Goal: Task Accomplishment & Management: Complete application form

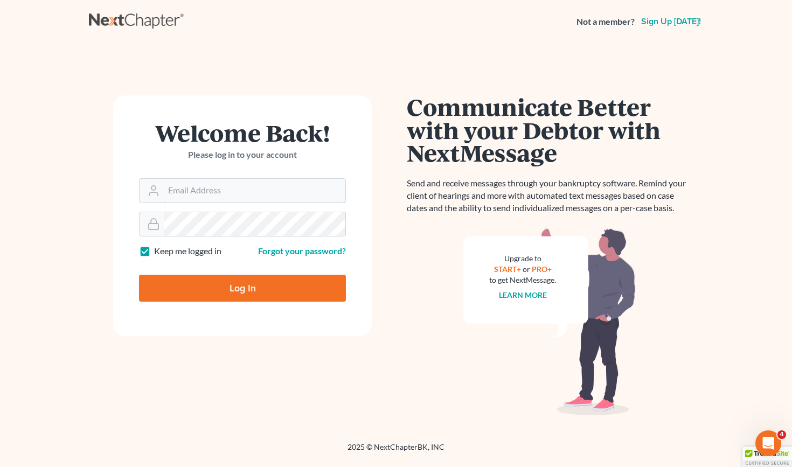
type input "arc@roblescruzlaw.com"
click at [242, 287] on input "Log In" at bounding box center [242, 288] width 207 height 27
type input "Thinking..."
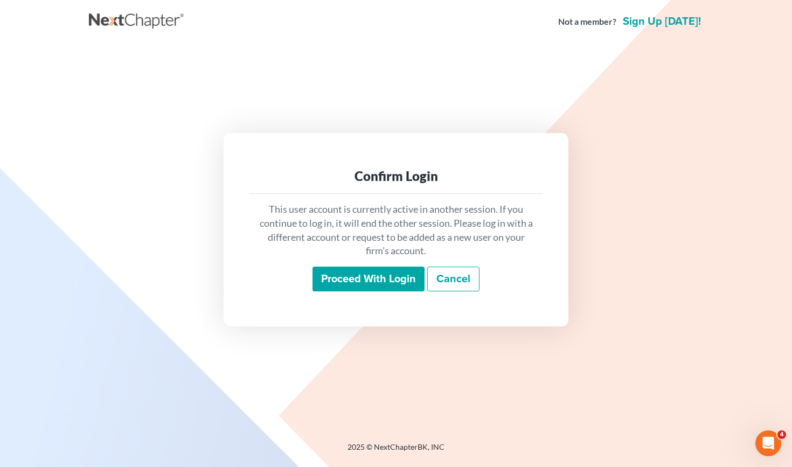
click at [380, 274] on input "Proceed with login" at bounding box center [369, 279] width 112 height 25
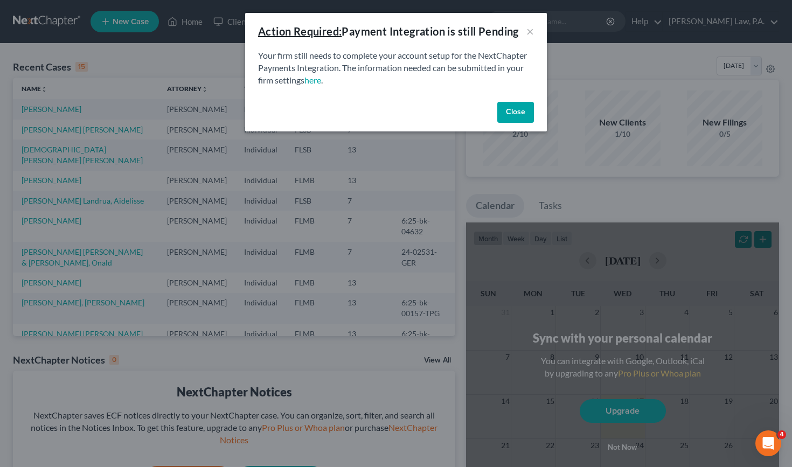
click at [518, 106] on button "Close" at bounding box center [515, 113] width 37 height 22
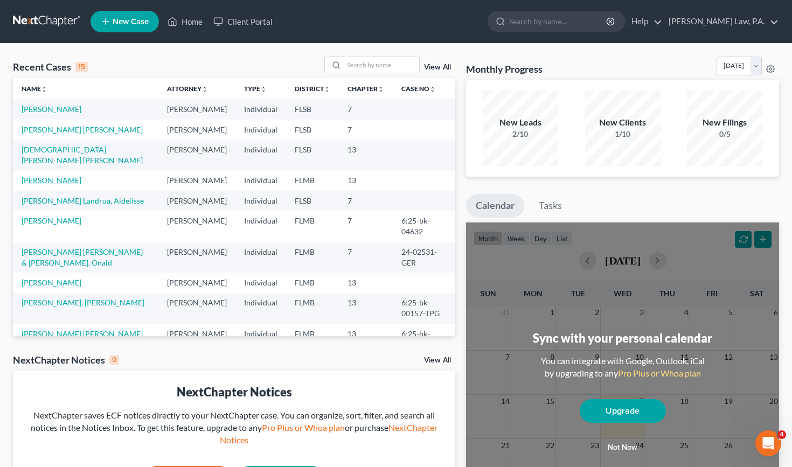
click at [55, 185] on link "[PERSON_NAME]" at bounding box center [52, 180] width 60 height 9
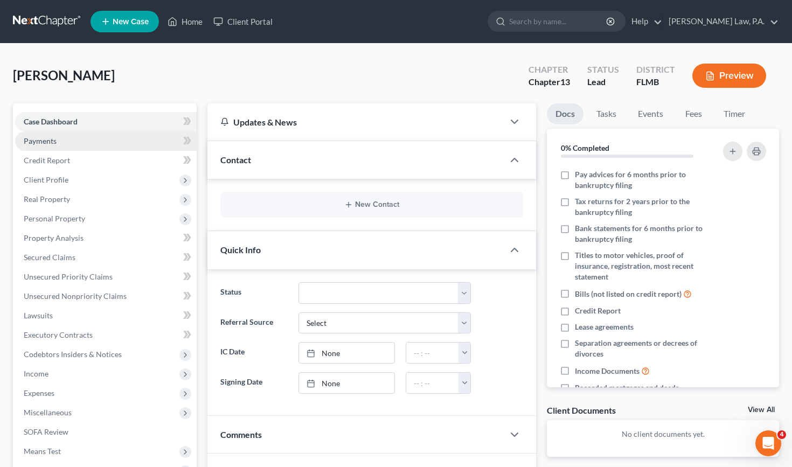
click at [76, 140] on link "Payments" at bounding box center [106, 140] width 182 height 19
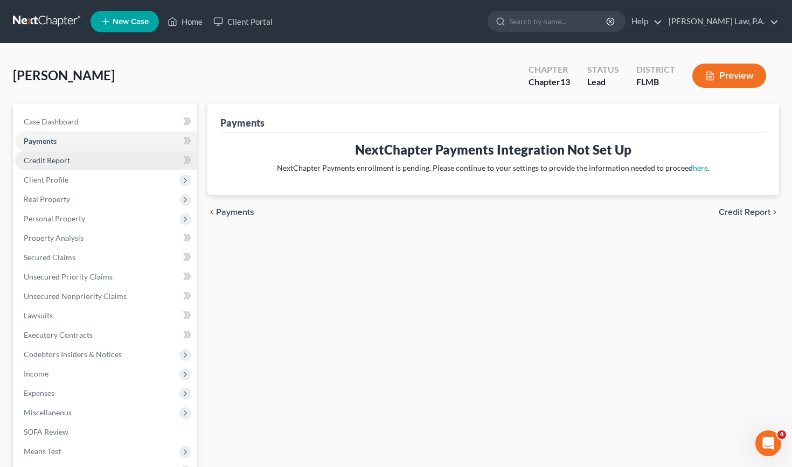
click at [75, 158] on link "Credit Report" at bounding box center [106, 160] width 182 height 19
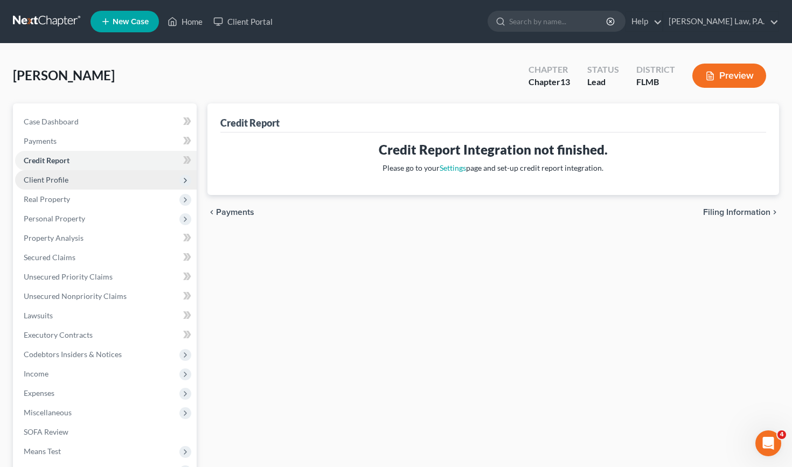
click at [74, 184] on span "Client Profile" at bounding box center [106, 179] width 182 height 19
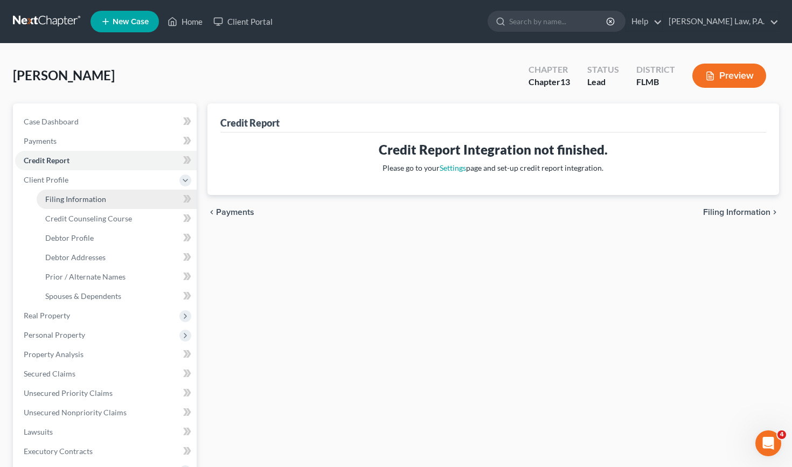
click at [73, 200] on span "Filing Information" at bounding box center [75, 199] width 61 height 9
select select "1"
select select "0"
select select "3"
select select "9"
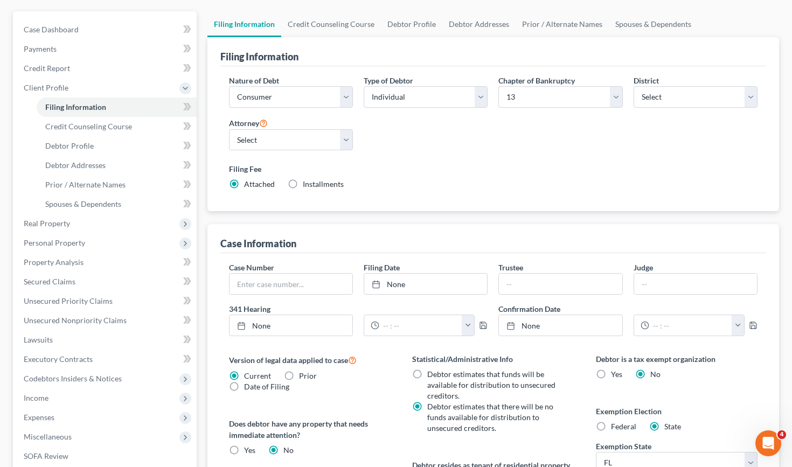
scroll to position [51, 0]
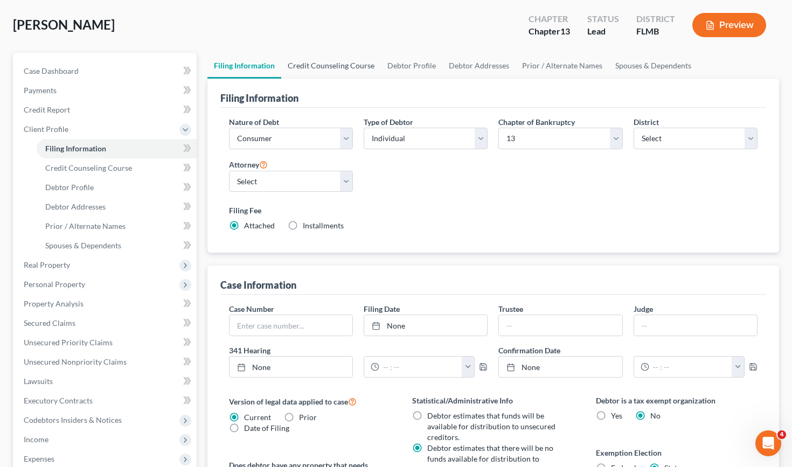
click at [322, 53] on link "Credit Counseling Course" at bounding box center [331, 66] width 100 height 26
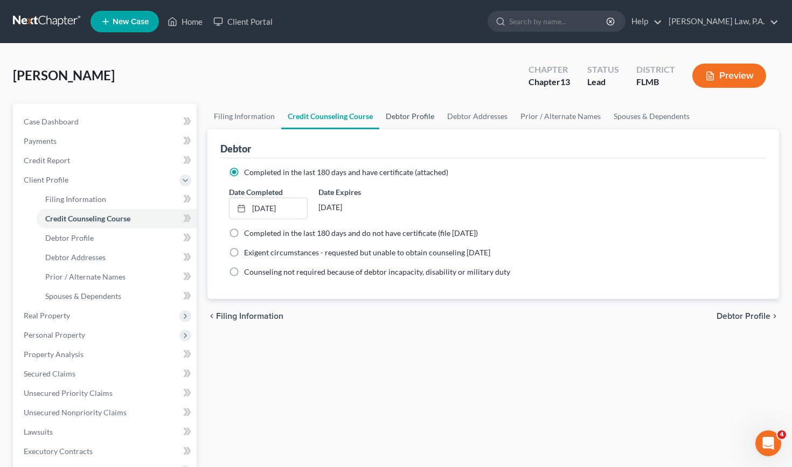
click at [420, 116] on link "Debtor Profile" at bounding box center [409, 116] width 61 height 26
select select "0"
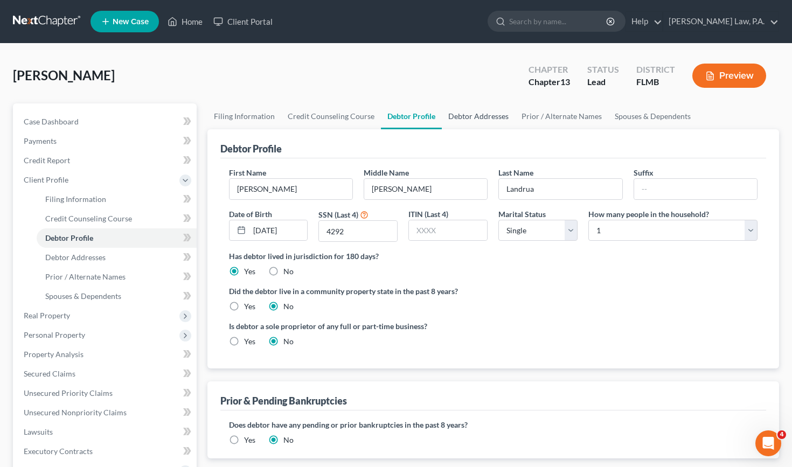
click at [471, 112] on link "Debtor Addresses" at bounding box center [478, 116] width 73 height 26
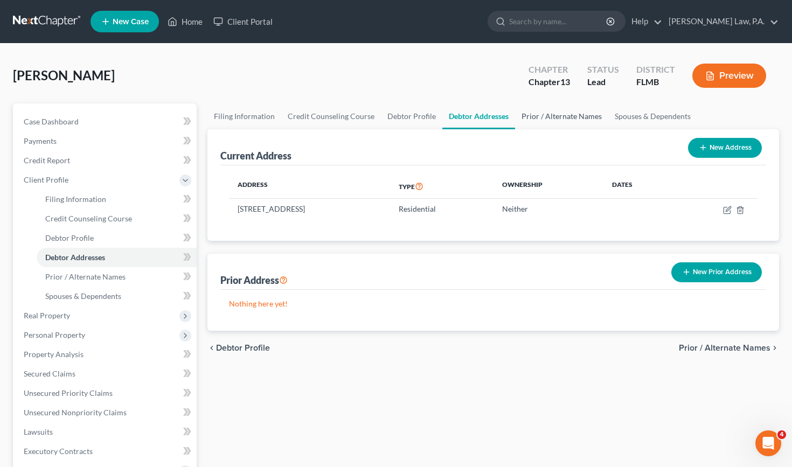
click at [538, 113] on link "Prior / Alternate Names" at bounding box center [561, 116] width 93 height 26
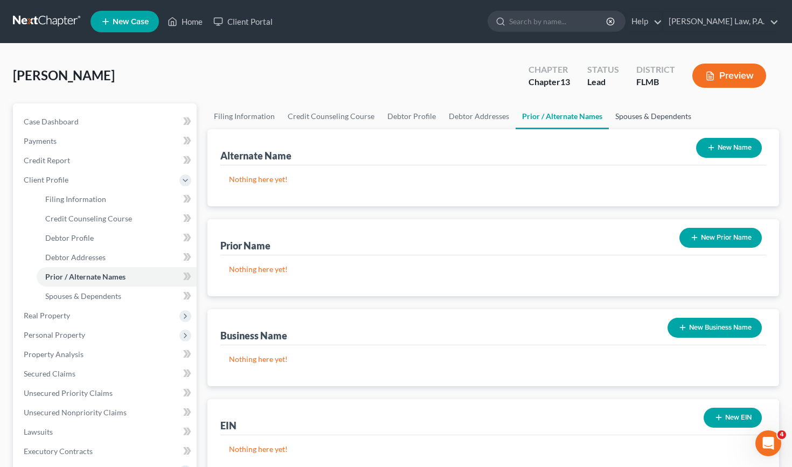
click at [628, 114] on link "Spouses & Dependents" at bounding box center [653, 116] width 89 height 26
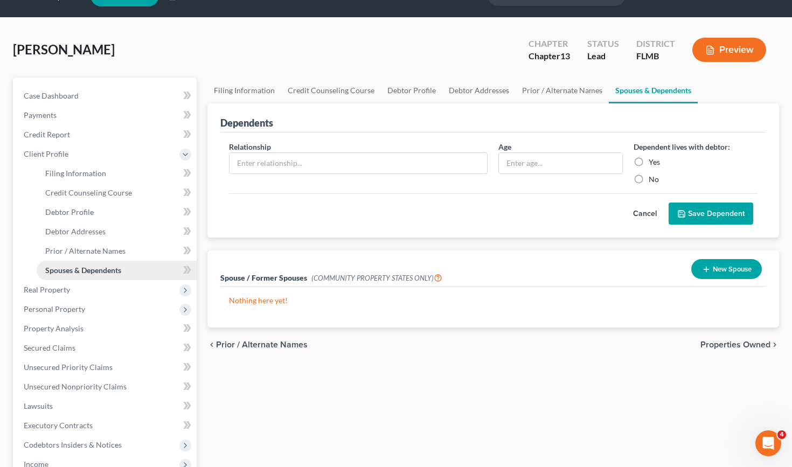
scroll to position [85, 0]
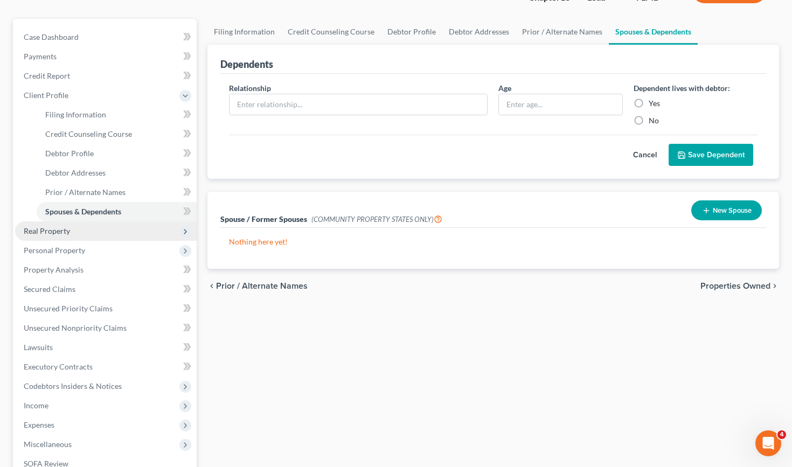
click at [97, 233] on span "Real Property" at bounding box center [106, 230] width 182 height 19
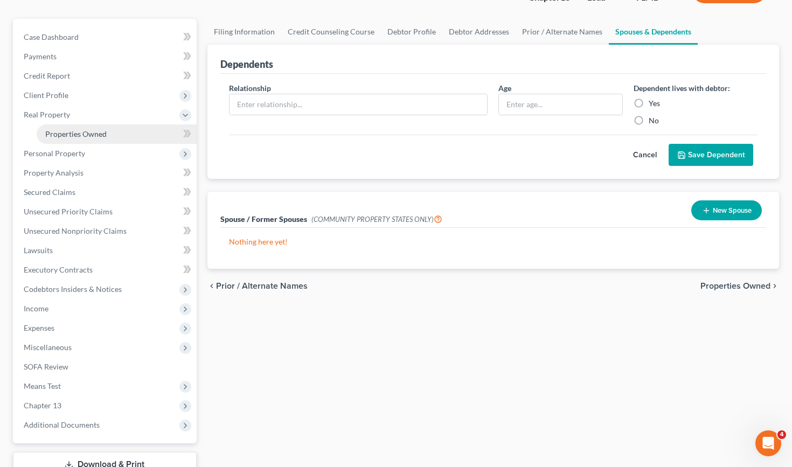
click at [124, 130] on link "Properties Owned" at bounding box center [117, 133] width 160 height 19
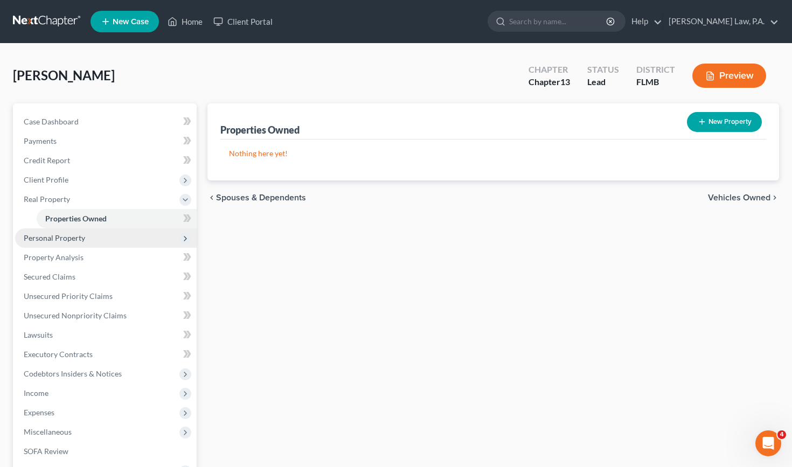
click at [102, 239] on span "Personal Property" at bounding box center [106, 237] width 182 height 19
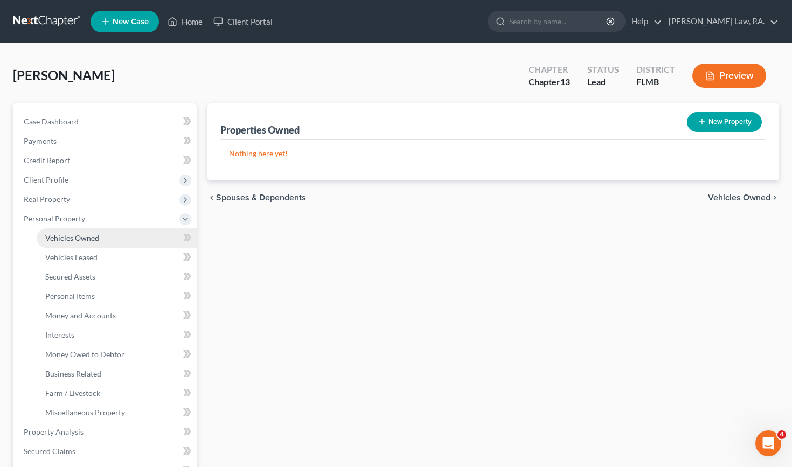
click at [106, 236] on link "Vehicles Owned" at bounding box center [117, 237] width 160 height 19
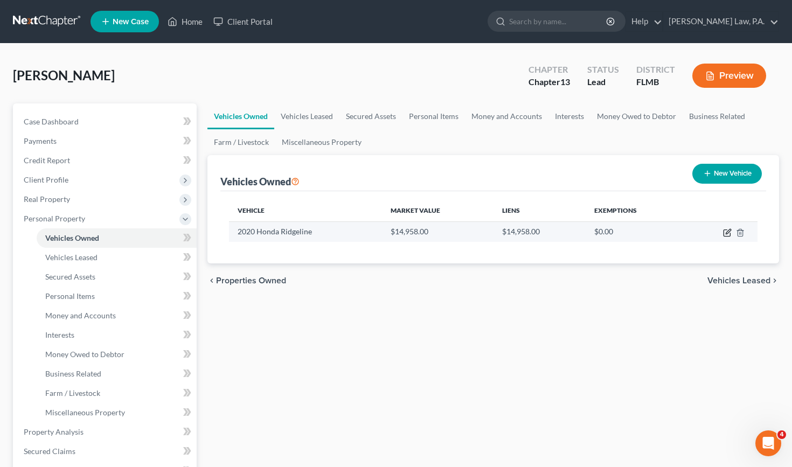
click at [726, 233] on icon "button" at bounding box center [727, 232] width 9 height 9
select select "0"
select select "6"
select select "3"
select select "0"
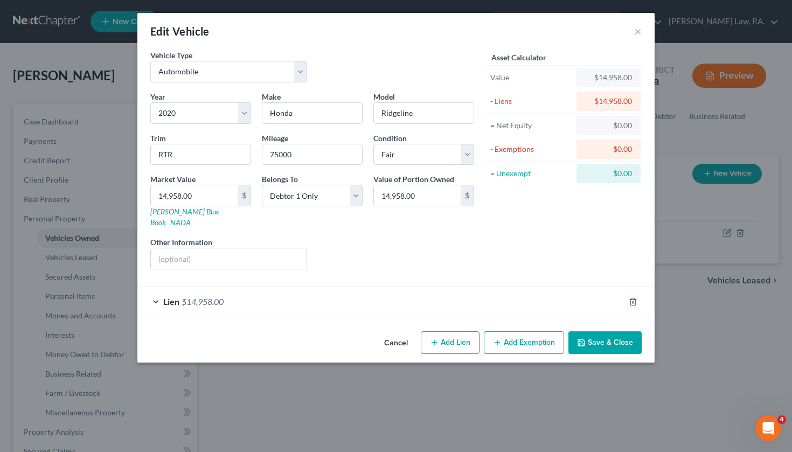
click at [208, 296] on span "$14,958.00" at bounding box center [203, 301] width 42 height 10
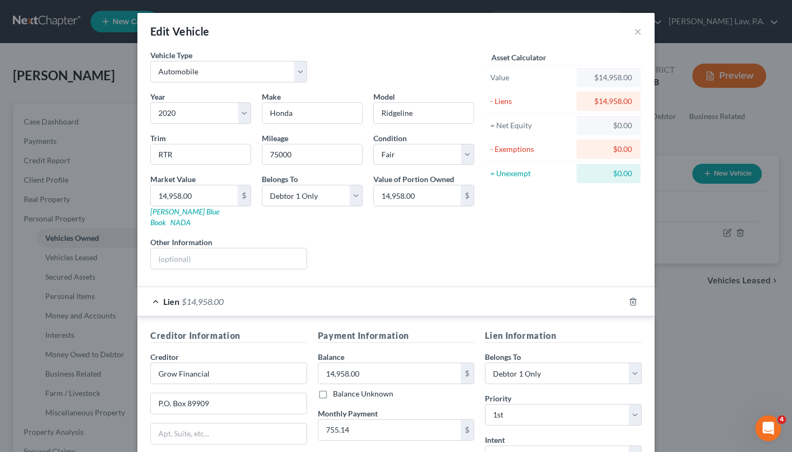
click at [208, 296] on span "$14,958.00" at bounding box center [203, 301] width 42 height 10
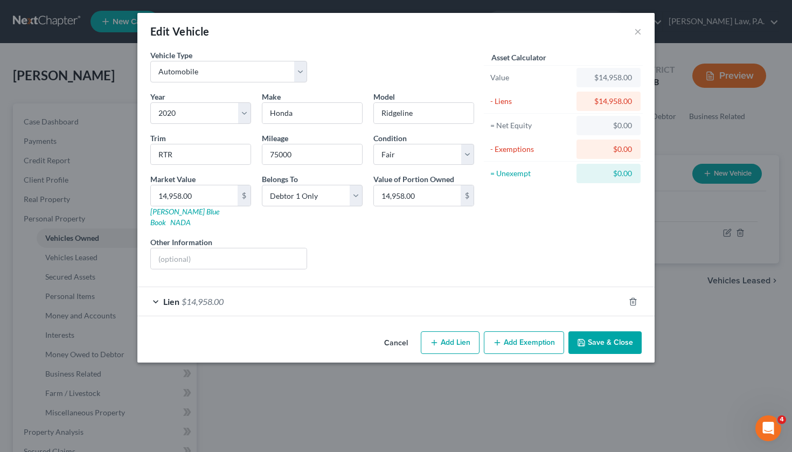
click at [396, 333] on button "Cancel" at bounding box center [396, 343] width 41 height 22
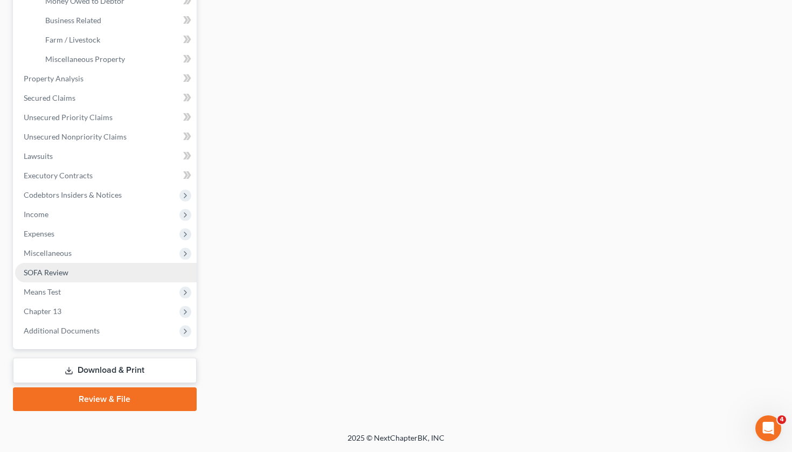
scroll to position [353, 0]
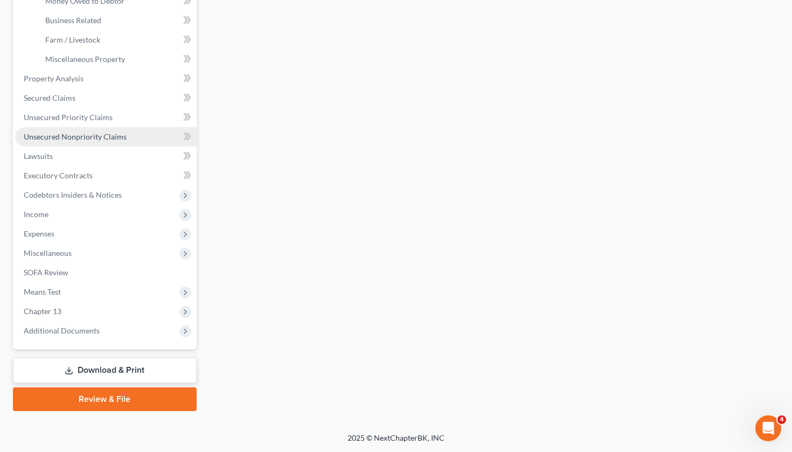
click at [131, 135] on link "Unsecured Nonpriority Claims" at bounding box center [106, 136] width 182 height 19
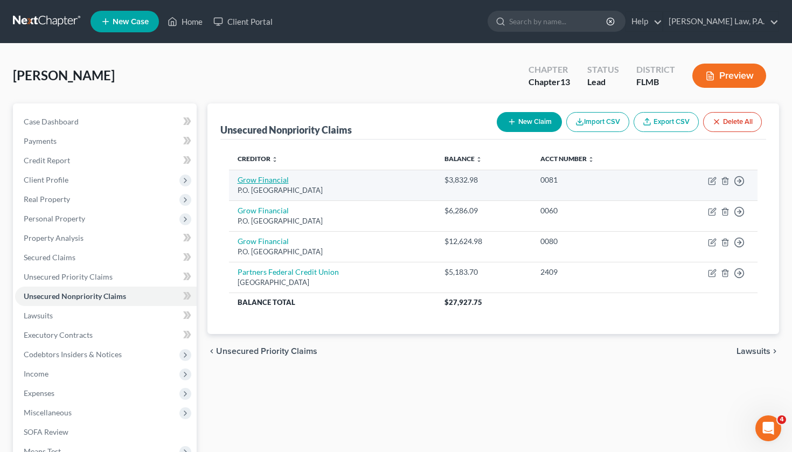
click at [279, 183] on link "Grow Financial" at bounding box center [263, 179] width 51 height 9
select select "9"
select select "10"
select select "0"
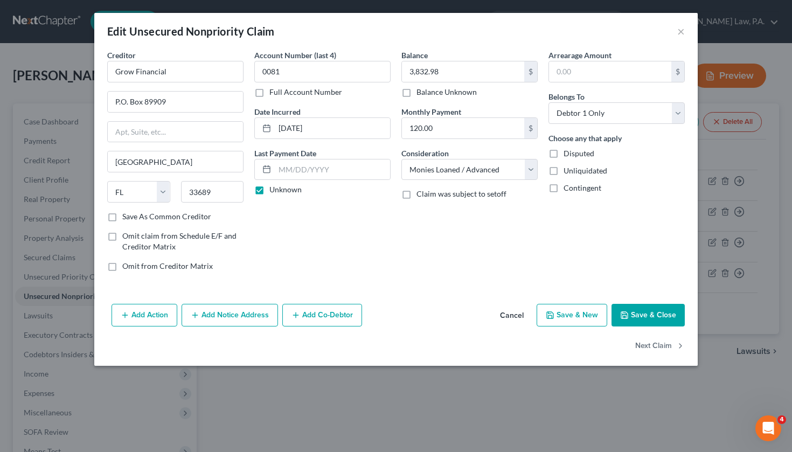
click at [501, 315] on button "Cancel" at bounding box center [511, 316] width 41 height 22
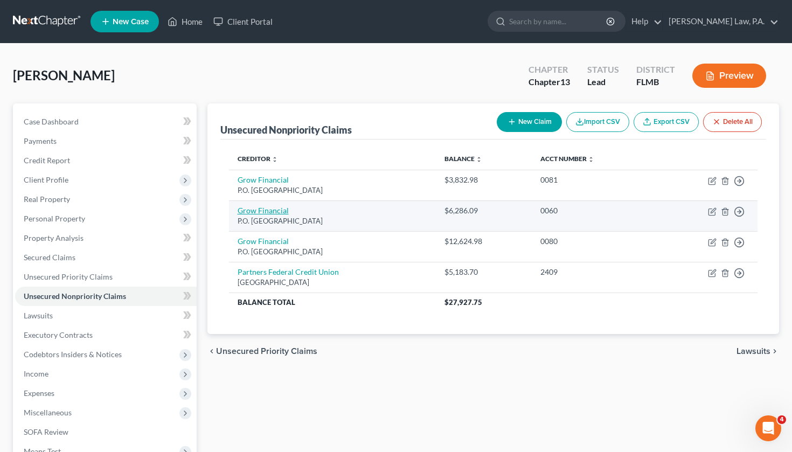
click at [274, 211] on link "Grow Financial" at bounding box center [263, 210] width 51 height 9
select select "9"
select select "2"
select select "0"
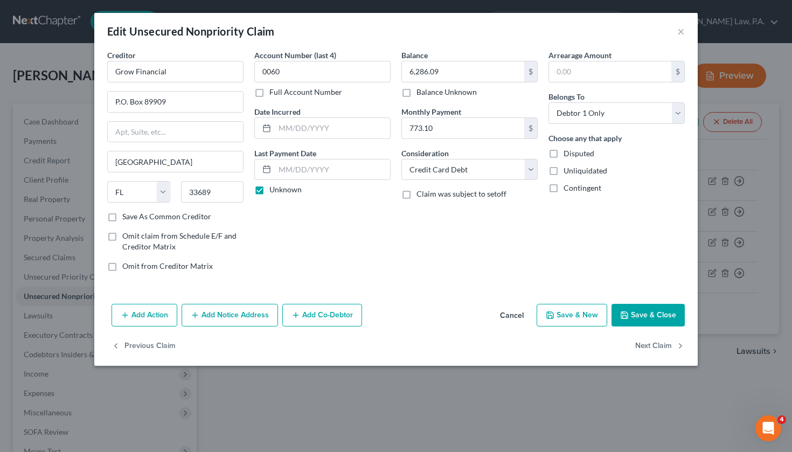
click at [509, 314] on button "Cancel" at bounding box center [511, 316] width 41 height 22
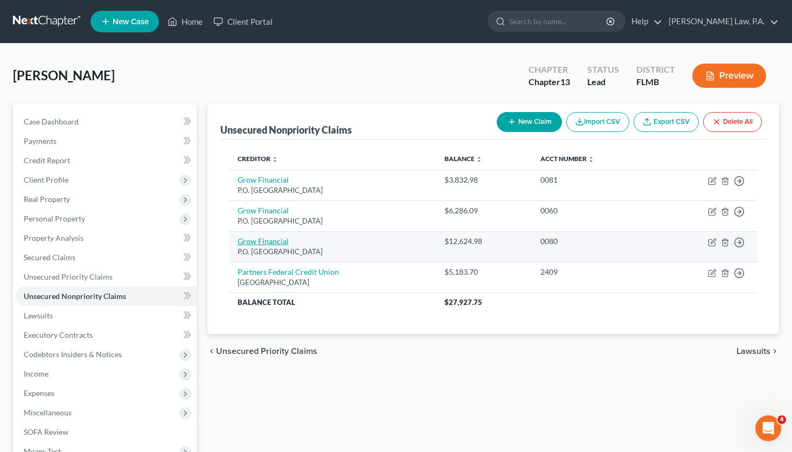
click at [273, 243] on link "Grow Financial" at bounding box center [263, 241] width 51 height 9
select select "9"
select select "0"
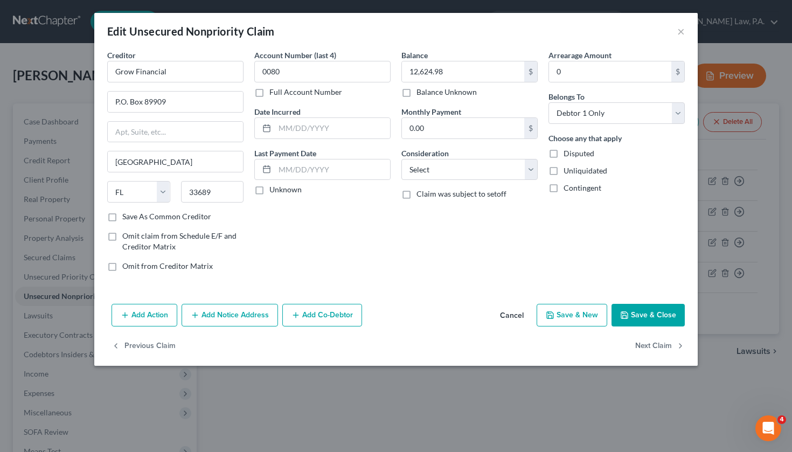
click at [512, 313] on button "Cancel" at bounding box center [511, 316] width 41 height 22
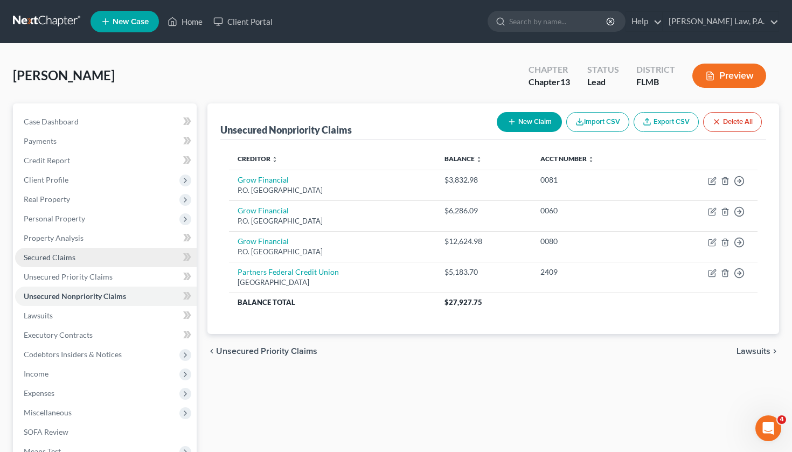
click at [99, 258] on link "Secured Claims" at bounding box center [106, 257] width 182 height 19
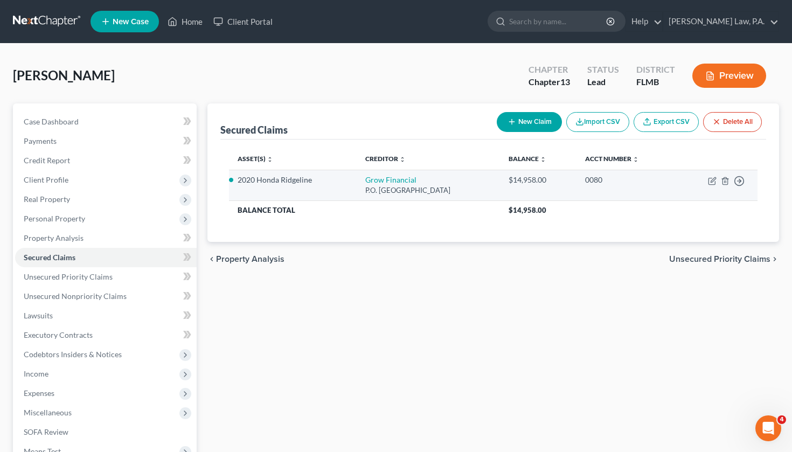
click at [307, 182] on li "2020 Honda Ridgeline" at bounding box center [293, 180] width 111 height 11
click at [378, 181] on link "Grow Financial" at bounding box center [390, 179] width 51 height 9
select select "9"
select select "4"
select select "0"
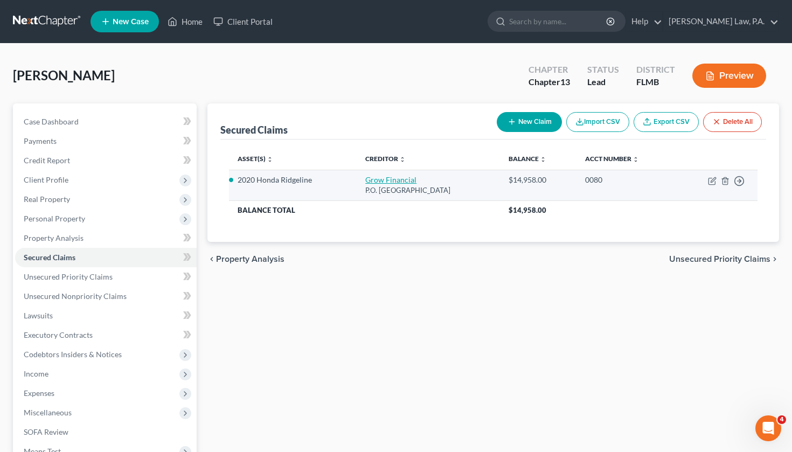
select select "0"
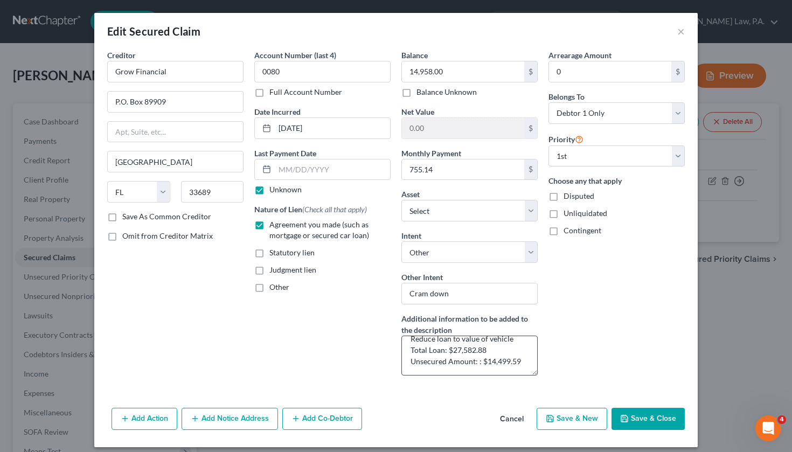
scroll to position [11, 0]
click at [525, 420] on button "Cancel" at bounding box center [511, 420] width 41 height 22
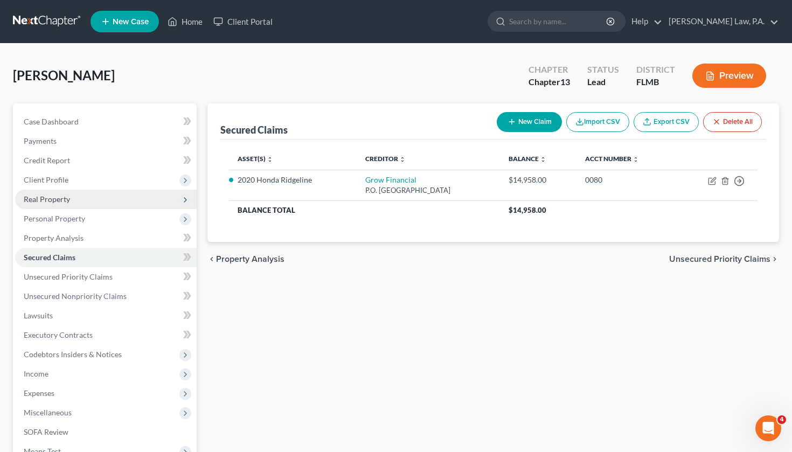
click at [88, 193] on span "Real Property" at bounding box center [106, 199] width 182 height 19
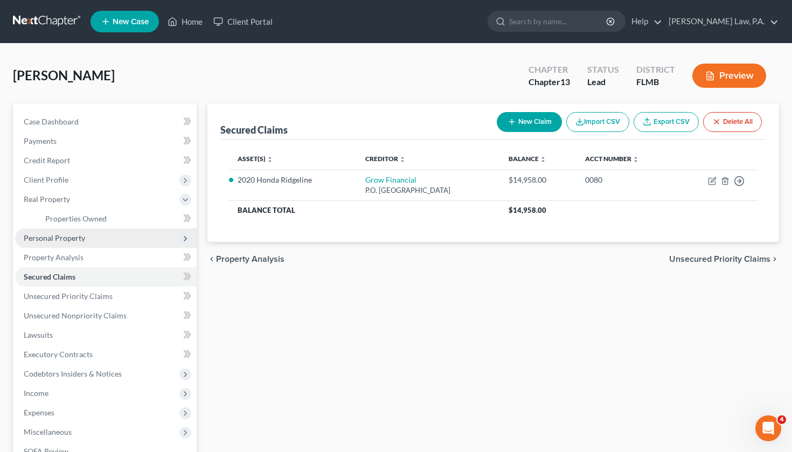
click at [80, 239] on span "Personal Property" at bounding box center [54, 237] width 61 height 9
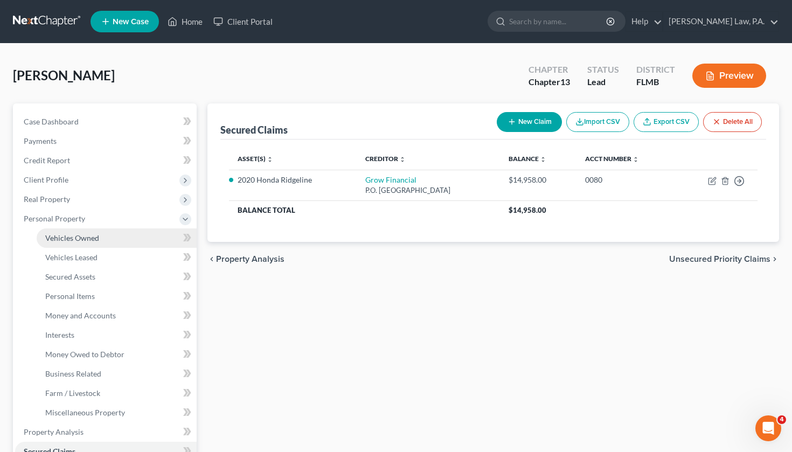
click at [80, 240] on span "Vehicles Owned" at bounding box center [72, 237] width 54 height 9
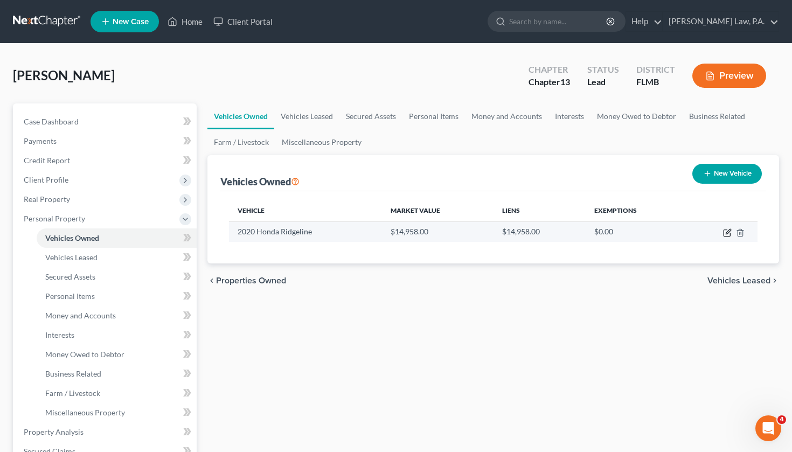
click at [728, 230] on icon "button" at bounding box center [727, 232] width 9 height 9
select select "0"
select select "6"
select select "3"
select select "0"
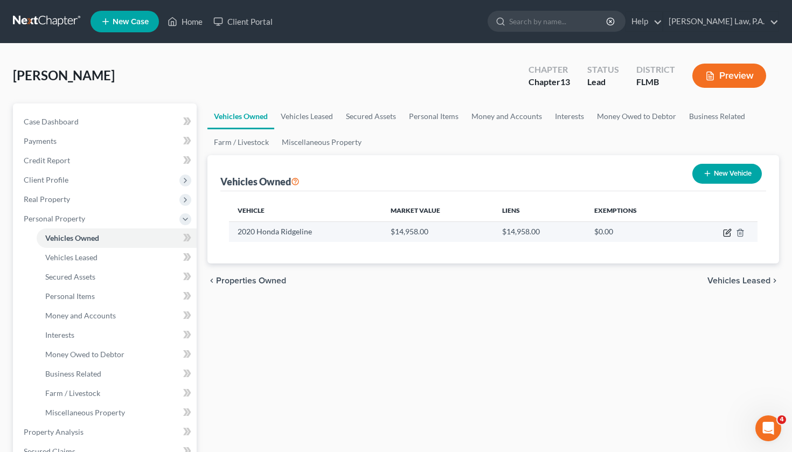
select select "9"
select select "0"
select select "4"
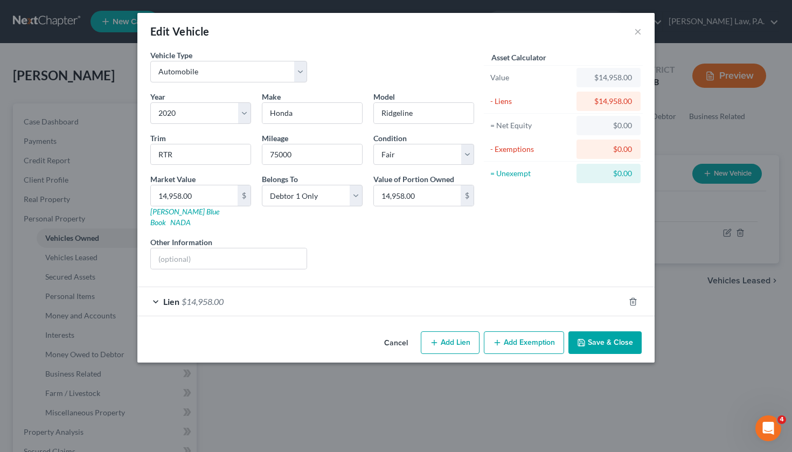
click at [180, 297] on div "Lien $14,958.00" at bounding box center [380, 301] width 487 height 29
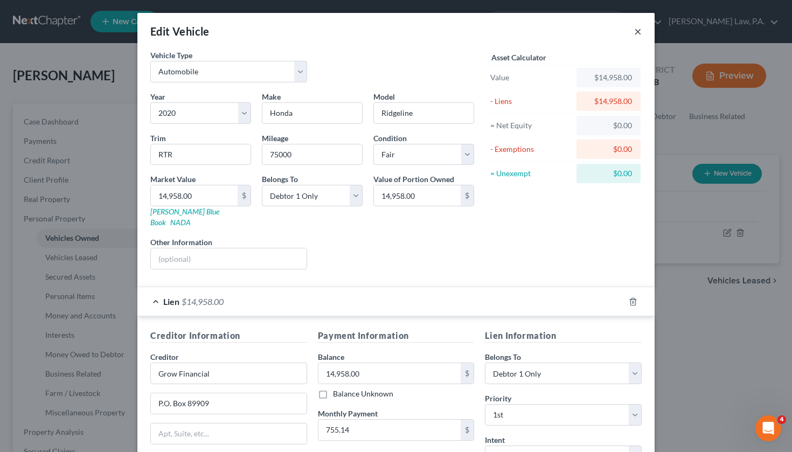
click at [636, 32] on button "×" at bounding box center [638, 31] width 8 height 13
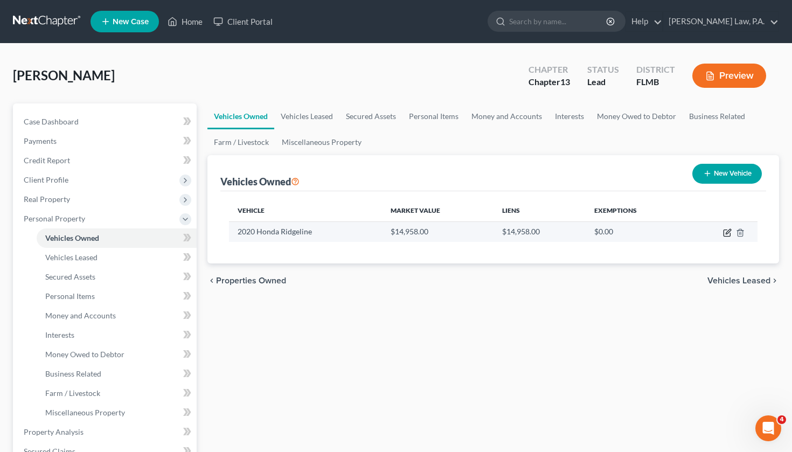
click at [726, 234] on icon "button" at bounding box center [728, 231] width 5 height 5
select select "0"
select select "6"
select select "3"
select select "0"
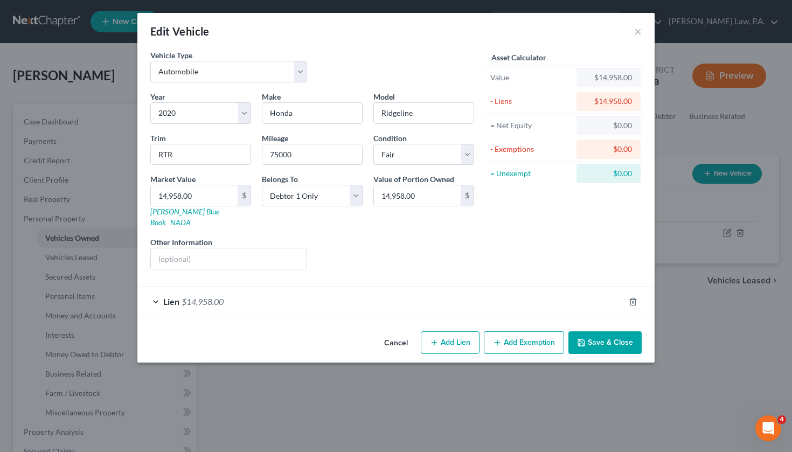
click at [398, 332] on button "Cancel" at bounding box center [396, 343] width 41 height 22
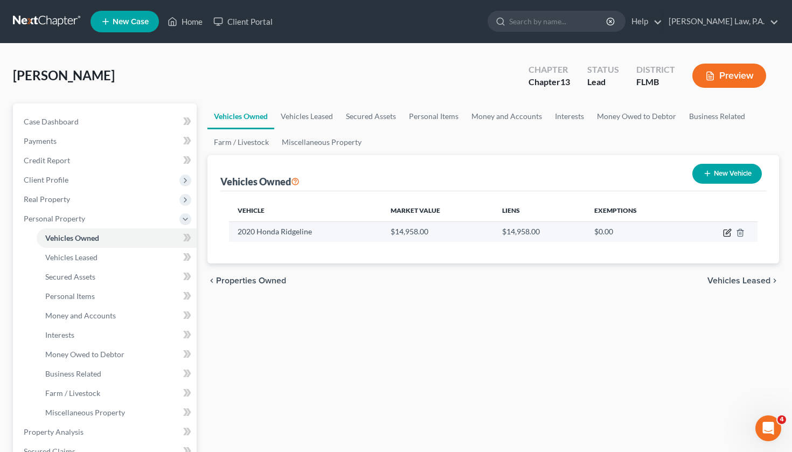
click at [724, 235] on icon "button" at bounding box center [727, 233] width 6 height 6
select select "0"
select select "6"
select select "3"
select select "0"
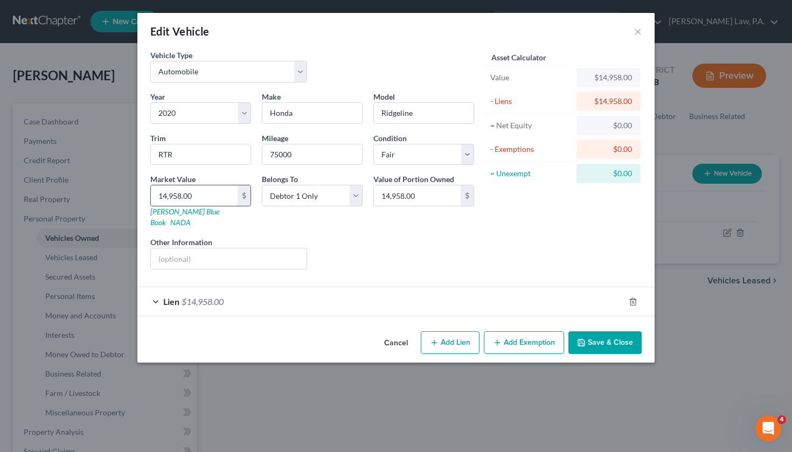
click at [212, 195] on input "14,958.00" at bounding box center [194, 195] width 87 height 20
type input "14,95"
type input "1,495.00"
type input "1,49"
type input "149.00"
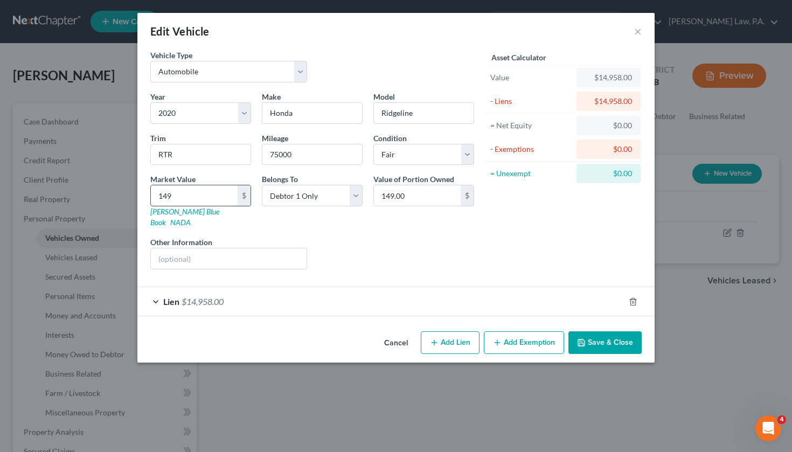
type input "14"
type input "14.00"
type input "147"
type input "147.00"
type input "1471"
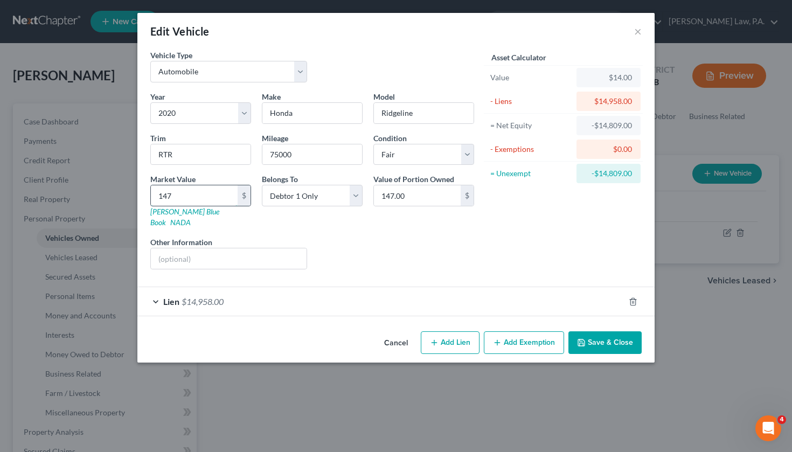
type input "1,471.00"
type input "1,4711"
type input "14,711.00"
type input "14,711"
click at [431, 193] on input "14,711.00" at bounding box center [417, 195] width 87 height 20
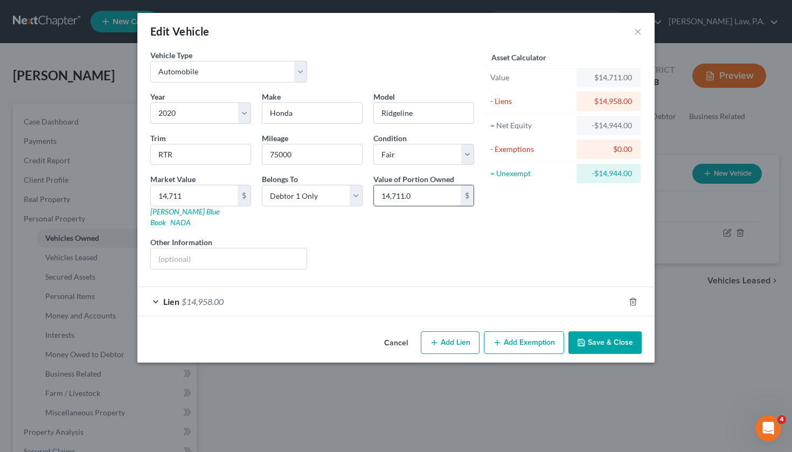
type input "14,711.00"
click at [381, 288] on div "Lien $14,958.00" at bounding box center [380, 301] width 487 height 29
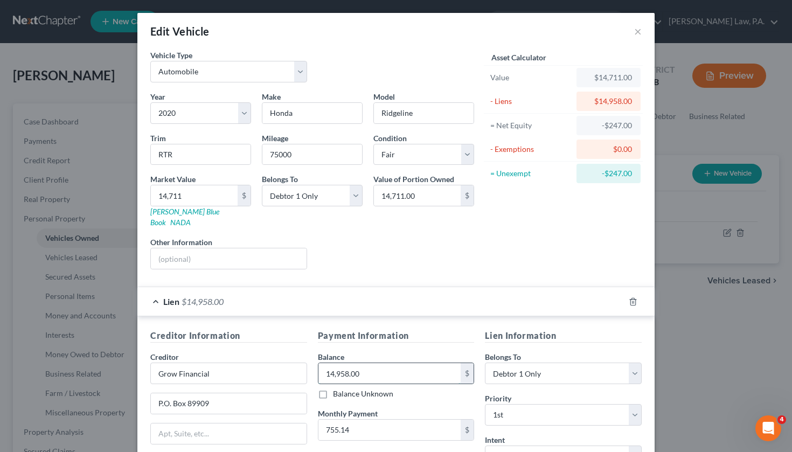
click at [370, 363] on input "14,958.00" at bounding box center [389, 373] width 143 height 20
type input "14,711"
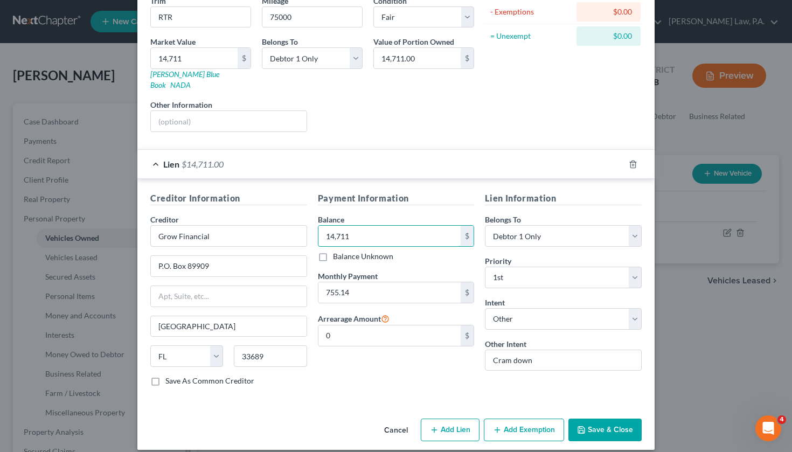
scroll to position [137, 0]
click at [602, 419] on button "Save & Close" at bounding box center [604, 430] width 73 height 23
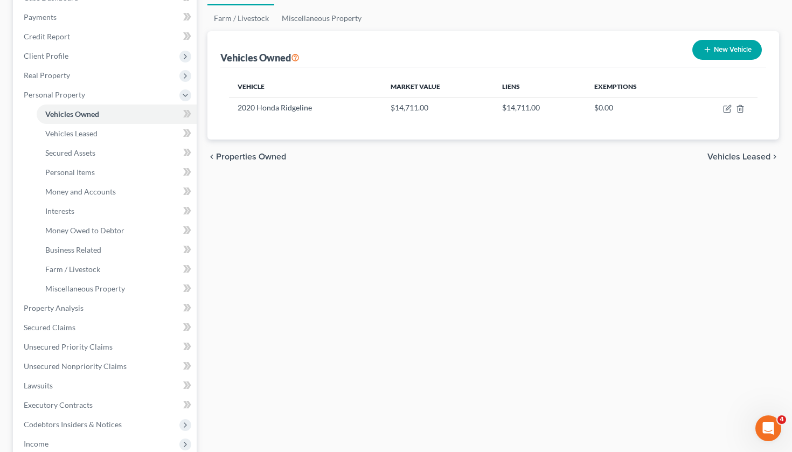
scroll to position [122, 0]
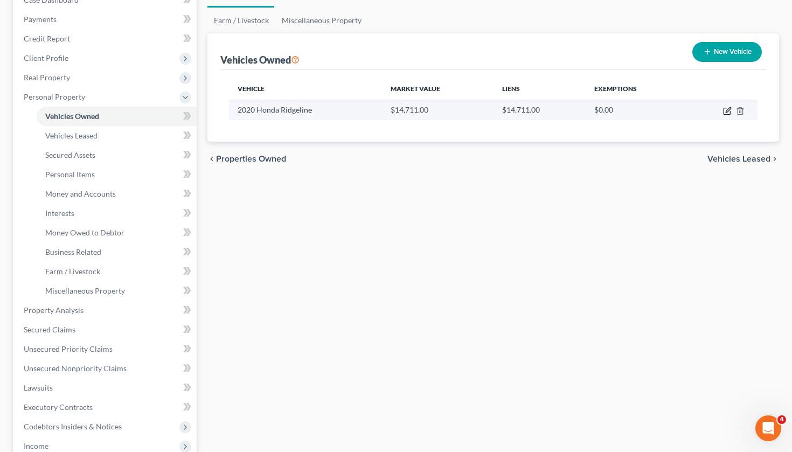
click at [727, 113] on icon "button" at bounding box center [727, 111] width 9 height 9
select select "0"
select select "6"
select select "3"
select select "0"
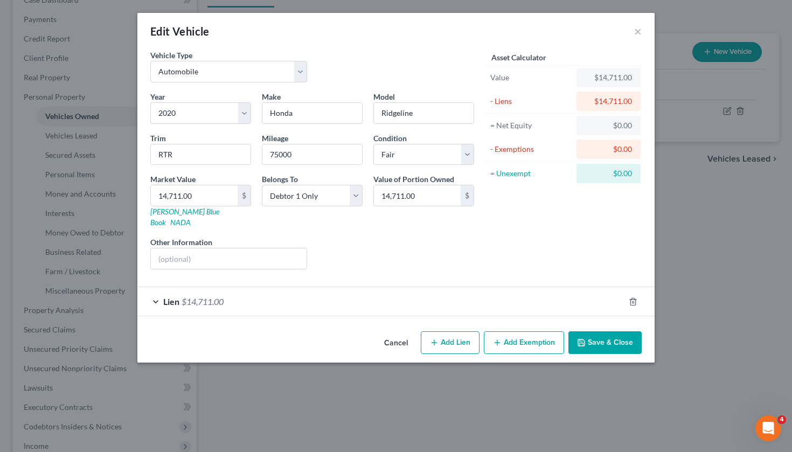
click at [357, 289] on div "Lien $14,711.00" at bounding box center [380, 301] width 487 height 29
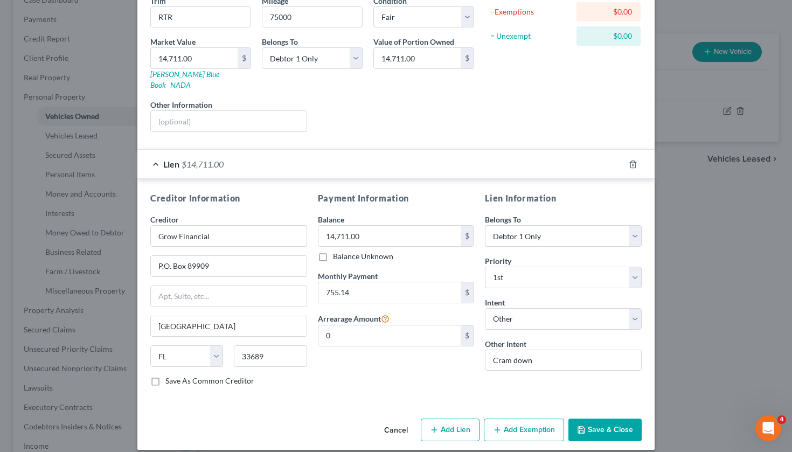
scroll to position [137, 0]
drag, startPoint x: 405, startPoint y: 325, endPoint x: 259, endPoint y: 322, distance: 146.6
click at [259, 322] on div "Creditor Information Creditor * Grow Financial P.O. Box 89909 Tampa State AL AK…" at bounding box center [396, 293] width 502 height 203
type input "2,265.42"
click at [602, 422] on button "Save & Close" at bounding box center [604, 430] width 73 height 23
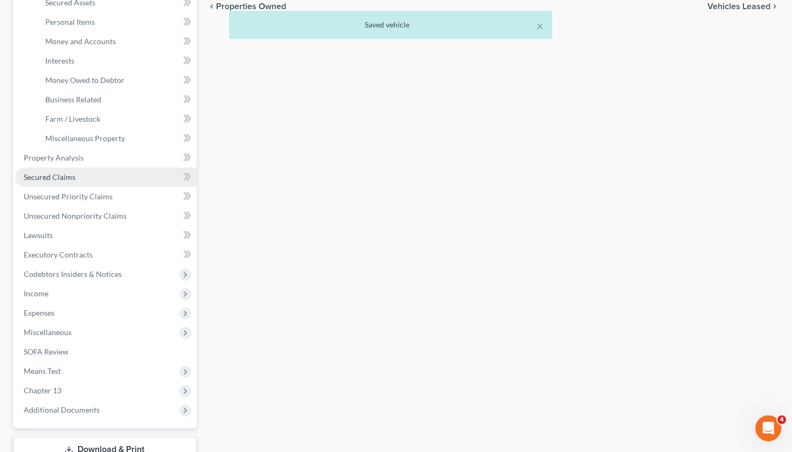
click at [91, 180] on link "Secured Claims" at bounding box center [106, 177] width 182 height 19
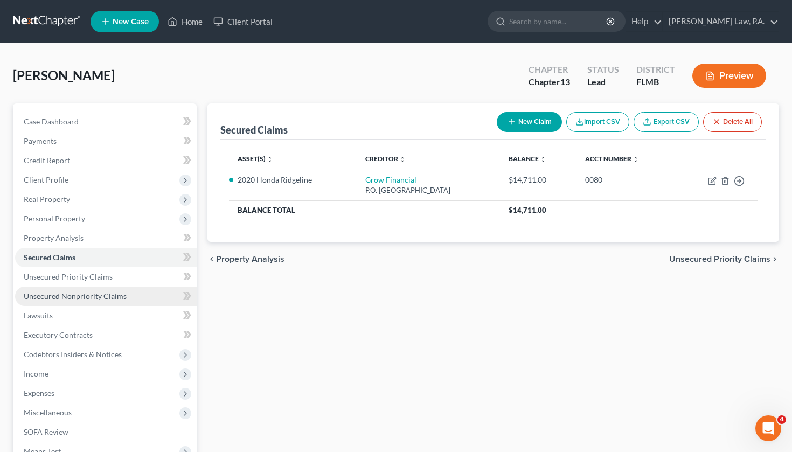
click at [107, 301] on link "Unsecured Nonpriority Claims" at bounding box center [106, 296] width 182 height 19
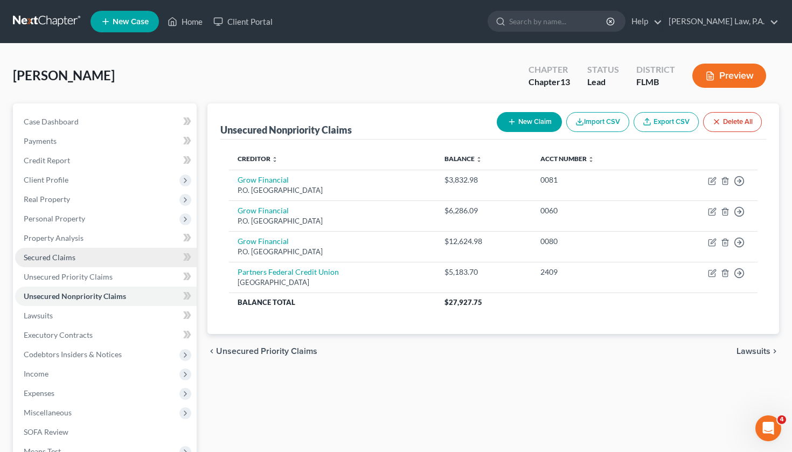
click at [112, 260] on link "Secured Claims" at bounding box center [106, 257] width 182 height 19
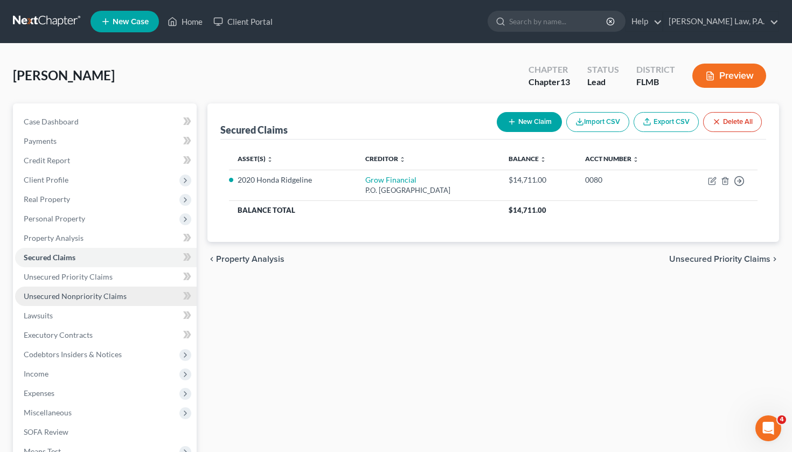
click at [106, 297] on span "Unsecured Nonpriority Claims" at bounding box center [75, 296] width 103 height 9
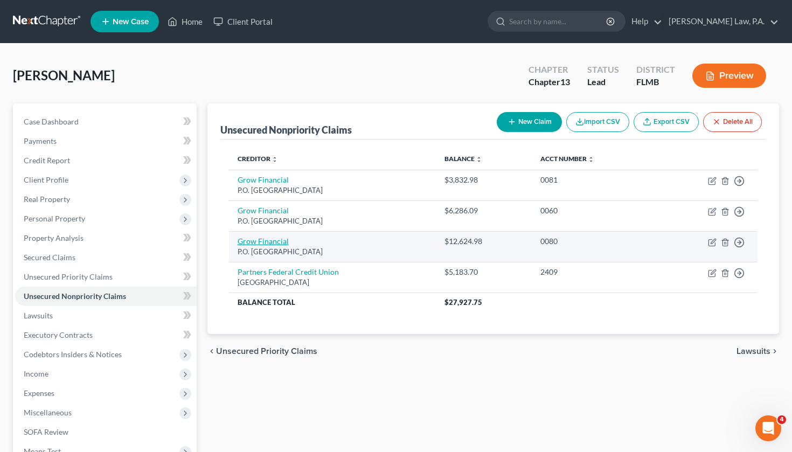
click at [278, 242] on link "Grow Financial" at bounding box center [263, 241] width 51 height 9
select select "9"
select select "0"
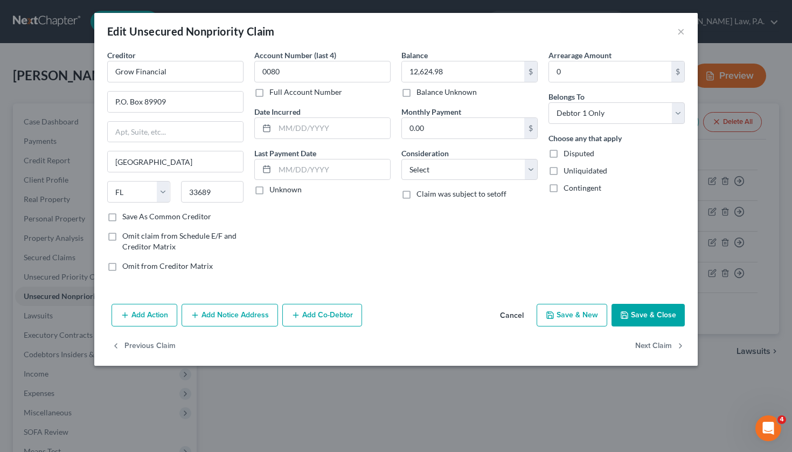
click at [520, 315] on button "Cancel" at bounding box center [511, 316] width 41 height 22
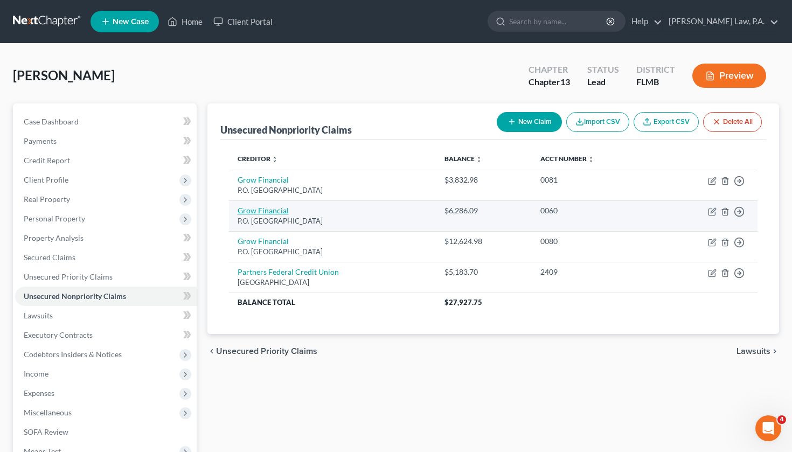
click at [269, 211] on link "Grow Financial" at bounding box center [263, 210] width 51 height 9
select select "9"
select select "2"
select select "0"
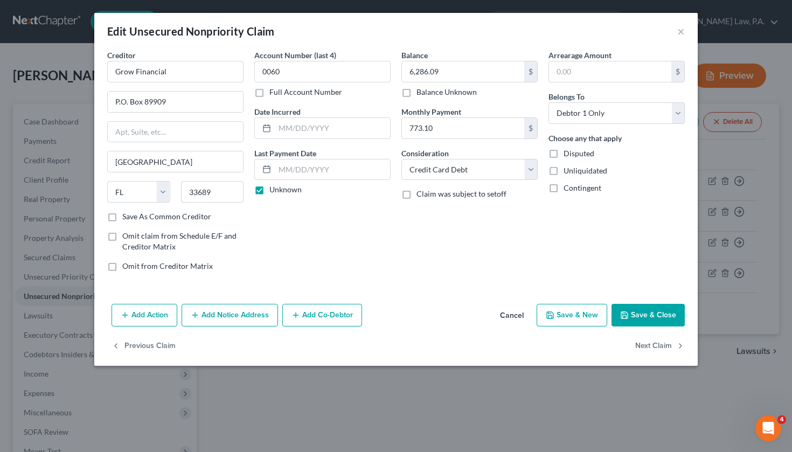
click at [519, 313] on button "Cancel" at bounding box center [511, 316] width 41 height 22
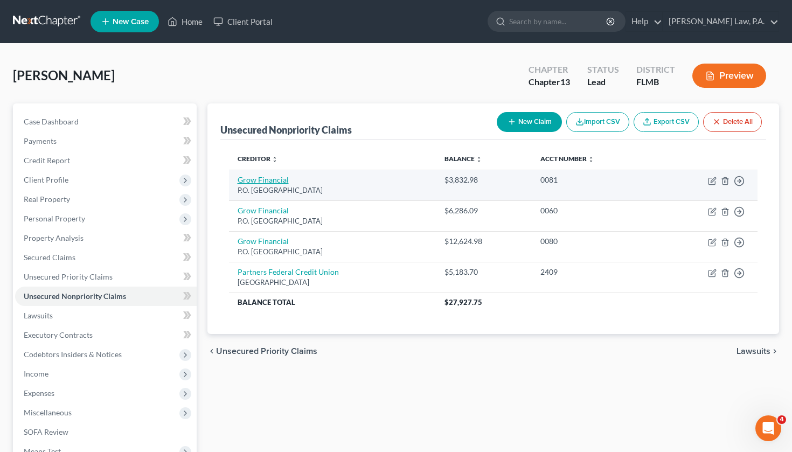
click at [253, 179] on link "Grow Financial" at bounding box center [263, 179] width 51 height 9
select select "9"
select select "10"
select select "0"
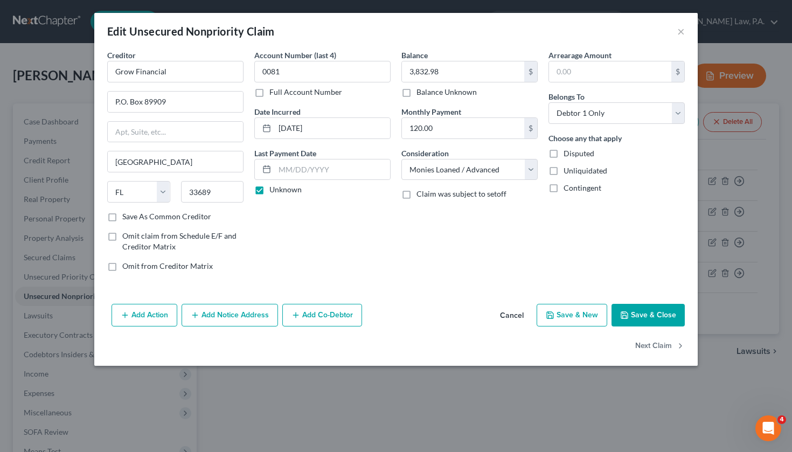
click at [514, 315] on button "Cancel" at bounding box center [511, 316] width 41 height 22
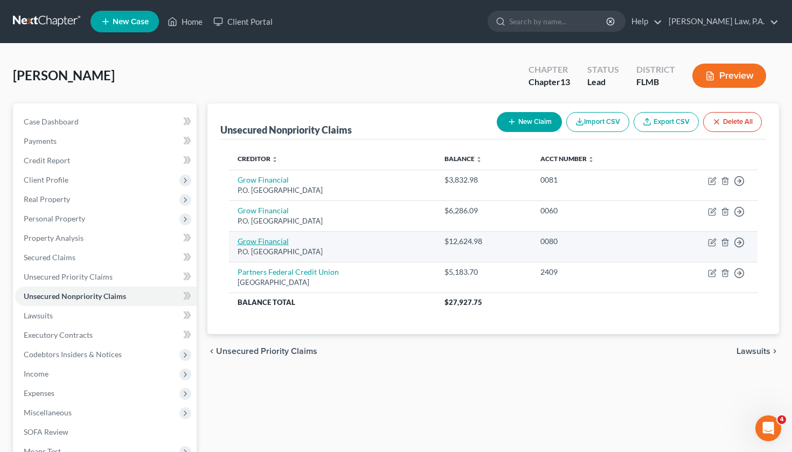
click at [277, 243] on link "Grow Financial" at bounding box center [263, 241] width 51 height 9
select select "9"
select select "0"
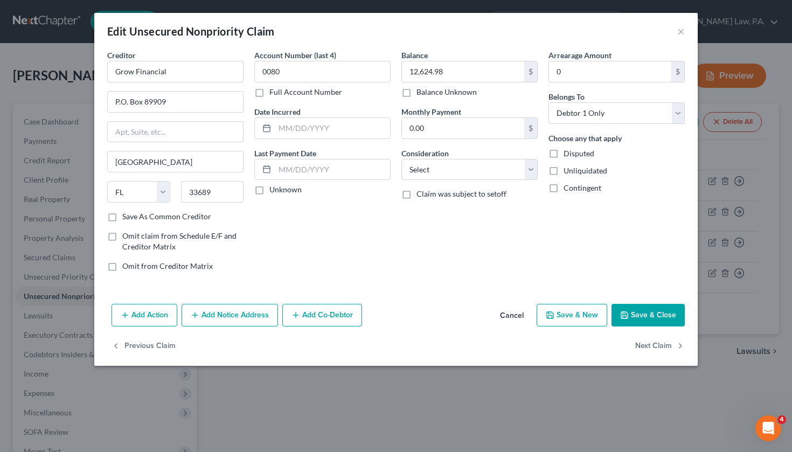
click at [516, 315] on button "Cancel" at bounding box center [511, 316] width 41 height 22
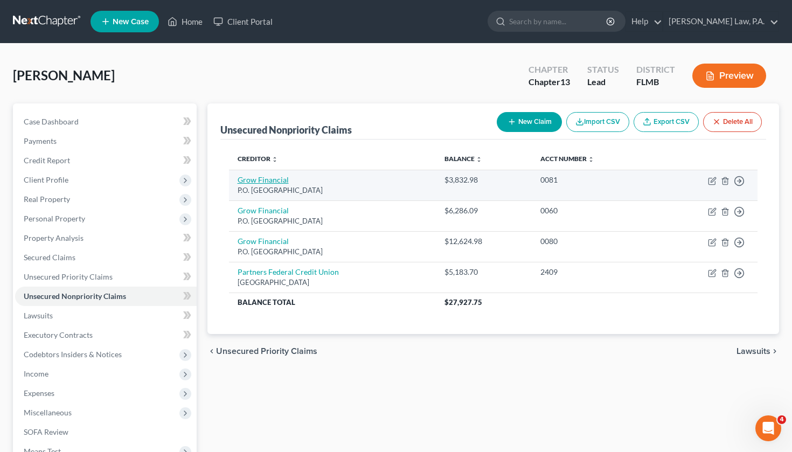
click at [271, 178] on link "Grow Financial" at bounding box center [263, 179] width 51 height 9
select select "9"
select select "10"
select select "0"
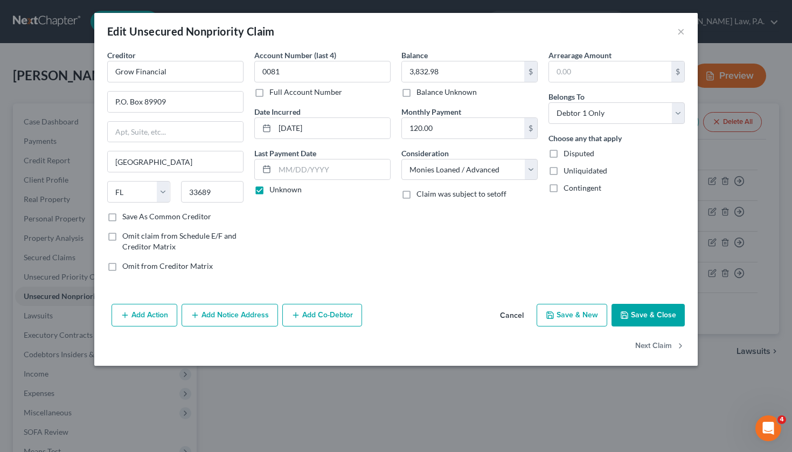
click at [519, 315] on button "Cancel" at bounding box center [511, 316] width 41 height 22
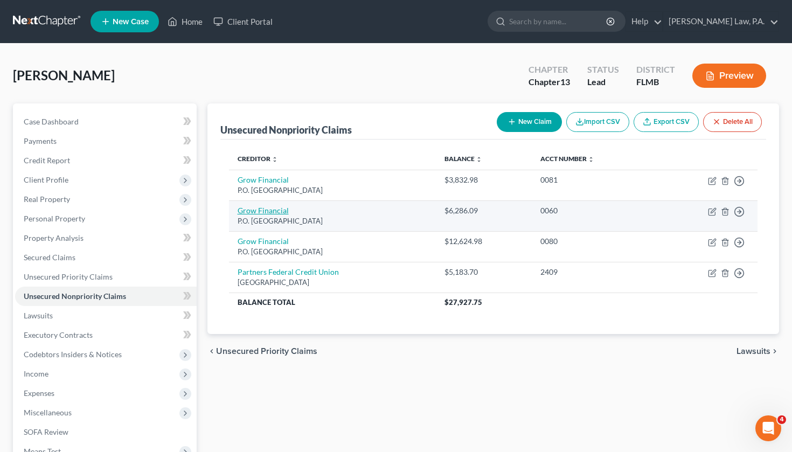
click at [255, 213] on link "Grow Financial" at bounding box center [263, 210] width 51 height 9
select select "9"
select select "2"
select select "0"
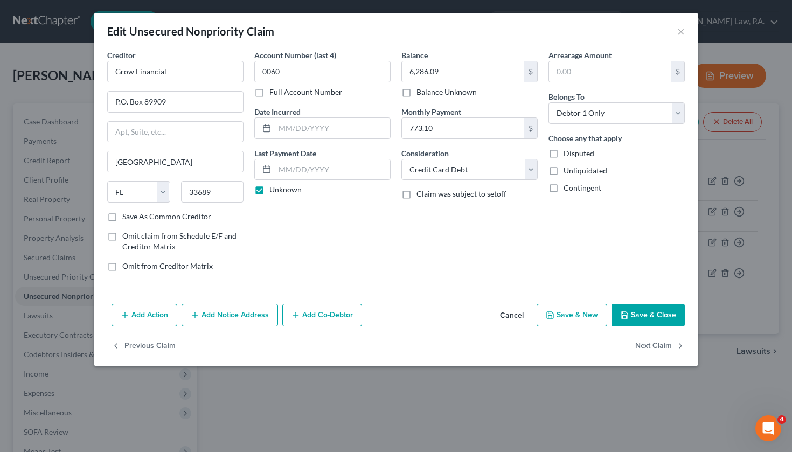
click at [510, 313] on button "Cancel" at bounding box center [511, 316] width 41 height 22
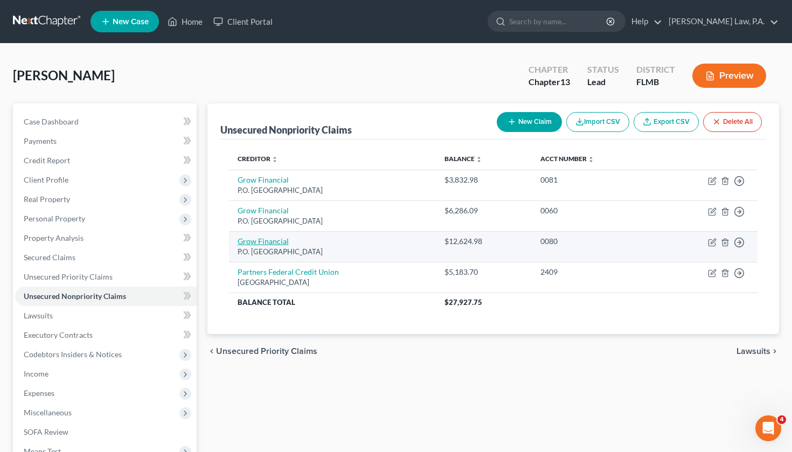
click at [268, 245] on link "Grow Financial" at bounding box center [263, 241] width 51 height 9
select select "9"
select select "0"
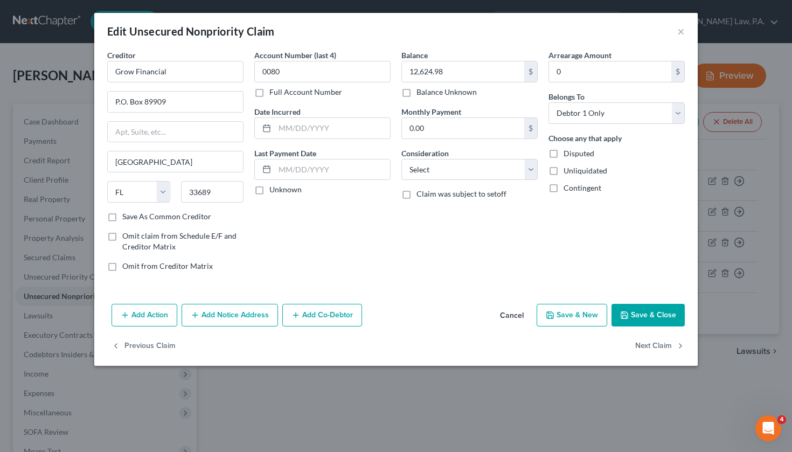
click at [514, 315] on button "Cancel" at bounding box center [511, 316] width 41 height 22
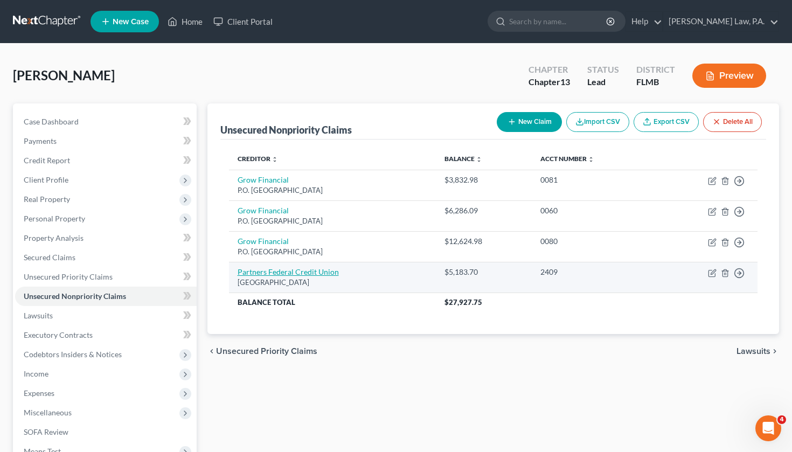
click at [283, 274] on link "Partners Federal Credit Union" at bounding box center [288, 271] width 101 height 9
select select "9"
select select "2"
select select "0"
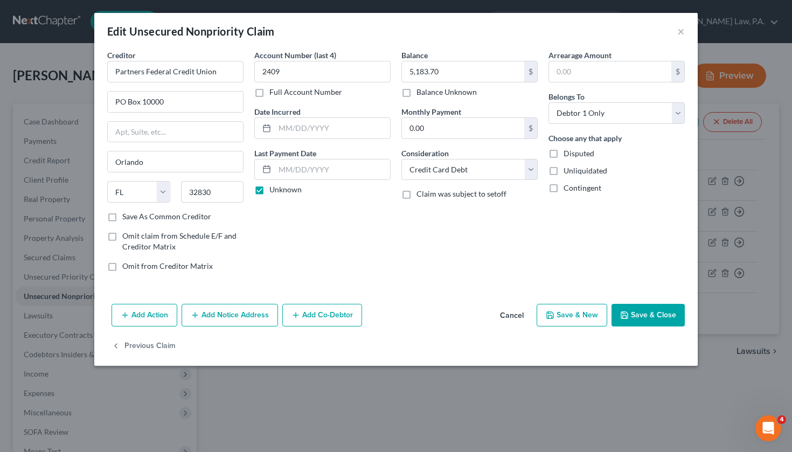
click at [506, 317] on button "Cancel" at bounding box center [511, 316] width 41 height 22
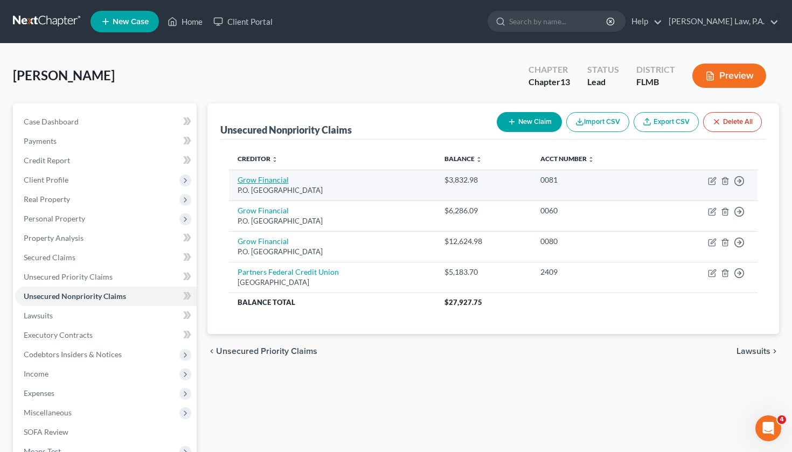
click at [277, 182] on link "Grow Financial" at bounding box center [263, 179] width 51 height 9
select select "9"
select select "10"
select select "0"
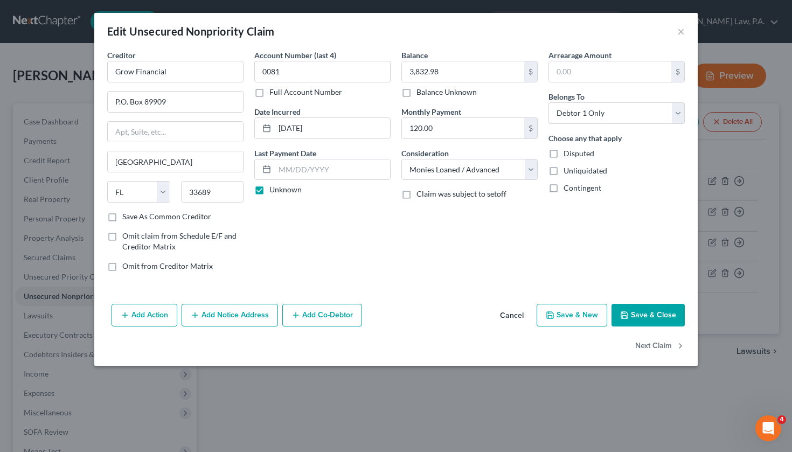
click at [519, 313] on button "Cancel" at bounding box center [511, 316] width 41 height 22
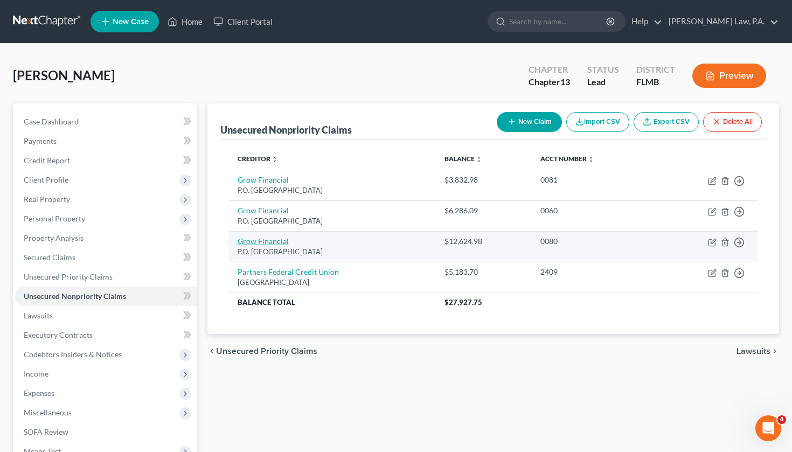
click at [270, 241] on link "Grow Financial" at bounding box center [263, 241] width 51 height 9
select select "9"
select select "0"
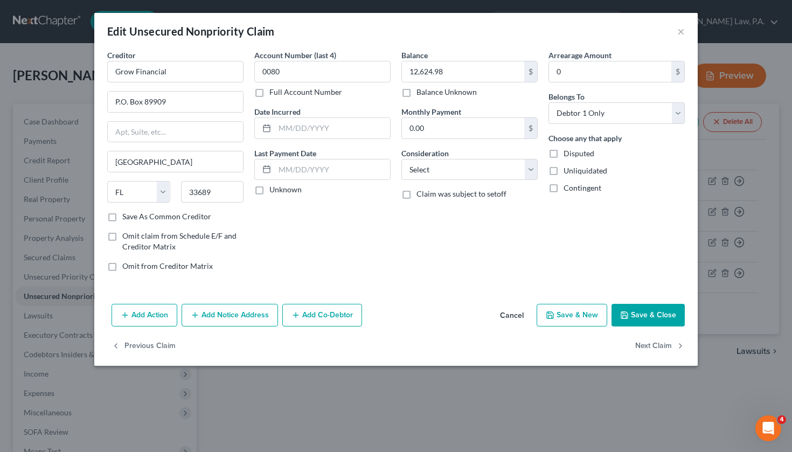
click at [443, 181] on div "Balance 12,624.98 $ Balance Unknown Balance Undetermined 12,624.98 $ Balance Un…" at bounding box center [469, 165] width 147 height 231
click at [522, 316] on button "Cancel" at bounding box center [511, 316] width 41 height 22
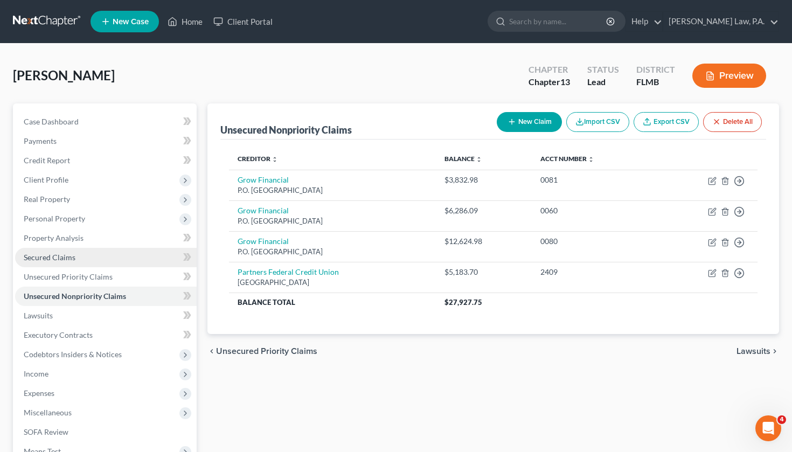
click at [119, 259] on link "Secured Claims" at bounding box center [106, 257] width 182 height 19
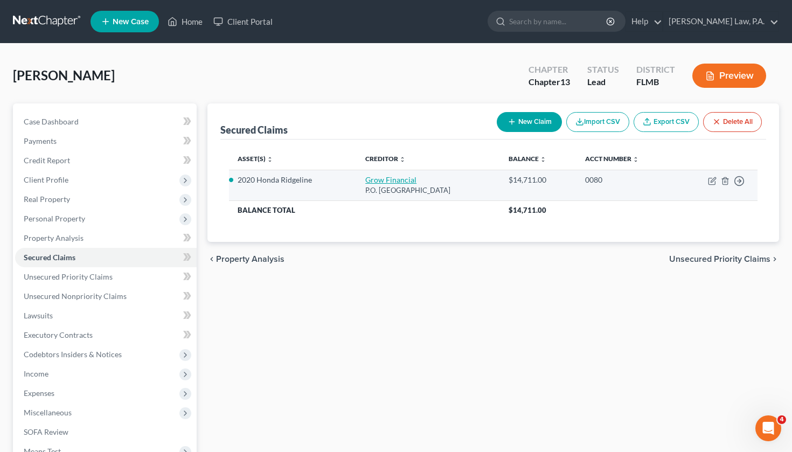
click at [376, 178] on link "Grow Financial" at bounding box center [390, 179] width 51 height 9
select select "9"
select select "2"
select select "4"
select select "0"
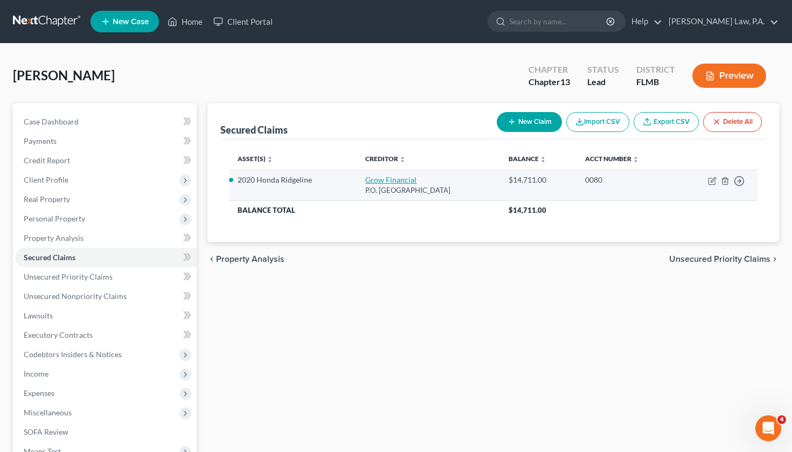
select select "0"
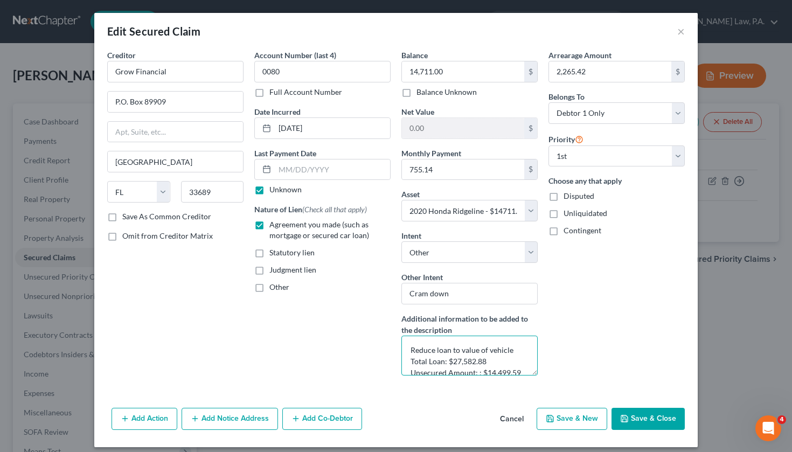
click at [479, 350] on textarea "Reduce loan to value of vehicle Total Loan: $27,582.88 Unsecured Amount: : $14,…" at bounding box center [469, 356] width 136 height 40
click at [515, 362] on textarea "Reduce loan to value of vehicle Total Loan: $27,582.88 Unsecured Amount: : $14,…" at bounding box center [469, 356] width 136 height 40
drag, startPoint x: 521, startPoint y: 360, endPoint x: 488, endPoint y: 360, distance: 32.3
click at [488, 360] on textarea "Reduce loan to value of vehicle Total Loan: $27,582.88 Unsecured Amount: : $14,…" at bounding box center [469, 356] width 136 height 40
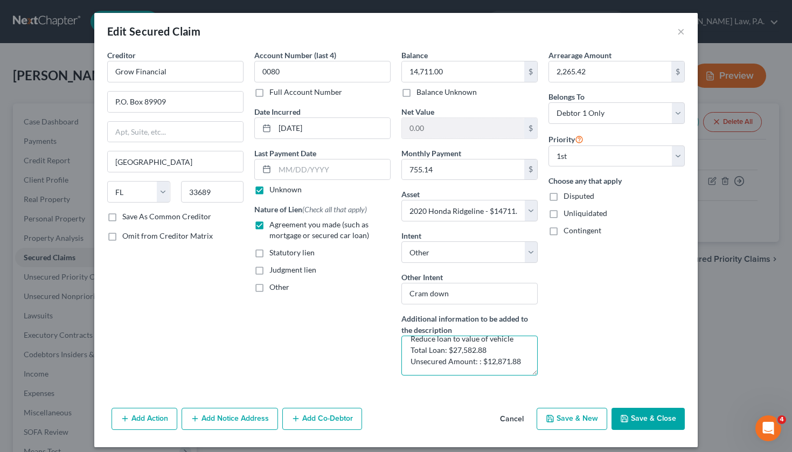
type textarea "Reduce loan to value of vehicle Total Loan: $27,582.88 Unsecured Amount: : $12,…"
click at [647, 417] on button "Save & Close" at bounding box center [648, 419] width 73 height 23
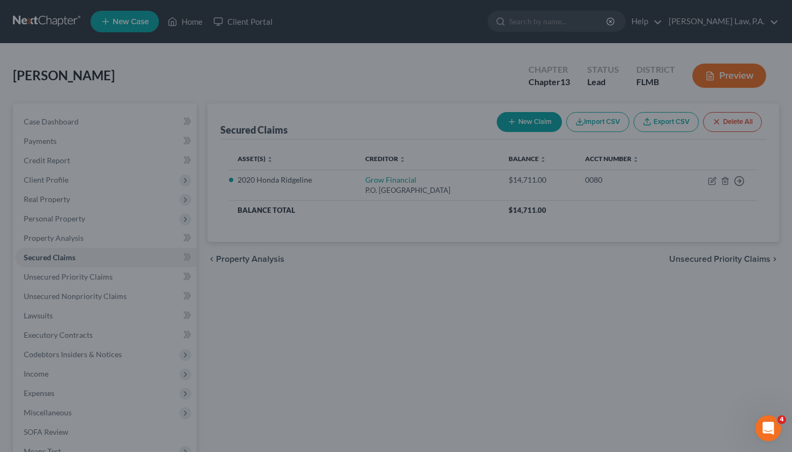
select select "2"
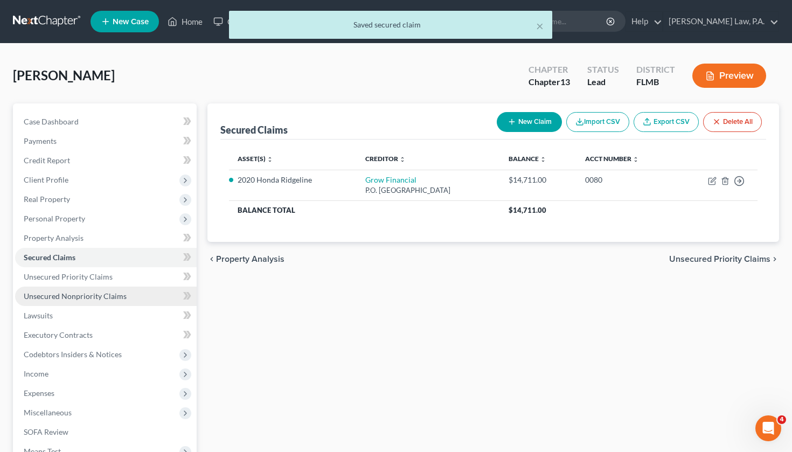
click at [112, 293] on span "Unsecured Nonpriority Claims" at bounding box center [75, 296] width 103 height 9
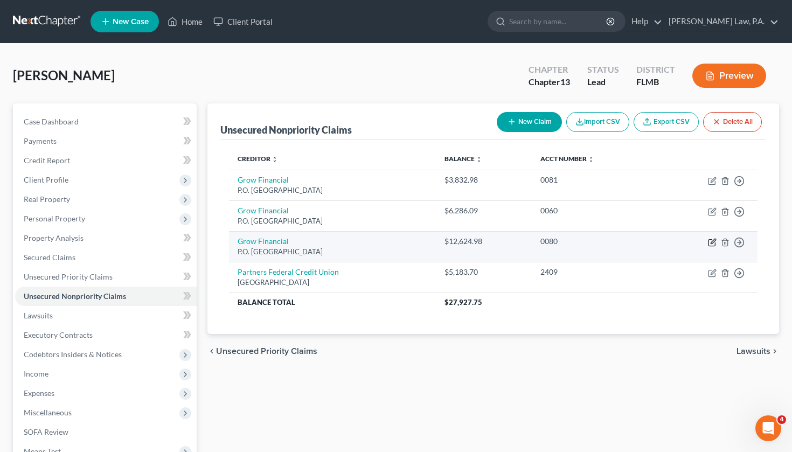
click at [712, 241] on icon "button" at bounding box center [713, 241] width 5 height 5
select select "9"
select select "0"
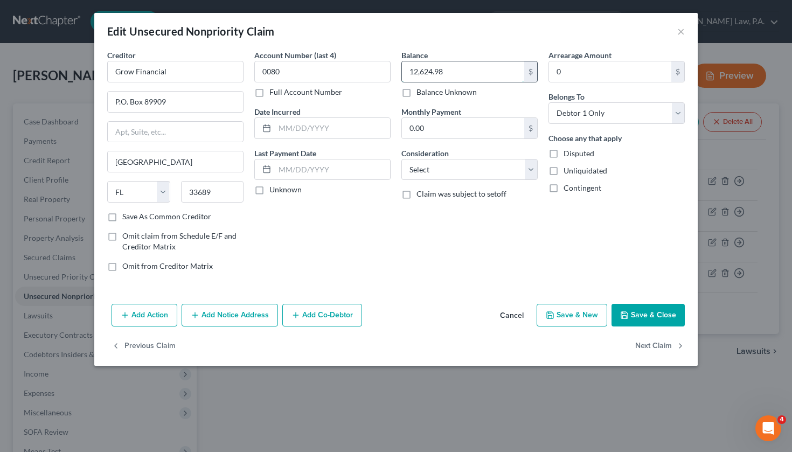
click at [457, 72] on input "12,624.98" at bounding box center [463, 71] width 122 height 20
type input "12,871.88"
click at [643, 314] on button "Save & Close" at bounding box center [648, 315] width 73 height 23
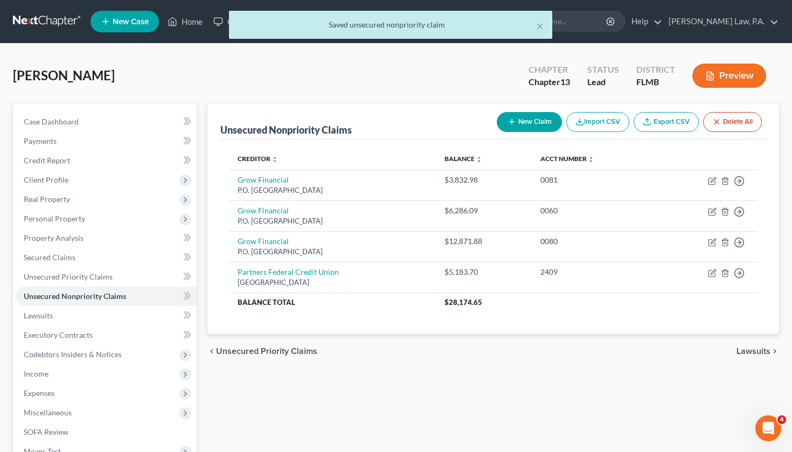
click at [528, 116] on button "New Claim" at bounding box center [529, 122] width 65 height 20
select select "0"
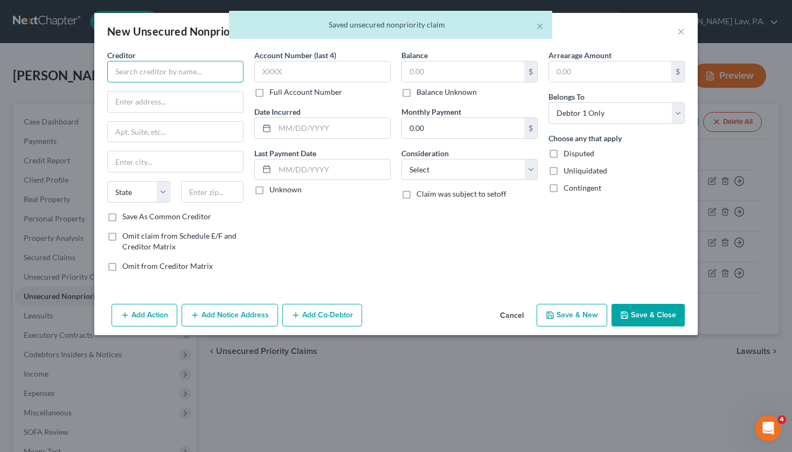
click at [217, 70] on input "text" at bounding box center [175, 72] width 136 height 22
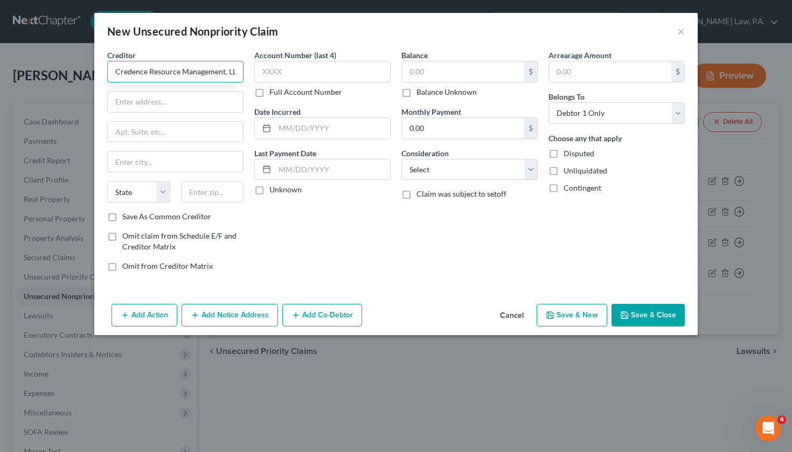
type input "Credence Resource Management, LLC"
type input "PO Box 2147"
type input "Southgate"
select select "23"
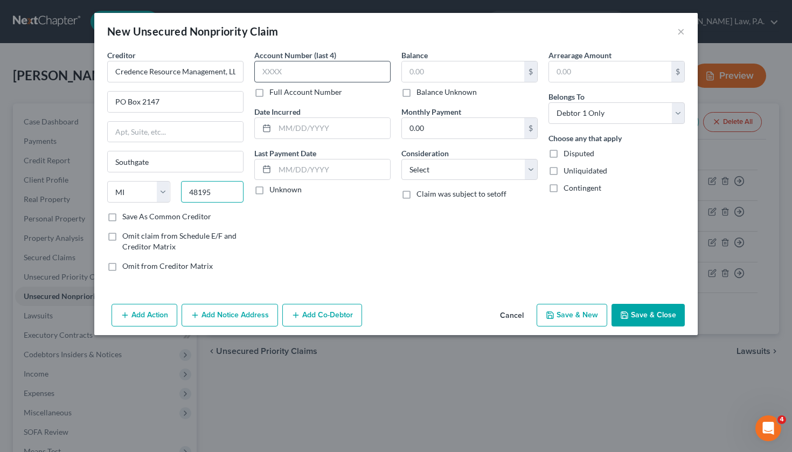
type input "48195"
type input "2413"
click at [291, 133] on input "text" at bounding box center [332, 128] width 115 height 20
click at [269, 192] on label "Unknown" at bounding box center [285, 189] width 32 height 11
click at [274, 191] on input "Unknown" at bounding box center [277, 187] width 7 height 7
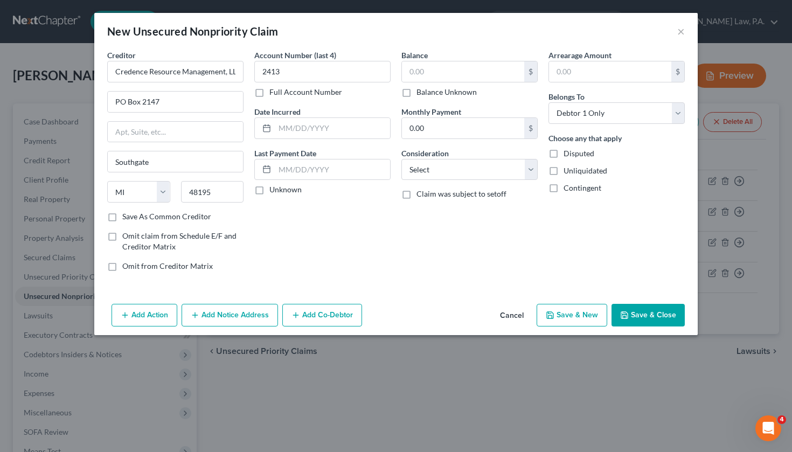
checkbox input "true"
click at [422, 75] on input "text" at bounding box center [463, 71] width 122 height 20
type input "922.71"
select select "19"
click at [564, 151] on label "Disputed" at bounding box center [579, 153] width 31 height 11
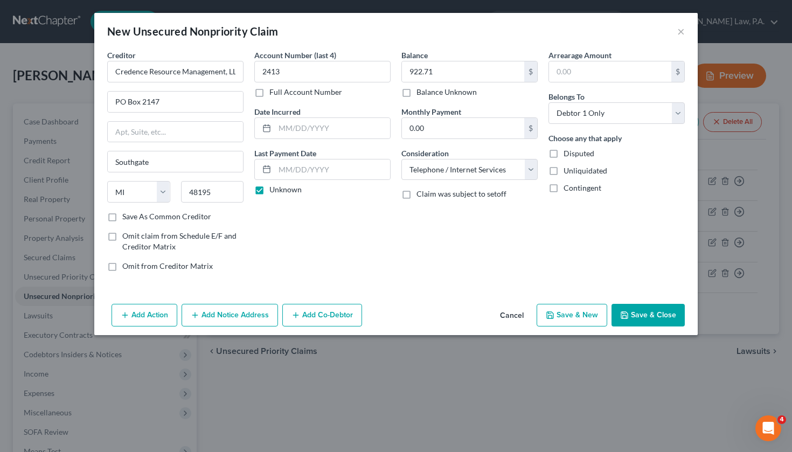
click at [568, 151] on input "Disputed" at bounding box center [571, 151] width 7 height 7
checkbox input "true"
click at [598, 75] on input "text" at bounding box center [610, 71] width 122 height 20
click at [653, 313] on button "Save & Close" at bounding box center [648, 315] width 73 height 23
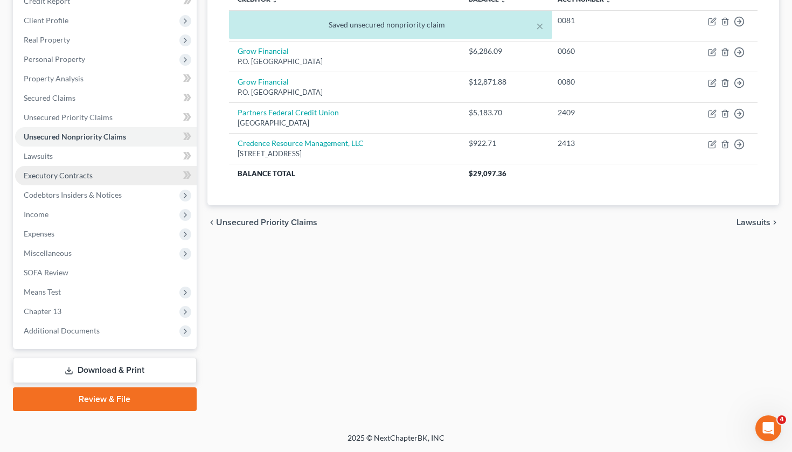
scroll to position [160, 0]
click at [126, 179] on link "Executory Contracts" at bounding box center [106, 175] width 182 height 19
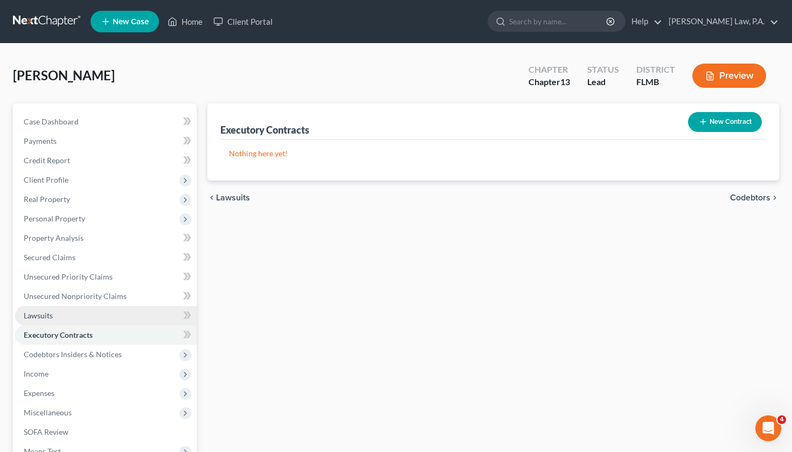
click at [88, 309] on link "Lawsuits" at bounding box center [106, 315] width 182 height 19
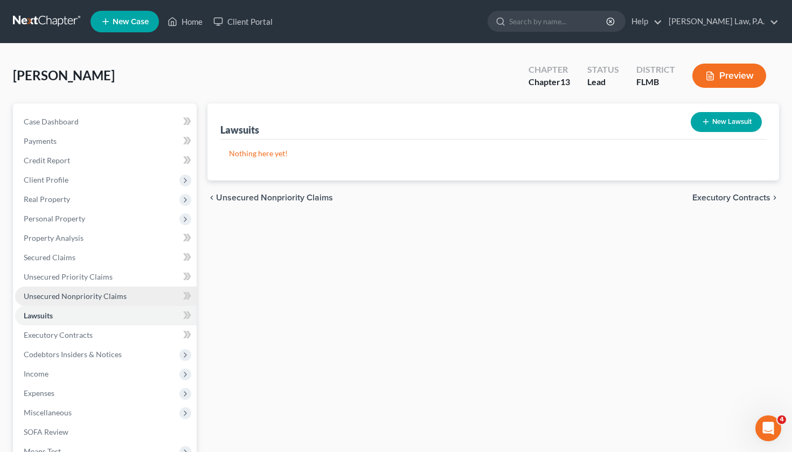
click at [101, 297] on span "Unsecured Nonpriority Claims" at bounding box center [75, 296] width 103 height 9
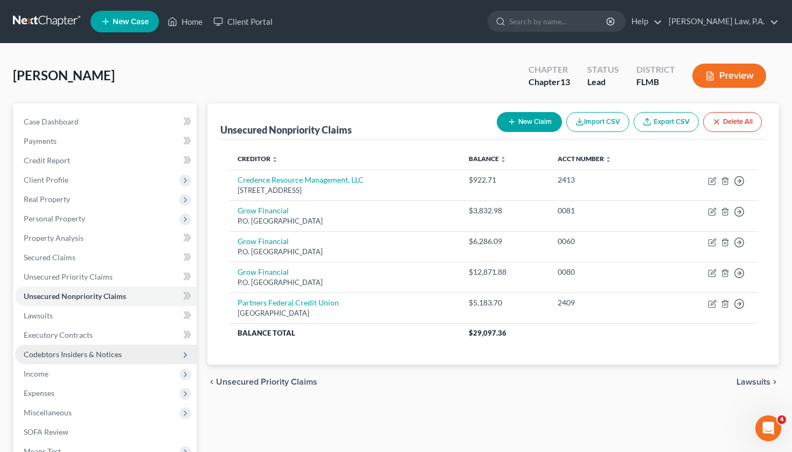
click at [92, 355] on span "Codebtors Insiders & Notices" at bounding box center [73, 354] width 98 height 9
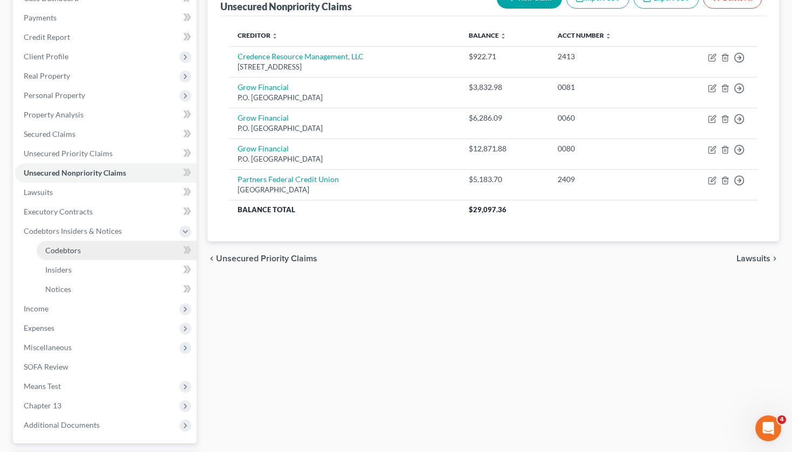
scroll to position [147, 0]
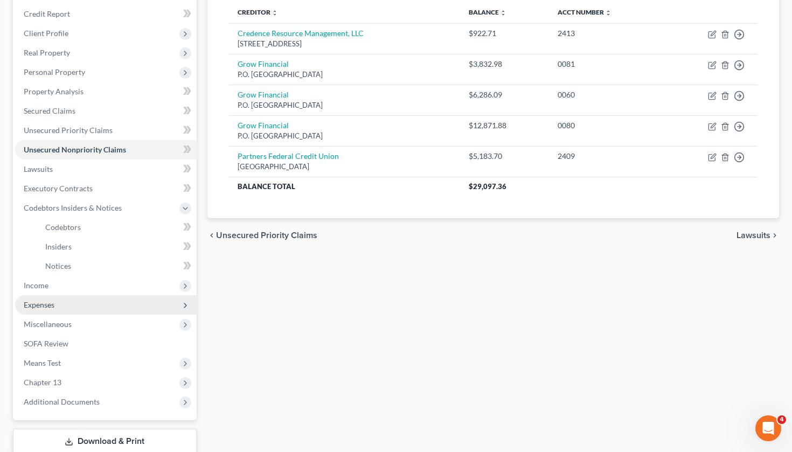
click at [112, 306] on span "Expenses" at bounding box center [106, 304] width 182 height 19
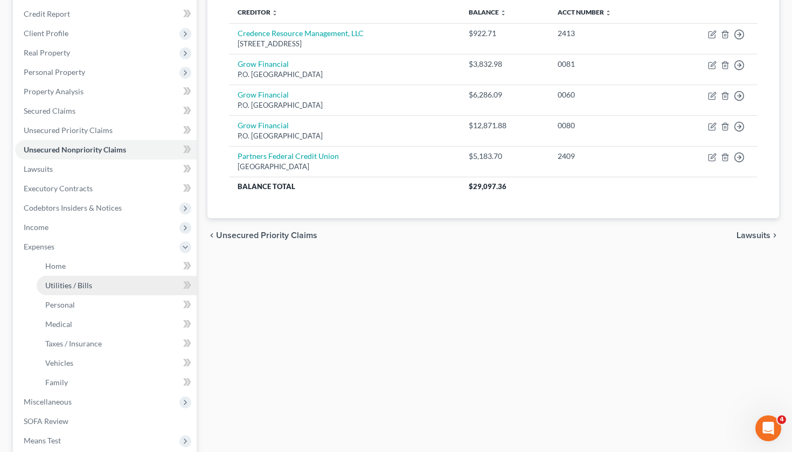
click at [145, 285] on link "Utilities / Bills" at bounding box center [117, 285] width 160 height 19
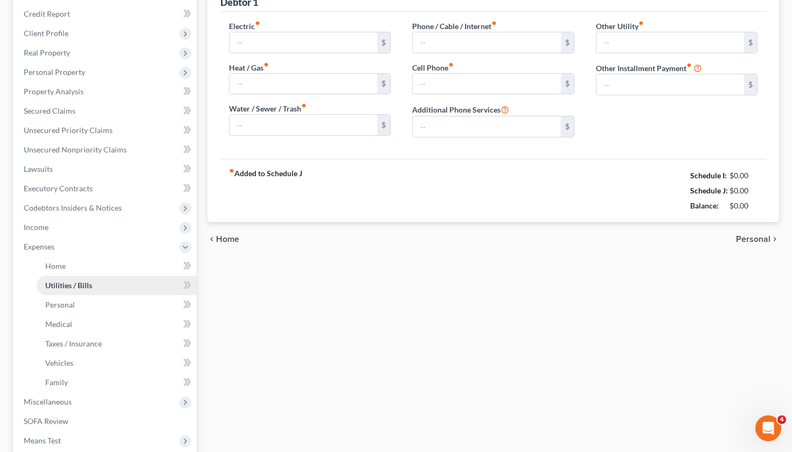
scroll to position [20, 0]
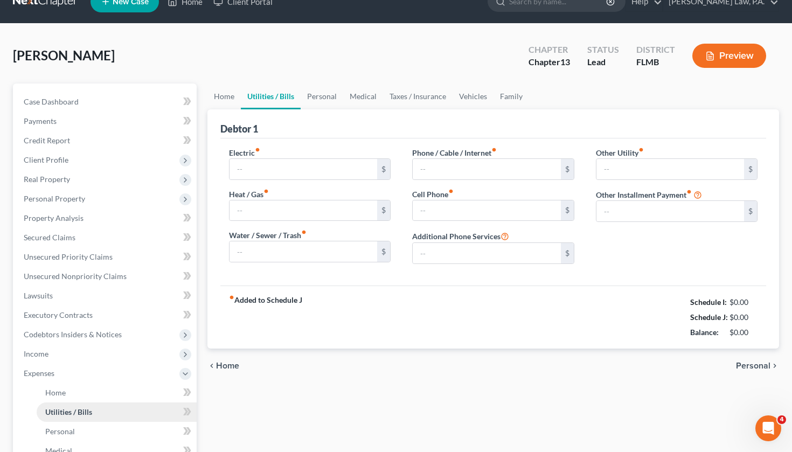
type input "0.00"
type input "190.00"
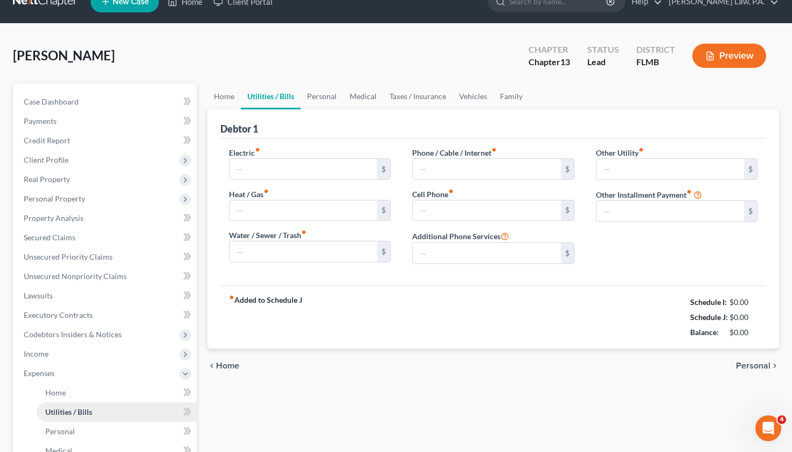
type input "0.00"
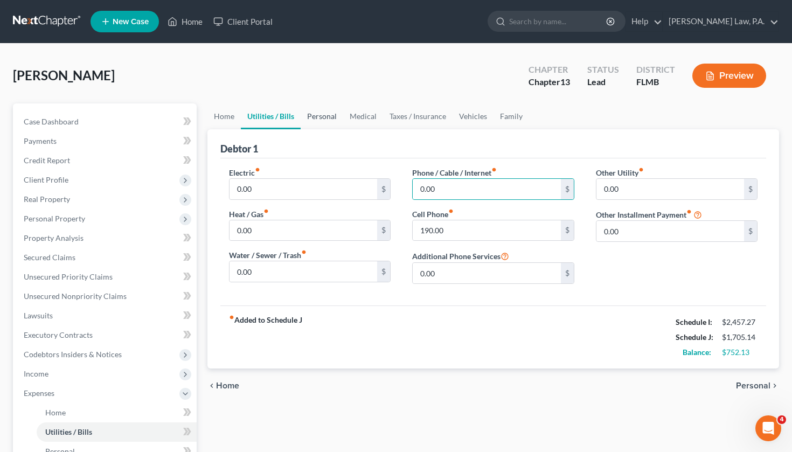
click at [324, 116] on link "Personal" at bounding box center [322, 116] width 43 height 26
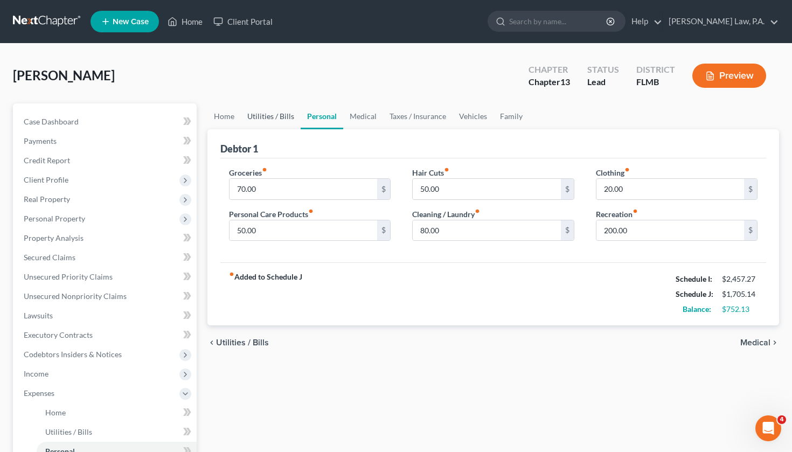
click at [276, 123] on link "Utilities / Bills" at bounding box center [271, 116] width 60 height 26
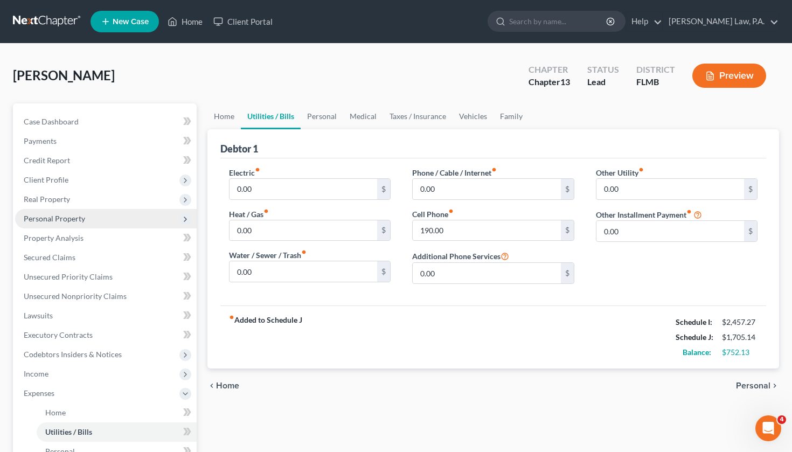
click at [74, 218] on span "Personal Property" at bounding box center [54, 218] width 61 height 9
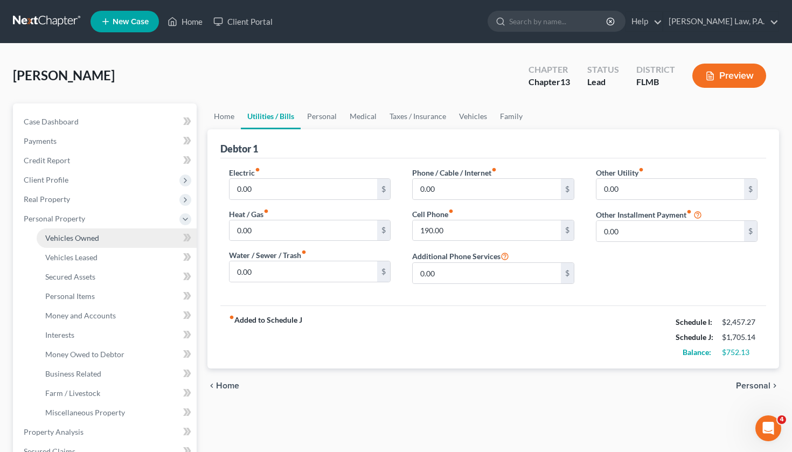
click at [88, 233] on span "Vehicles Owned" at bounding box center [72, 237] width 54 height 9
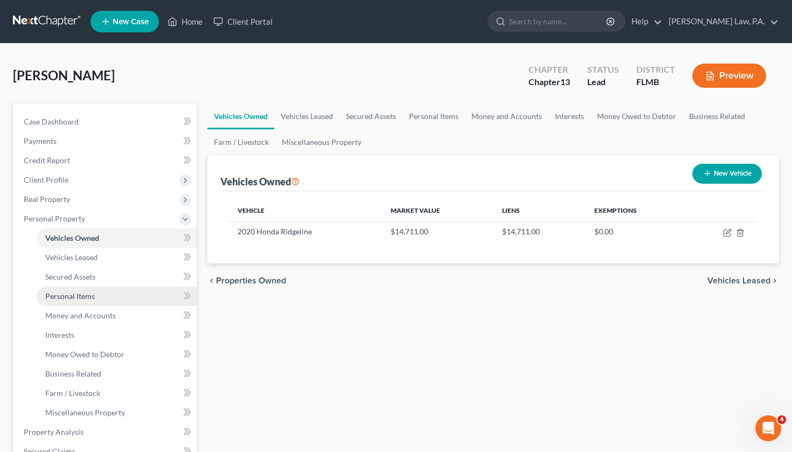
click at [98, 296] on link "Personal Items" at bounding box center [117, 296] width 160 height 19
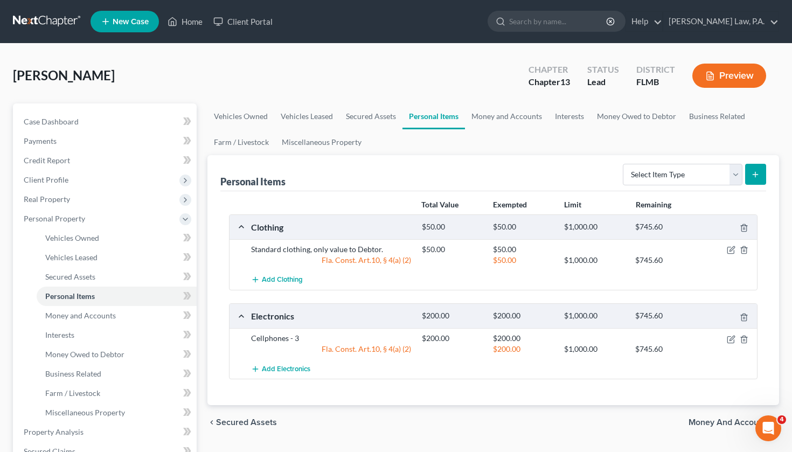
click at [755, 175] on line "submit" at bounding box center [755, 174] width 0 height 5
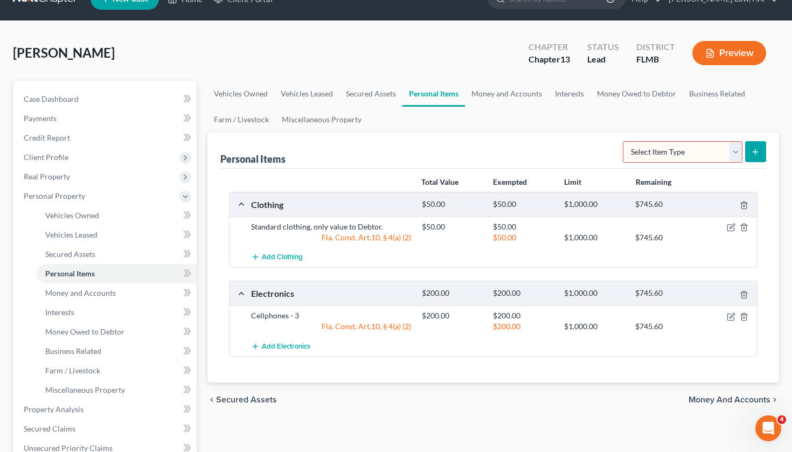
scroll to position [25, 0]
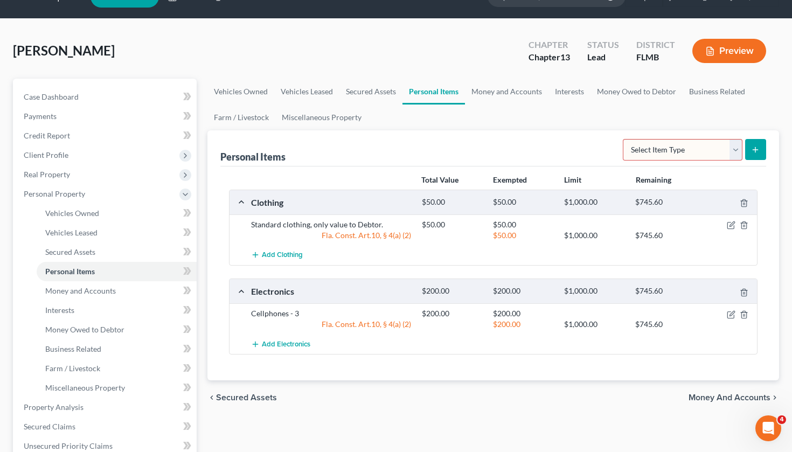
select select "electronics"
click at [755, 149] on line "submit" at bounding box center [755, 149] width 0 height 5
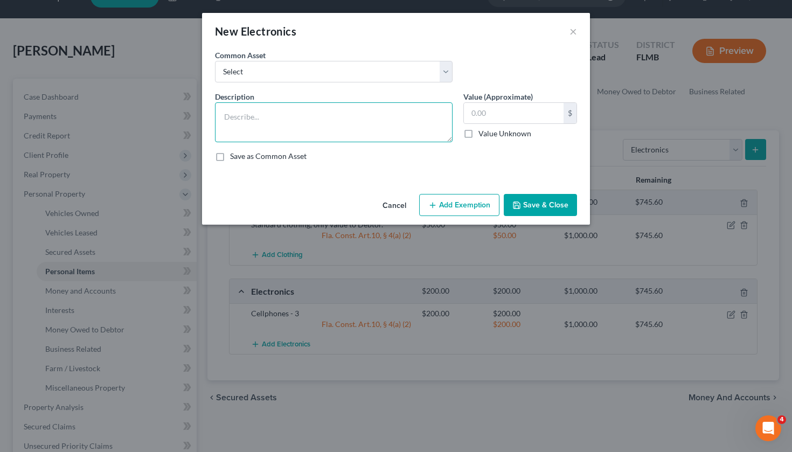
click at [411, 125] on textarea at bounding box center [334, 122] width 238 height 40
click at [389, 204] on button "Cancel" at bounding box center [394, 206] width 41 height 22
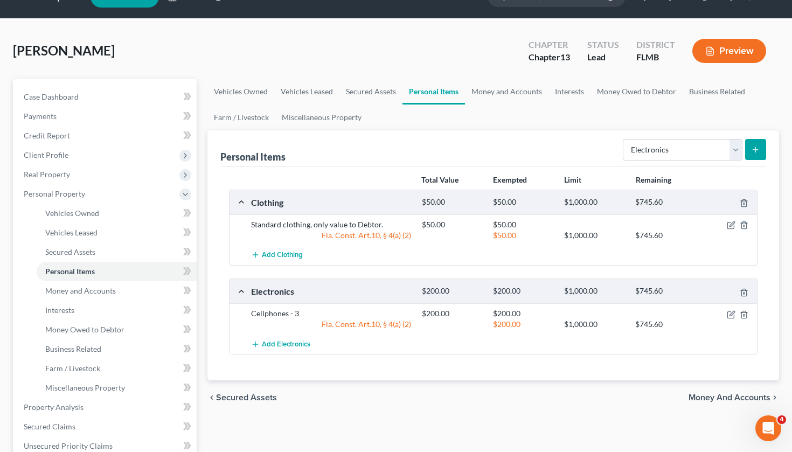
click at [760, 149] on button "submit" at bounding box center [755, 149] width 21 height 21
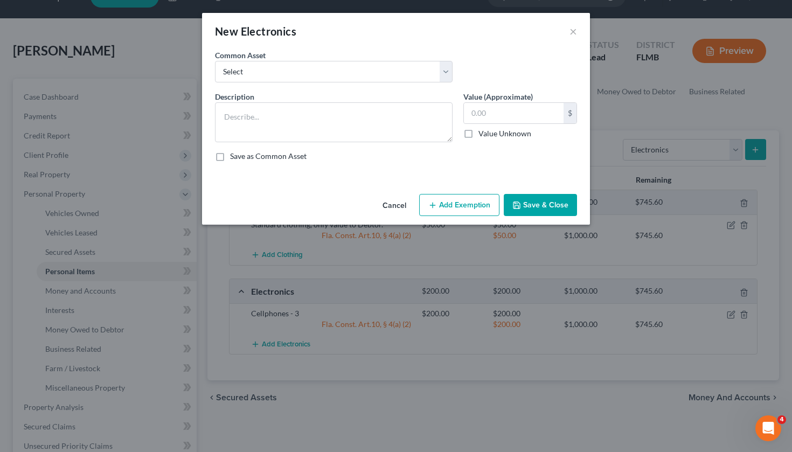
click at [394, 204] on button "Cancel" at bounding box center [394, 206] width 41 height 22
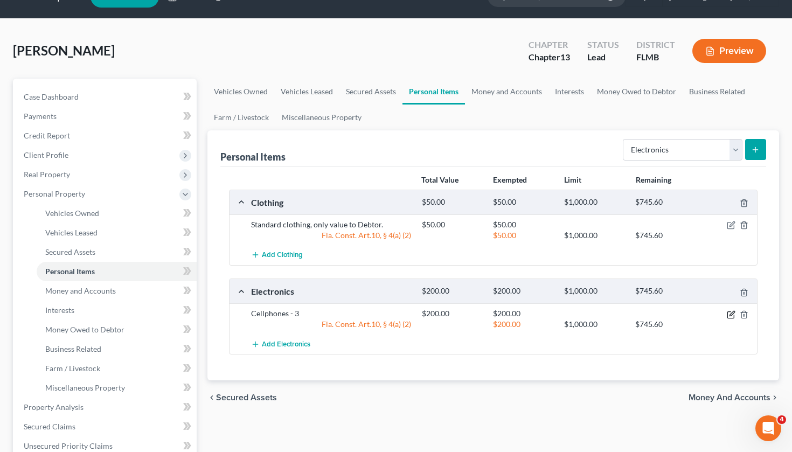
click at [730, 315] on icon "button" at bounding box center [732, 313] width 5 height 5
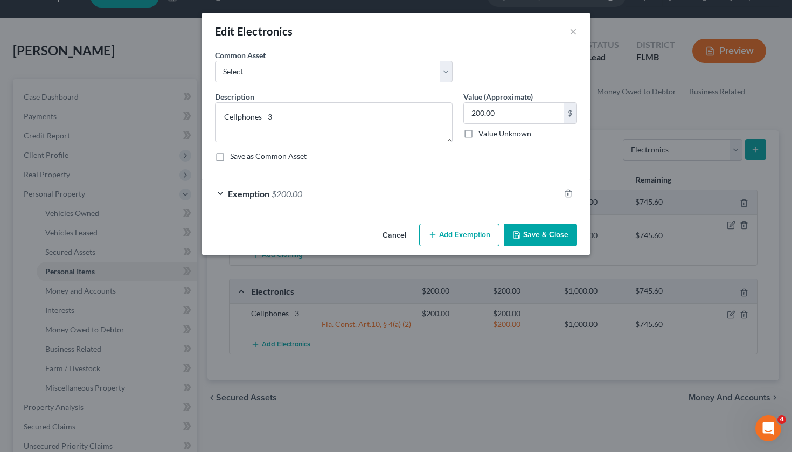
click at [305, 196] on div "Exemption $200.00" at bounding box center [381, 193] width 358 height 29
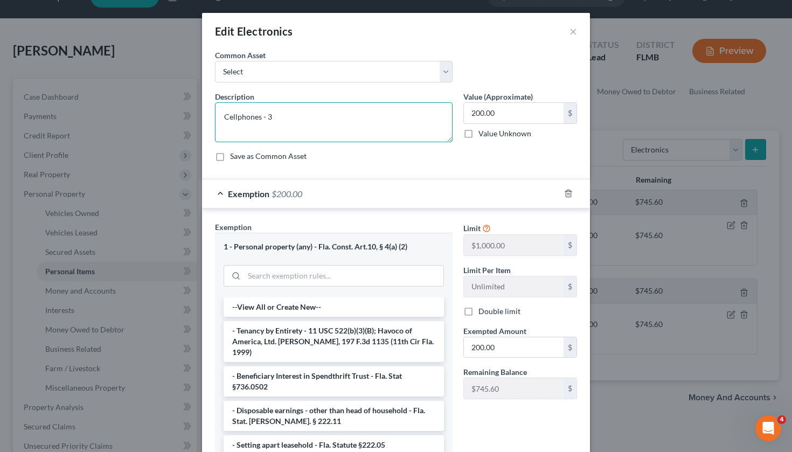
click at [375, 105] on textarea "Cellphones - 3" at bounding box center [334, 122] width 238 height 40
click at [372, 116] on textarea "Cellphones - 3" at bounding box center [334, 122] width 238 height 40
type textarea "Cellphones - 4"
click at [503, 112] on input "200.00" at bounding box center [514, 113] width 100 height 20
type input "2"
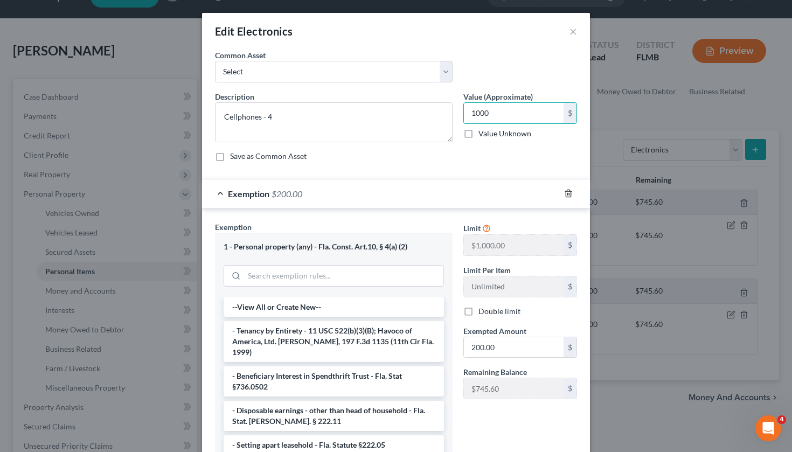
type input "1,000"
click at [479, 137] on label "Value Unknown" at bounding box center [505, 133] width 53 height 11
click at [483, 135] on input "Value Unknown" at bounding box center [486, 131] width 7 height 7
checkbox input "true"
type input "0.00"
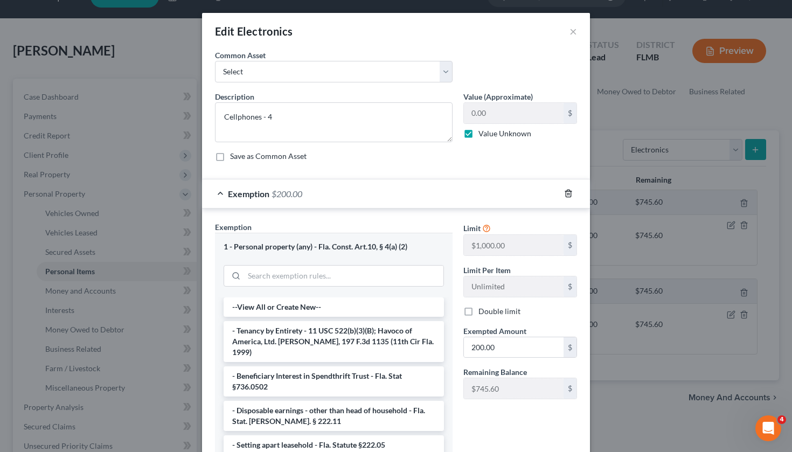
click at [569, 192] on icon "button" at bounding box center [568, 193] width 9 height 9
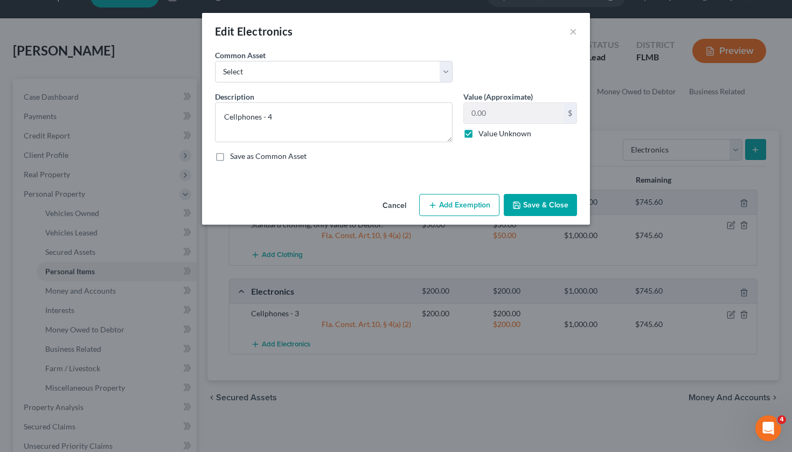
click at [456, 204] on button "Add Exemption" at bounding box center [459, 205] width 80 height 23
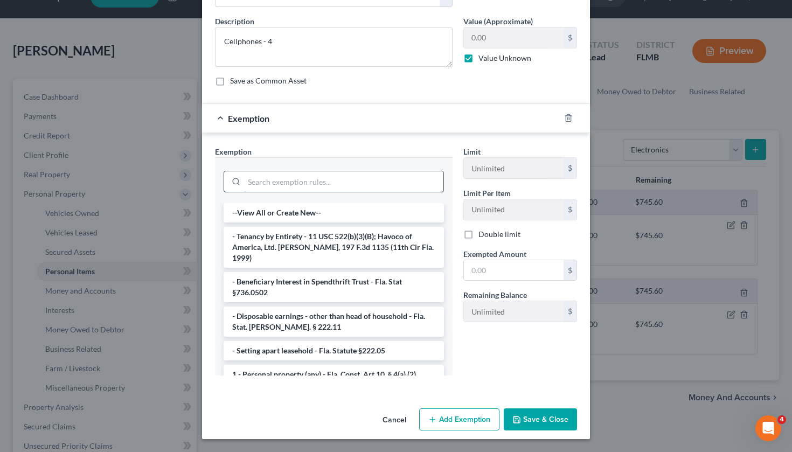
scroll to position [75, 0]
click at [391, 422] on button "Cancel" at bounding box center [394, 421] width 41 height 22
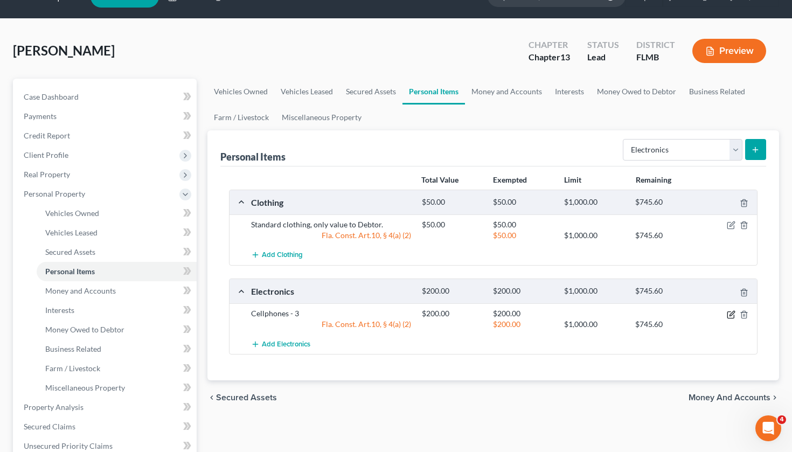
click at [730, 314] on icon "button" at bounding box center [731, 314] width 9 height 9
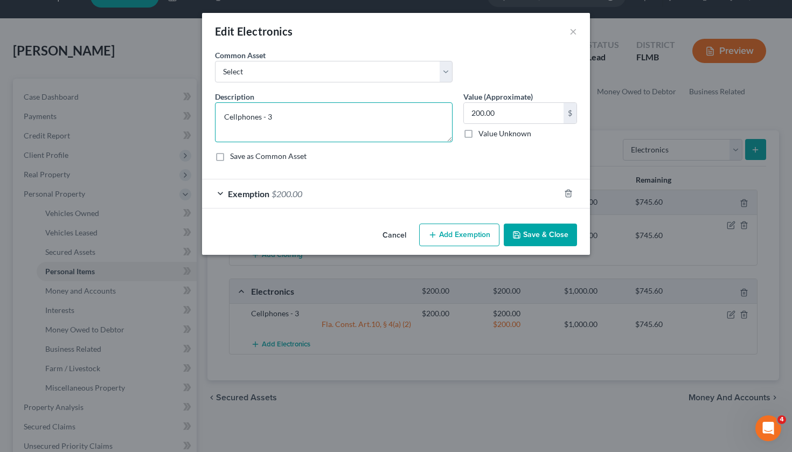
click at [367, 109] on textarea "Cellphones - 3" at bounding box center [334, 122] width 238 height 40
click at [344, 116] on textarea "Cellphones - 3" at bounding box center [334, 122] width 238 height 40
type textarea "Cellphones - 4"
click at [479, 135] on label "Value Unknown" at bounding box center [505, 133] width 53 height 11
click at [483, 135] on input "Value Unknown" at bounding box center [486, 131] width 7 height 7
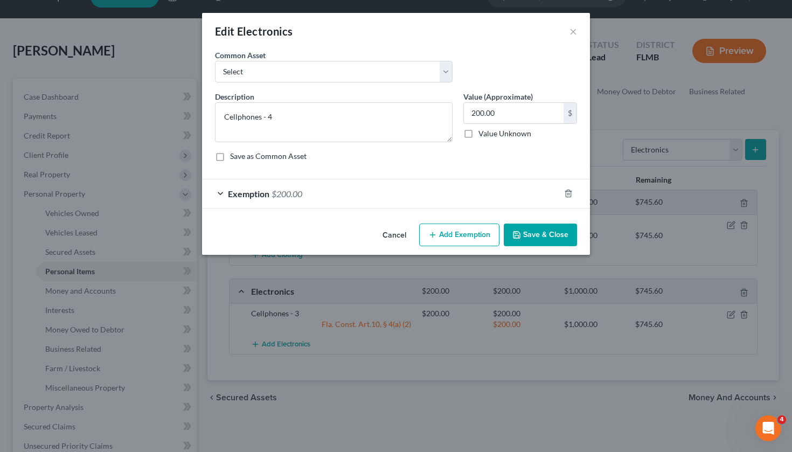
checkbox input "true"
type input "0.00"
click at [278, 193] on span "$200.00" at bounding box center [287, 194] width 31 height 10
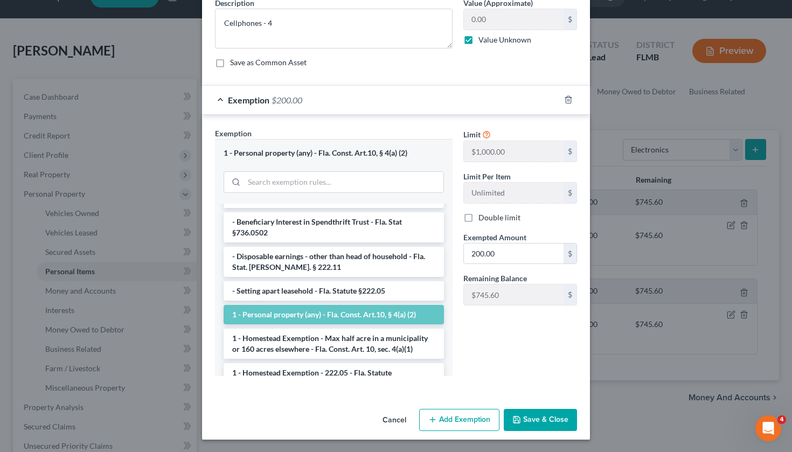
scroll to position [66, 0]
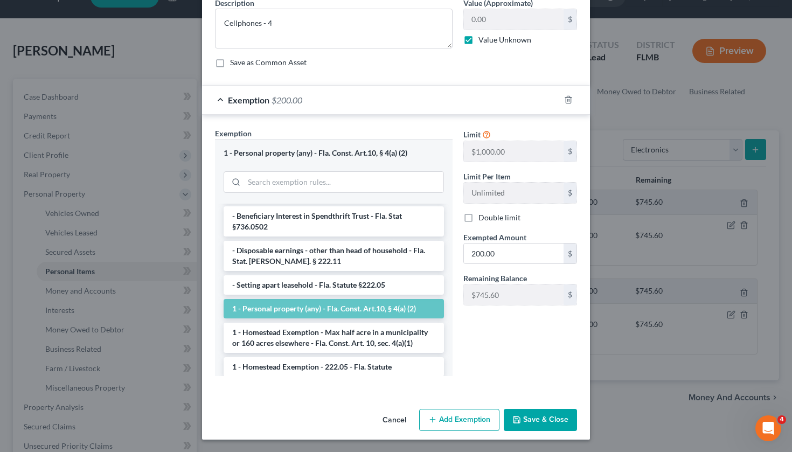
click at [293, 299] on li "1 - Personal property (any) - Fla. Const. Art.10, § 4(a) (2)" at bounding box center [334, 308] width 220 height 19
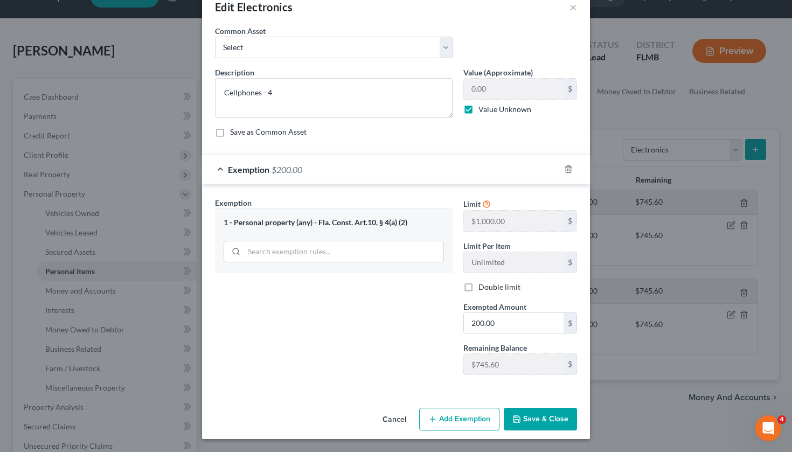
scroll to position [24, 0]
click at [449, 419] on button "Add Exemption" at bounding box center [459, 419] width 80 height 23
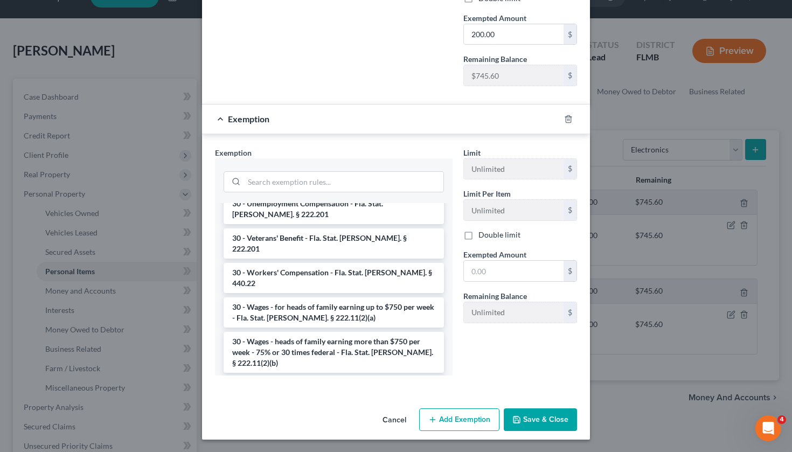
scroll to position [944, 0]
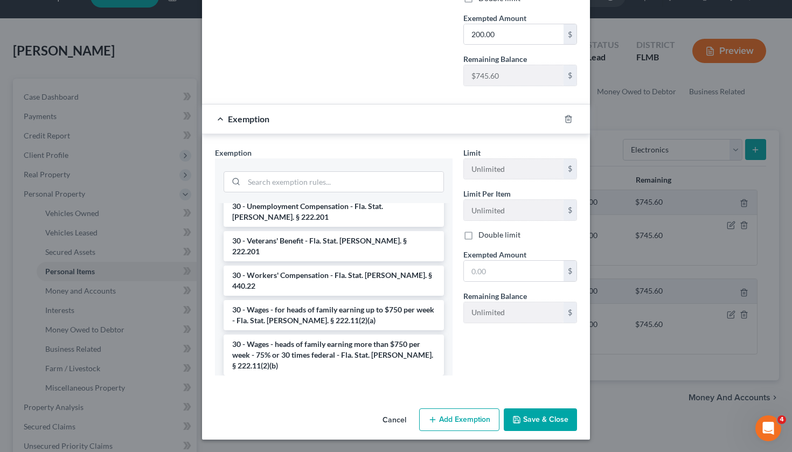
click at [396, 420] on button "Cancel" at bounding box center [394, 421] width 41 height 22
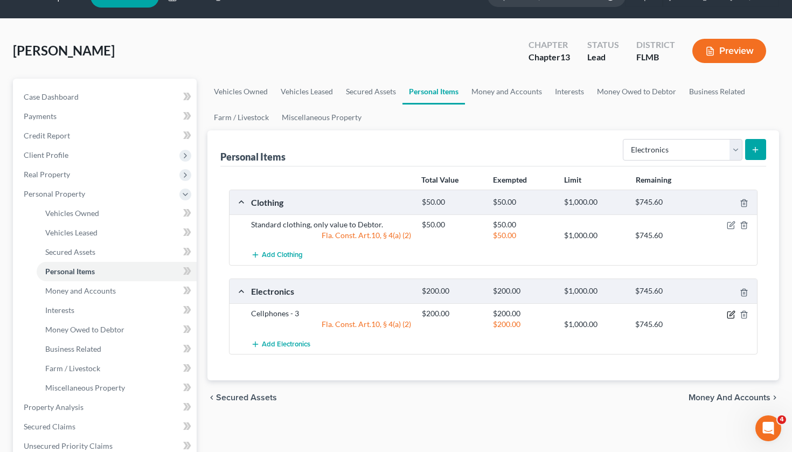
click at [732, 315] on icon "button" at bounding box center [731, 314] width 9 height 9
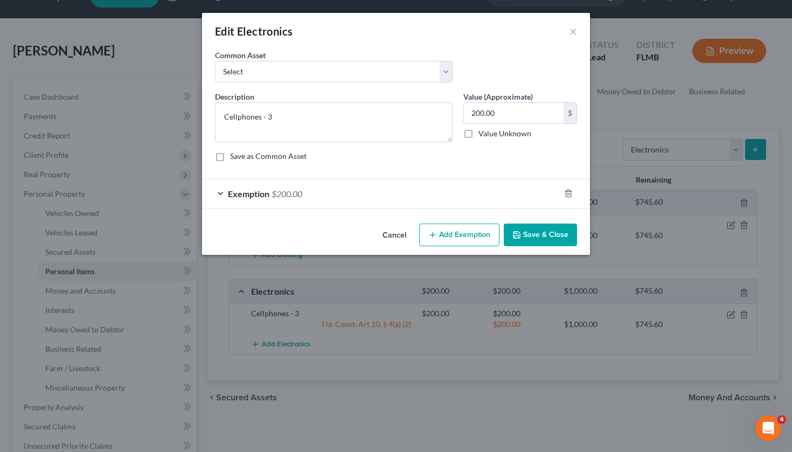
click at [479, 135] on label "Value Unknown" at bounding box center [505, 133] width 53 height 11
click at [483, 135] on input "Value Unknown" at bounding box center [486, 131] width 7 height 7
checkbox input "true"
type input "0.00"
click at [546, 233] on button "Save & Close" at bounding box center [540, 235] width 73 height 23
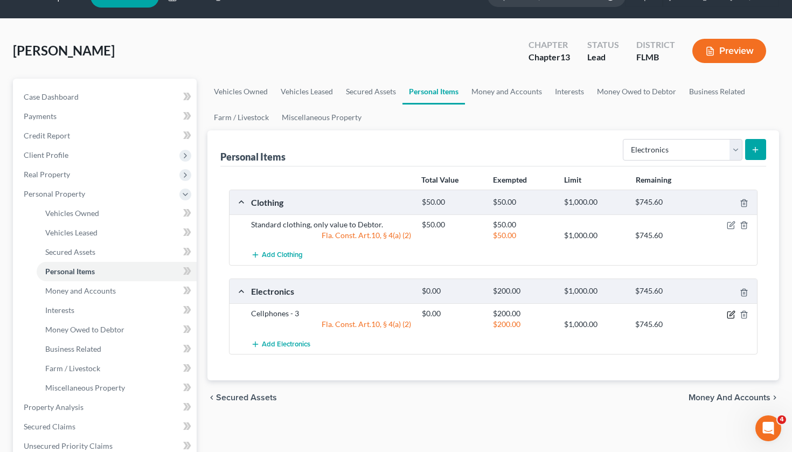
click at [733, 314] on icon "button" at bounding box center [731, 314] width 9 height 9
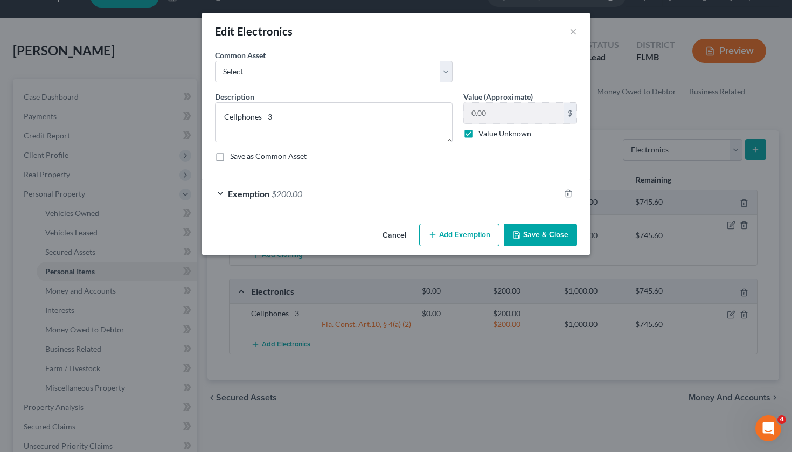
click at [562, 192] on div at bounding box center [575, 193] width 30 height 17
click at [567, 195] on icon "button" at bounding box center [568, 193] width 9 height 9
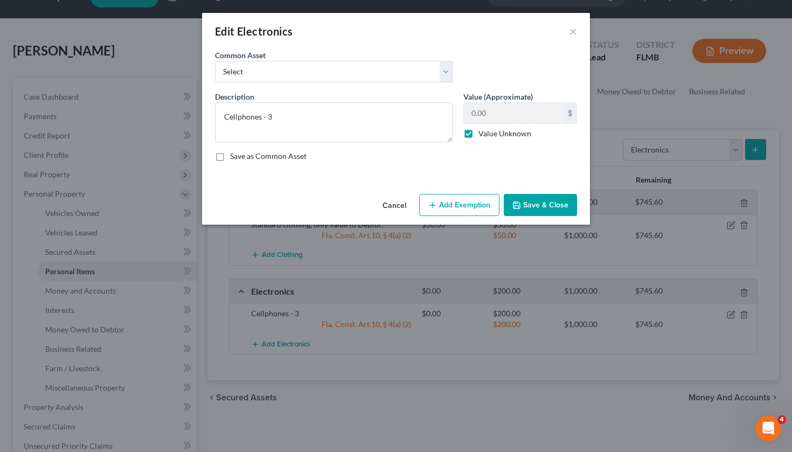
click at [551, 207] on button "Save & Close" at bounding box center [540, 205] width 73 height 23
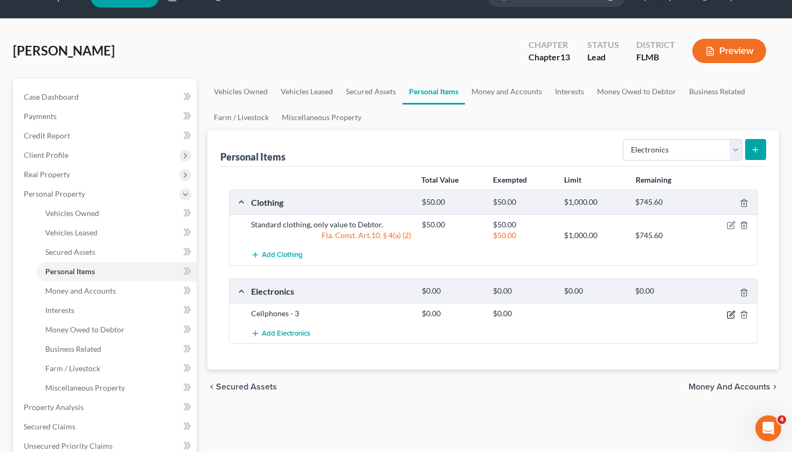
click at [732, 315] on icon "button" at bounding box center [732, 313] width 5 height 5
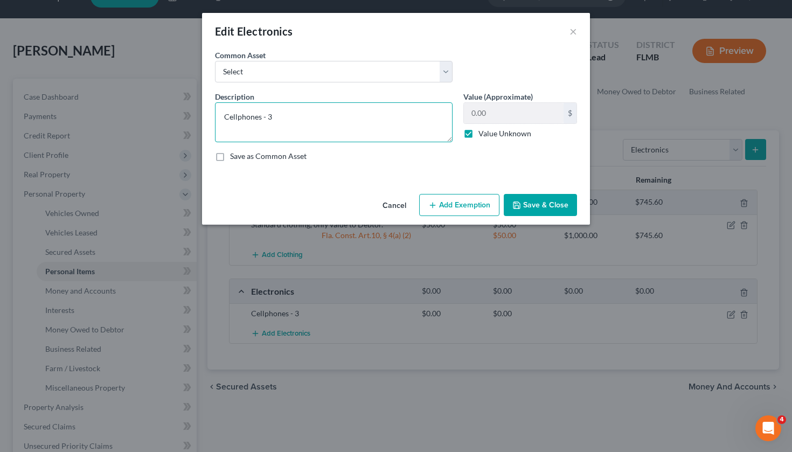
click at [374, 121] on textarea "Cellphones - 3" at bounding box center [334, 122] width 238 height 40
type textarea "Cellphones - 4"
click at [554, 203] on button "Save & Close" at bounding box center [540, 205] width 73 height 23
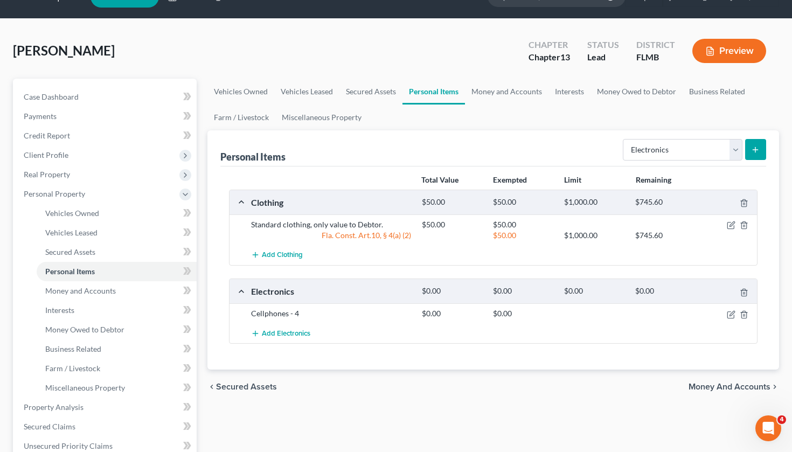
click at [758, 150] on icon "submit" at bounding box center [755, 149] width 9 height 9
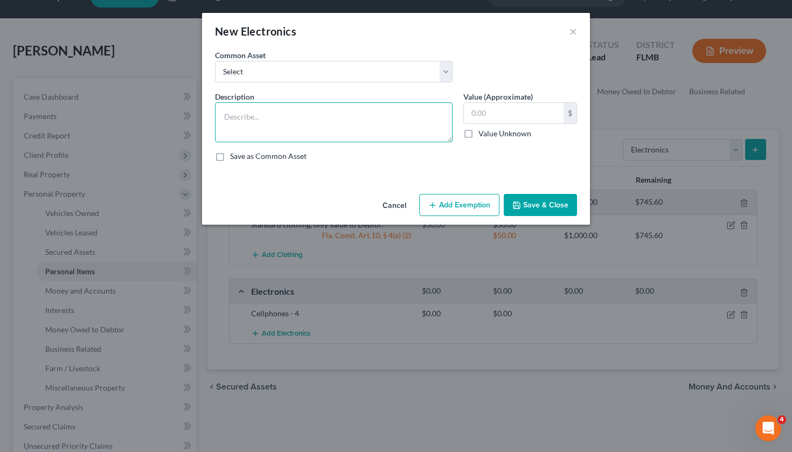
click at [375, 129] on textarea at bounding box center [334, 122] width 238 height 40
type textarea "Tablets (2)"
click at [479, 133] on label "Value Unknown" at bounding box center [505, 133] width 53 height 11
click at [483, 133] on input "Value Unknown" at bounding box center [486, 131] width 7 height 7
checkbox input "true"
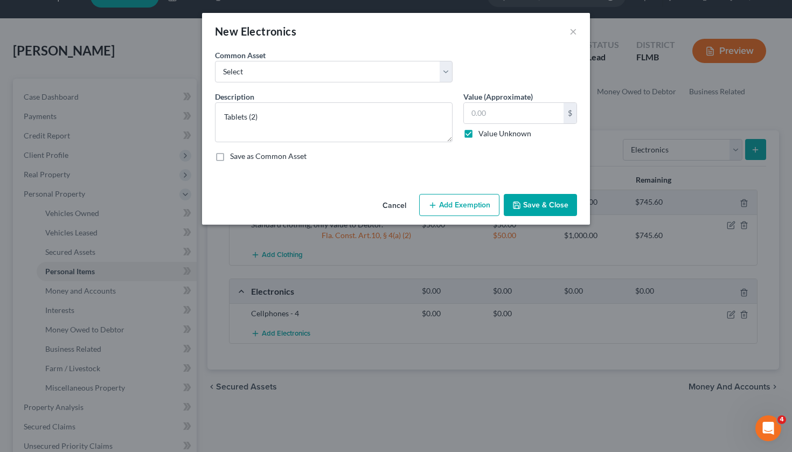
type input "0.00"
click at [527, 206] on button "Save & Close" at bounding box center [540, 205] width 73 height 23
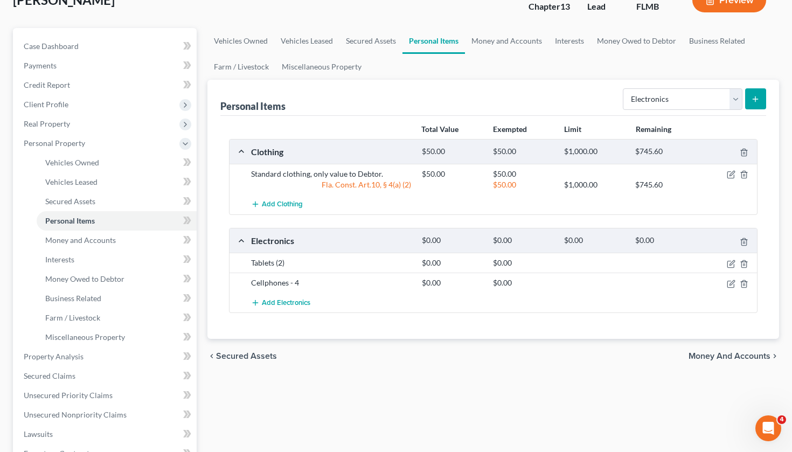
scroll to position [99, 0]
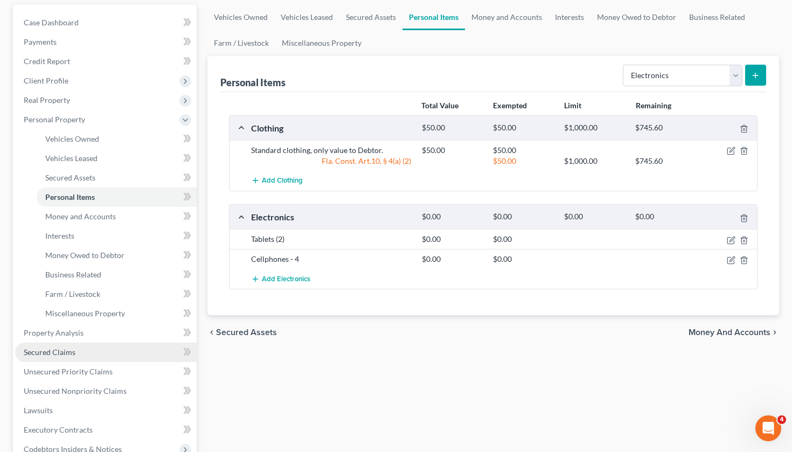
click at [79, 354] on link "Secured Claims" at bounding box center [106, 352] width 182 height 19
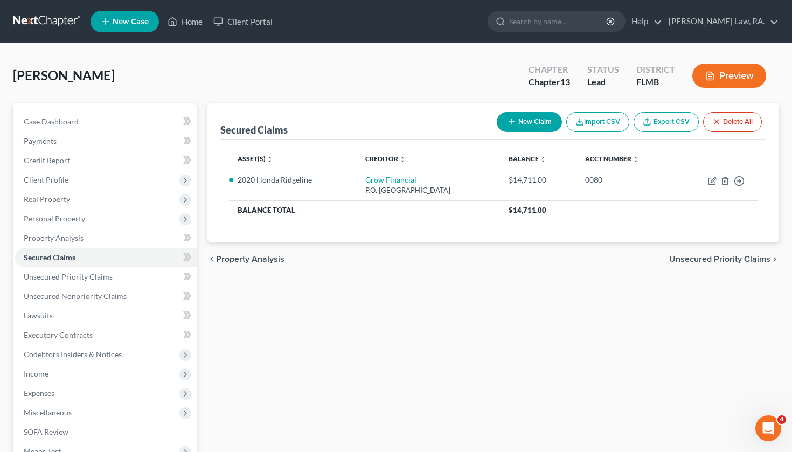
click at [533, 122] on button "New Claim" at bounding box center [529, 122] width 65 height 20
select select "0"
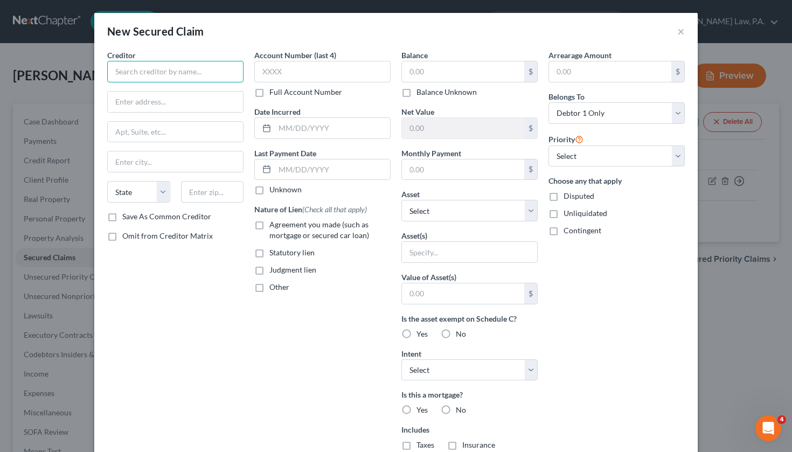
click at [162, 73] on input "text" at bounding box center [175, 72] width 136 height 22
type input "Verizon Telecommunications Company"
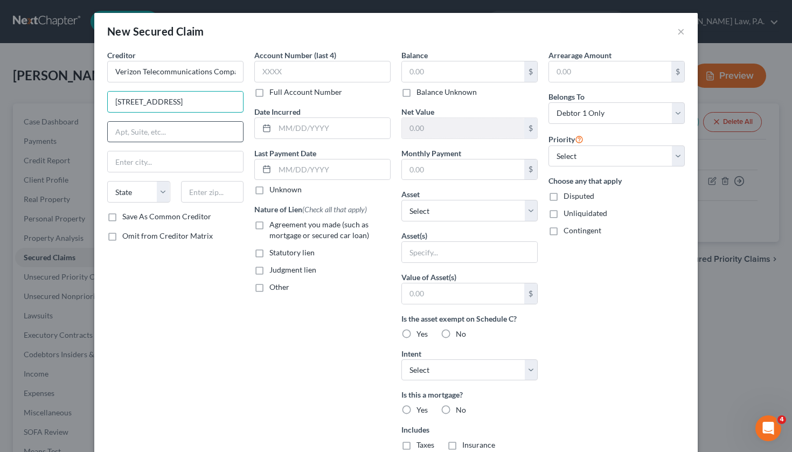
type input "500 Technology Drive"
type input "Suite 550"
type input "Q"
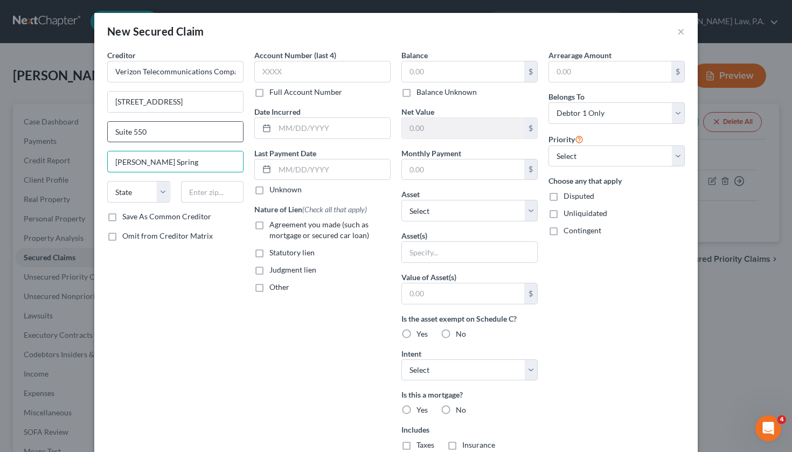
type input "Weldon Spring"
select select "26"
type input "63304"
type input "Saint Charles"
click at [269, 226] on label "Agreement you made (such as mortgage or secured car loan)" at bounding box center [329, 230] width 121 height 22
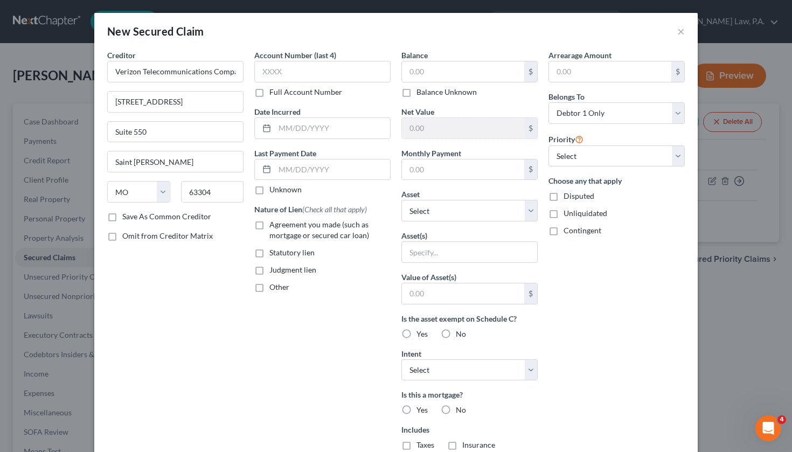
click at [274, 226] on input "Agreement you made (such as mortgage or secured car loan)" at bounding box center [277, 222] width 7 height 7
checkbox input "true"
click at [438, 72] on input "text" at bounding box center [463, 71] width 122 height 20
click at [417, 93] on label "Balance Unknown" at bounding box center [447, 92] width 60 height 11
click at [421, 93] on input "Balance Unknown" at bounding box center [424, 90] width 7 height 7
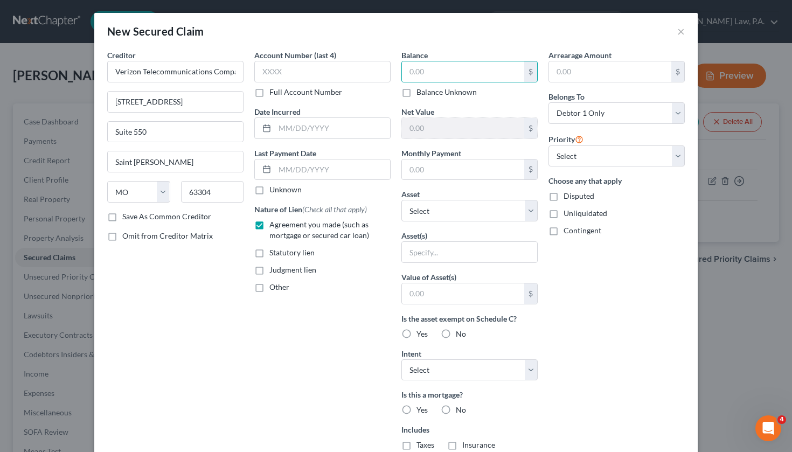
checkbox input "true"
type input "0.00"
click at [425, 166] on input "text" at bounding box center [463, 170] width 122 height 20
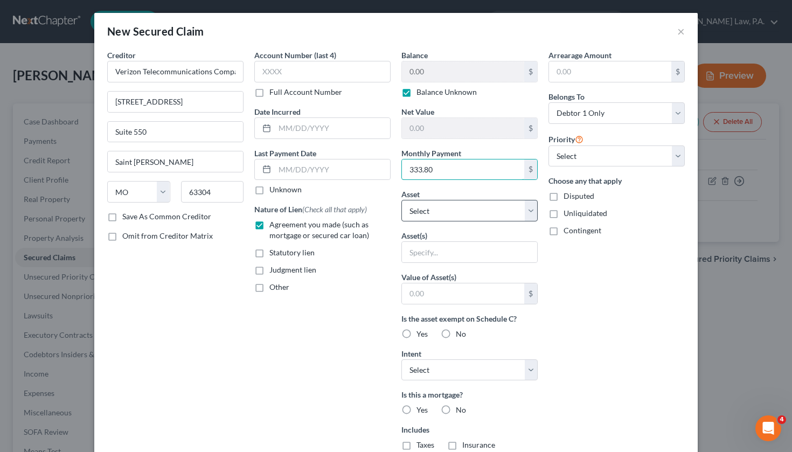
type input "333.80"
select select "1"
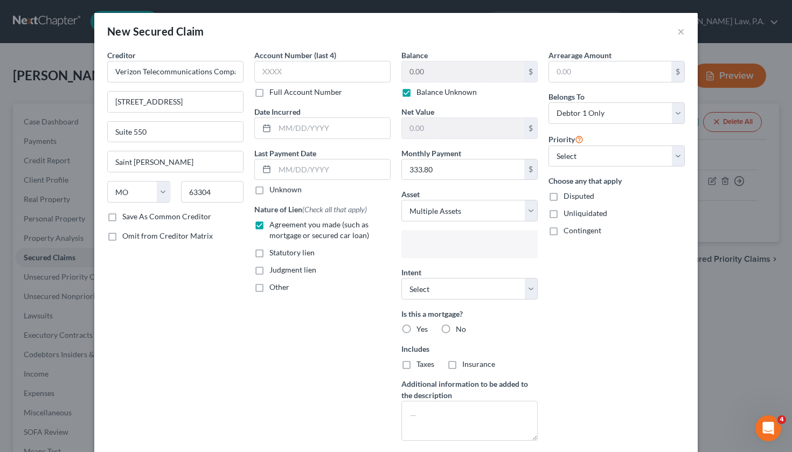
click at [462, 247] on input "text" at bounding box center [468, 245] width 121 height 16
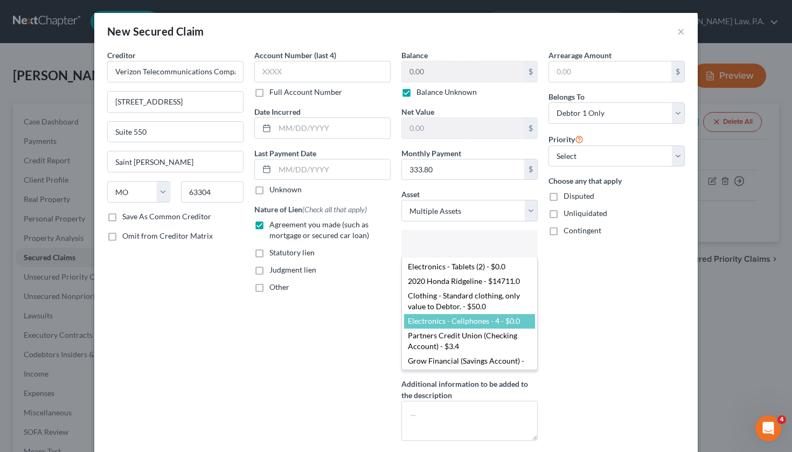
scroll to position [29, 0]
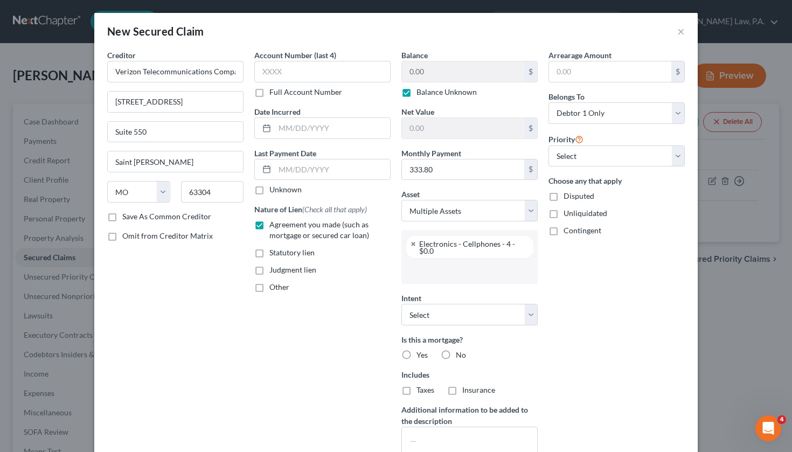
click at [462, 276] on input "text" at bounding box center [468, 271] width 121 height 16
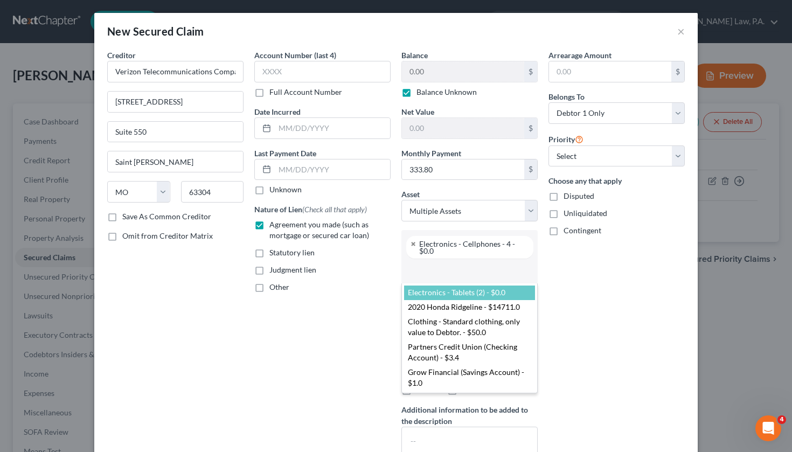
select select "2834028"
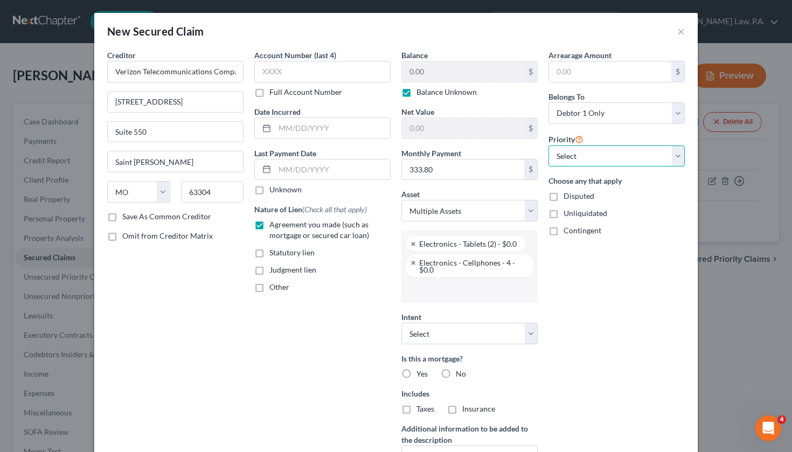
select select "0"
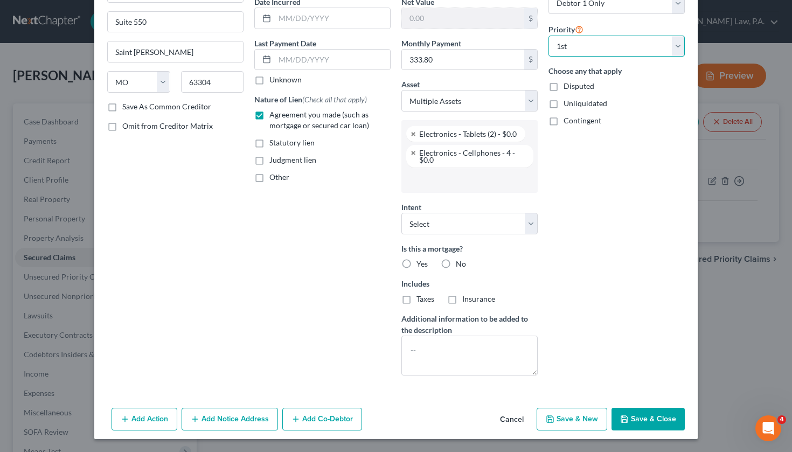
scroll to position [110, 0]
select select "2"
click at [456, 264] on label "No" at bounding box center [461, 264] width 10 height 11
click at [460, 264] on input "No" at bounding box center [463, 262] width 7 height 7
radio input "true"
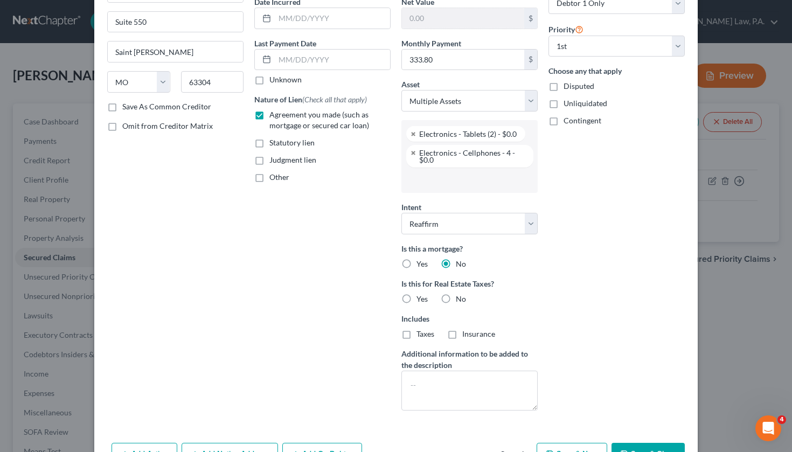
click at [456, 300] on label "No" at bounding box center [461, 299] width 10 height 11
click at [460, 300] on input "No" at bounding box center [463, 297] width 7 height 7
radio input "true"
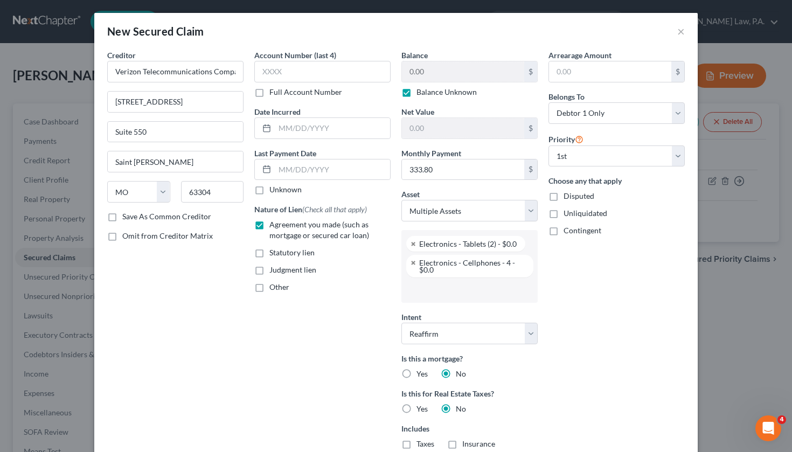
scroll to position [0, 0]
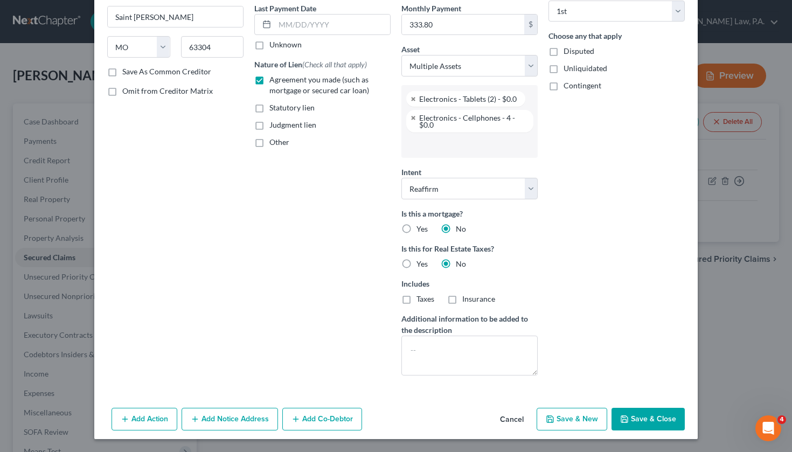
click at [647, 422] on button "Save & Close" at bounding box center [648, 419] width 73 height 23
select select
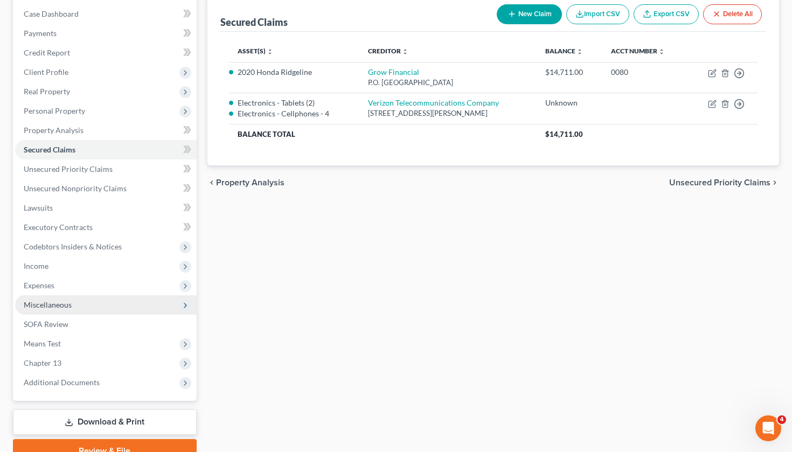
scroll to position [107, 0]
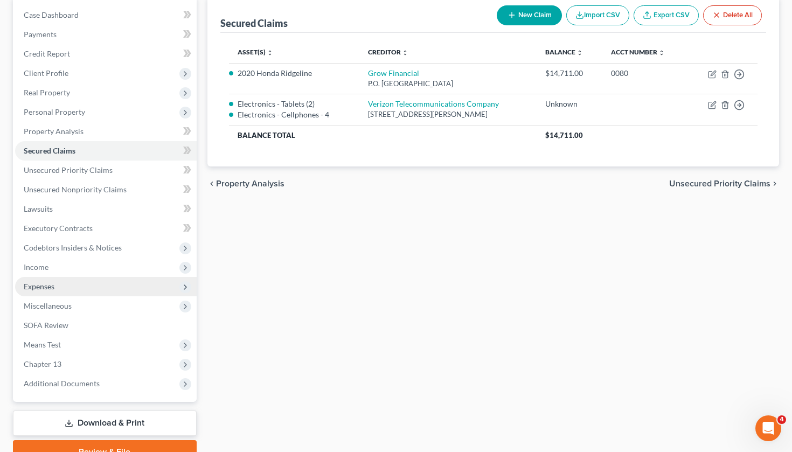
click at [85, 283] on span "Expenses" at bounding box center [106, 286] width 182 height 19
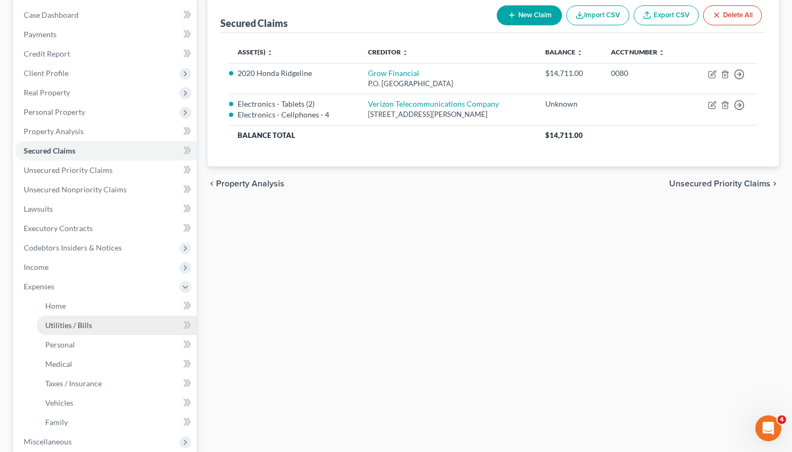
click at [123, 324] on link "Utilities / Bills" at bounding box center [117, 325] width 160 height 19
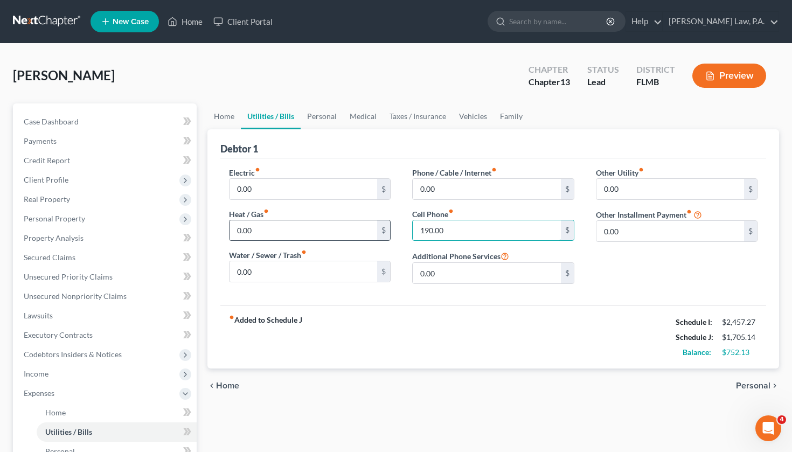
drag, startPoint x: 461, startPoint y: 228, endPoint x: 385, endPoint y: 232, distance: 75.5
type input "333.80"
click at [581, 311] on div "fiber_manual_record Added to Schedule J Schedule I: $2,457.27 Schedule J: $1,84…" at bounding box center [493, 337] width 546 height 63
click at [751, 386] on span "Personal" at bounding box center [753, 386] width 34 height 9
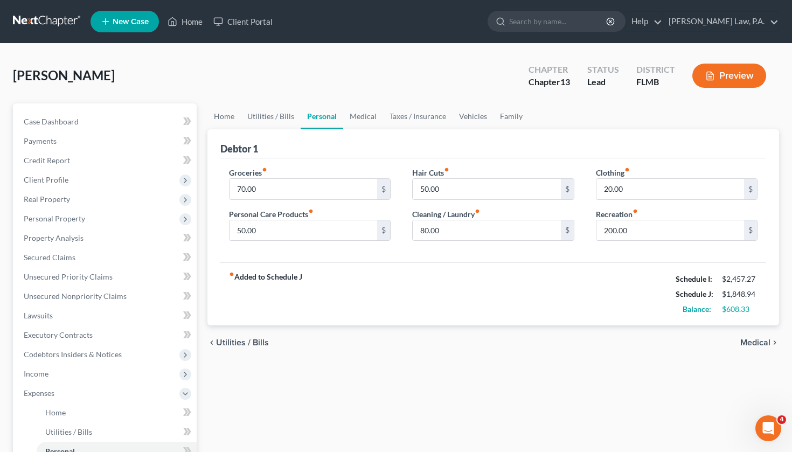
click at [766, 343] on span "Medical" at bounding box center [755, 342] width 30 height 9
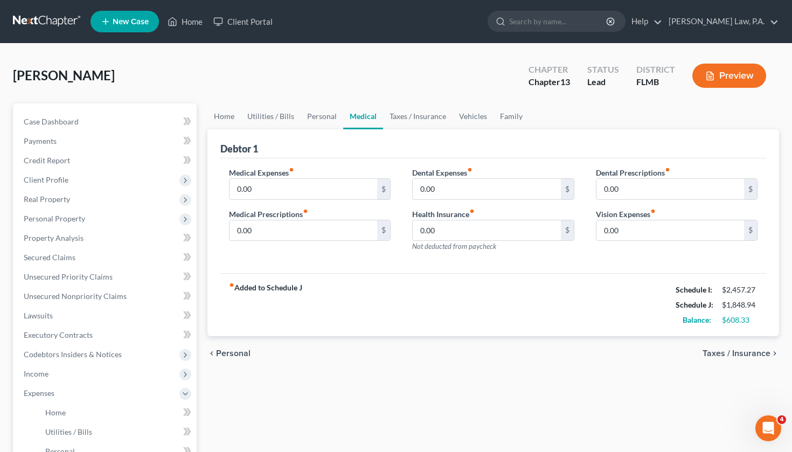
click at [763, 353] on span "Taxes / Insurance" at bounding box center [737, 353] width 68 height 9
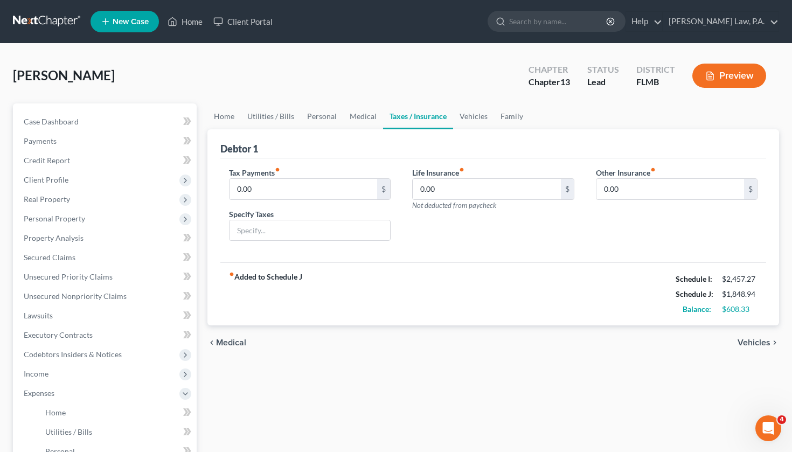
click at [763, 349] on div "chevron_left Medical Vehicles chevron_right" at bounding box center [493, 342] width 572 height 34
click at [761, 341] on span "Vehicles" at bounding box center [754, 342] width 33 height 9
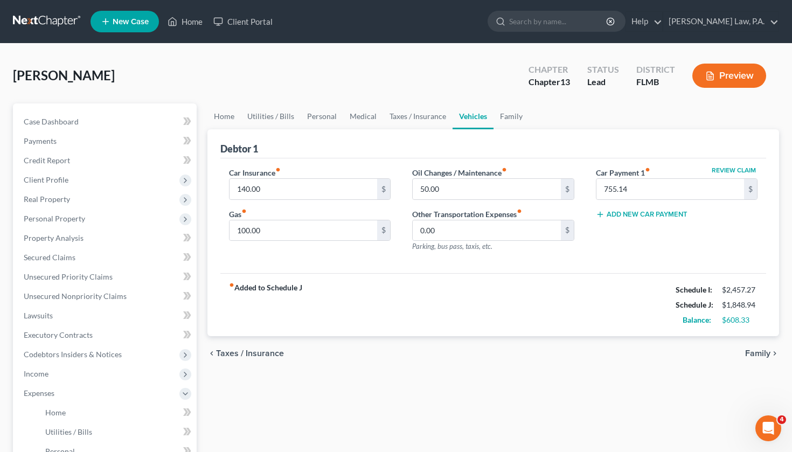
click at [761, 351] on span "Family" at bounding box center [757, 353] width 25 height 9
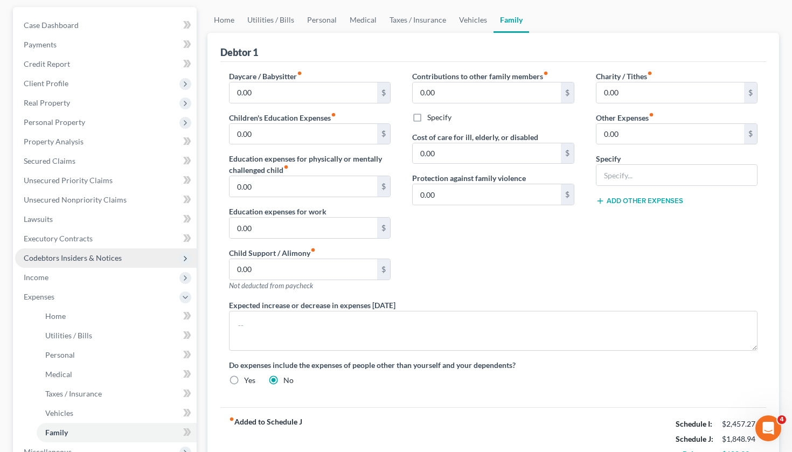
scroll to position [105, 0]
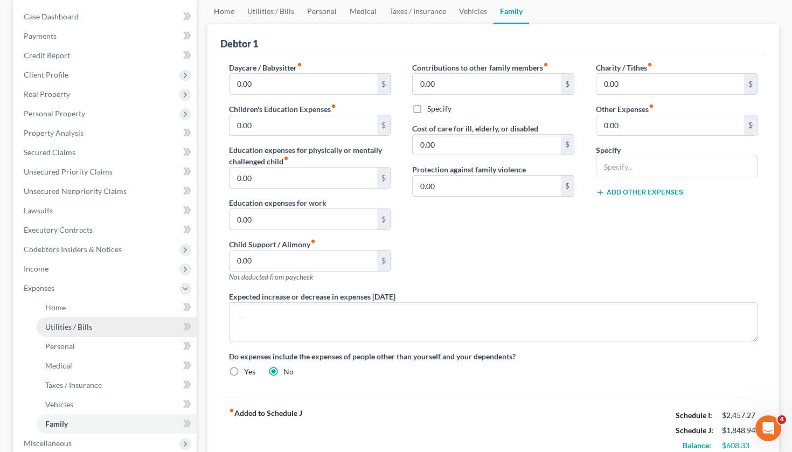
click at [95, 332] on link "Utilities / Bills" at bounding box center [117, 326] width 160 height 19
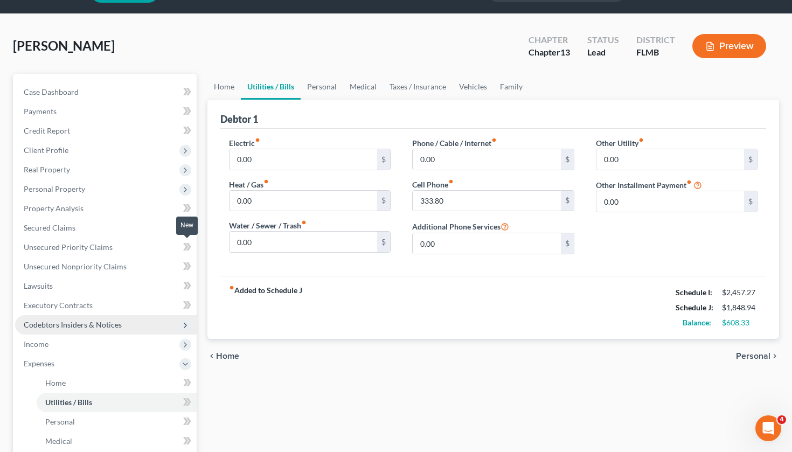
scroll to position [32, 0]
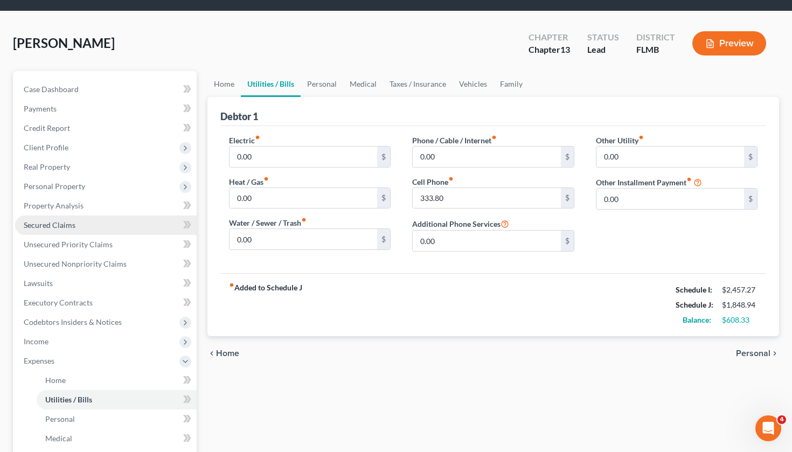
click at [105, 216] on link "Secured Claims" at bounding box center [106, 225] width 182 height 19
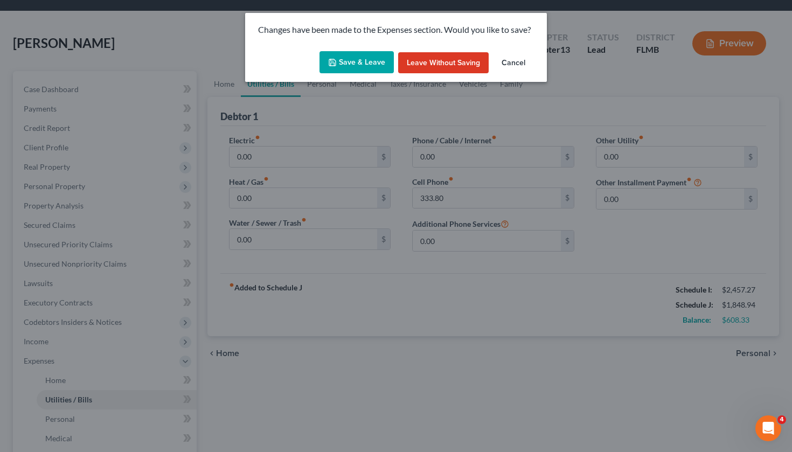
click at [376, 56] on button "Save & Leave" at bounding box center [357, 62] width 74 height 23
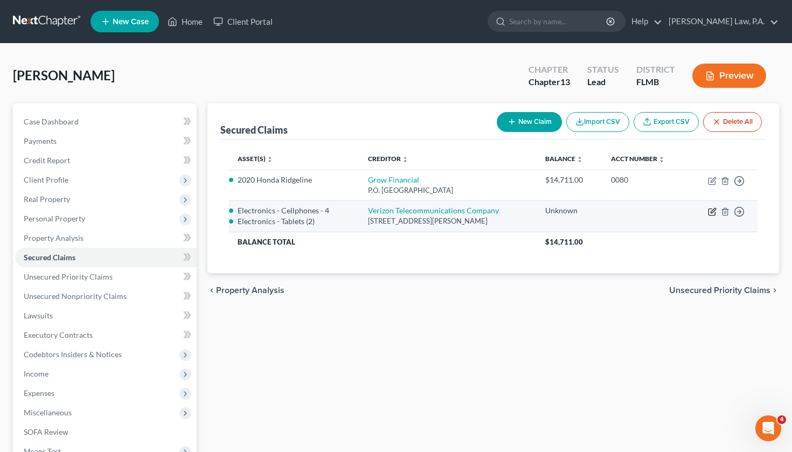
click at [710, 210] on icon "button" at bounding box center [712, 211] width 9 height 9
select select "26"
select select "2"
select select "0"
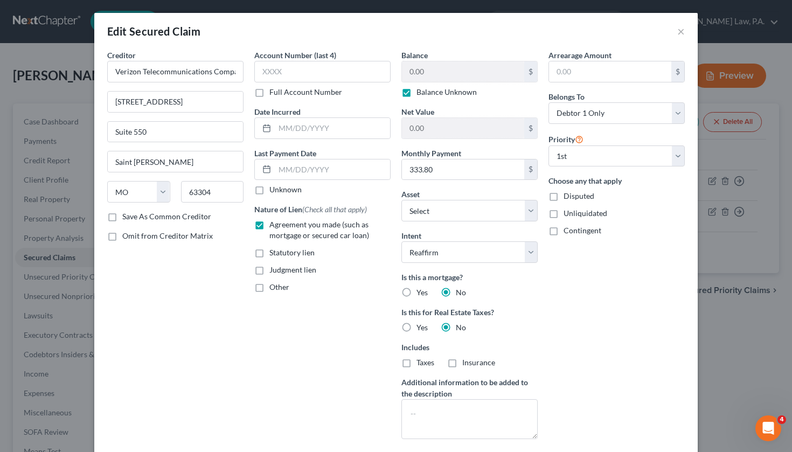
scroll to position [29, 0]
select select "2834028"
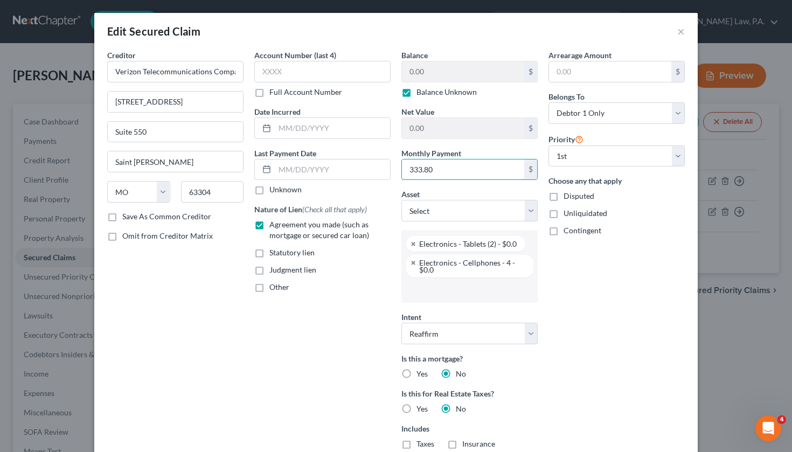
drag, startPoint x: 467, startPoint y: 170, endPoint x: 398, endPoint y: 170, distance: 69.0
click at [398, 170] on div "Balance 0.00 $ Balance Unknown Balance Undetermined 0.00 $ Balance Unknown Net …" at bounding box center [469, 290] width 147 height 480
click at [637, 320] on div "Arrearage Amount $ Belongs To * Select Debtor 1 Only Debtor 2 Only Debtor 1 And…" at bounding box center [616, 290] width 147 height 480
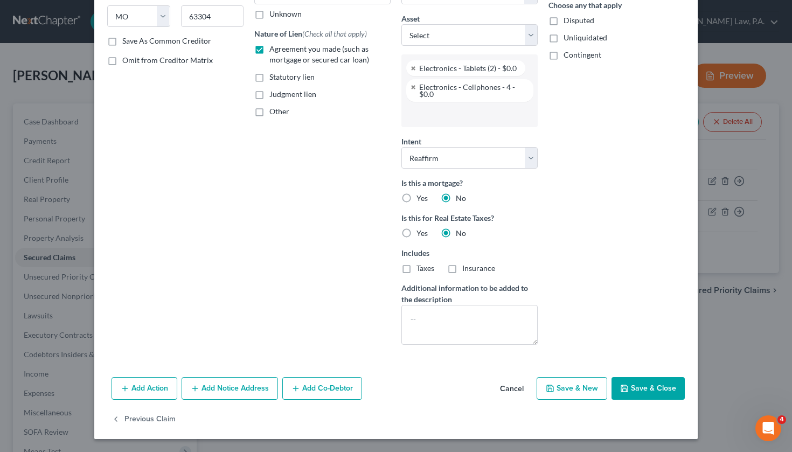
scroll to position [176, 0]
click at [432, 322] on textarea at bounding box center [469, 325] width 136 height 40
type textarea "Included within cellphone payment."
click at [650, 387] on button "Save & Close" at bounding box center [648, 388] width 73 height 23
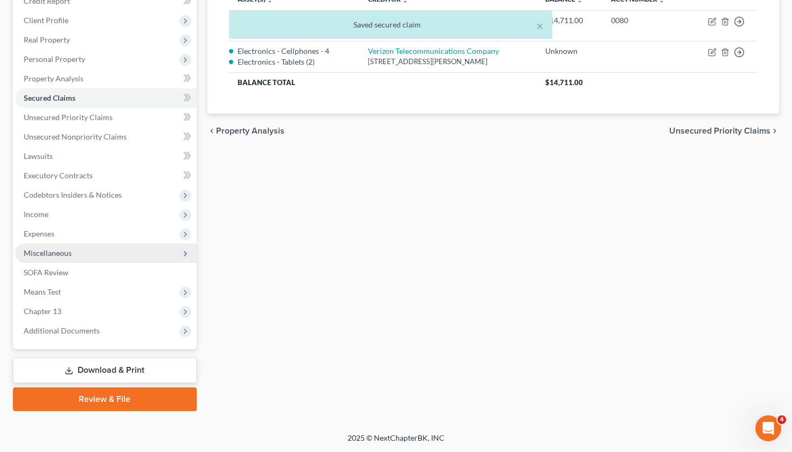
scroll to position [160, 0]
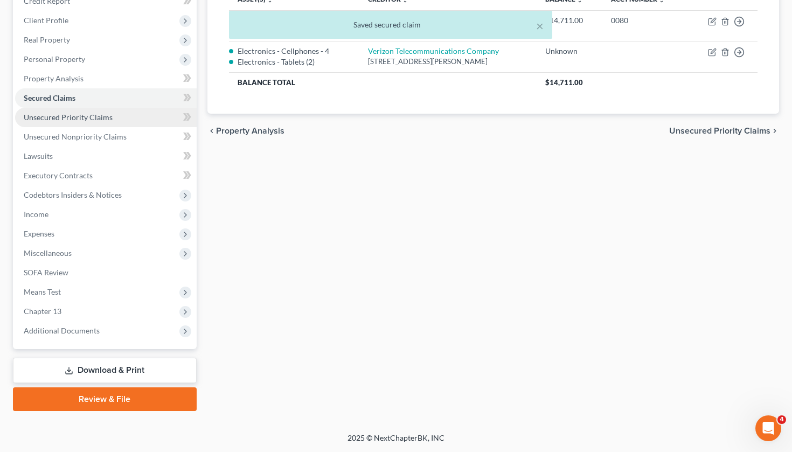
click at [110, 119] on span "Unsecured Priority Claims" at bounding box center [68, 117] width 89 height 9
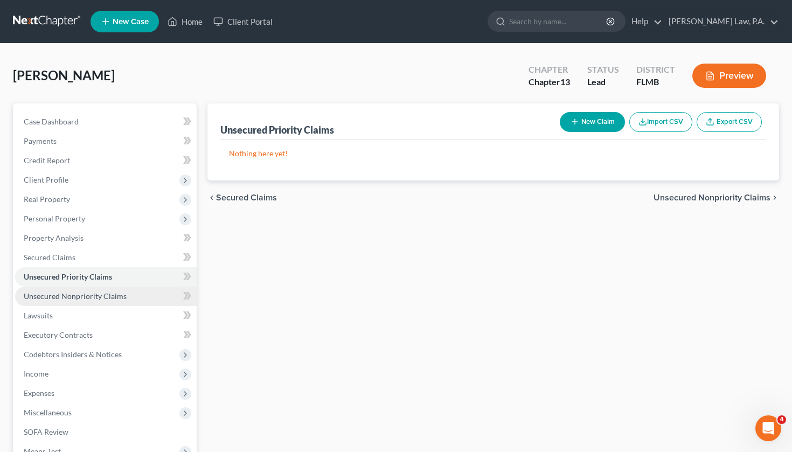
click at [133, 292] on link "Unsecured Nonpriority Claims" at bounding box center [106, 296] width 182 height 19
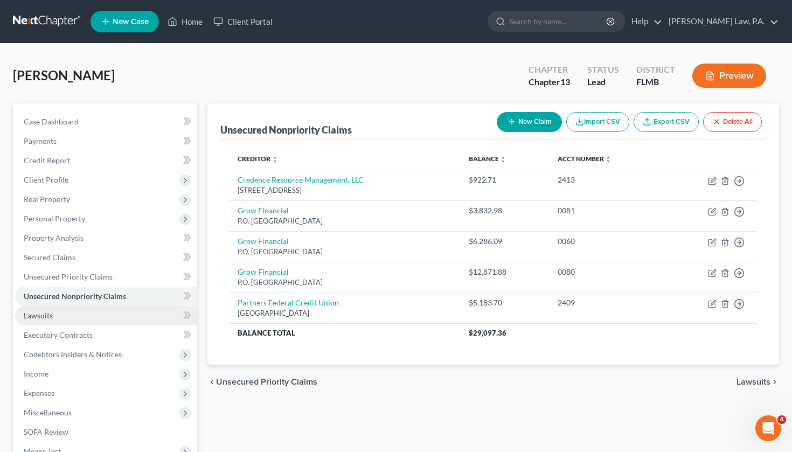
click at [122, 323] on link "Lawsuits" at bounding box center [106, 315] width 182 height 19
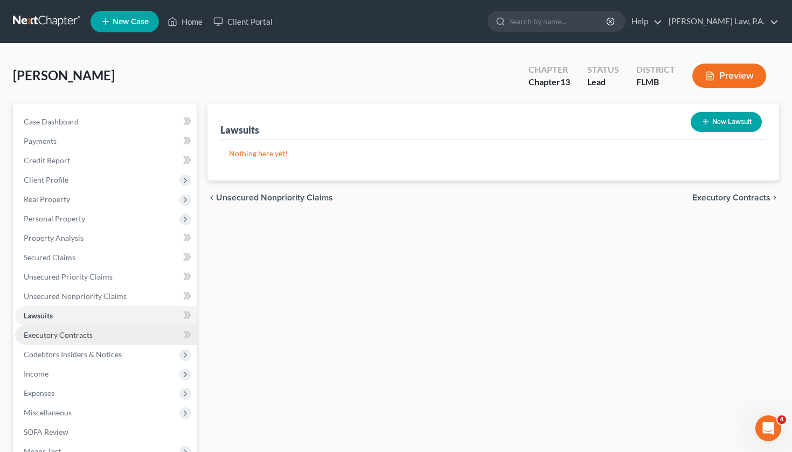
click at [121, 335] on link "Executory Contracts" at bounding box center [106, 334] width 182 height 19
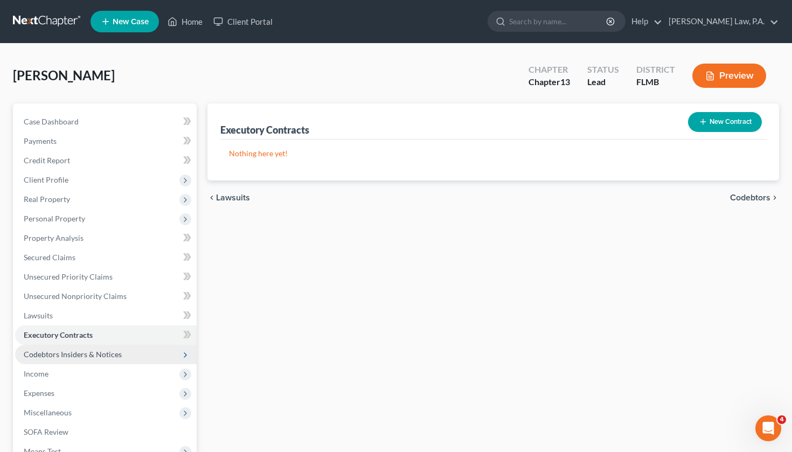
click at [122, 353] on span "Codebtors Insiders & Notices" at bounding box center [106, 354] width 182 height 19
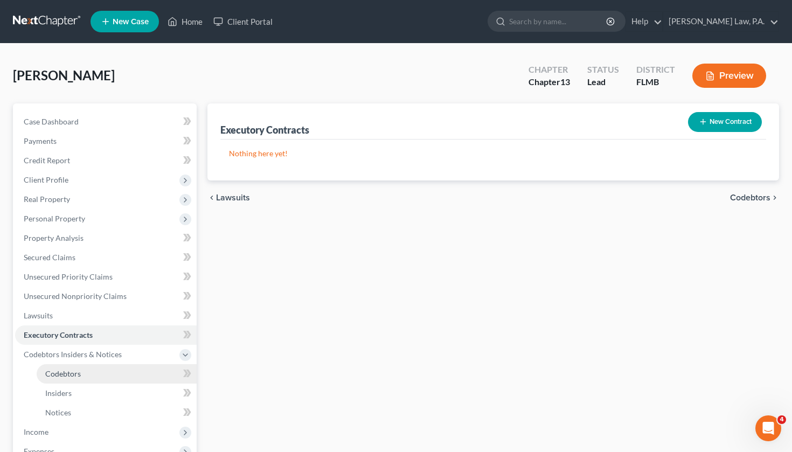
click at [114, 371] on link "Codebtors" at bounding box center [117, 373] width 160 height 19
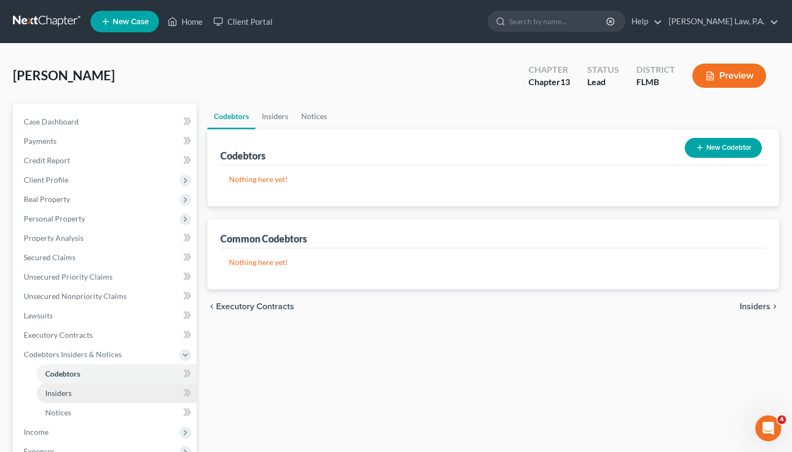
click at [114, 394] on link "Insiders" at bounding box center [117, 393] width 160 height 19
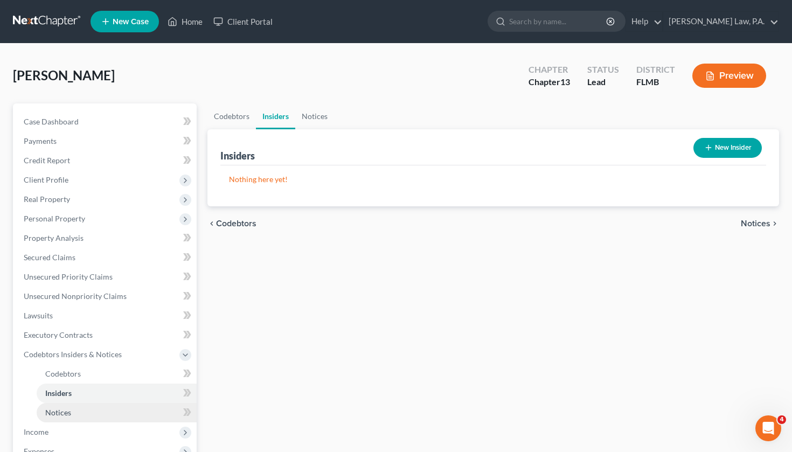
click at [110, 421] on link "Notices" at bounding box center [117, 412] width 160 height 19
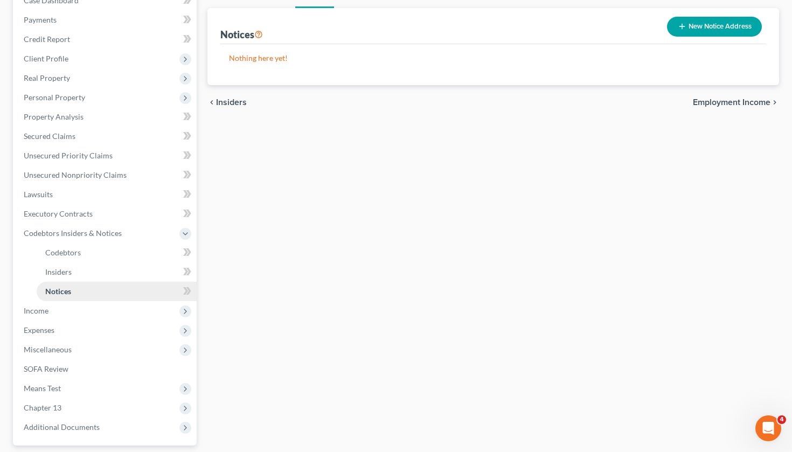
scroll to position [137, 0]
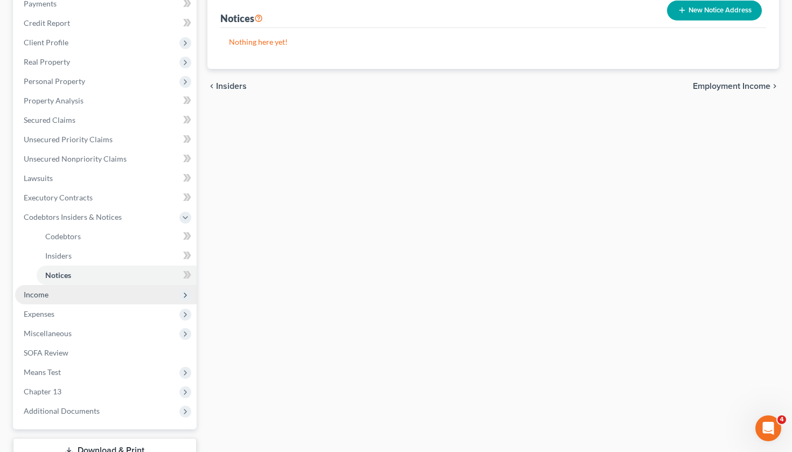
click at [101, 297] on span "Income" at bounding box center [106, 294] width 182 height 19
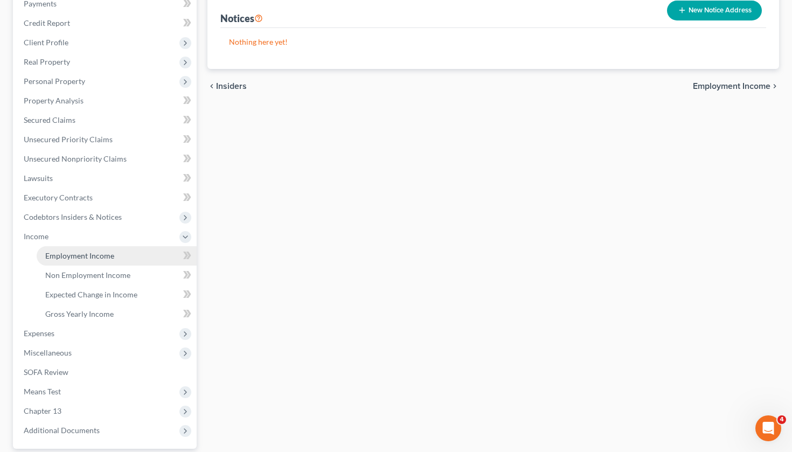
click at [123, 260] on link "Employment Income" at bounding box center [117, 255] width 160 height 19
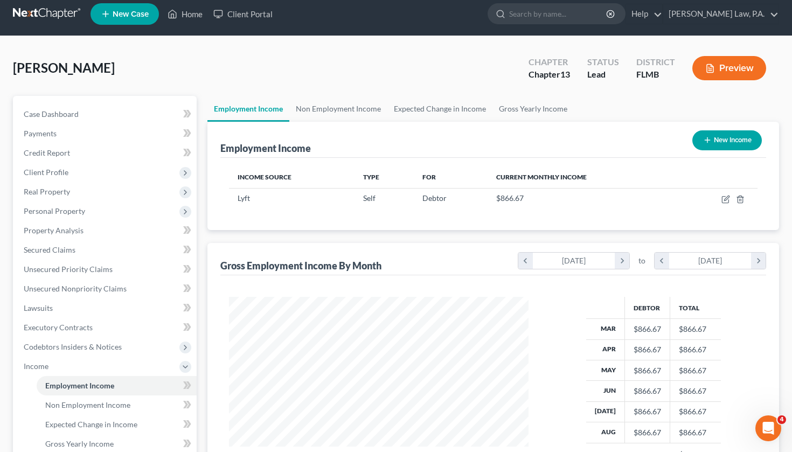
scroll to position [5, 0]
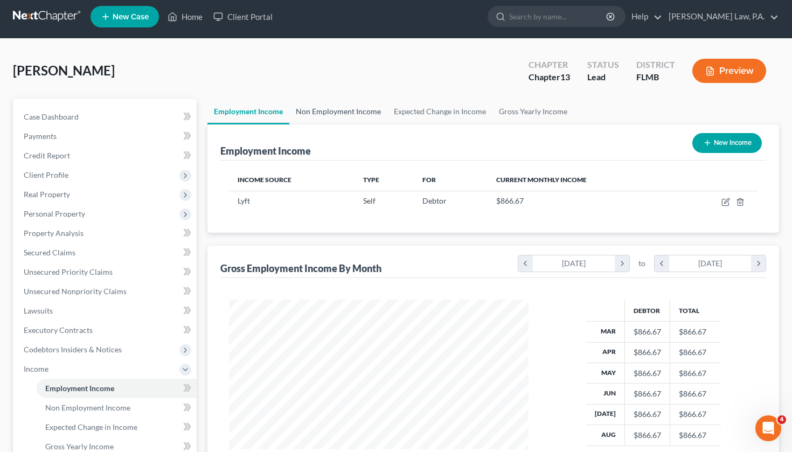
click at [320, 114] on link "Non Employment Income" at bounding box center [338, 112] width 98 height 26
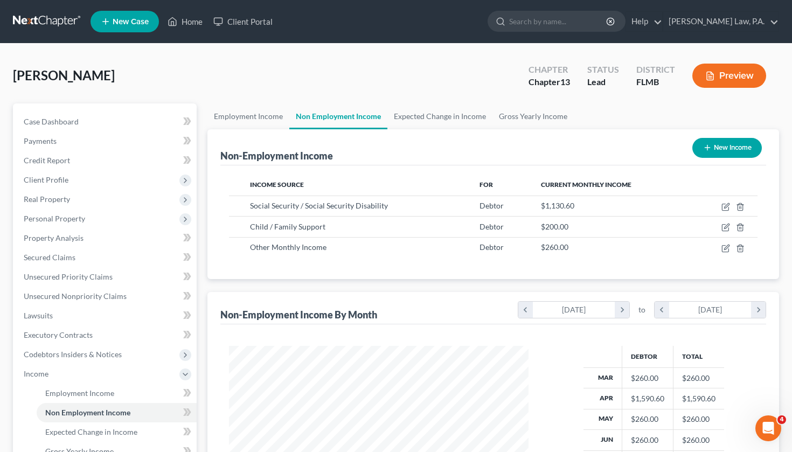
scroll to position [193, 321]
click at [270, 122] on link "Employment Income" at bounding box center [248, 116] width 82 height 26
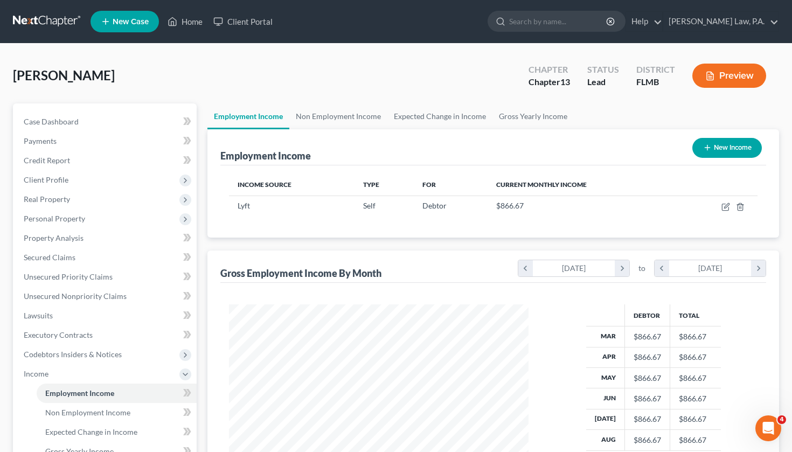
scroll to position [193, 321]
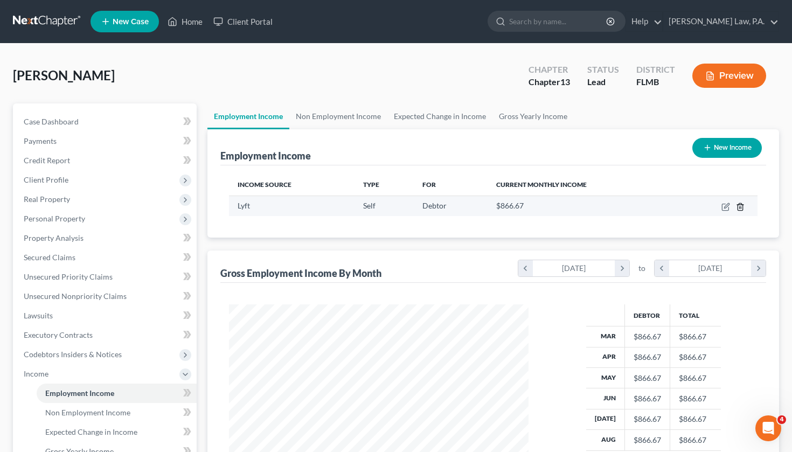
click at [744, 205] on polyline "button" at bounding box center [740, 205] width 6 height 0
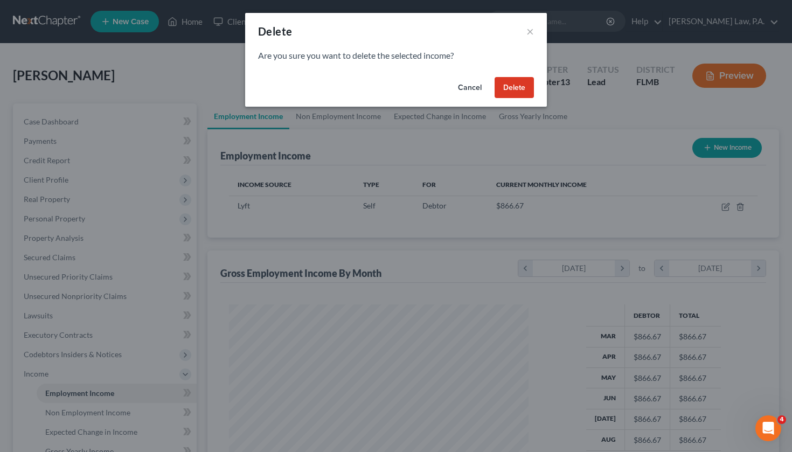
click at [513, 81] on button "Delete" at bounding box center [514, 88] width 39 height 22
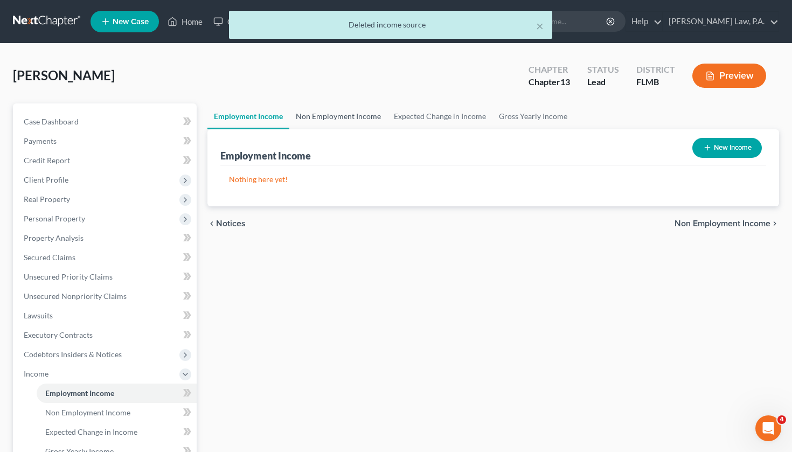
click at [329, 123] on link "Non Employment Income" at bounding box center [338, 116] width 98 height 26
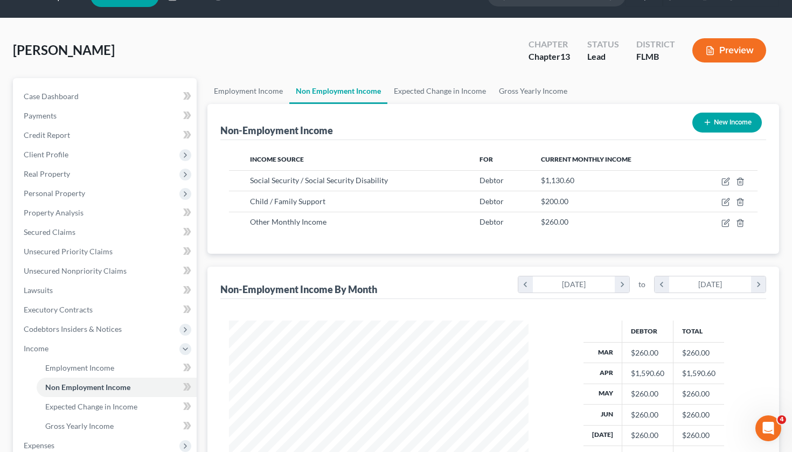
scroll to position [25, 0]
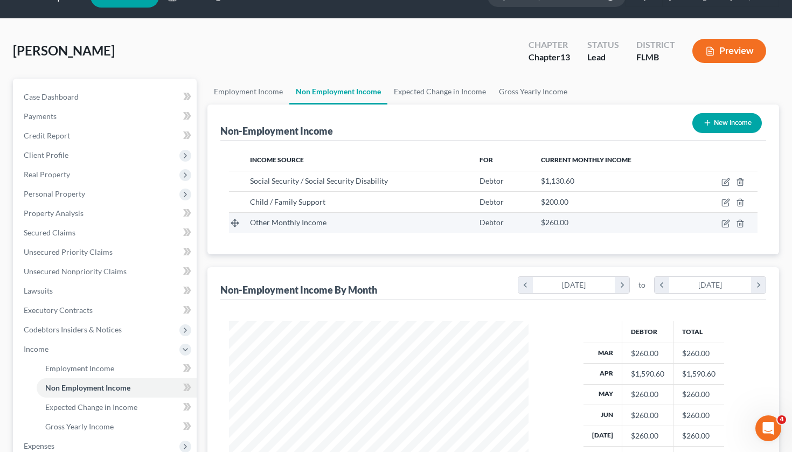
click at [255, 217] on div "Other Monthly Income" at bounding box center [356, 222] width 212 height 11
click at [318, 219] on span "Other Monthly Income" at bounding box center [288, 222] width 77 height 9
click at [730, 223] on icon "button" at bounding box center [726, 223] width 9 height 9
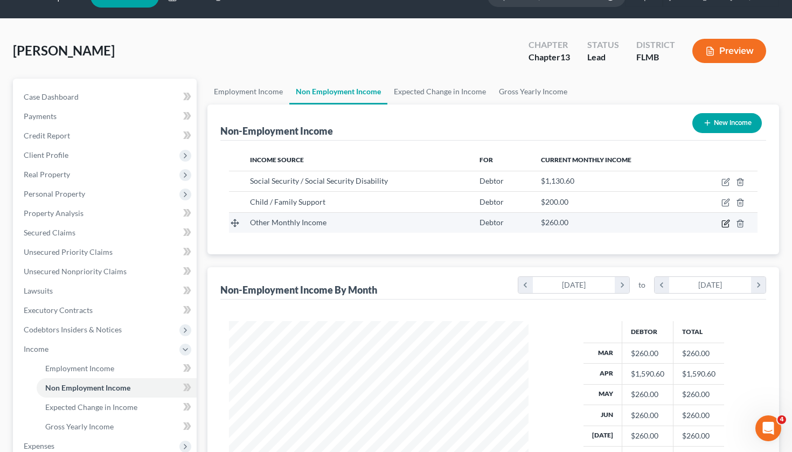
select select "13"
select select "0"
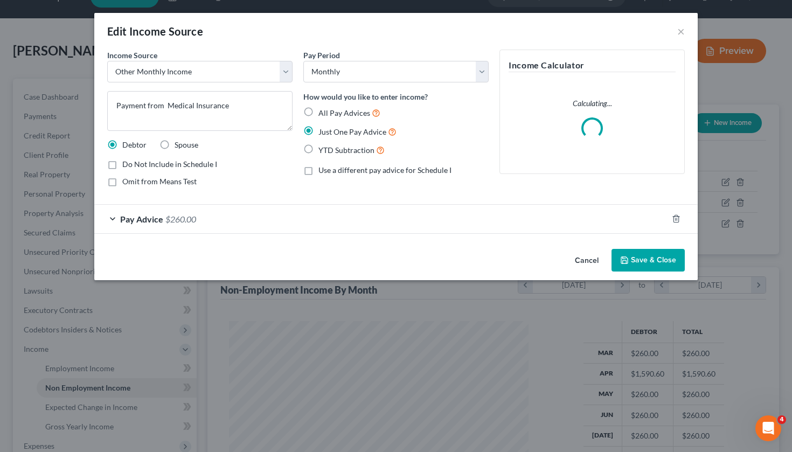
click at [581, 256] on button "Cancel" at bounding box center [586, 261] width 41 height 22
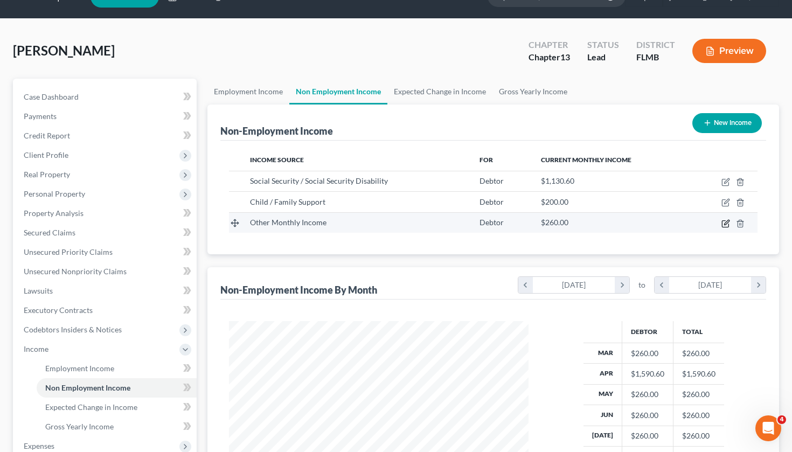
click at [725, 225] on icon "button" at bounding box center [726, 222] width 5 height 5
select select "13"
select select "0"
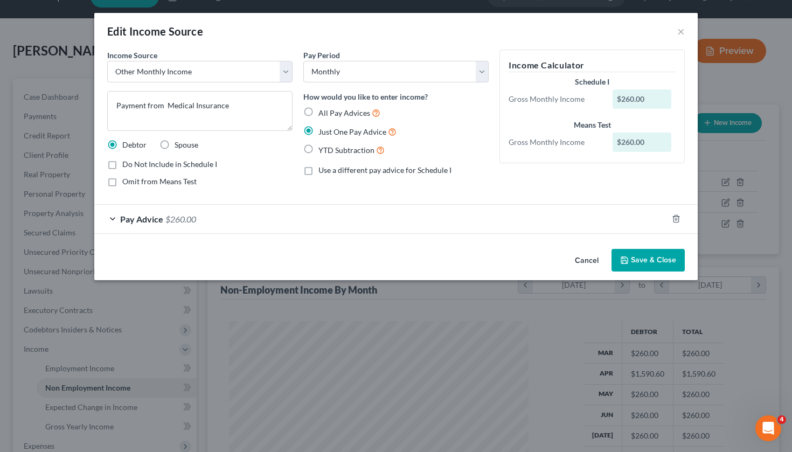
click at [588, 259] on button "Cancel" at bounding box center [586, 261] width 41 height 22
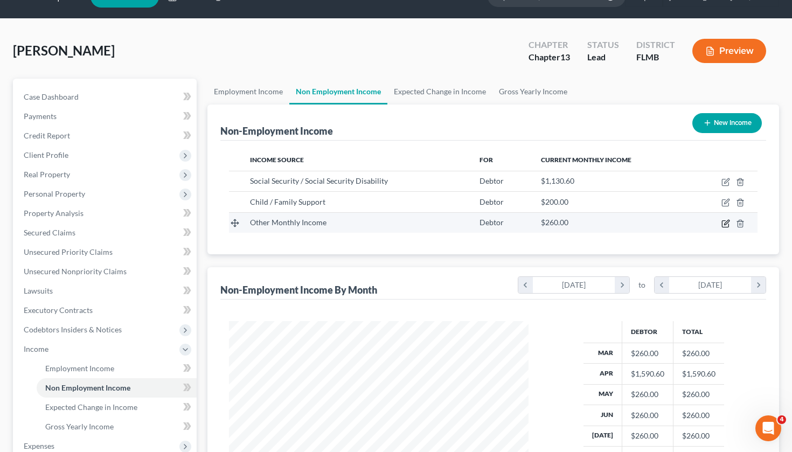
click at [727, 224] on icon "button" at bounding box center [726, 222] width 5 height 5
select select "13"
select select "0"
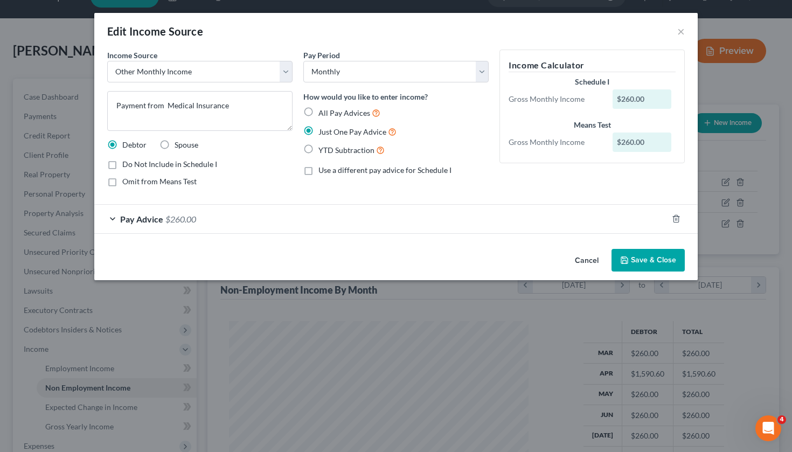
click at [190, 221] on span "$260.00" at bounding box center [180, 219] width 31 height 10
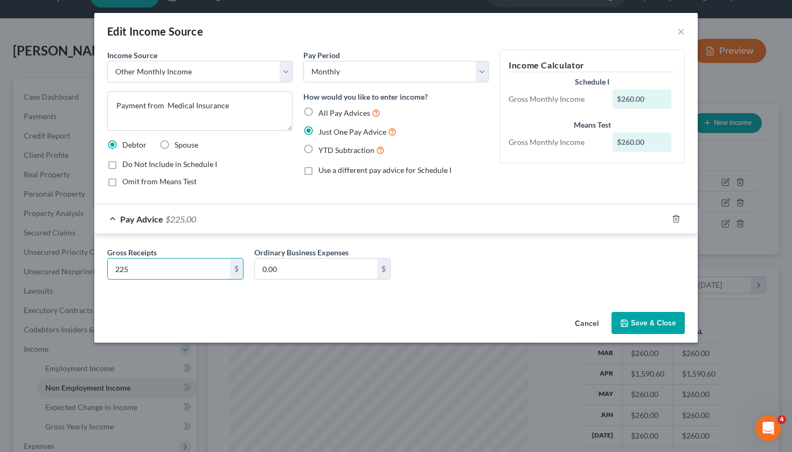
type input "225"
click at [659, 323] on button "Save & Close" at bounding box center [648, 323] width 73 height 23
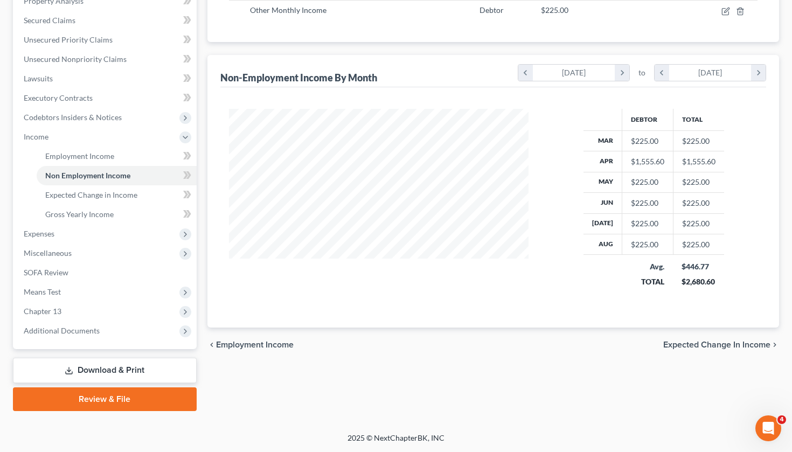
scroll to position [237, 0]
click at [135, 195] on span "Expected Change in Income" at bounding box center [91, 194] width 92 height 9
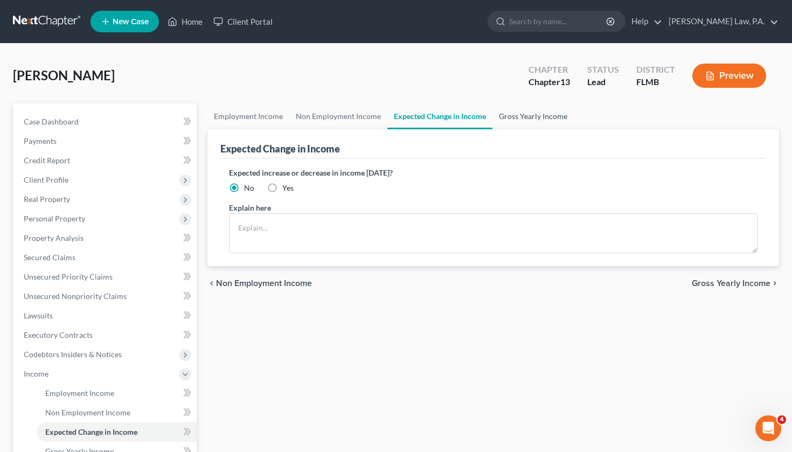
click at [537, 113] on link "Gross Yearly Income" at bounding box center [533, 116] width 81 height 26
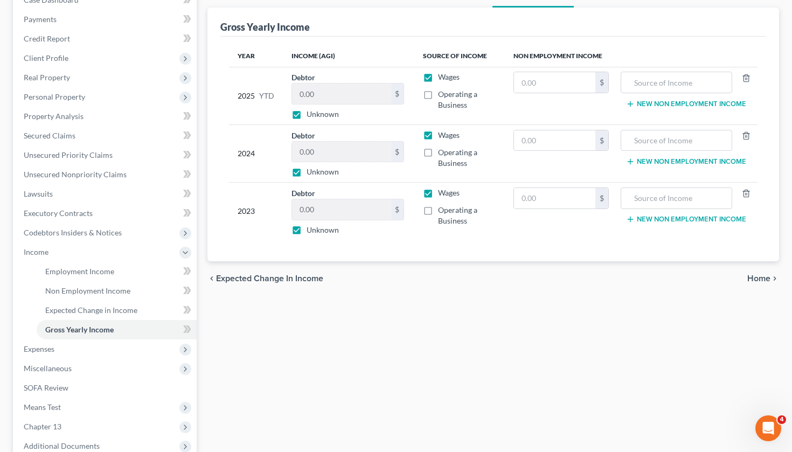
scroll to position [120, 0]
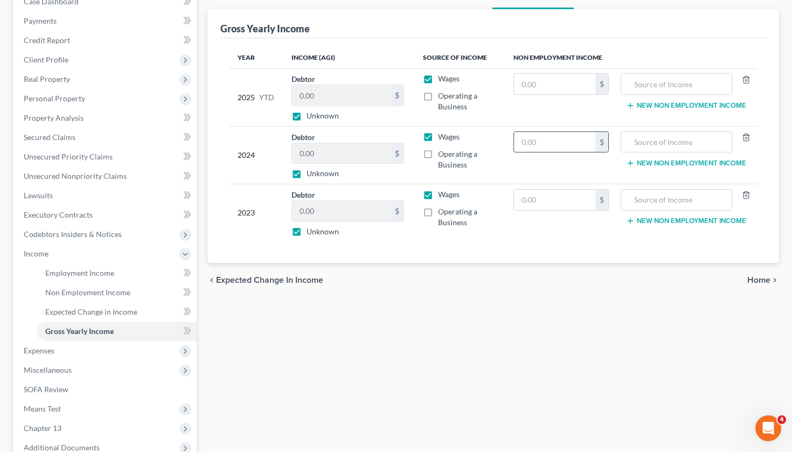
click at [528, 136] on input "text" at bounding box center [554, 142] width 81 height 20
click at [307, 174] on label "Unknown" at bounding box center [323, 173] width 32 height 11
click at [311, 174] on input "Unknown" at bounding box center [314, 171] width 7 height 7
checkbox input "false"
click at [307, 233] on label "Unknown" at bounding box center [323, 231] width 32 height 11
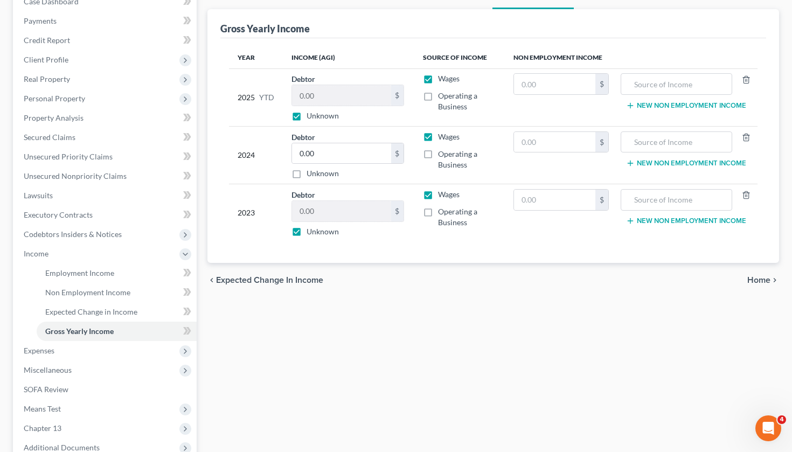
click at [311, 233] on input "Unknown" at bounding box center [314, 229] width 7 height 7
checkbox input "false"
click at [307, 117] on label "Unknown" at bounding box center [323, 115] width 32 height 11
click at [311, 117] on input "Unknown" at bounding box center [314, 113] width 7 height 7
click at [334, 96] on input "0.00" at bounding box center [341, 95] width 99 height 20
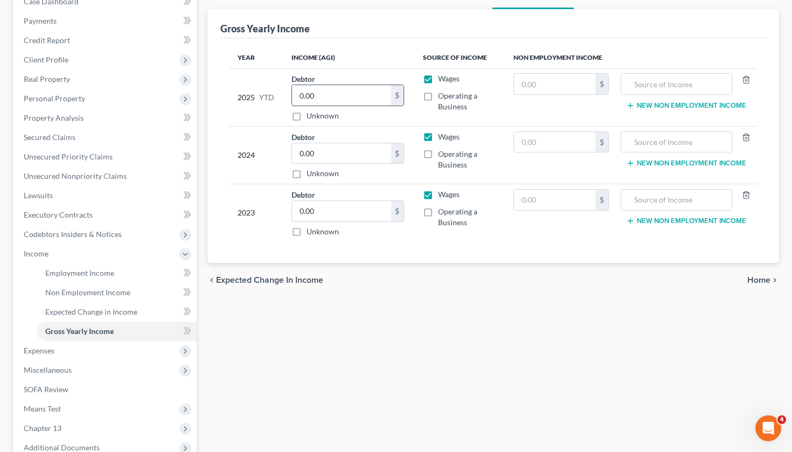
drag, startPoint x: 334, startPoint y: 96, endPoint x: 295, endPoint y: 95, distance: 38.8
click at [295, 95] on input "0.00" at bounding box center [341, 95] width 99 height 20
click at [307, 114] on label "Unknown" at bounding box center [323, 115] width 32 height 11
click at [311, 114] on input "Unknown" at bounding box center [314, 113] width 7 height 7
checkbox input "true"
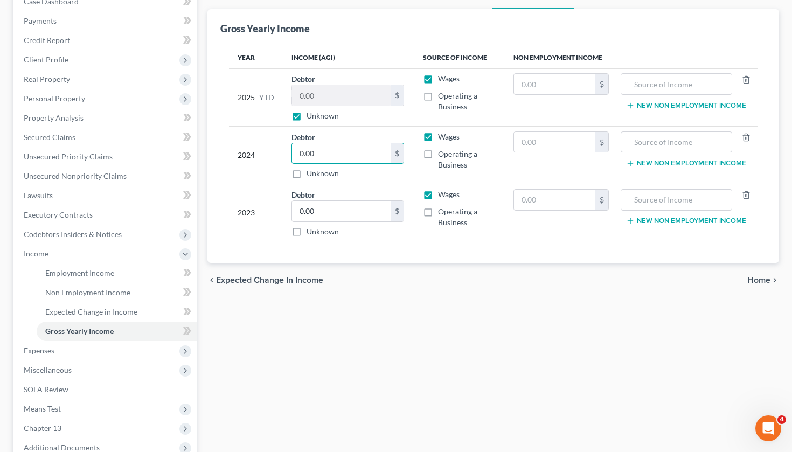
drag, startPoint x: 325, startPoint y: 156, endPoint x: 285, endPoint y: 155, distance: 40.4
click at [285, 155] on td "Debtor 0.00 $ Unknown Balance Undetermined 0.00 $ Unknown" at bounding box center [348, 155] width 131 height 58
click at [324, 208] on input "0.00" at bounding box center [341, 211] width 99 height 20
drag, startPoint x: 324, startPoint y: 208, endPoint x: 290, endPoint y: 208, distance: 33.9
click at [290, 208] on td "Debtor 0.00 $ Unknown Balance Undetermined 0.00 $ Unknown" at bounding box center [348, 213] width 131 height 58
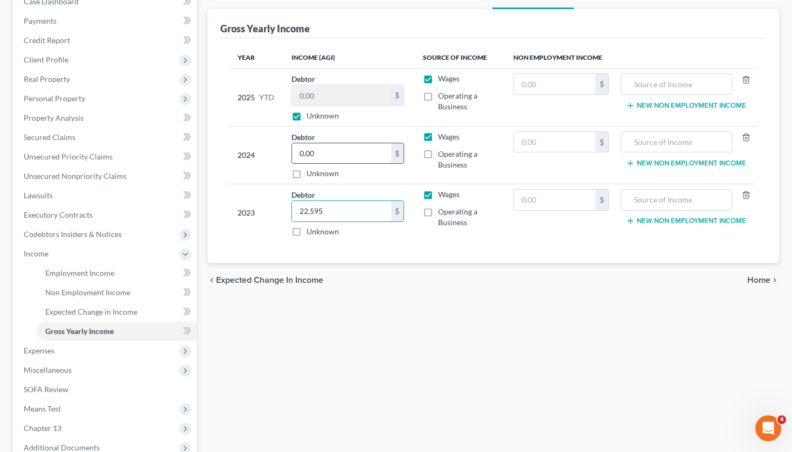
click at [348, 154] on input "0.00" at bounding box center [341, 153] width 99 height 20
click at [350, 216] on input "22,595" at bounding box center [341, 211] width 99 height 20
drag, startPoint x: 349, startPoint y: 213, endPoint x: 288, endPoint y: 213, distance: 61.4
click at [288, 213] on td "Debtor 22,595.00 $ Unknown Balance Undetermined 22,595 $ Unknown" at bounding box center [348, 213] width 131 height 58
type input "8,487"
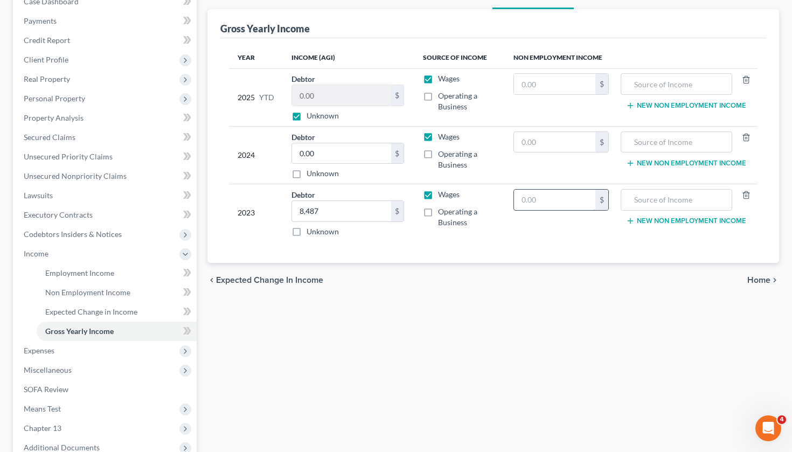
click at [563, 202] on input "text" at bounding box center [554, 200] width 81 height 20
type input "14,108"
click at [361, 151] on input "0.00" at bounding box center [341, 153] width 99 height 20
click at [700, 190] on input "text" at bounding box center [676, 200] width 99 height 20
type input "Social Security Benefits"
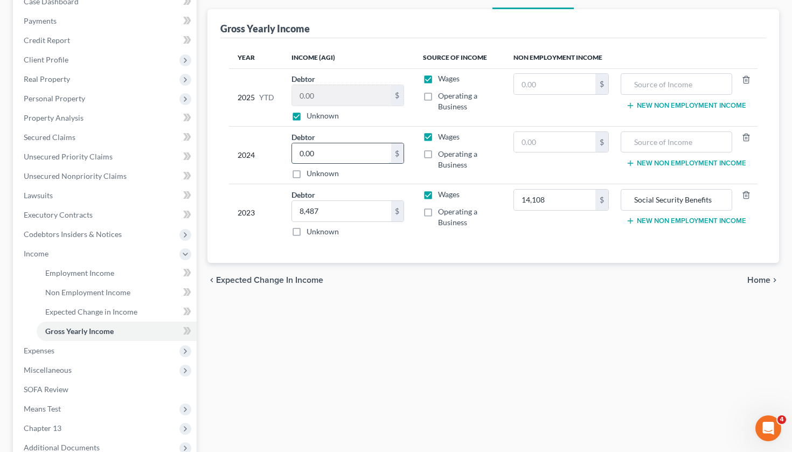
click at [361, 154] on input "0.00" at bounding box center [341, 153] width 99 height 20
type input "303"
type input "14,884"
click at [647, 145] on input "text" at bounding box center [676, 142] width 99 height 20
type input "Social Security Benefits"
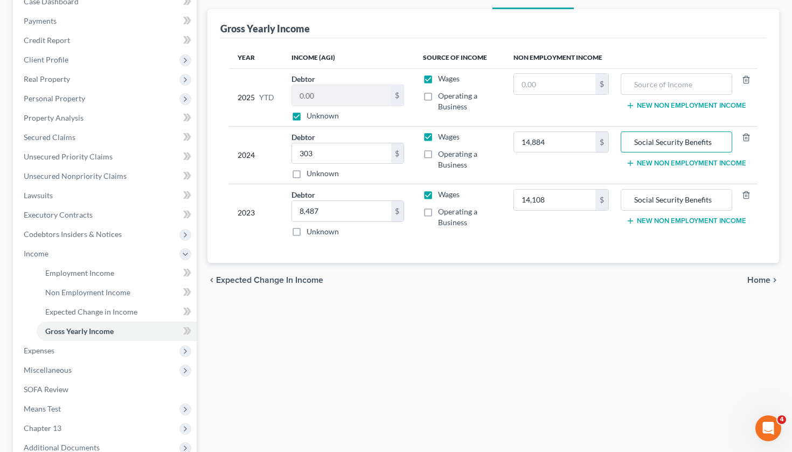
click at [760, 278] on span "Home" at bounding box center [758, 280] width 23 height 9
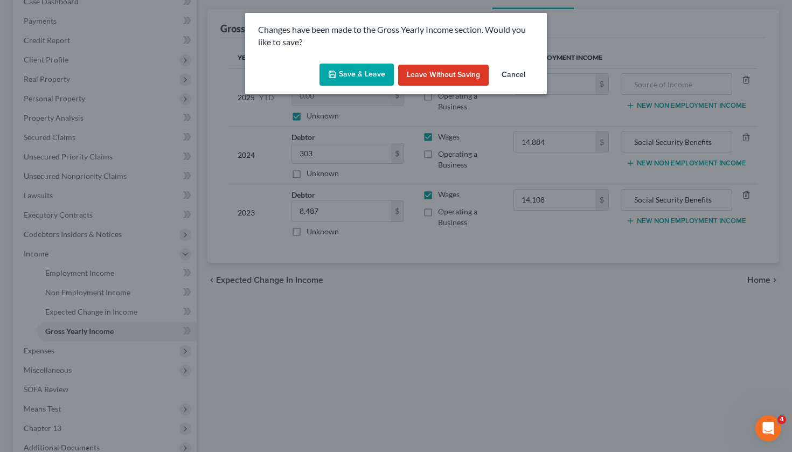
click at [369, 72] on button "Save & Leave" at bounding box center [357, 75] width 74 height 23
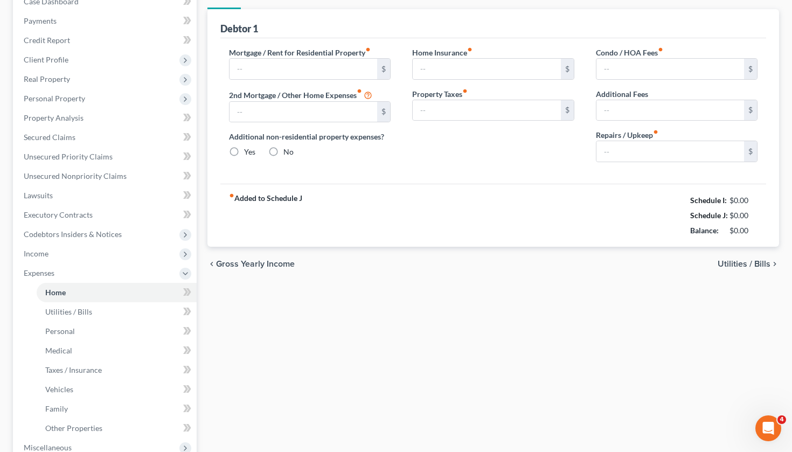
type input "0.00"
radio input "true"
type input "0.00"
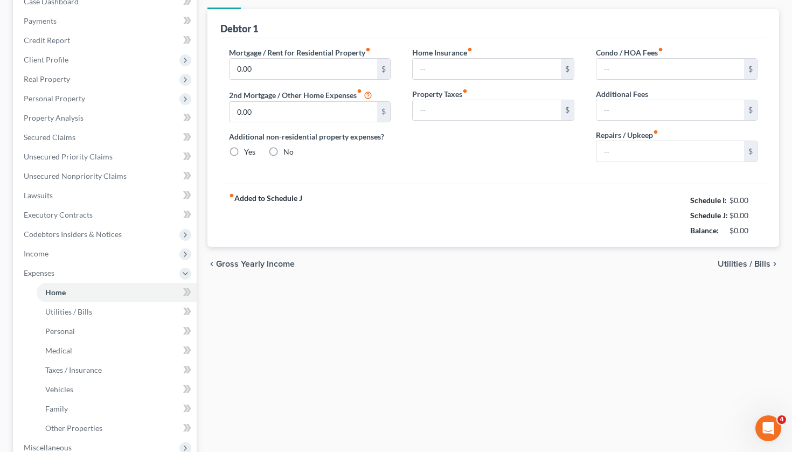
type input "0.00"
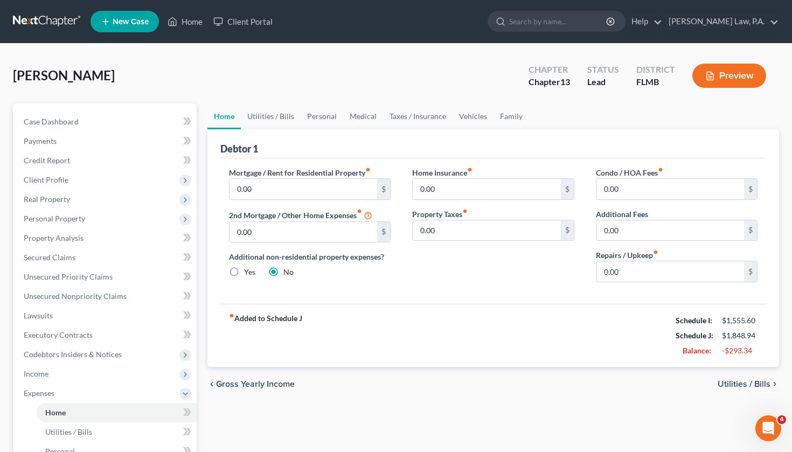
click at [738, 381] on span "Utilities / Bills" at bounding box center [744, 384] width 53 height 9
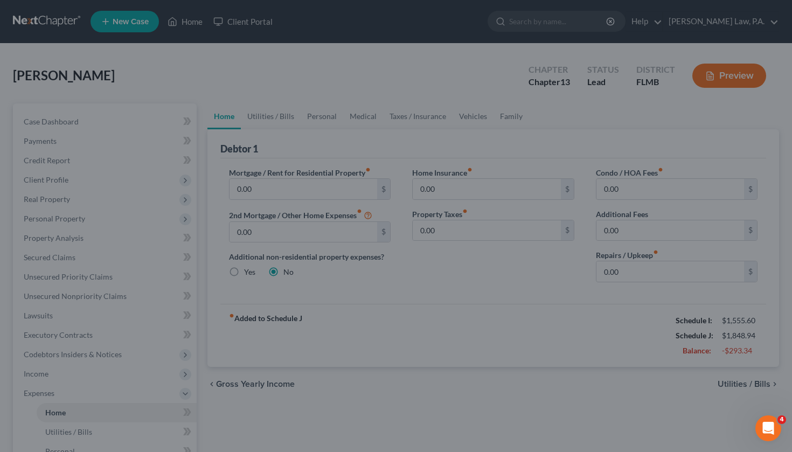
click at [271, 121] on div at bounding box center [396, 226] width 792 height 452
click at [372, 161] on div at bounding box center [396, 226] width 792 height 452
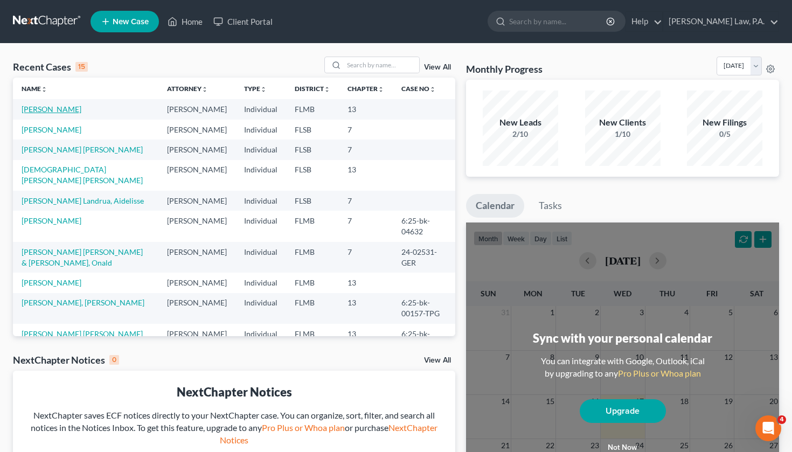
click at [71, 112] on link "[PERSON_NAME]" at bounding box center [52, 109] width 60 height 9
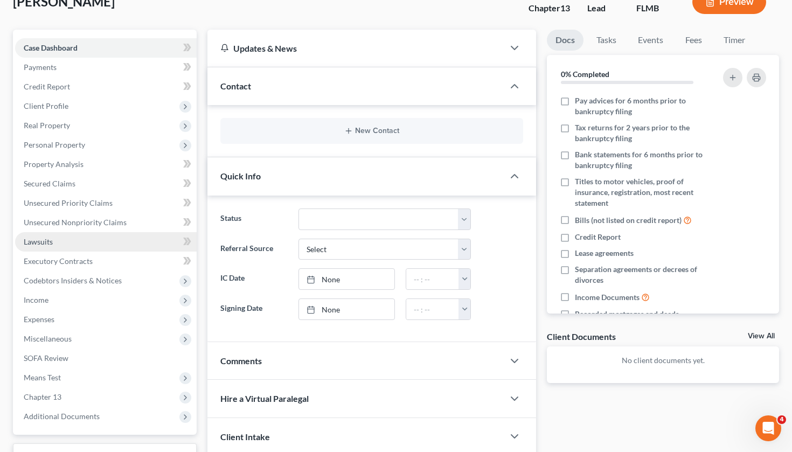
scroll to position [92, 0]
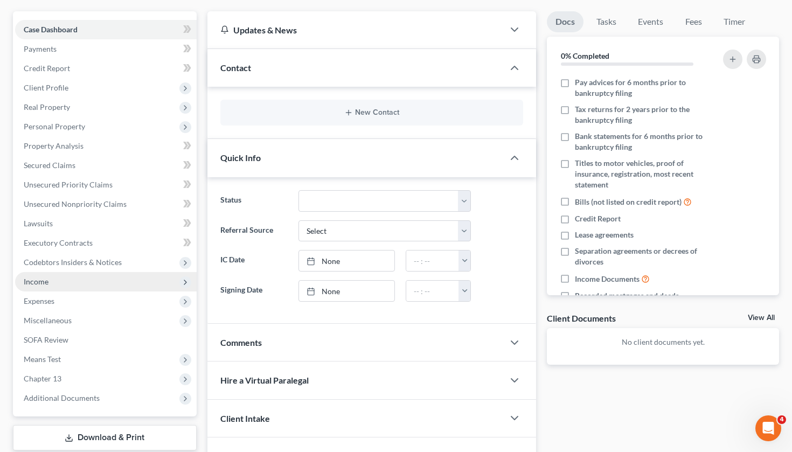
click at [87, 281] on span "Income" at bounding box center [106, 281] width 182 height 19
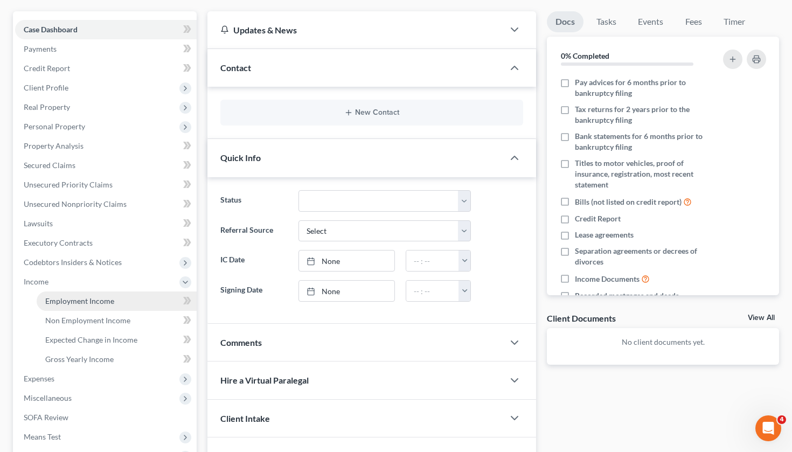
click at [86, 301] on span "Employment Income" at bounding box center [79, 300] width 69 height 9
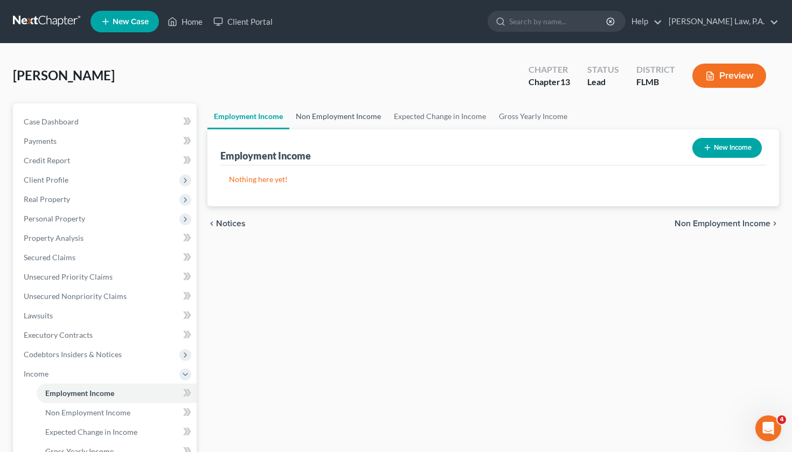
click at [342, 109] on link "Non Employment Income" at bounding box center [338, 116] width 98 height 26
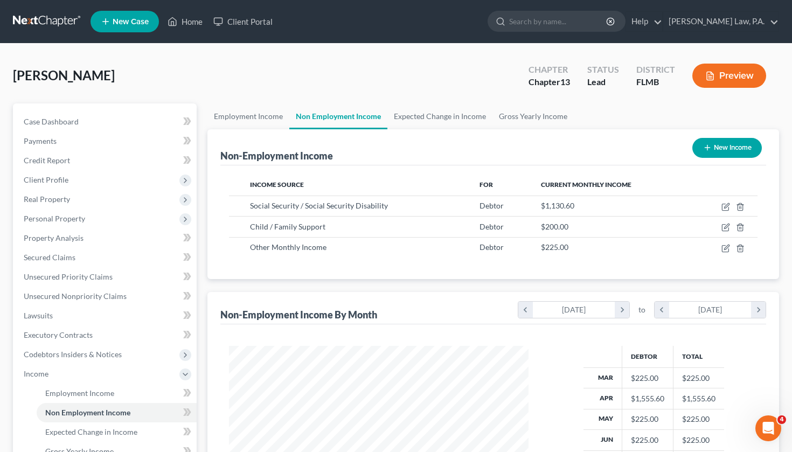
scroll to position [193, 321]
click at [441, 125] on link "Expected Change in Income" at bounding box center [439, 116] width 105 height 26
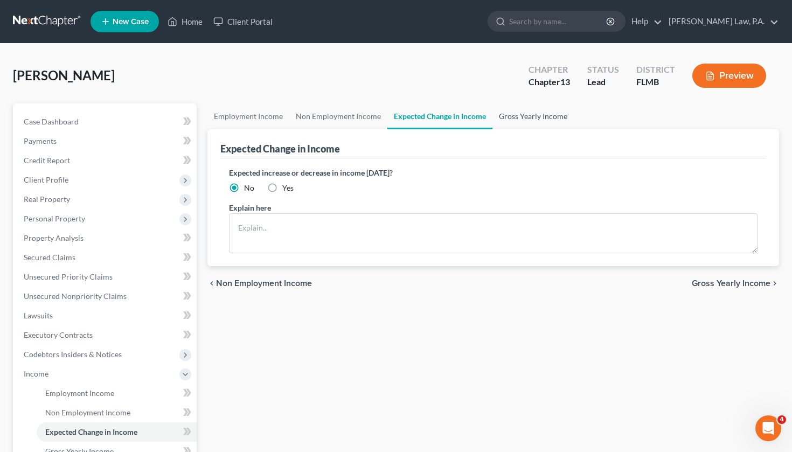
click at [526, 108] on link "Gross Yearly Income" at bounding box center [533, 116] width 81 height 26
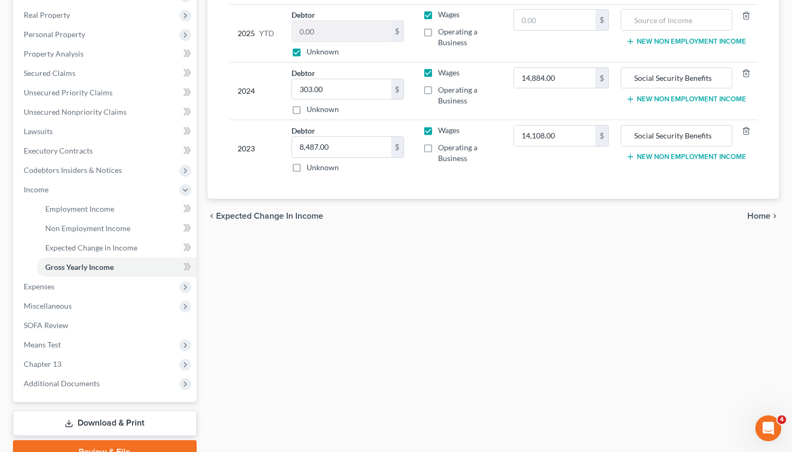
scroll to position [203, 0]
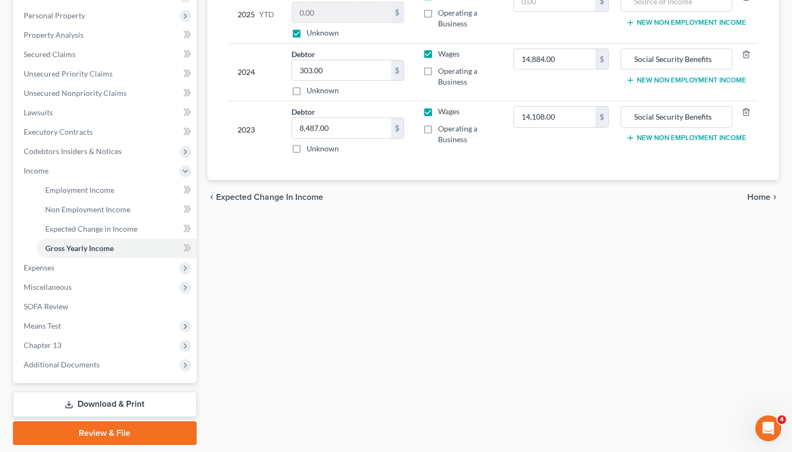
click at [773, 193] on icon "chevron_right" at bounding box center [775, 197] width 9 height 9
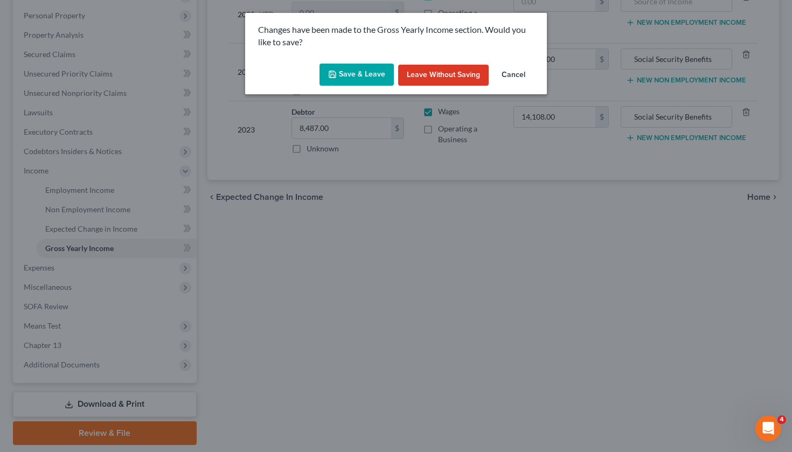
click at [379, 76] on button "Save & Leave" at bounding box center [357, 75] width 74 height 23
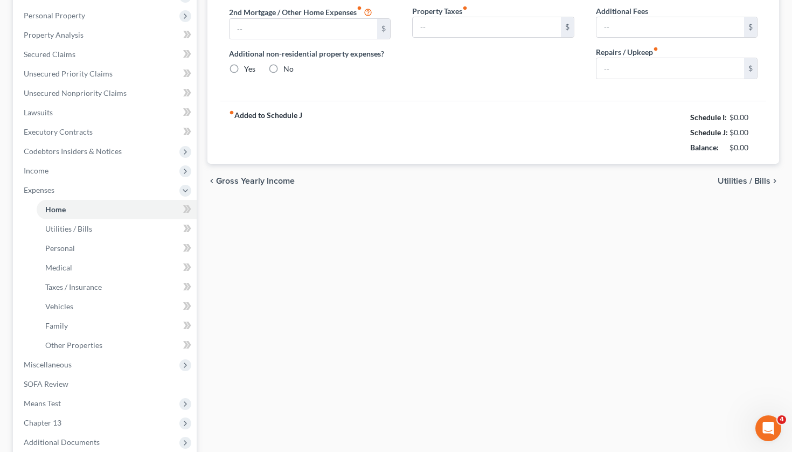
type input "0.00"
radio input "true"
type input "0.00"
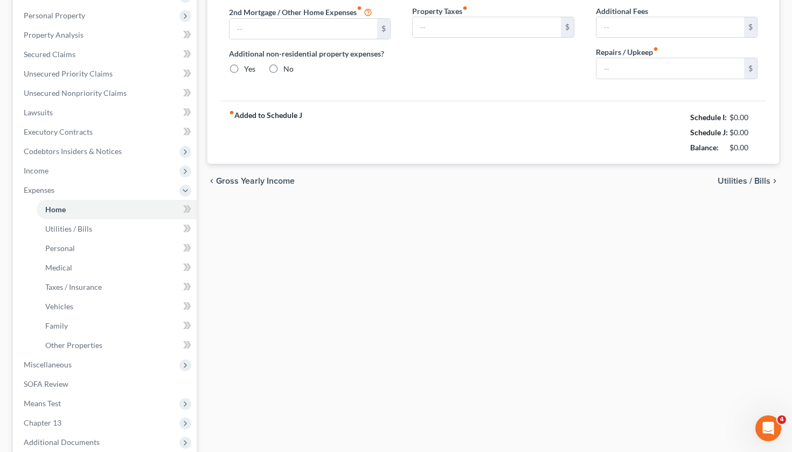
type input "0.00"
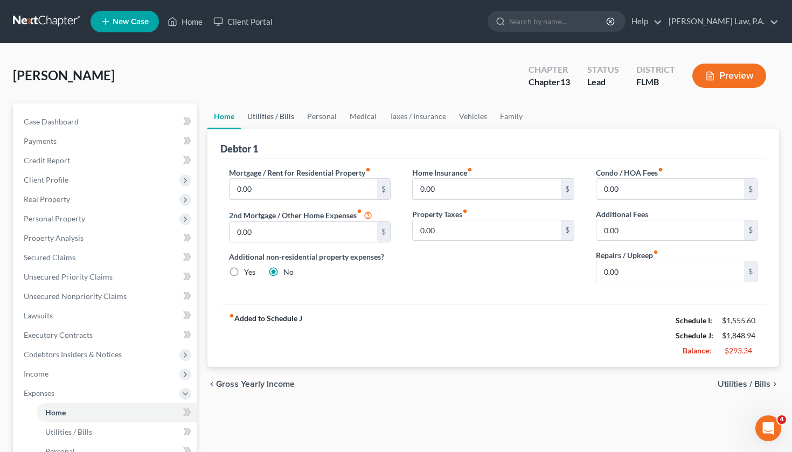
click at [281, 118] on link "Utilities / Bills" at bounding box center [271, 116] width 60 height 26
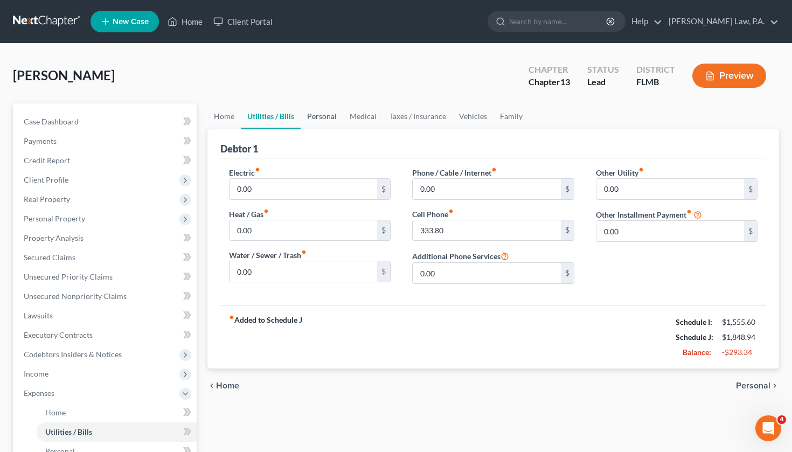
click at [331, 116] on link "Personal" at bounding box center [322, 116] width 43 height 26
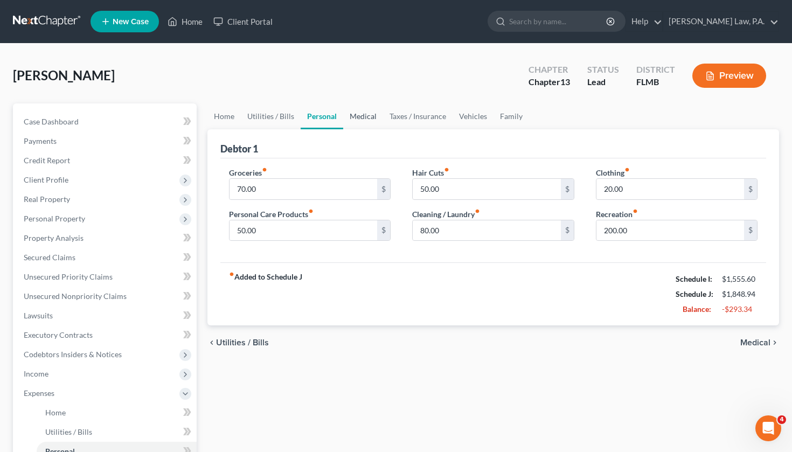
click at [365, 113] on link "Medical" at bounding box center [363, 116] width 40 height 26
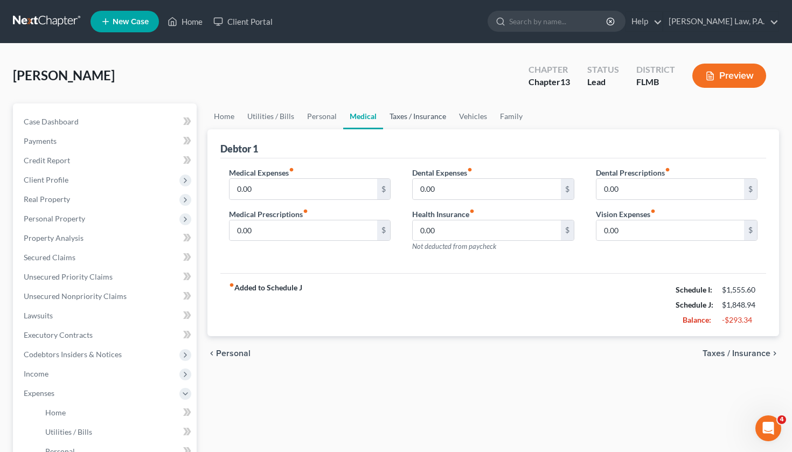
click at [410, 112] on link "Taxes / Insurance" at bounding box center [418, 116] width 70 height 26
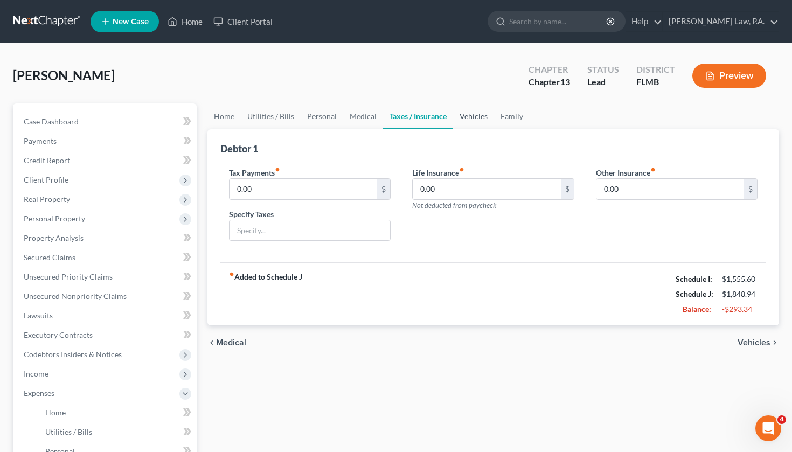
click at [470, 120] on link "Vehicles" at bounding box center [473, 116] width 41 height 26
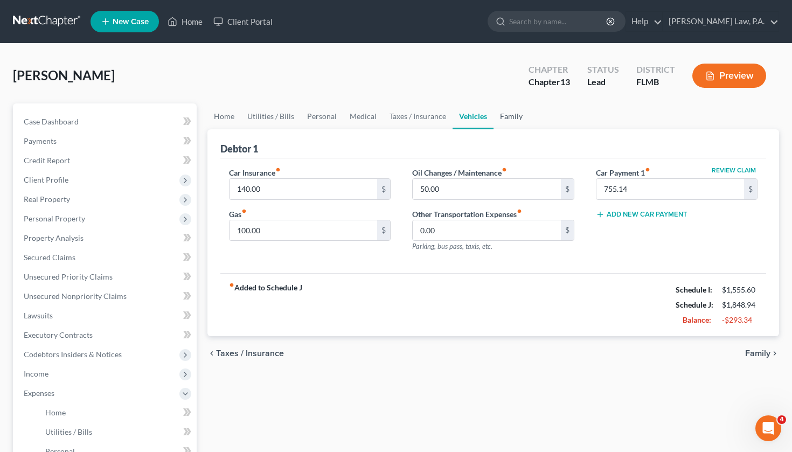
click at [509, 120] on link "Family" at bounding box center [512, 116] width 36 height 26
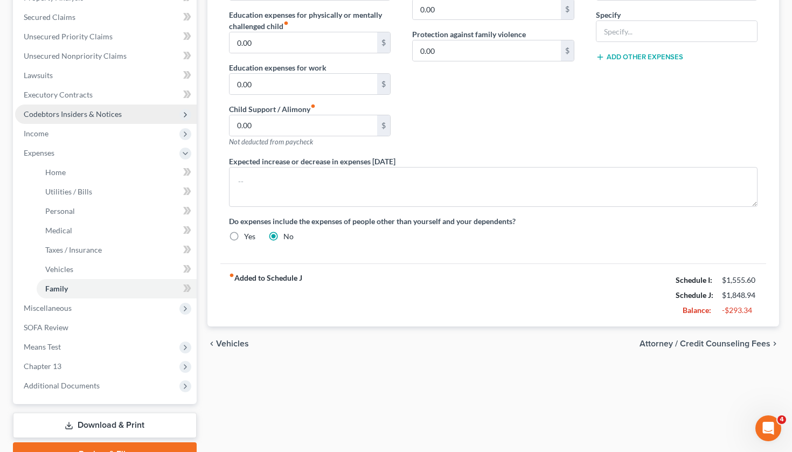
scroll to position [257, 0]
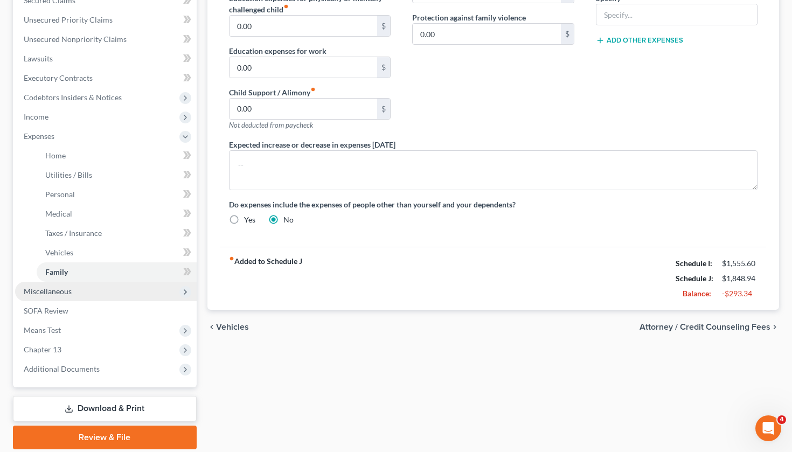
click at [101, 294] on span "Miscellaneous" at bounding box center [106, 291] width 182 height 19
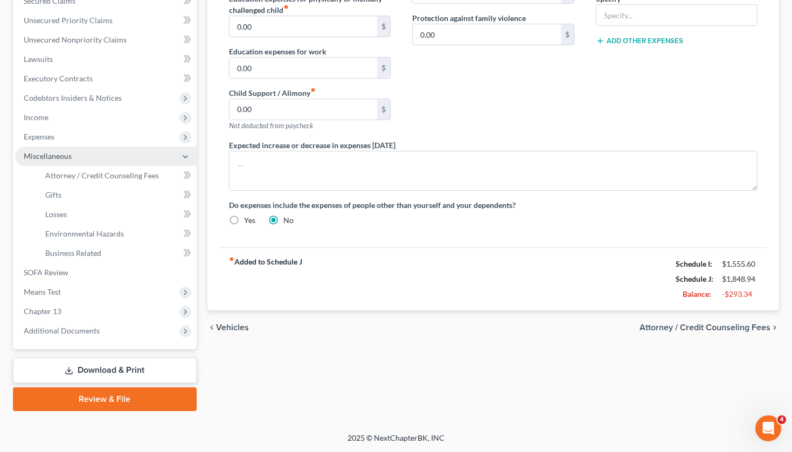
scroll to position [256, 0]
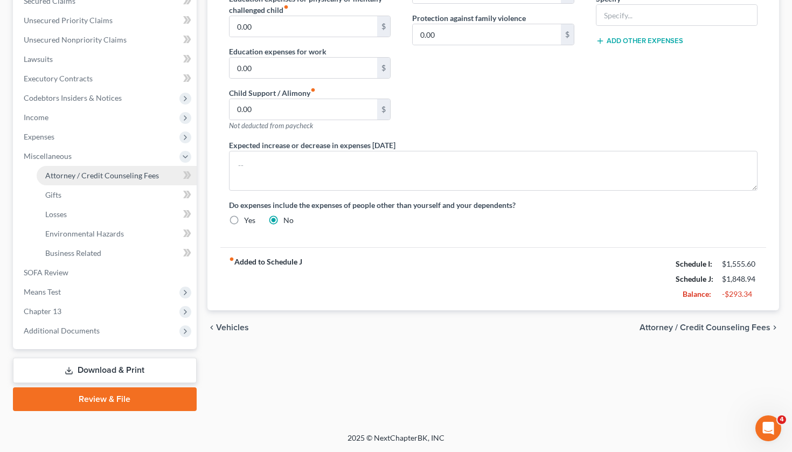
click at [137, 174] on span "Attorney / Credit Counseling Fees" at bounding box center [102, 175] width 114 height 9
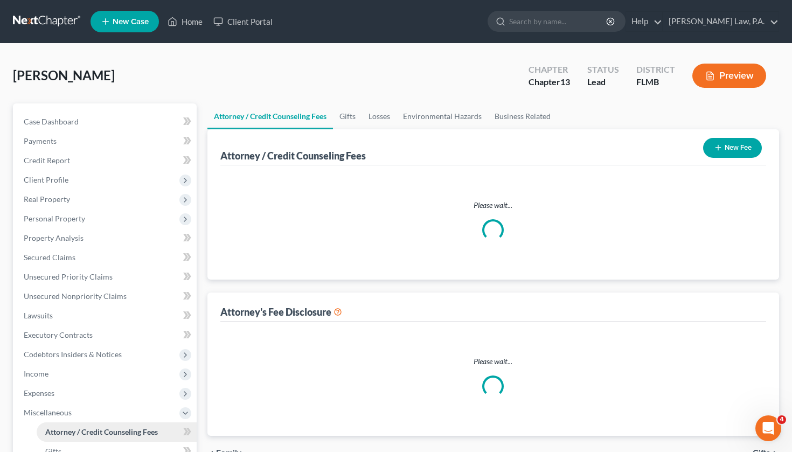
select select "0"
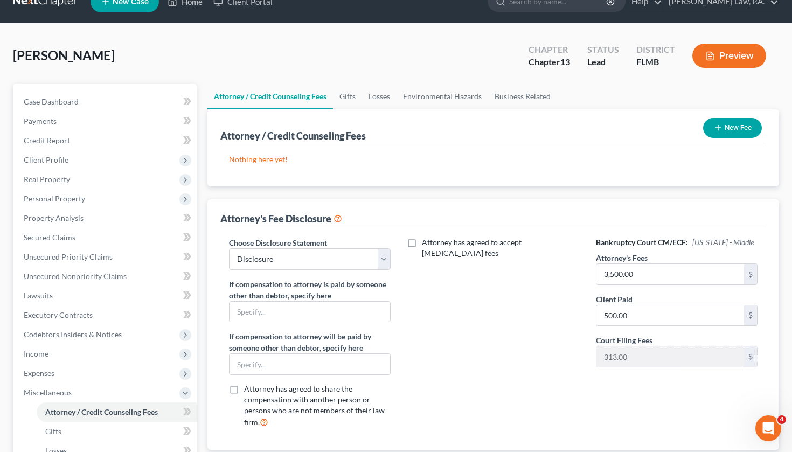
scroll to position [24, 0]
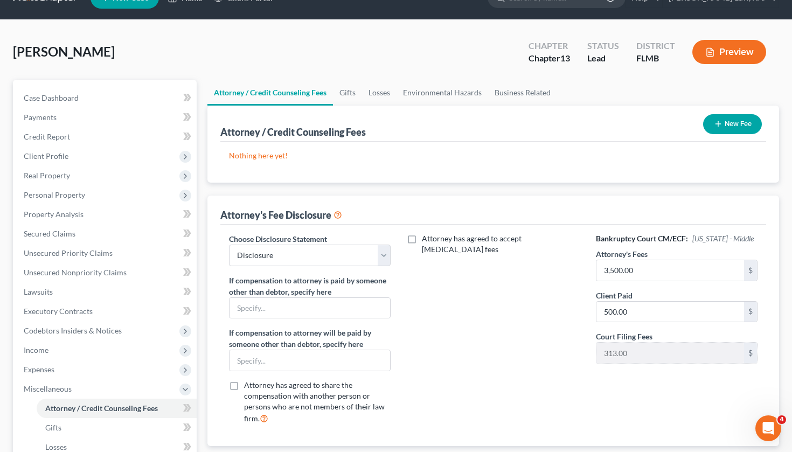
click at [730, 119] on button "New Fee" at bounding box center [732, 124] width 59 height 20
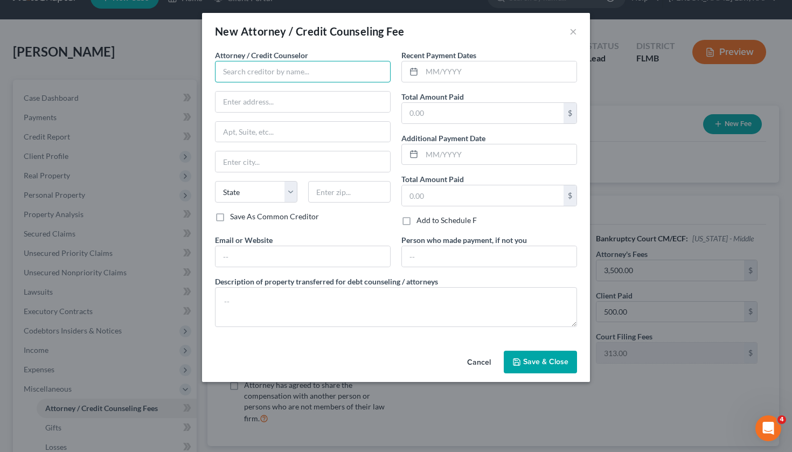
click at [328, 77] on input "text" at bounding box center [303, 72] width 176 height 22
click at [573, 31] on button "×" at bounding box center [574, 31] width 8 height 13
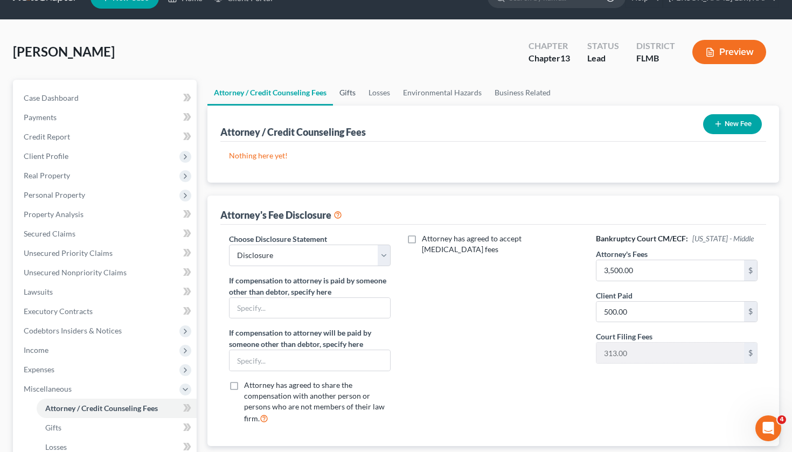
click at [357, 88] on link "Gifts" at bounding box center [347, 93] width 29 height 26
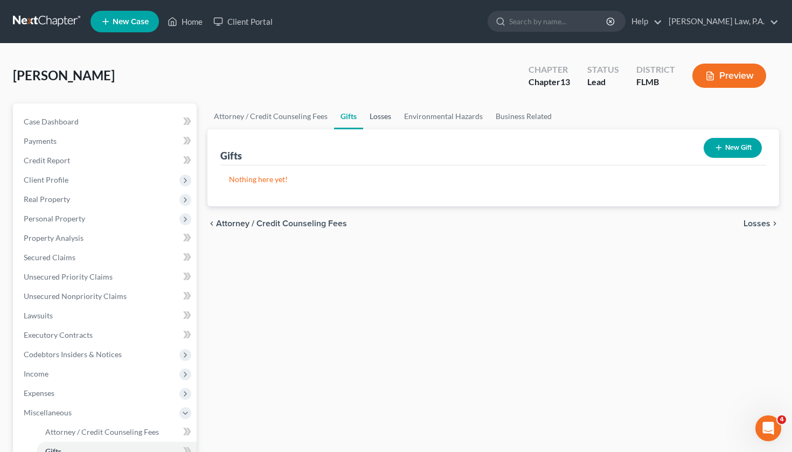
click at [377, 116] on link "Losses" at bounding box center [380, 116] width 34 height 26
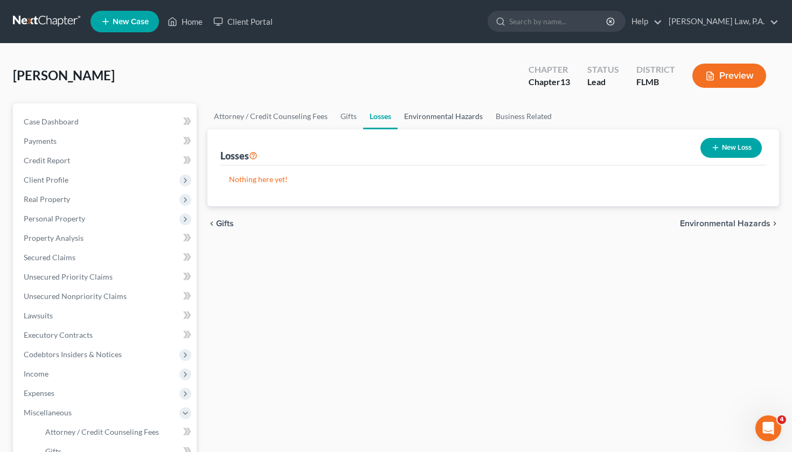
click at [430, 111] on link "Environmental Hazards" at bounding box center [444, 116] width 92 height 26
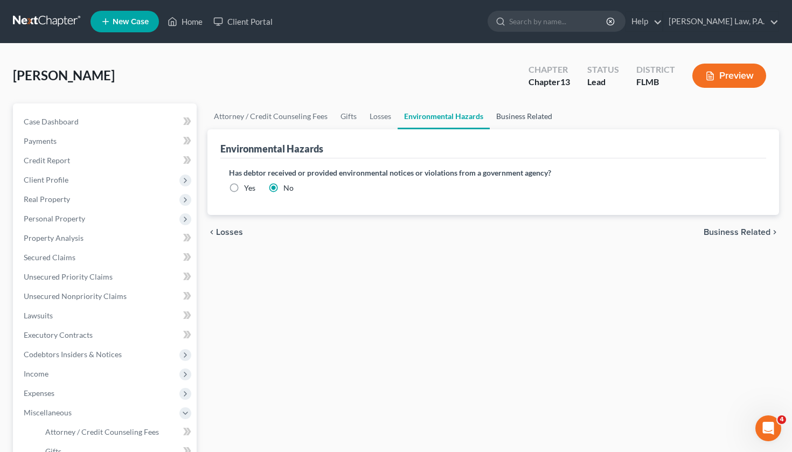
click at [518, 118] on link "Business Related" at bounding box center [524, 116] width 69 height 26
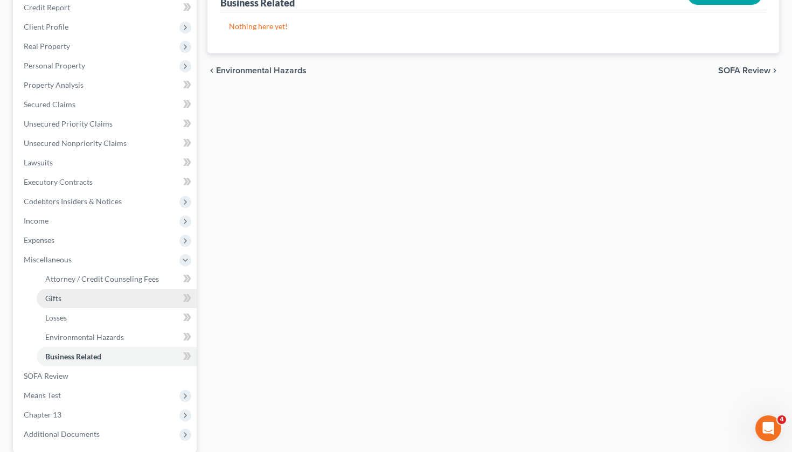
scroll to position [170, 0]
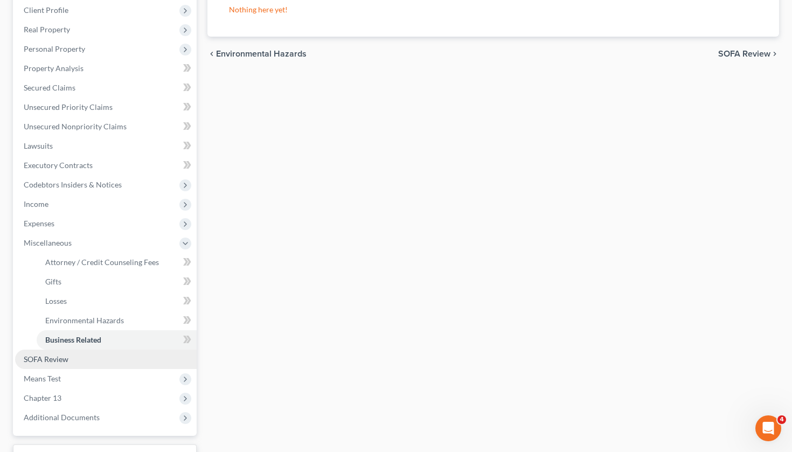
click at [75, 360] on link "SOFA Review" at bounding box center [106, 359] width 182 height 19
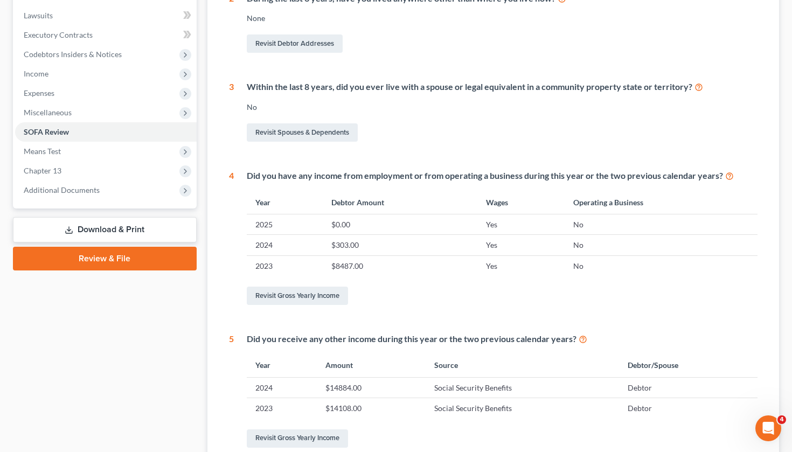
scroll to position [354, 0]
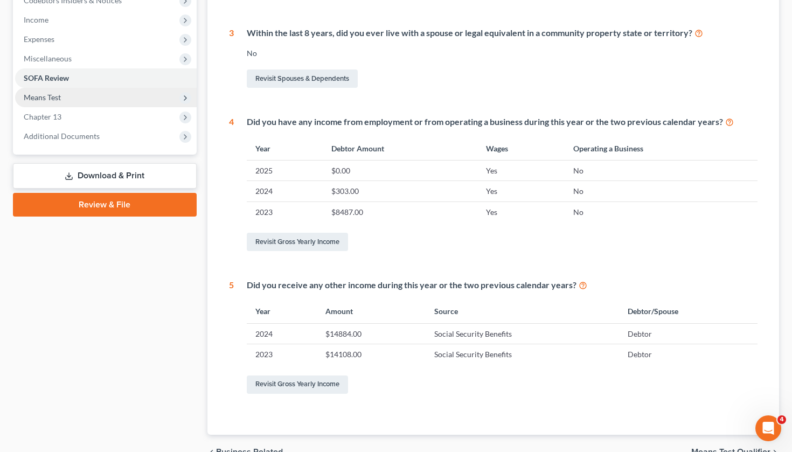
click at [113, 99] on span "Means Test" at bounding box center [106, 97] width 182 height 19
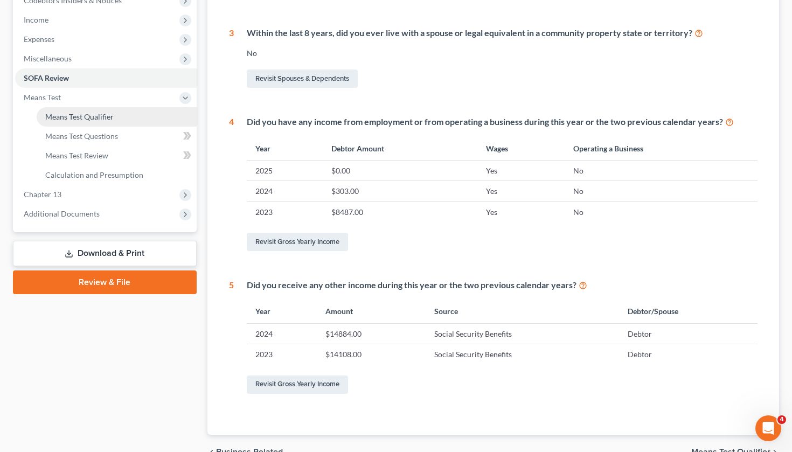
click at [113, 120] on span "Means Test Qualifier" at bounding box center [79, 116] width 68 height 9
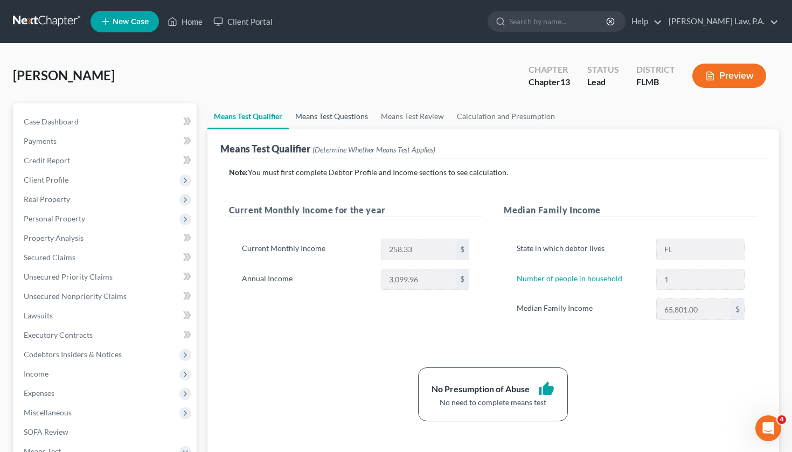
click at [305, 122] on link "Means Test Questions" at bounding box center [332, 116] width 86 height 26
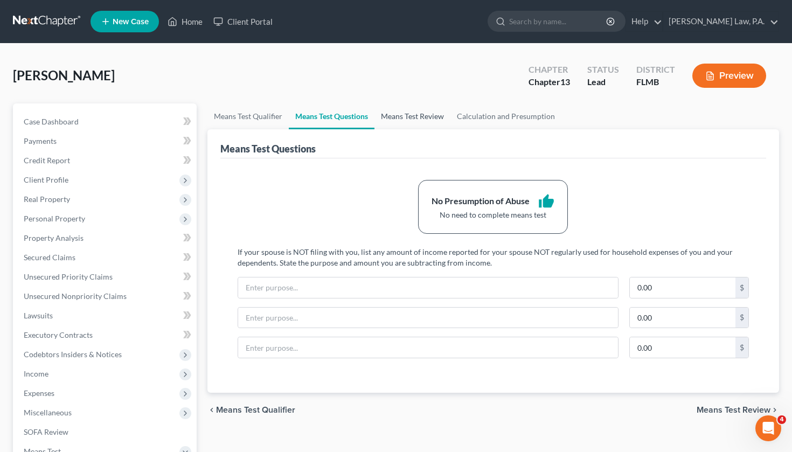
click at [408, 117] on link "Means Test Review" at bounding box center [413, 116] width 76 height 26
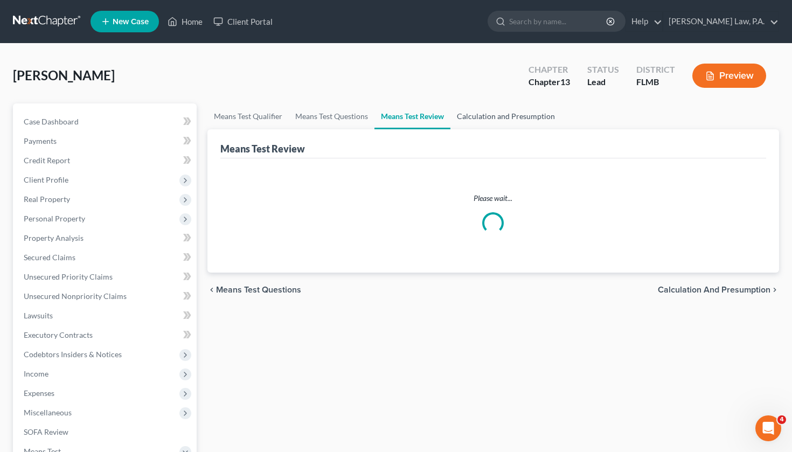
click at [490, 116] on link "Calculation and Presumption" at bounding box center [505, 116] width 111 height 26
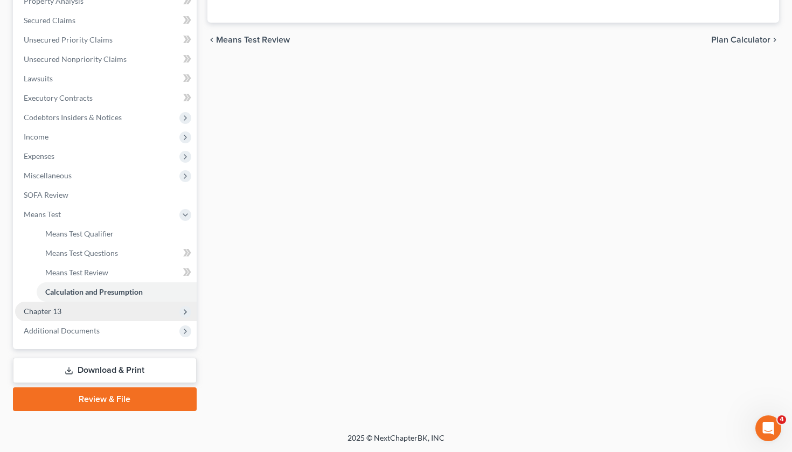
click at [86, 313] on span "Chapter 13" at bounding box center [106, 311] width 182 height 19
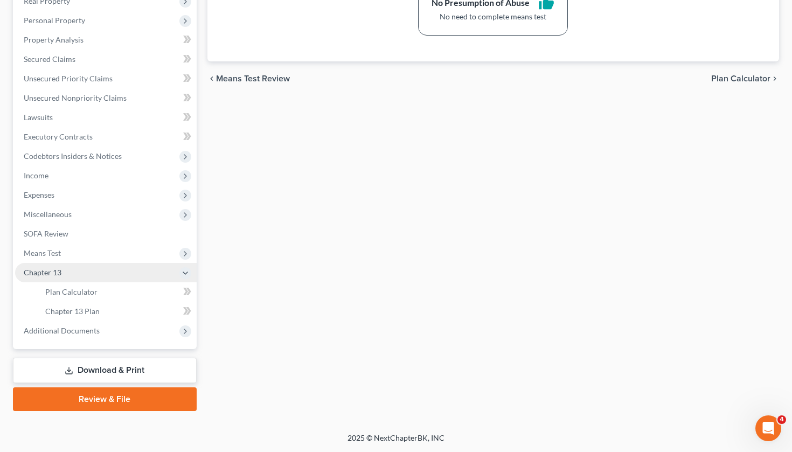
scroll to position [198, 0]
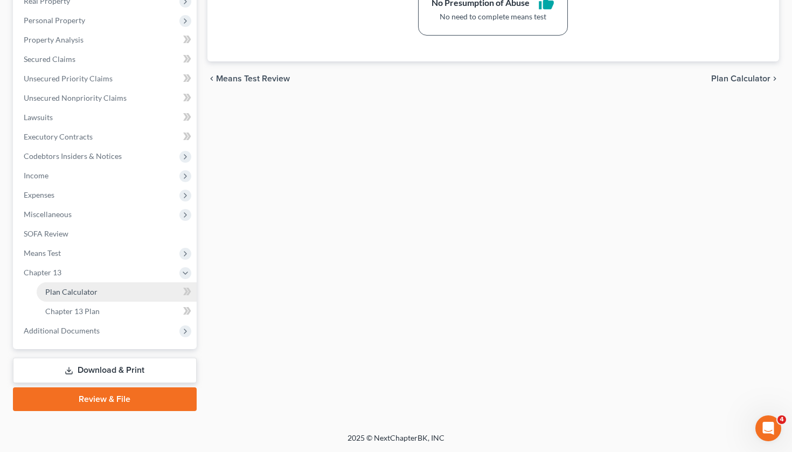
click at [102, 295] on link "Plan Calculator" at bounding box center [117, 291] width 160 height 19
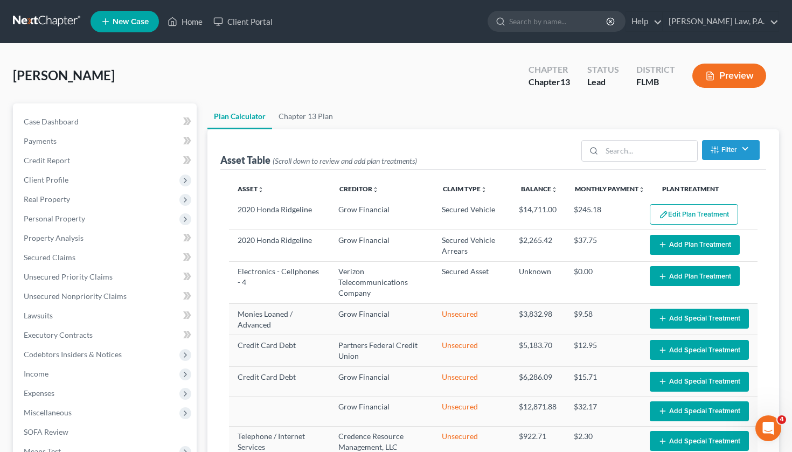
select select "59"
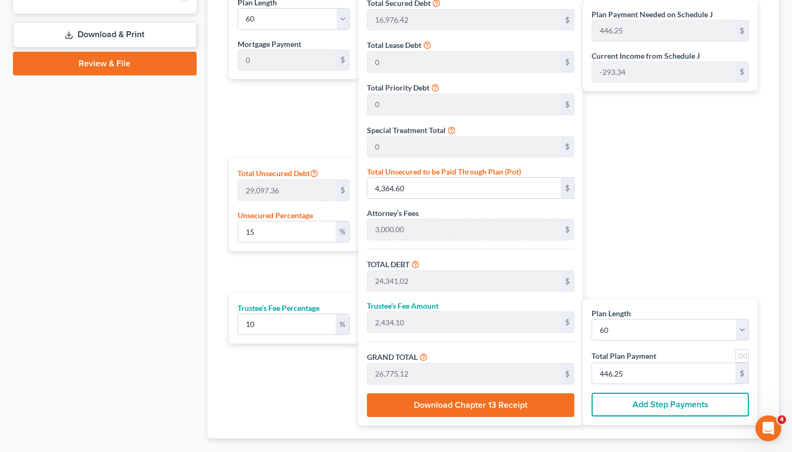
scroll to position [546, 0]
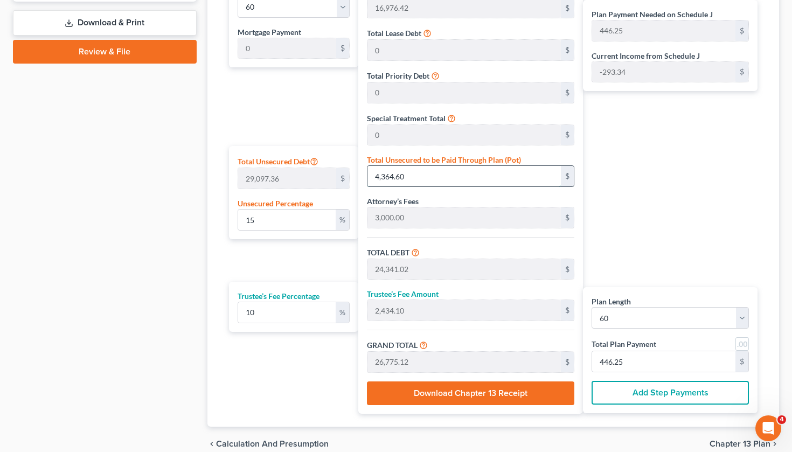
click at [430, 177] on input "4,364.60" at bounding box center [463, 176] width 193 height 20
click at [328, 222] on input "15" at bounding box center [287, 220] width 98 height 20
type input "1"
type input "290.97"
type input "20,267.39"
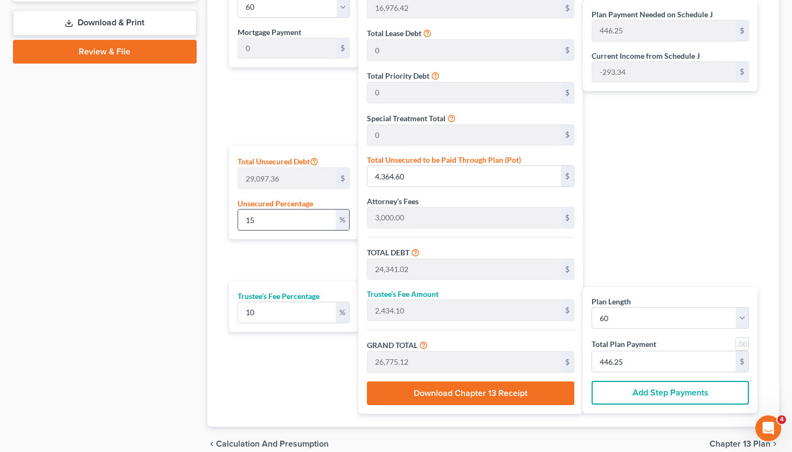
type input "2,026.73"
type input "22,294.13"
type input "371.56"
type input "19,976.42"
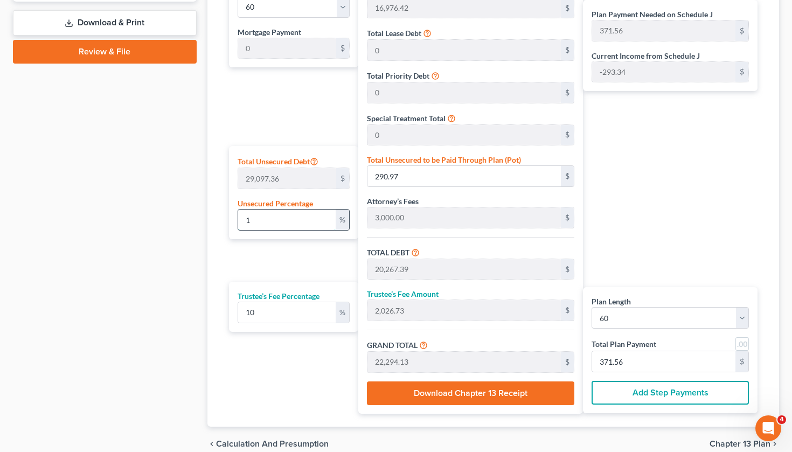
type input "1,997.64"
type input "21,974.06"
type input "366.23"
type input "1"
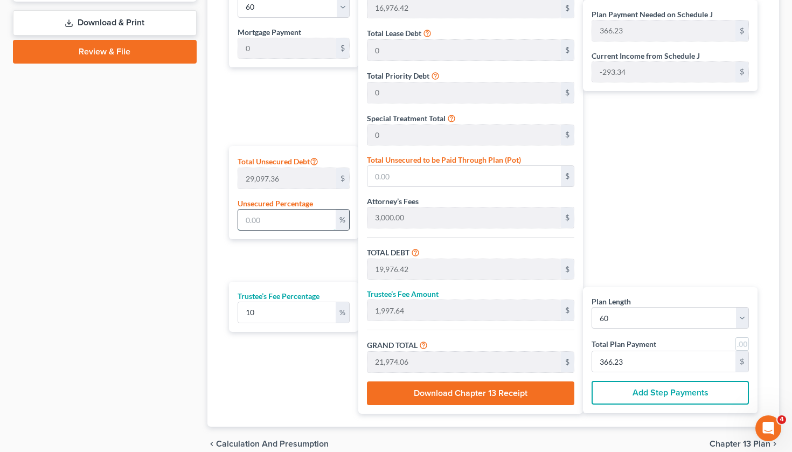
type input "290.97"
type input "20,267.39"
type input "2,026.73"
type input "22,294.13"
type input "371.56"
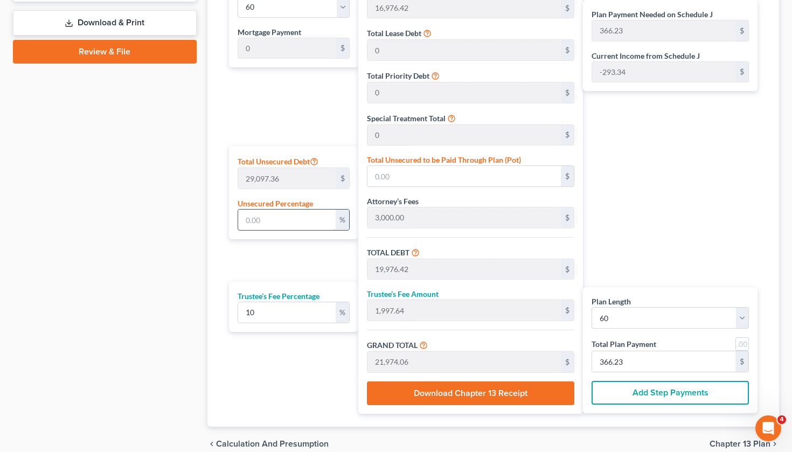
type input "371.56"
type input "10"
type input "2,909.73"
type input "22,886.15"
type input "2,288.61"
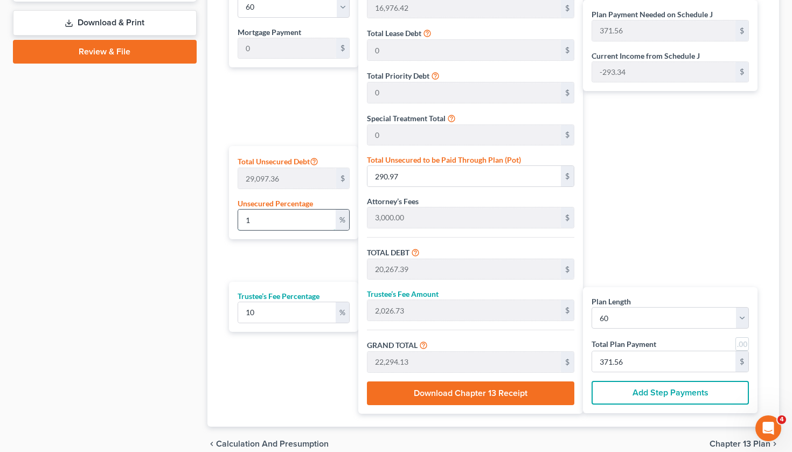
type input "25,174.77"
type input "419.57"
click at [223, 257] on div "Plan Length 1 2 3 4 5 6 7 8 9 10 11 12 13 14 15 16 17 18 19 20 21 22 23 24 25 2…" at bounding box center [493, 197] width 546 height 459
click at [271, 217] on input "10" at bounding box center [287, 220] width 98 height 20
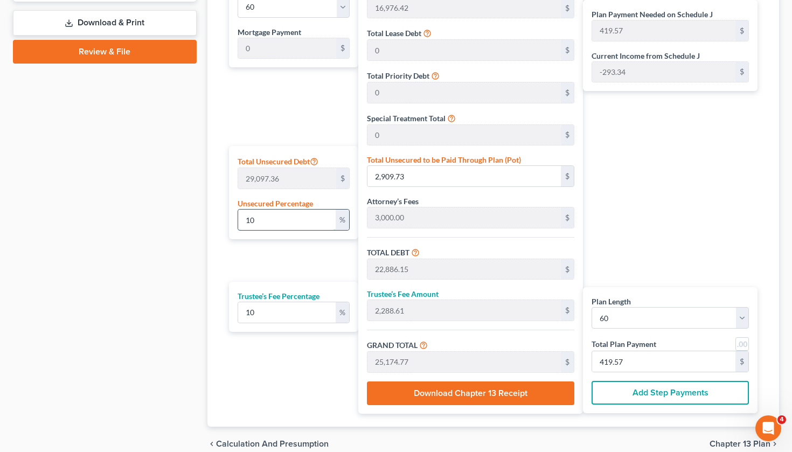
type input "1"
type input "290.97"
type input "20,267.39"
type input "2,026.73"
type input "22,294.13"
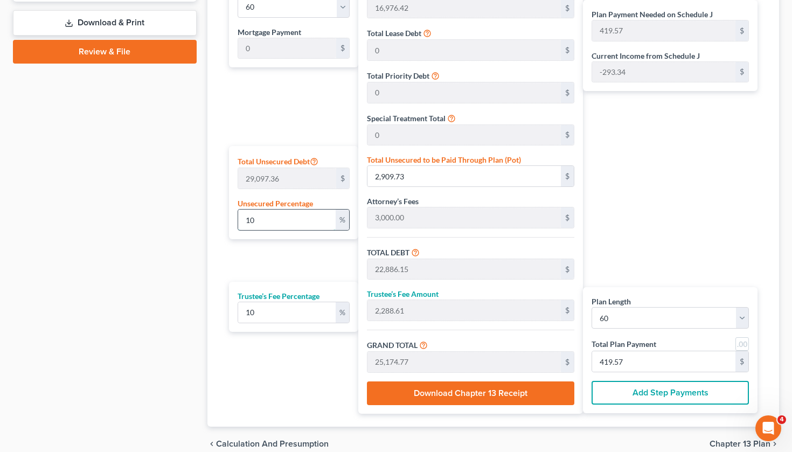
type input "371.56"
type input "19,976.42"
type input "1,997.64"
type input "21,974.06"
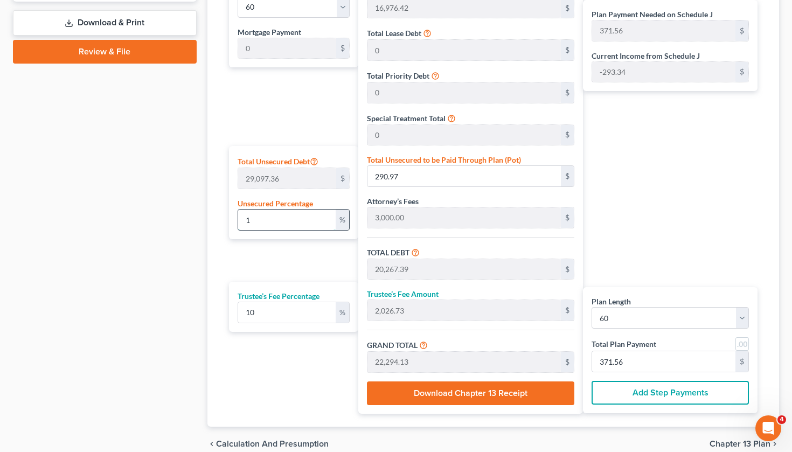
type input "366.23"
type input "5"
type input "1,454.86"
type input "21,431.28"
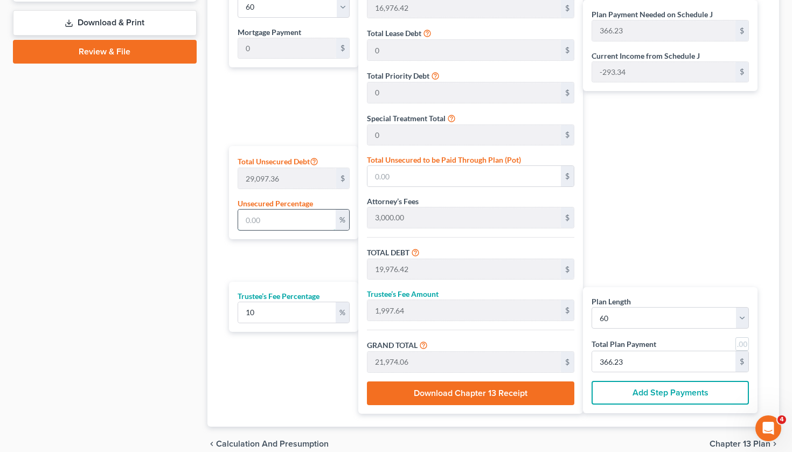
type input "2,143.12"
type input "23,574.41"
type input "392.90"
type input "19,976.42"
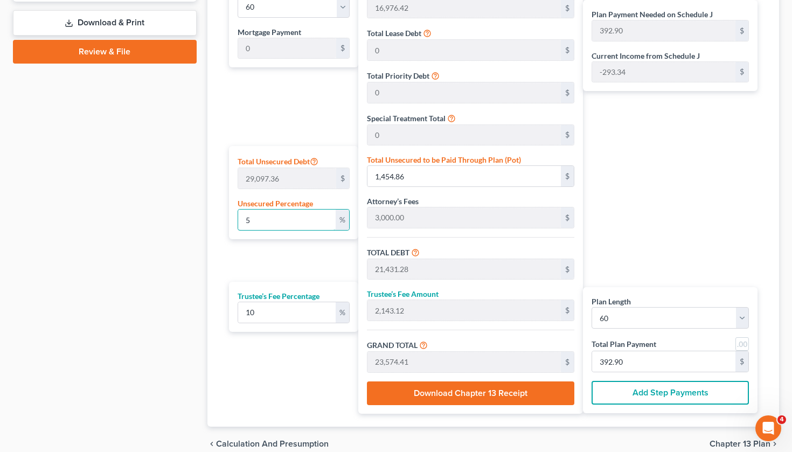
type input "1,997.64"
type input "21,974.06"
type input "366.23"
type input "1"
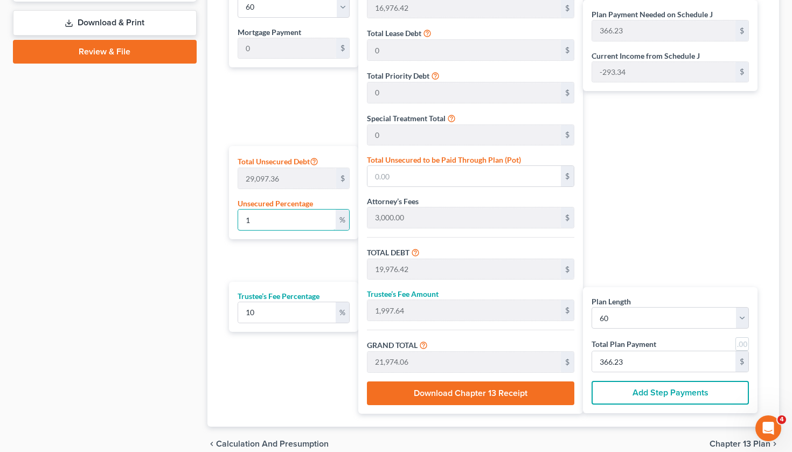
type input "290.97"
type input "20,267.39"
type input "2,026.73"
type input "22,294.13"
type input "371.56"
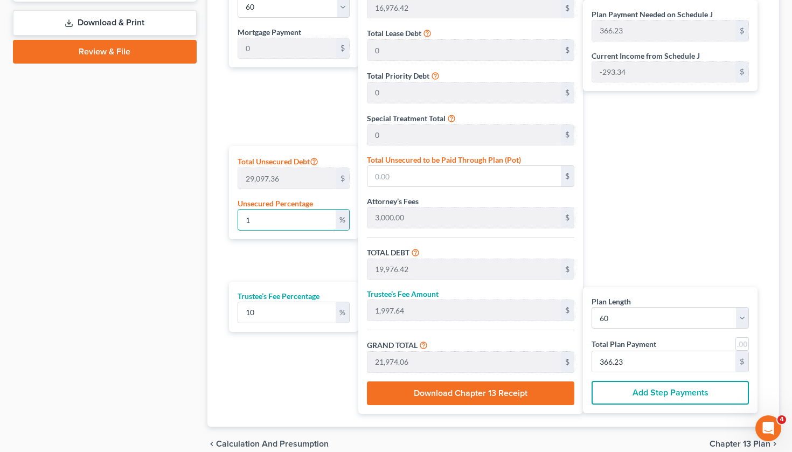
type input "371.56"
type input "10"
type input "2,909.73"
type input "22,886.15"
type input "2,288.61"
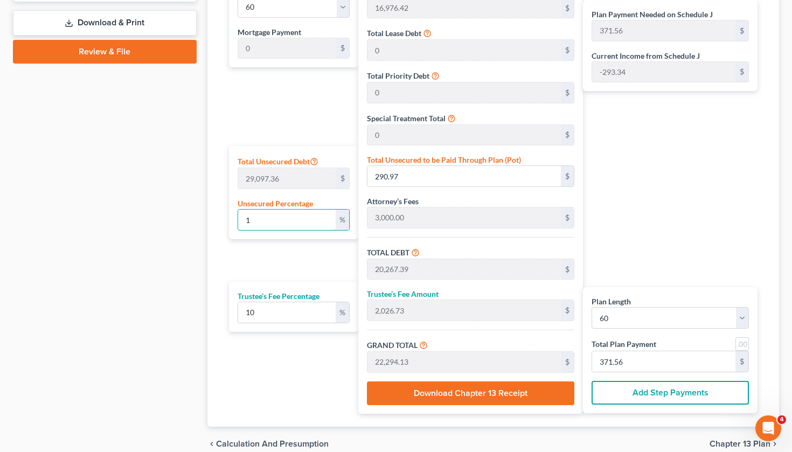
type input "25,174.77"
type input "419.57"
click at [278, 274] on div "Plan Length 1 2 3 4 5 6 7 8 9 10 11 12 13 14 15 16 17 18 19 20 21 22 23 24 25 2…" at bounding box center [291, 195] width 135 height 438
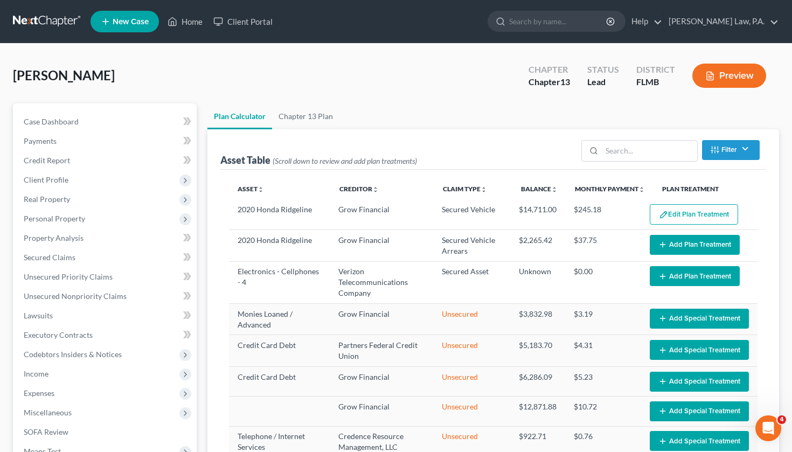
scroll to position [0, 0]
click at [94, 123] on link "Case Dashboard" at bounding box center [106, 121] width 182 height 19
select select "10"
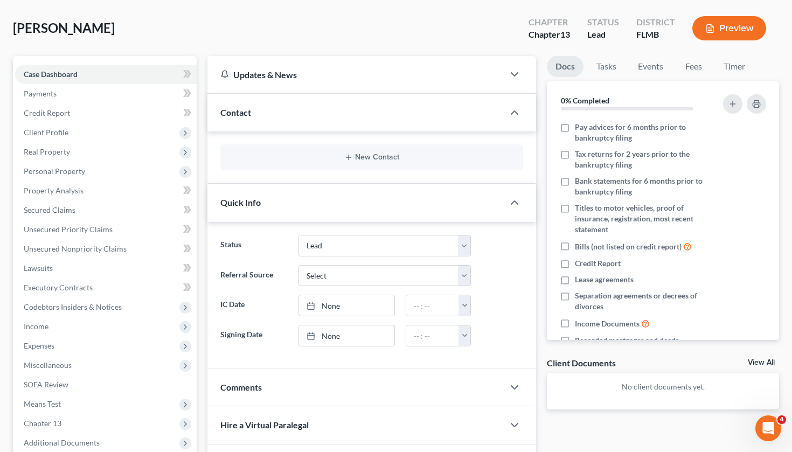
scroll to position [46, 0]
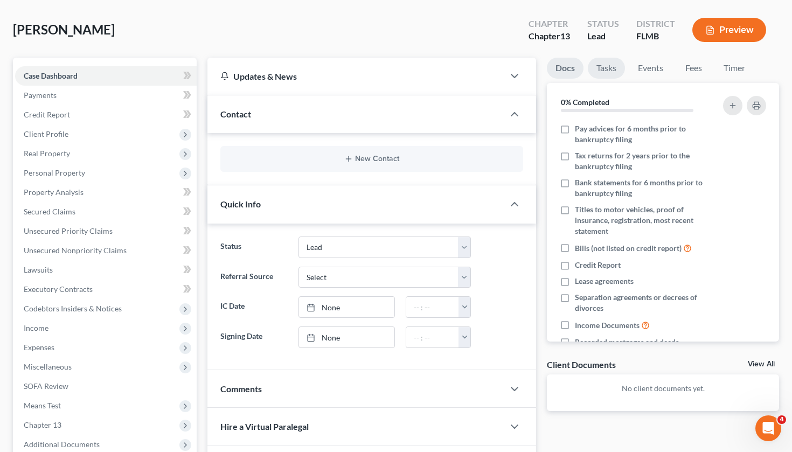
click at [606, 68] on link "Tasks" at bounding box center [606, 68] width 37 height 21
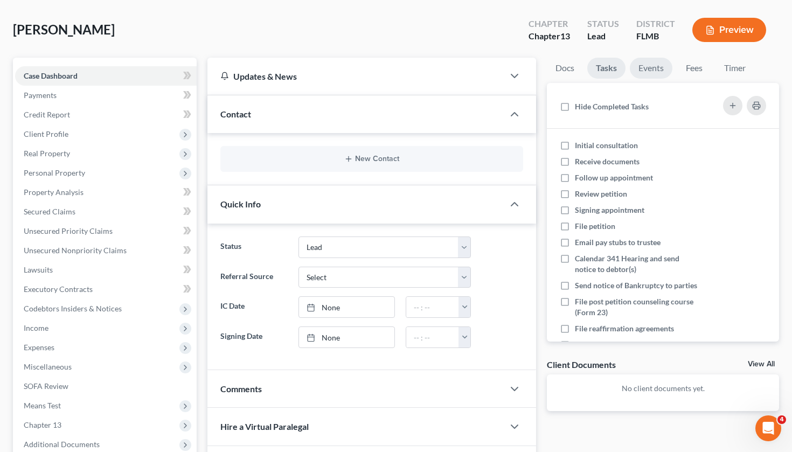
click at [656, 70] on link "Events" at bounding box center [651, 68] width 43 height 21
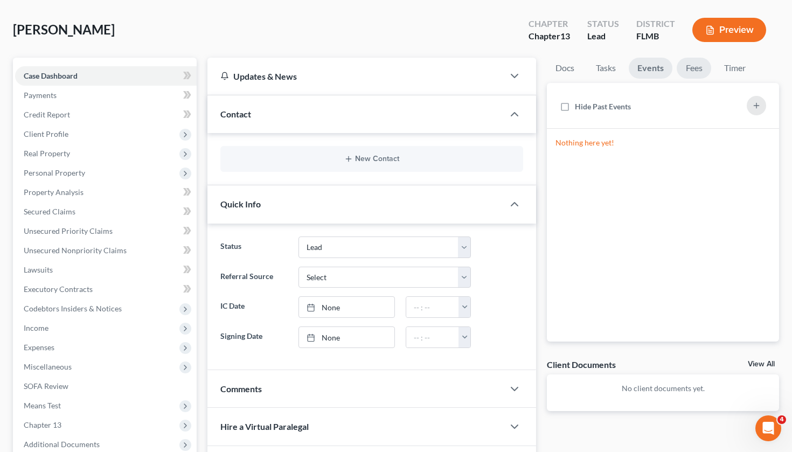
click at [683, 74] on link "Fees" at bounding box center [694, 68] width 34 height 21
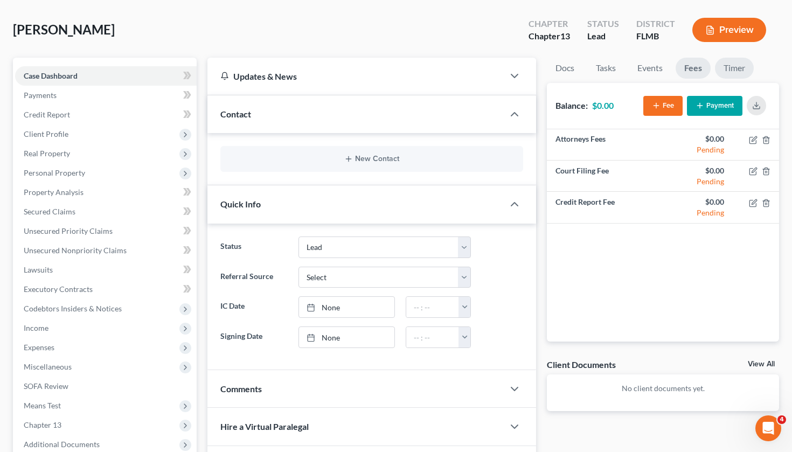
click at [740, 69] on link "Timer" at bounding box center [734, 68] width 39 height 21
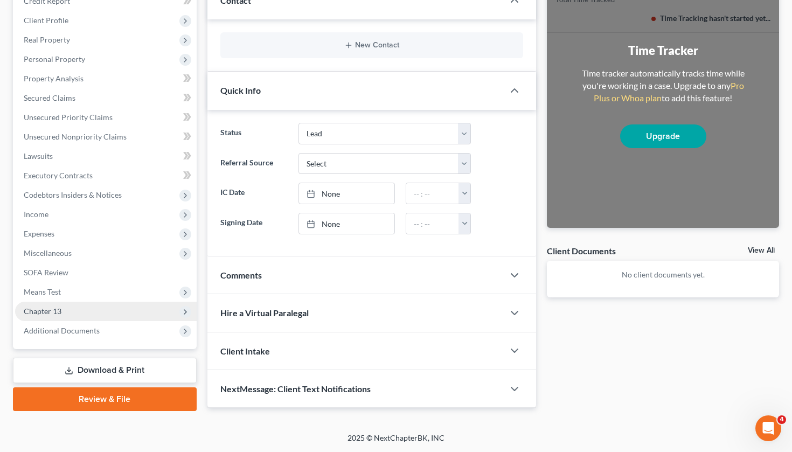
scroll to position [160, 0]
click at [83, 310] on span "Chapter 13" at bounding box center [106, 311] width 182 height 19
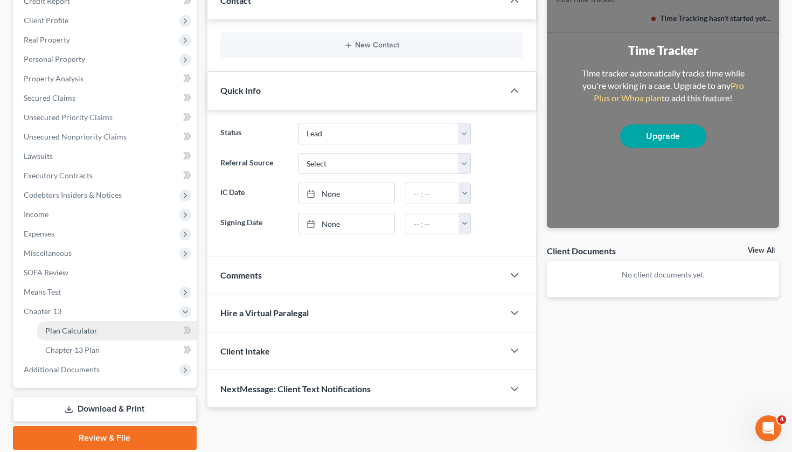
click at [98, 330] on link "Plan Calculator" at bounding box center [117, 330] width 160 height 19
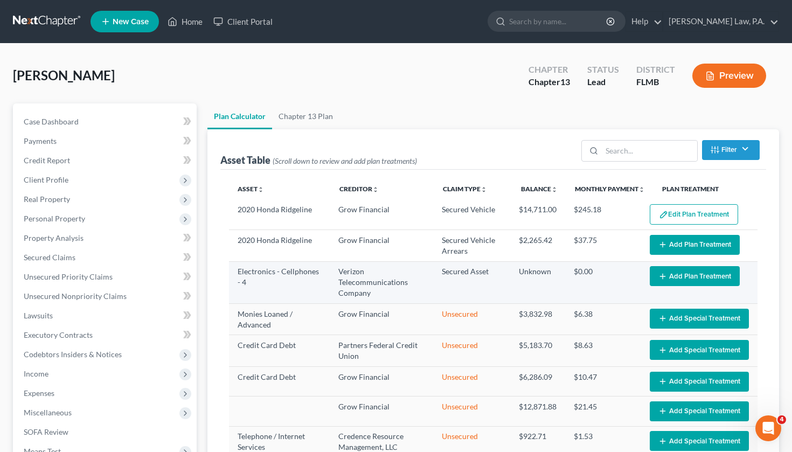
select select "59"
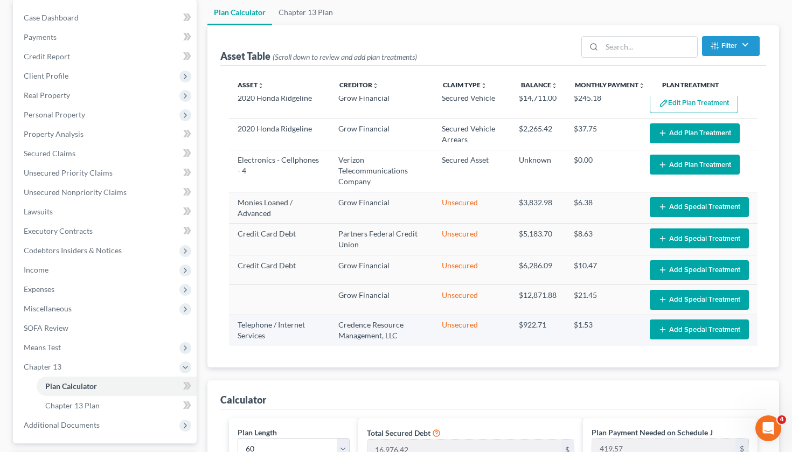
scroll to position [109, 0]
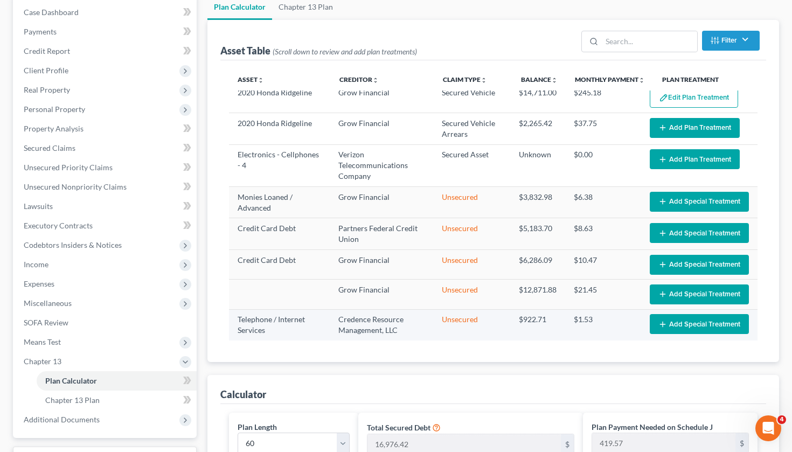
click at [692, 327] on button "Add Special Treatment" at bounding box center [699, 324] width 99 height 20
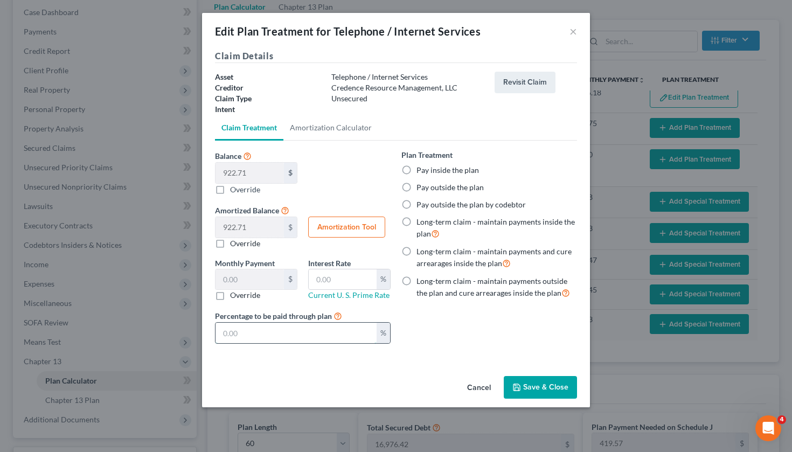
click at [226, 325] on input "text" at bounding box center [296, 333] width 161 height 20
type input "0"
type input "0.00"
click at [545, 388] on button "Save & Close" at bounding box center [540, 387] width 73 height 23
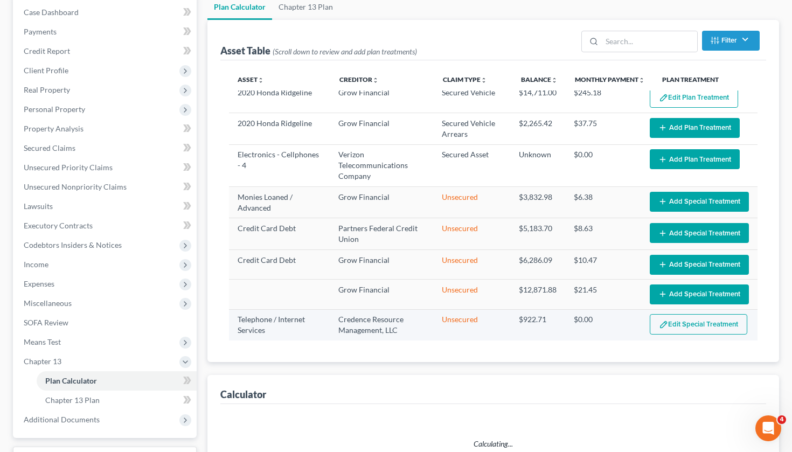
select select "59"
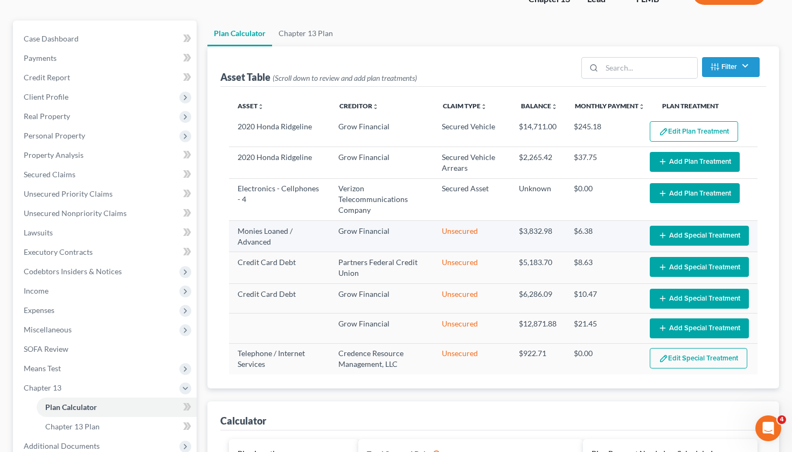
scroll to position [80, 0]
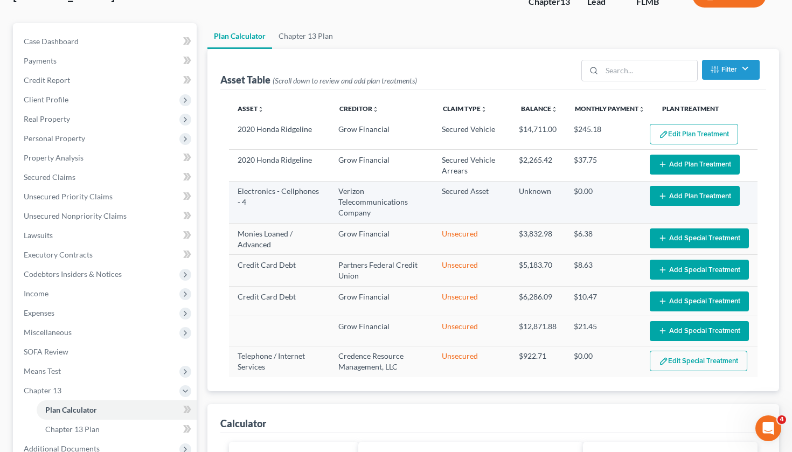
click at [676, 197] on button "Add Plan Treatment" at bounding box center [695, 196] width 90 height 20
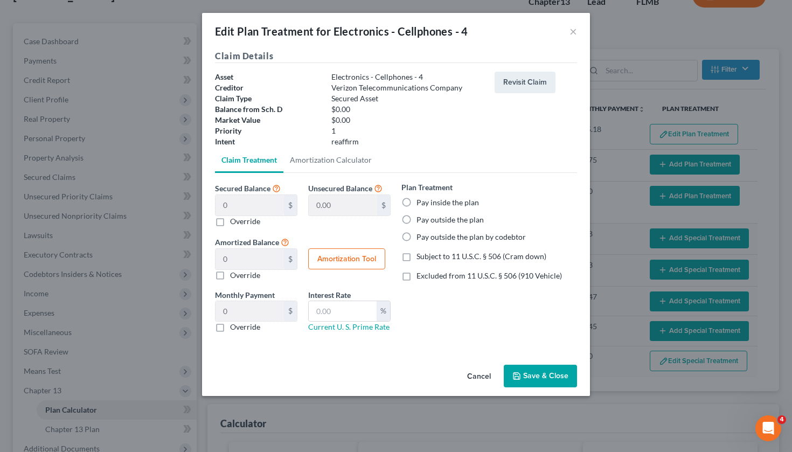
click at [230, 328] on label "Override" at bounding box center [245, 327] width 30 height 11
click at [234, 328] on input "Override" at bounding box center [237, 325] width 7 height 7
checkbox input "true"
click at [246, 313] on input "text" at bounding box center [250, 311] width 68 height 20
type input "333.80"
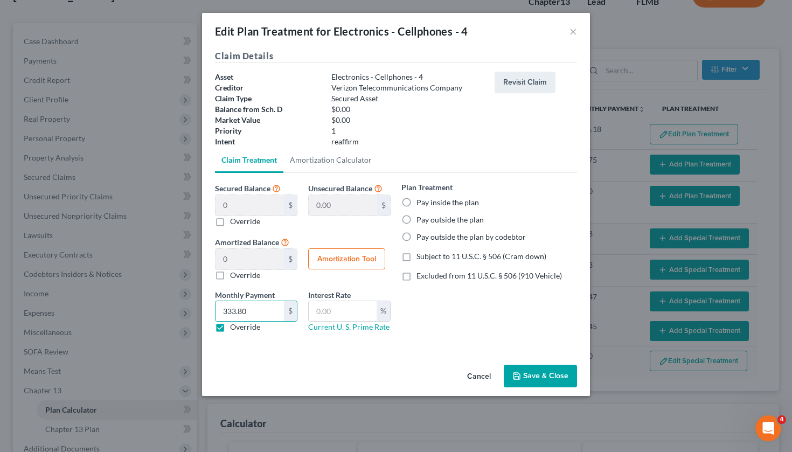
click at [417, 200] on label "Pay inside the plan" at bounding box center [448, 202] width 63 height 11
click at [421, 200] on input "Pay inside the plan" at bounding box center [424, 200] width 7 height 7
radio input "true"
click at [539, 376] on button "Save & Close" at bounding box center [540, 376] width 73 height 23
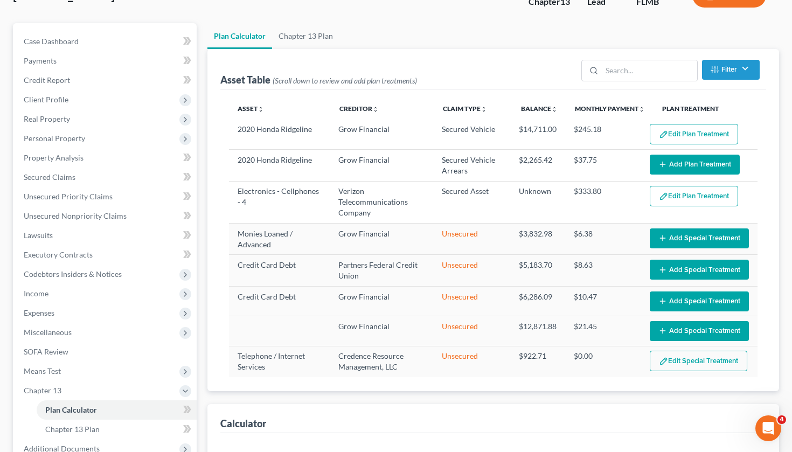
select select "59"
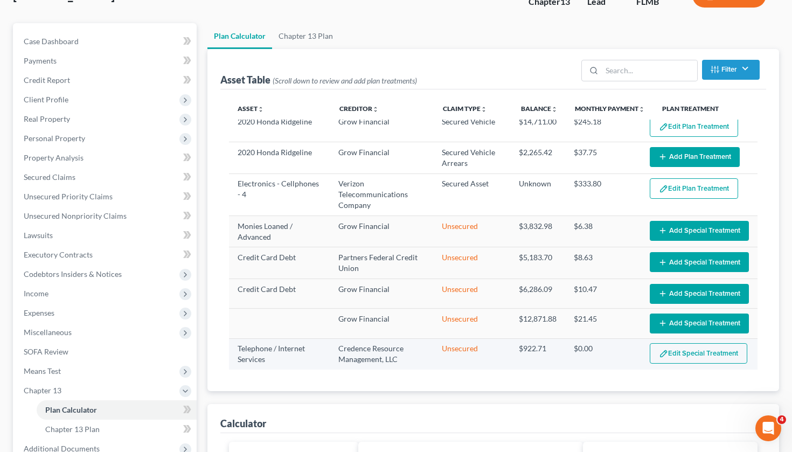
scroll to position [8, 0]
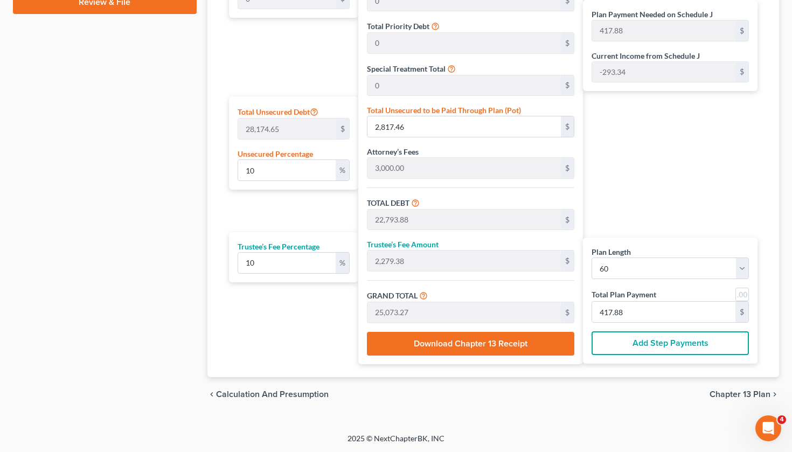
click at [578, 239] on div "Total Secured Debt 16,976.42 $ Total Lease Debt 0 $ Total Priority Debt 0 $ Spe…" at bounding box center [470, 146] width 225 height 438
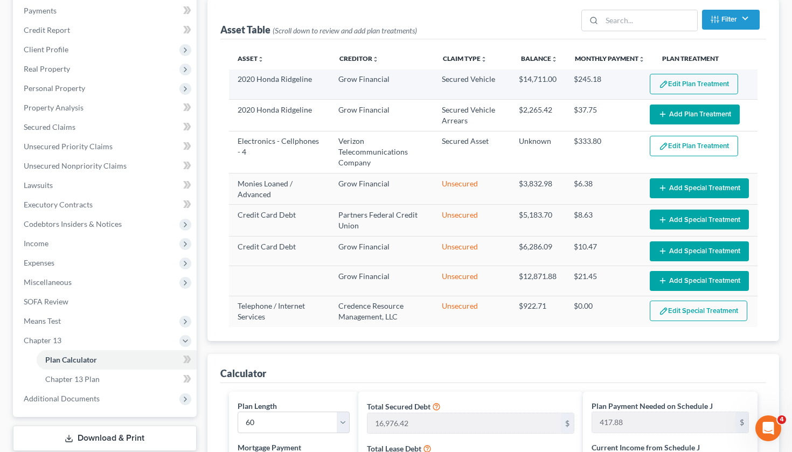
scroll to position [0, 0]
click at [686, 83] on button "Edit Plan Treatment" at bounding box center [694, 84] width 88 height 20
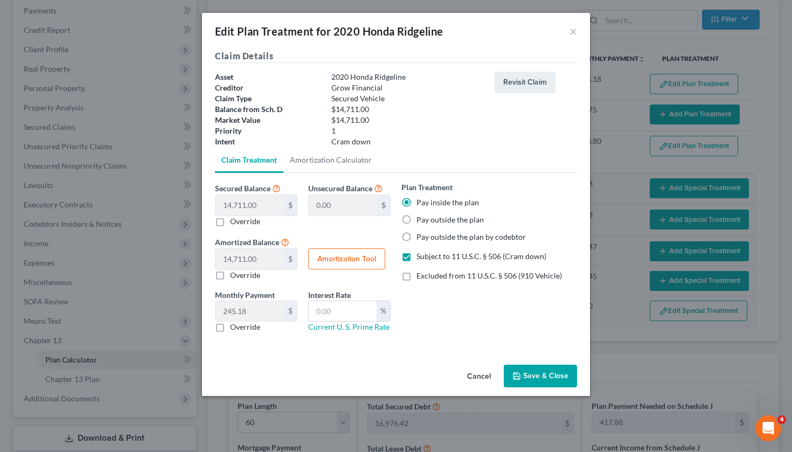
click at [483, 378] on button "Cancel" at bounding box center [479, 377] width 41 height 22
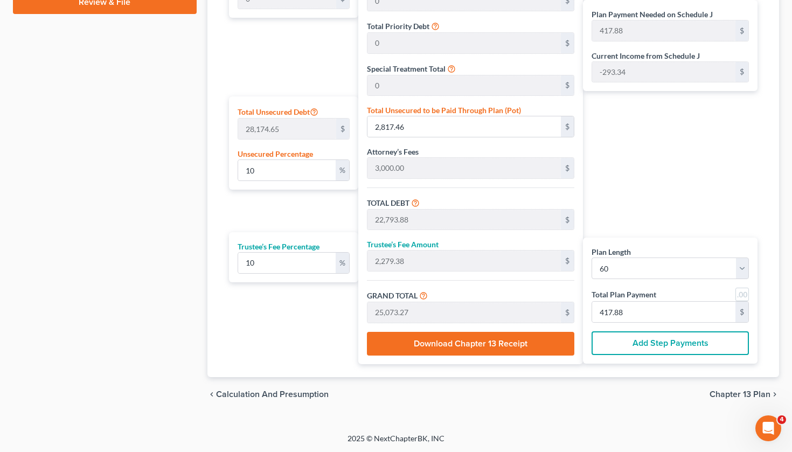
click at [736, 393] on span "Chapter 13 Plan" at bounding box center [740, 394] width 61 height 9
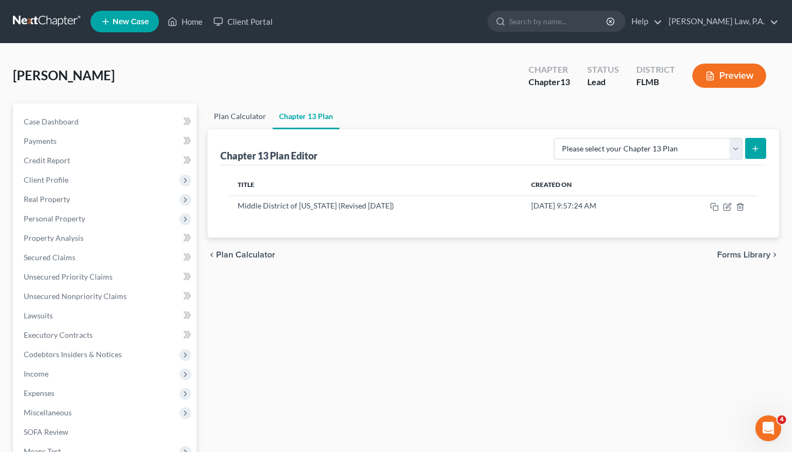
click at [238, 121] on link "Plan Calculator" at bounding box center [239, 116] width 65 height 26
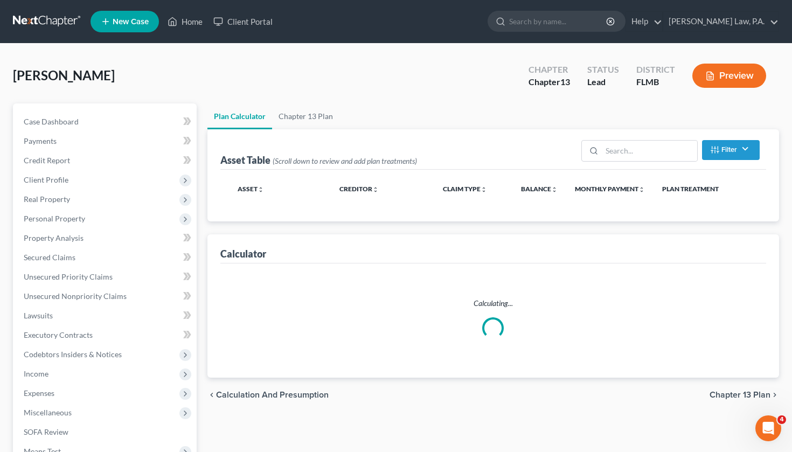
select select "59"
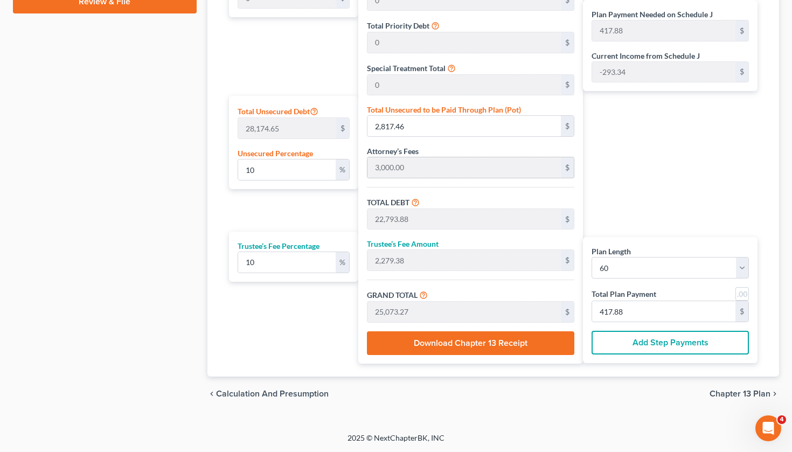
scroll to position [595, 0]
click at [740, 396] on span "Chapter 13 Plan" at bounding box center [740, 394] width 61 height 9
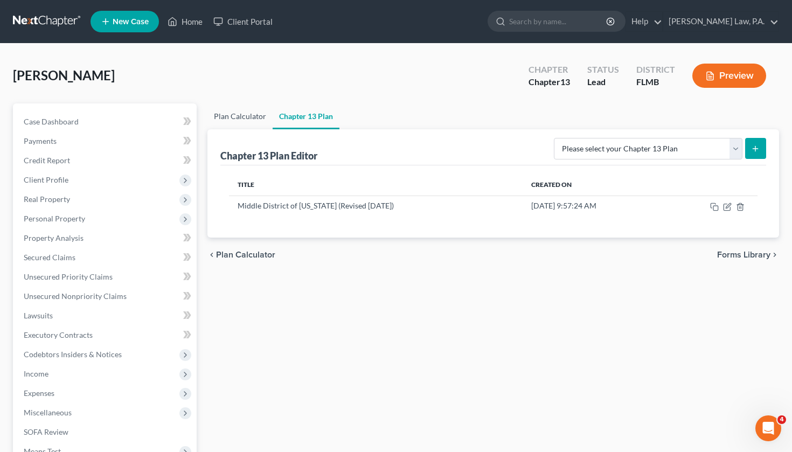
click at [261, 121] on link "Plan Calculator" at bounding box center [239, 116] width 65 height 26
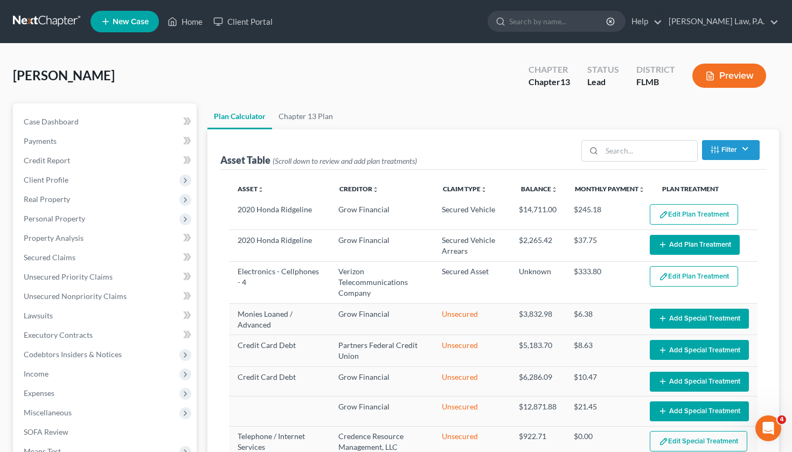
select select "59"
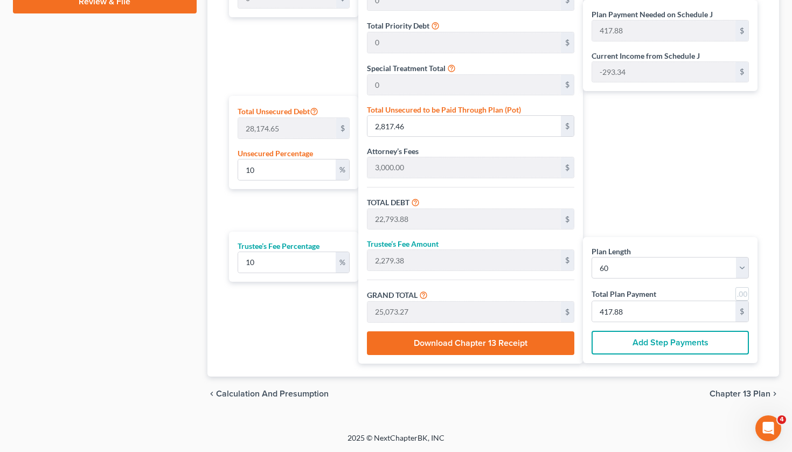
scroll to position [595, 0]
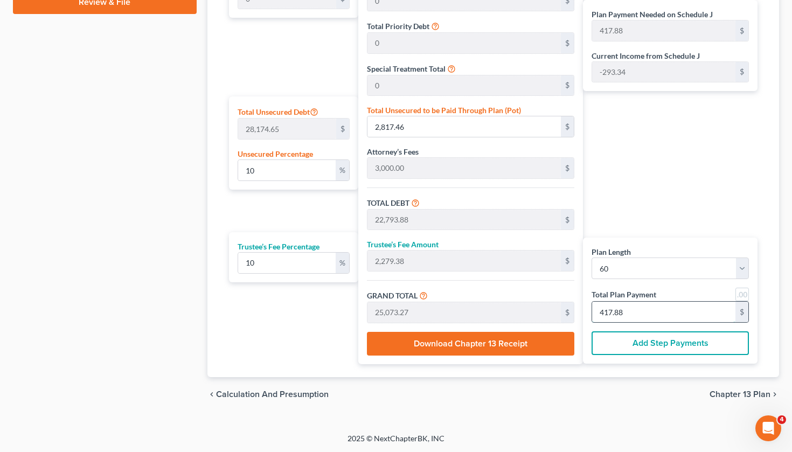
click at [673, 320] on input "417.88" at bounding box center [663, 312] width 143 height 20
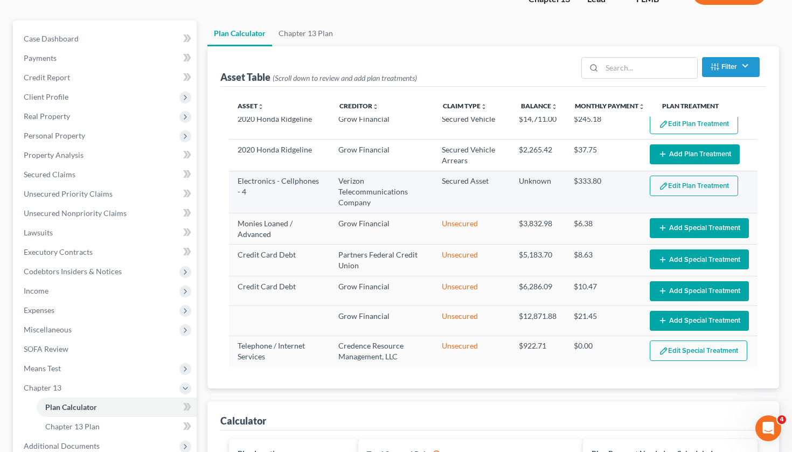
scroll to position [84, 0]
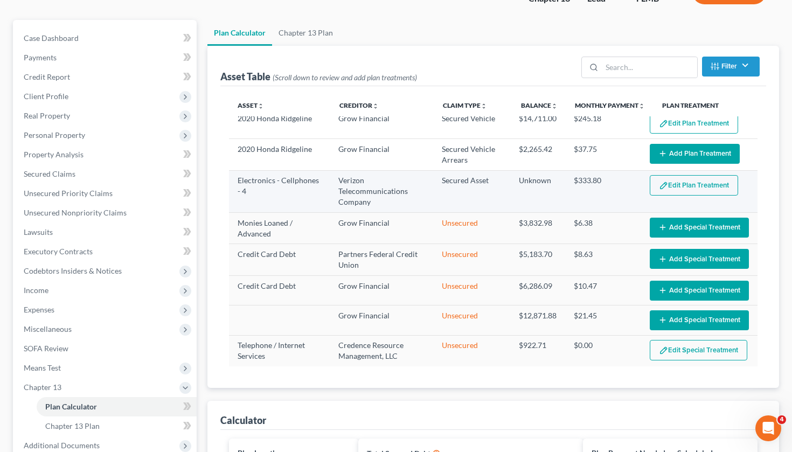
click at [679, 187] on button "Edit Plan Treatment" at bounding box center [694, 185] width 88 height 20
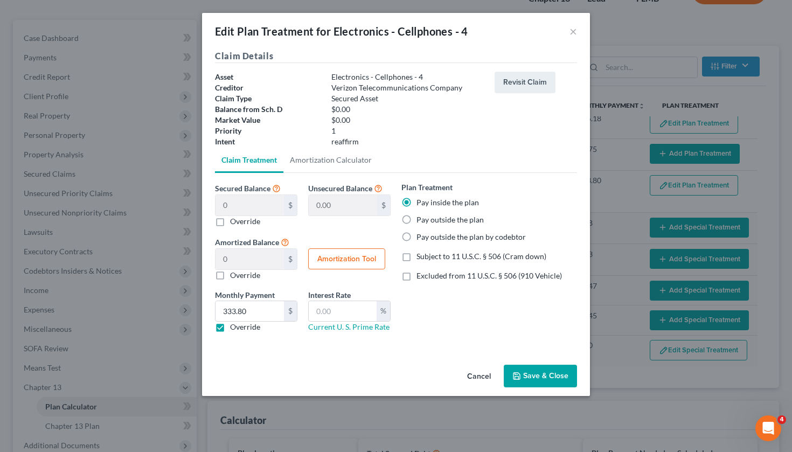
click at [417, 223] on label "Pay outside the plan" at bounding box center [450, 219] width 67 height 11
click at [421, 221] on input "Pay outside the plan" at bounding box center [424, 217] width 7 height 7
radio input "true"
click at [539, 370] on button "Save & Close" at bounding box center [540, 376] width 73 height 23
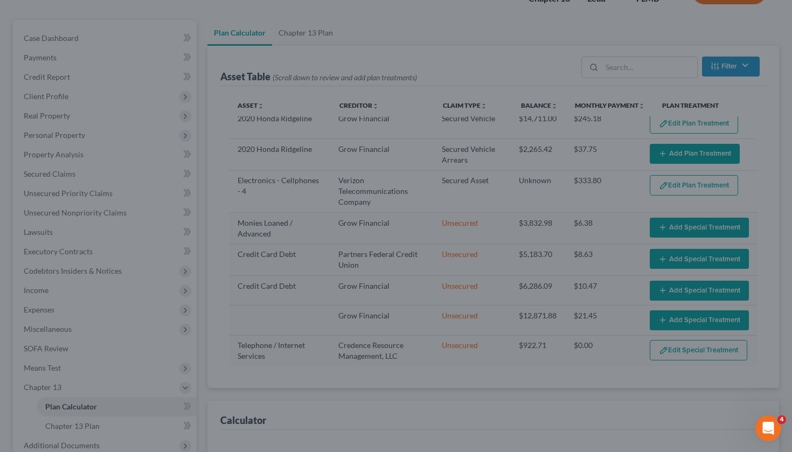
select select "59"
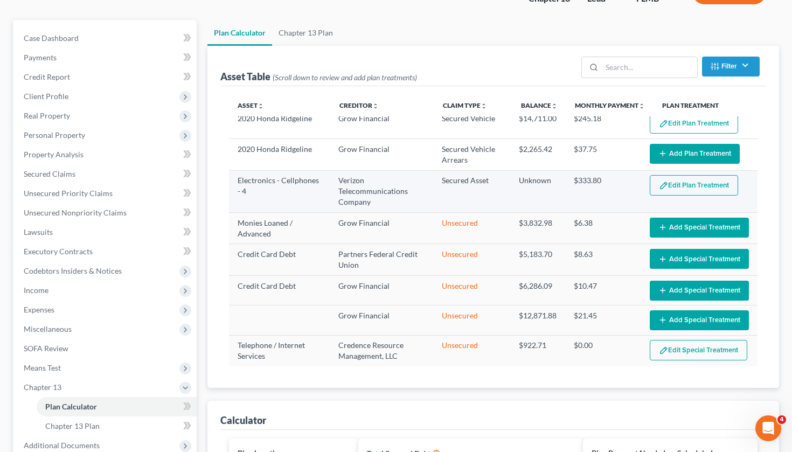
click at [590, 183] on td "$333.80" at bounding box center [603, 191] width 76 height 42
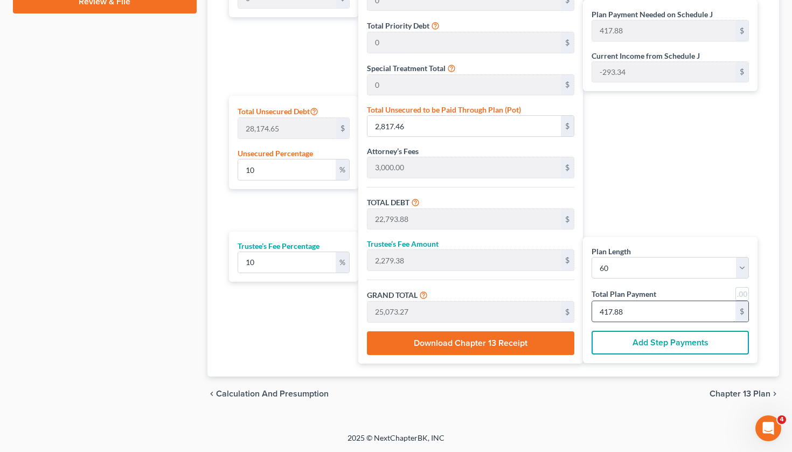
scroll to position [595, 0]
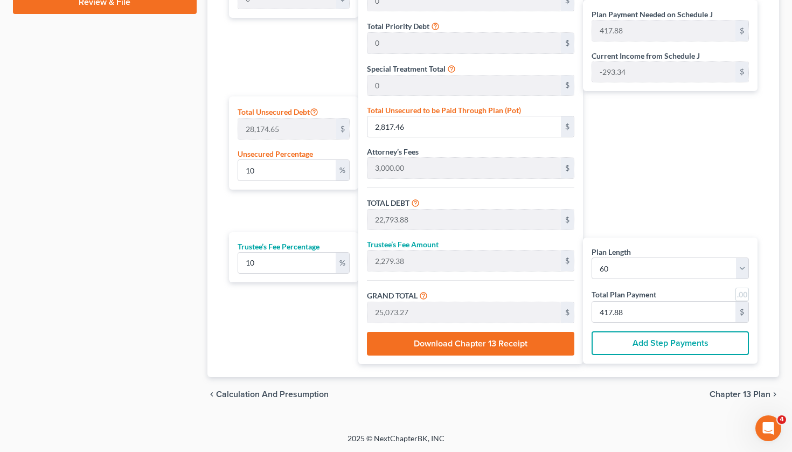
click at [740, 393] on span "Chapter 13 Plan" at bounding box center [740, 394] width 61 height 9
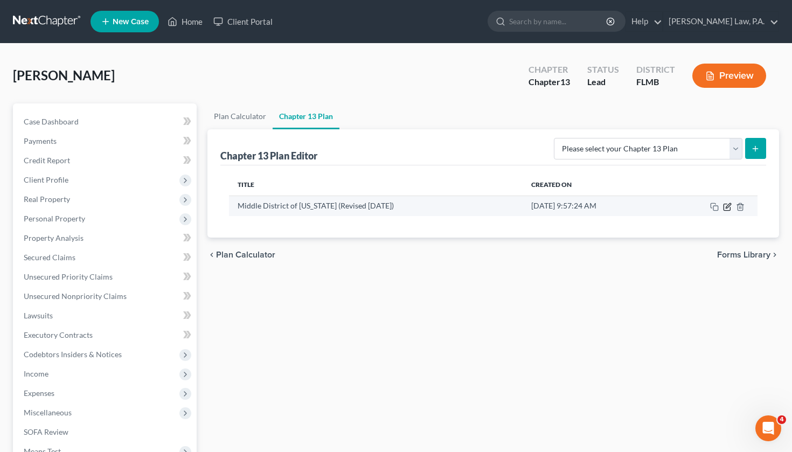
click at [729, 206] on icon "button" at bounding box center [728, 205] width 5 height 5
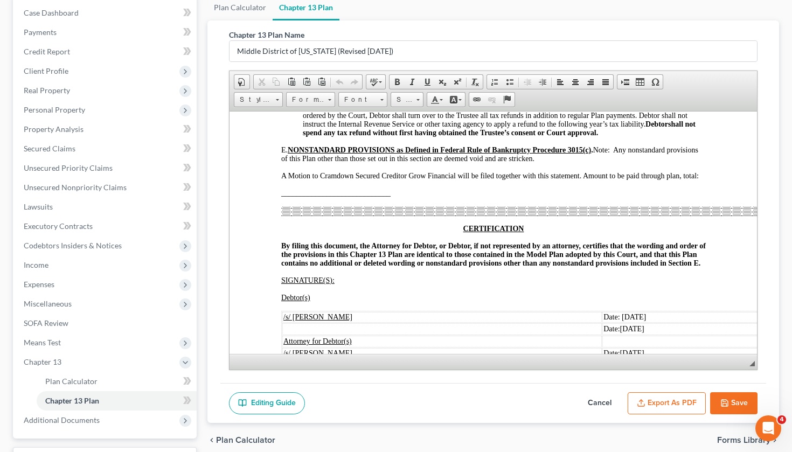
scroll to position [2532, 0]
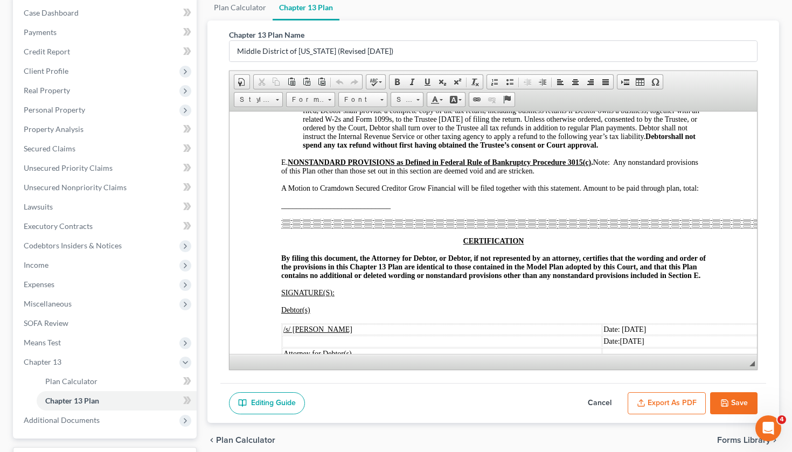
click at [584, 184] on span "A Motion to Cramdown Secured Creditor Grow Financial will be filed together wit…" at bounding box center [490, 188] width 418 height 8
click at [285, 201] on span "_____________________________" at bounding box center [335, 205] width 109 height 8
click at [697, 184] on span "A Motion to Cramdown Secured Creditor Grow Financial will be filed together wit…" at bounding box center [490, 188] width 418 height 8
click at [678, 184] on span "A Motion to Cramdown Secured Creditor Grow Financial will be filed together wit…" at bounding box center [490, 188] width 418 height 8
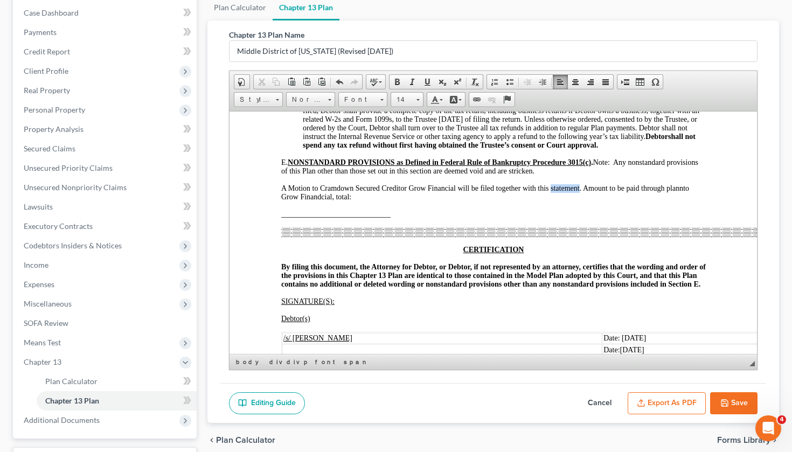
drag, startPoint x: 551, startPoint y: 174, endPoint x: 578, endPoint y: 176, distance: 27.5
click at [579, 184] on span "A Motion to Cramdown Secured Creditor Grow Financial will be filed together wit…" at bounding box center [485, 192] width 408 height 17
click at [285, 210] on span "_____________________________" at bounding box center [335, 214] width 109 height 8
click at [339, 184] on p "A Motion to Cramdown Secured Creditor Grow Financial will be filed together wit…" at bounding box center [493, 192] width 425 height 17
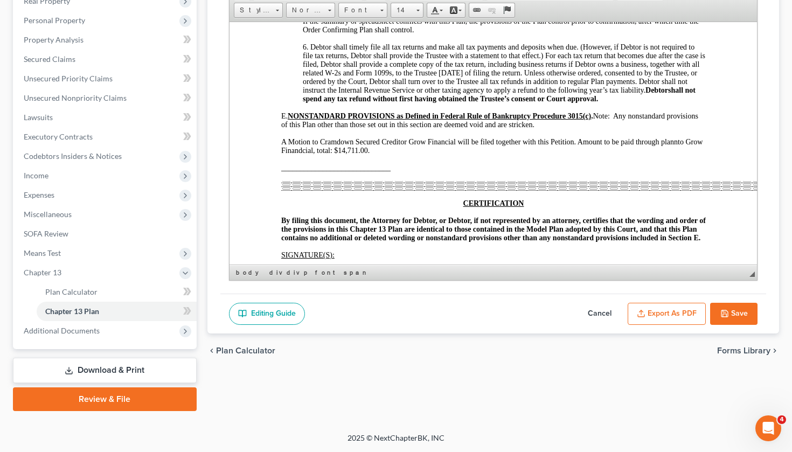
scroll to position [2492, 0]
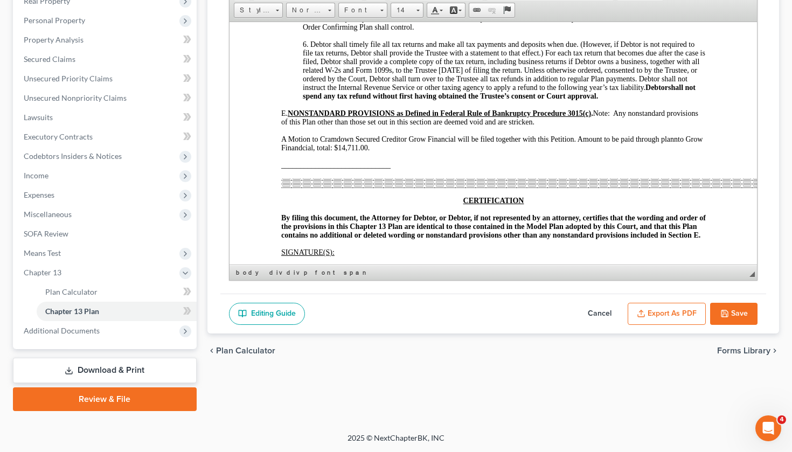
click at [676, 135] on span "A Motion to Cramdown Secured Creditor Grow Financial will be filed together wit…" at bounding box center [491, 143] width 421 height 17
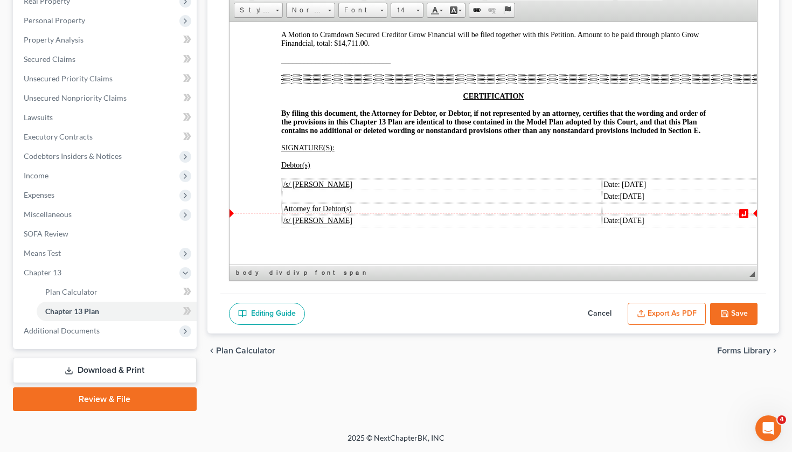
scroll to position [198, 0]
click at [628, 180] on span "Date: [DATE]" at bounding box center [624, 184] width 43 height 8
click at [627, 192] on span "[DATE]" at bounding box center [632, 196] width 24 height 8
click at [630, 216] on span "[DATE]" at bounding box center [632, 220] width 24 height 8
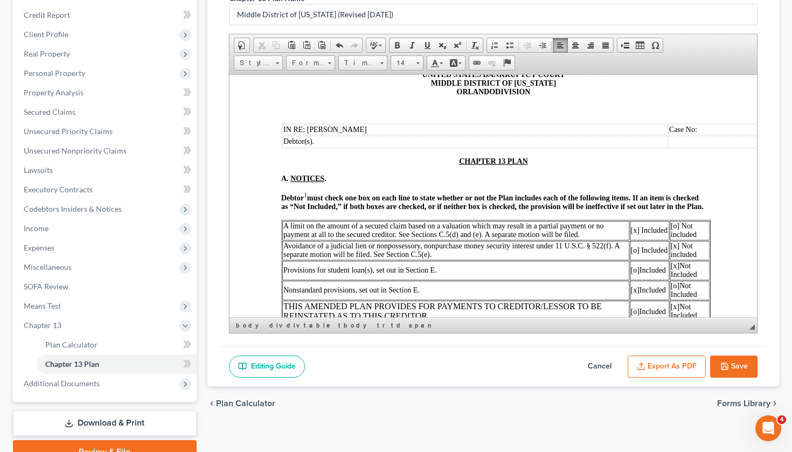
scroll to position [84, 0]
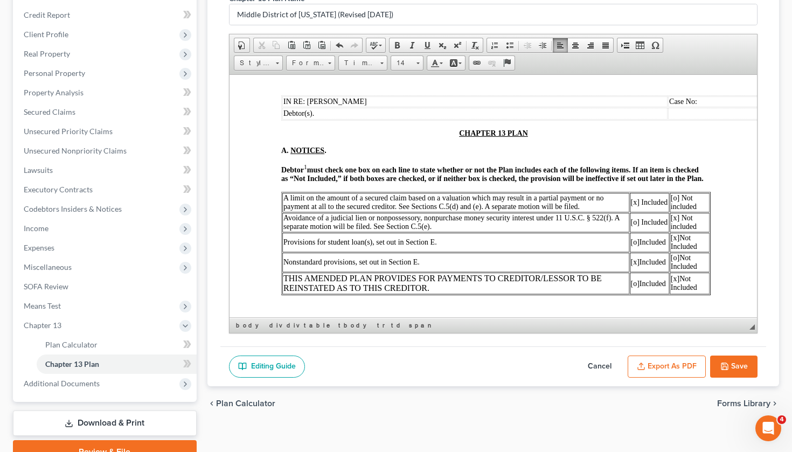
click at [731, 362] on button "Save" at bounding box center [733, 367] width 47 height 23
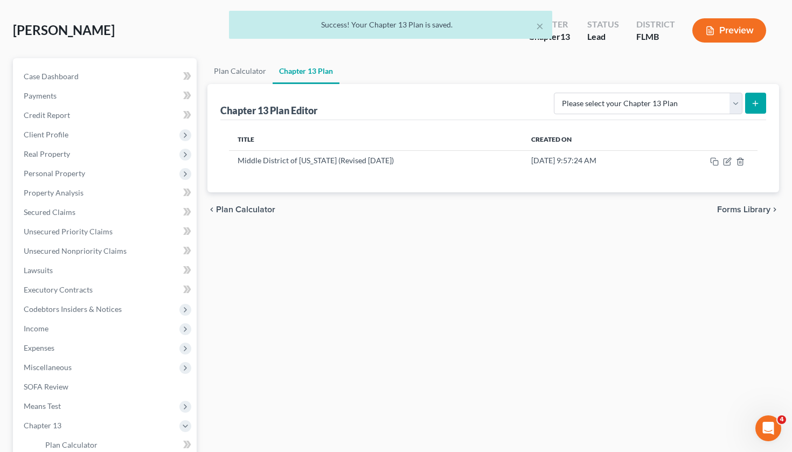
scroll to position [44, 0]
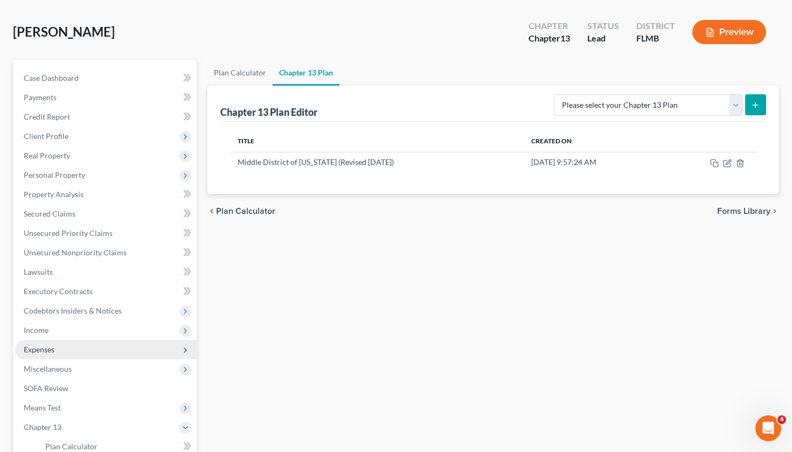
click at [47, 353] on span "Expenses" at bounding box center [39, 349] width 31 height 9
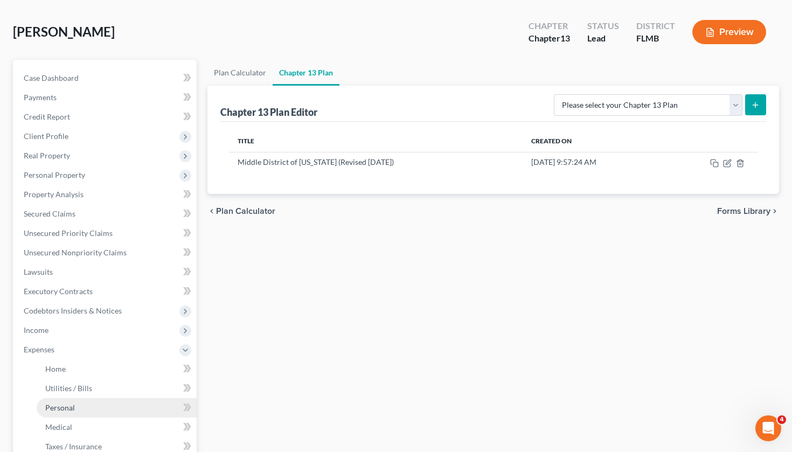
click at [76, 410] on link "Personal" at bounding box center [117, 407] width 160 height 19
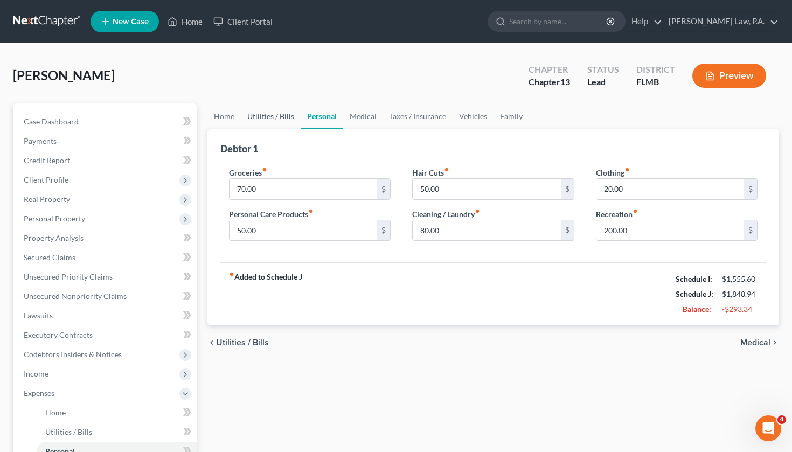
click at [271, 121] on link "Utilities / Bills" at bounding box center [271, 116] width 60 height 26
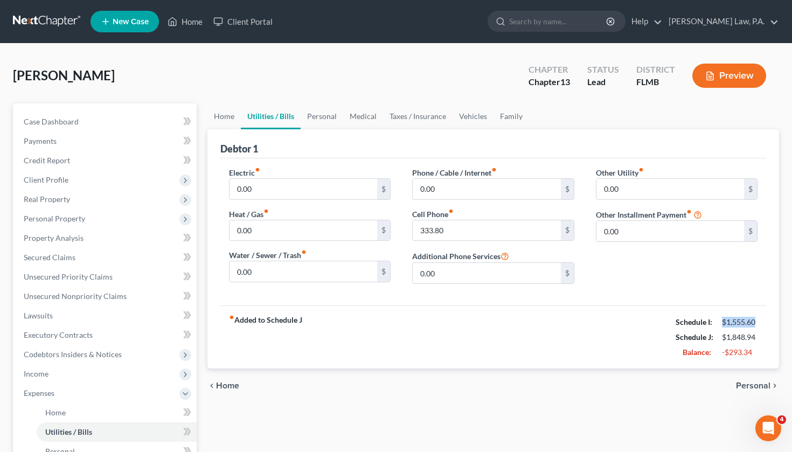
drag, startPoint x: 723, startPoint y: 323, endPoint x: 755, endPoint y: 323, distance: 32.9
click at [755, 323] on div "$1,555.60" at bounding box center [740, 322] width 36 height 11
drag, startPoint x: 723, startPoint y: 339, endPoint x: 767, endPoint y: 341, distance: 44.2
click at [767, 341] on div "Debtor 1 Electric fiber_manual_record 0.00 $ Heat / Gas fiber_manual_record 0.0…" at bounding box center [493, 248] width 572 height 239
click at [328, 123] on link "Personal" at bounding box center [322, 116] width 43 height 26
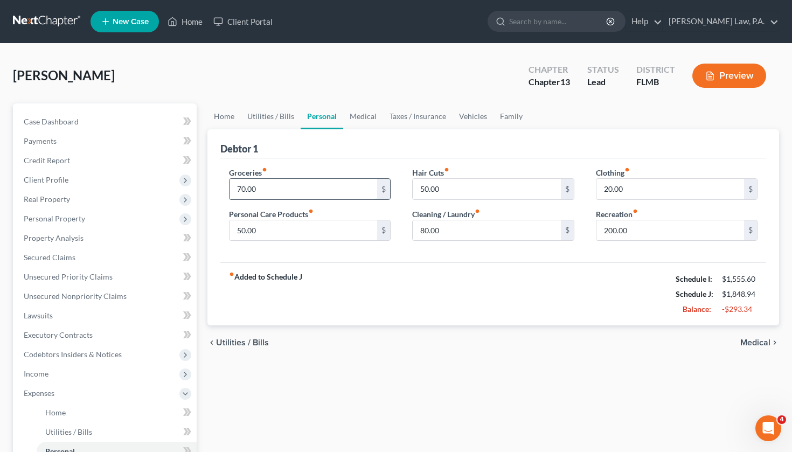
click at [299, 186] on input "70.00" at bounding box center [304, 189] width 148 height 20
type input "7"
type input "0.00"
click at [383, 162] on div "Groceries fiber_manual_record 0.00 $ Personal Care Products fiber_manual_record…" at bounding box center [493, 210] width 546 height 105
click at [408, 196] on div "Hair Cuts fiber_manual_record 50.00 $ Cleaning / Laundry fiber_manual_record 80…" at bounding box center [493, 208] width 184 height 83
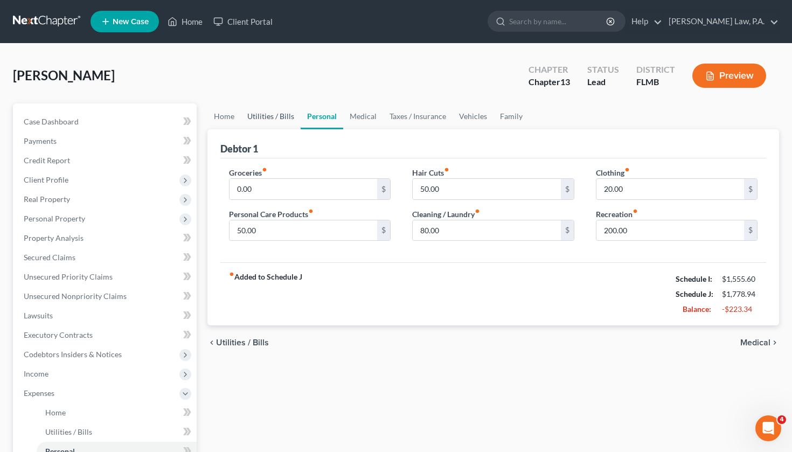
click at [276, 113] on link "Utilities / Bills" at bounding box center [271, 116] width 60 height 26
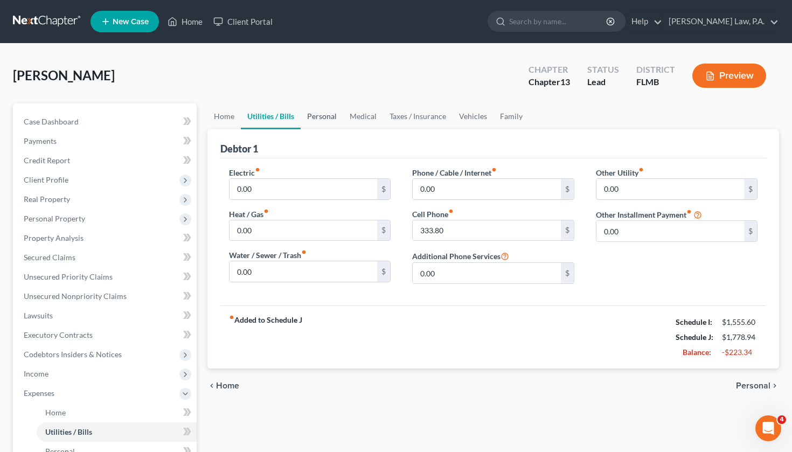
click at [321, 118] on link "Personal" at bounding box center [322, 116] width 43 height 26
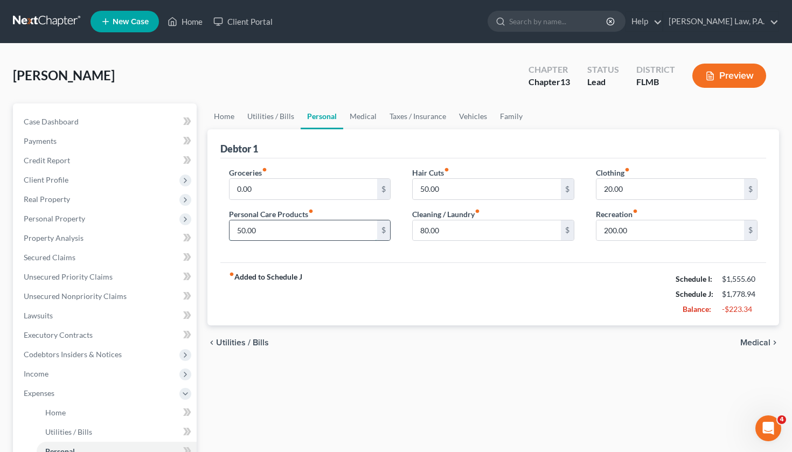
click at [306, 230] on input "50.00" at bounding box center [304, 230] width 148 height 20
type input "5"
type input "0.00"
click at [454, 226] on input "80.00" at bounding box center [487, 230] width 148 height 20
drag, startPoint x: 454, startPoint y: 226, endPoint x: 399, endPoint y: 230, distance: 54.5
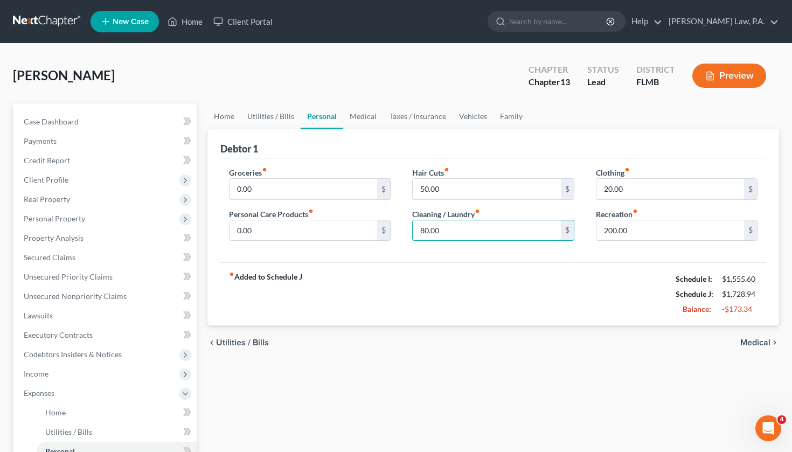
click at [399, 230] on div "Groceries fiber_manual_record 0.00 $ Personal Care Products fiber_manual_record…" at bounding box center [493, 208] width 551 height 83
type input "0.00"
click at [639, 231] on input "200.00" at bounding box center [671, 230] width 148 height 20
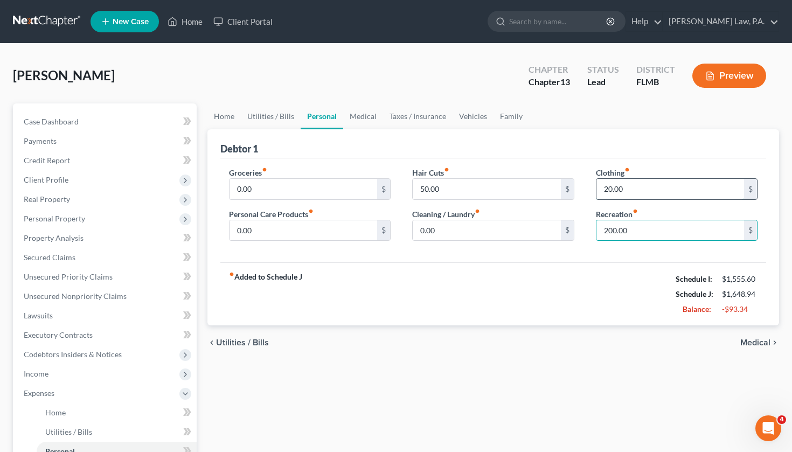
click at [633, 193] on input "20.00" at bounding box center [671, 189] width 148 height 20
drag, startPoint x: 633, startPoint y: 192, endPoint x: 590, endPoint y: 192, distance: 43.1
click at [590, 192] on div "Clothing fiber_manual_record 20.00 $ Recreation fiber_manual_record 200.00 $" at bounding box center [677, 208] width 184 height 83
click at [645, 189] on input "20.00" at bounding box center [671, 189] width 148 height 20
click at [530, 196] on input "50.00" at bounding box center [487, 189] width 148 height 20
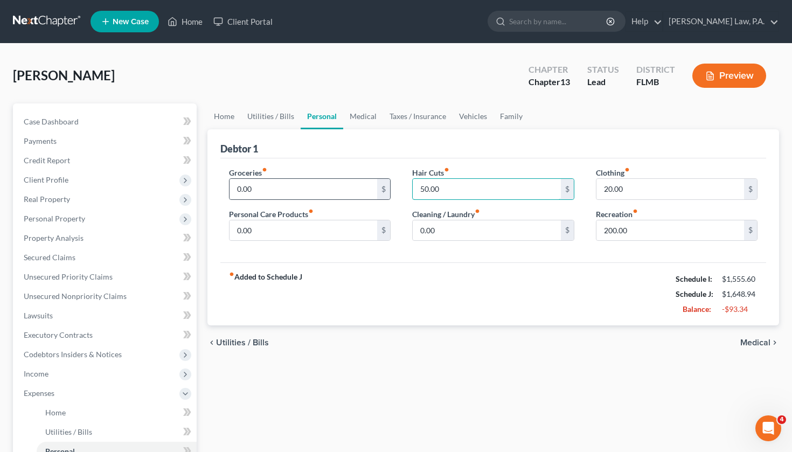
drag, startPoint x: 530, startPoint y: 196, endPoint x: 383, endPoint y: 190, distance: 146.7
click at [383, 190] on div "Groceries fiber_manual_record 0.00 $ Personal Care Products fiber_manual_record…" at bounding box center [493, 208] width 551 height 83
type input "40"
click at [517, 144] on div "Debtor 1" at bounding box center [493, 143] width 546 height 29
click at [645, 226] on input "200.00" at bounding box center [671, 230] width 148 height 20
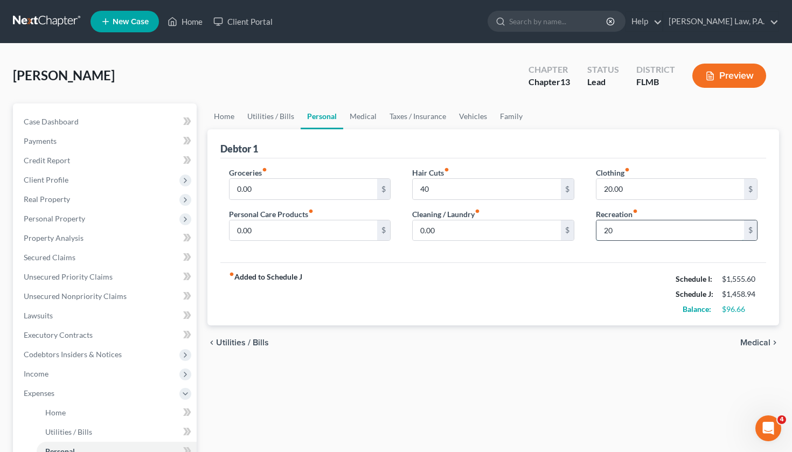
type input "2"
type input "50.00"
click at [646, 304] on div "fiber_manual_record Added to Schedule J Schedule I: $1,555.60 Schedule J: $1,48…" at bounding box center [493, 293] width 546 height 63
click at [755, 339] on span "Medical" at bounding box center [755, 342] width 30 height 9
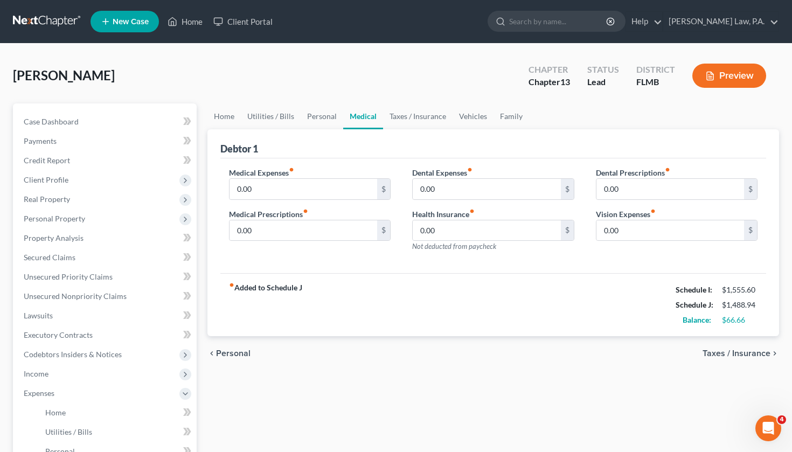
click at [734, 353] on span "Taxes / Insurance" at bounding box center [737, 353] width 68 height 9
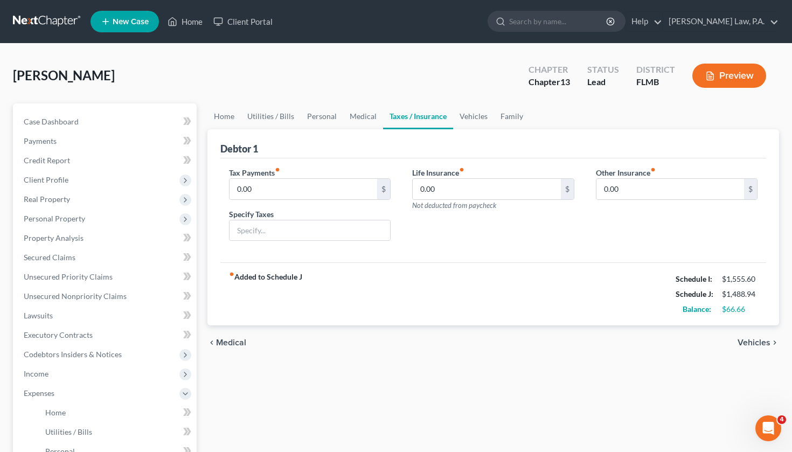
click at [750, 339] on span "Vehicles" at bounding box center [754, 342] width 33 height 9
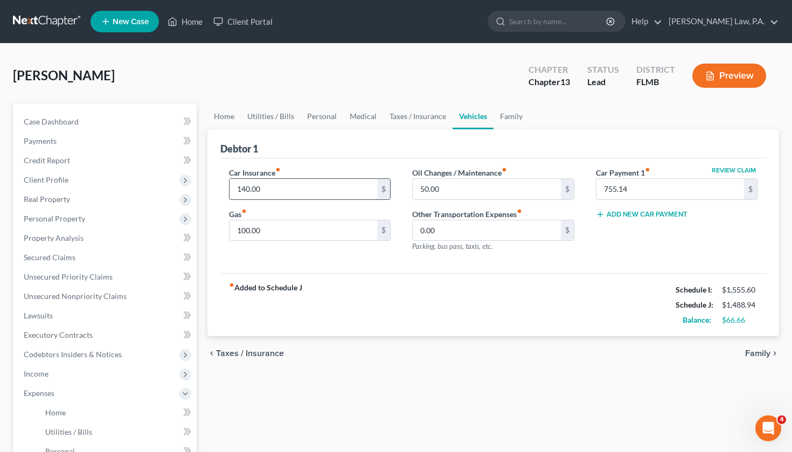
click at [322, 188] on input "140.00" at bounding box center [304, 189] width 148 height 20
drag, startPoint x: 452, startPoint y: 186, endPoint x: 391, endPoint y: 186, distance: 61.4
click at [391, 186] on div "Car Insurance fiber_manual_record 140.00 $ Gas fiber_manual_record 100.00 $ Oil…" at bounding box center [493, 214] width 551 height 94
type input "18"
click at [529, 161] on div "Car Insurance fiber_manual_record 140.00 $ Gas fiber_manual_record 100.00 $ Oil…" at bounding box center [493, 215] width 546 height 115
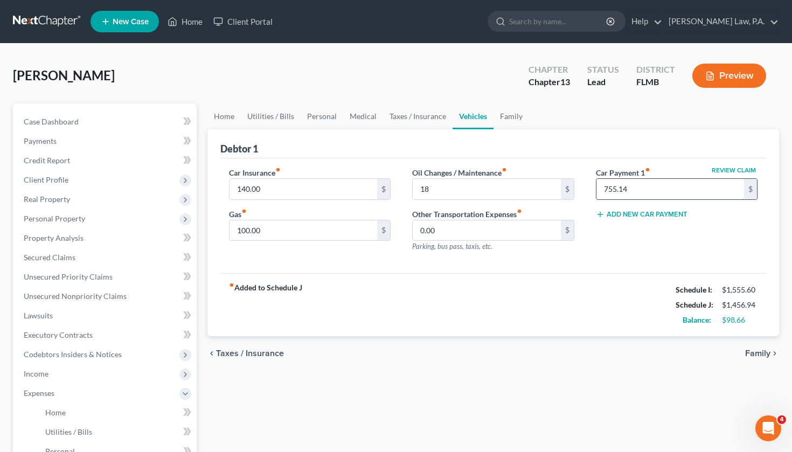
click at [650, 190] on input "755.14" at bounding box center [671, 189] width 148 height 20
click at [351, 227] on input "100.00" at bounding box center [304, 230] width 148 height 20
click at [466, 237] on input "0.00" at bounding box center [487, 230] width 148 height 20
click at [761, 351] on span "Family" at bounding box center [757, 353] width 25 height 9
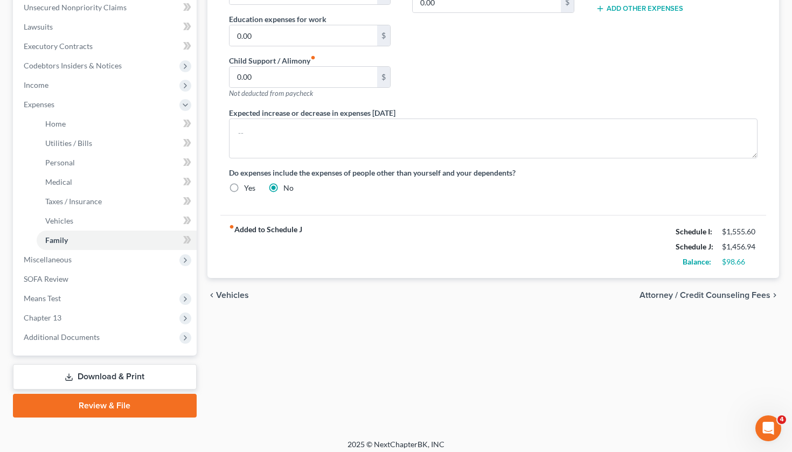
scroll to position [289, 0]
click at [683, 297] on span "Attorney / Credit Counseling Fees" at bounding box center [705, 294] width 131 height 9
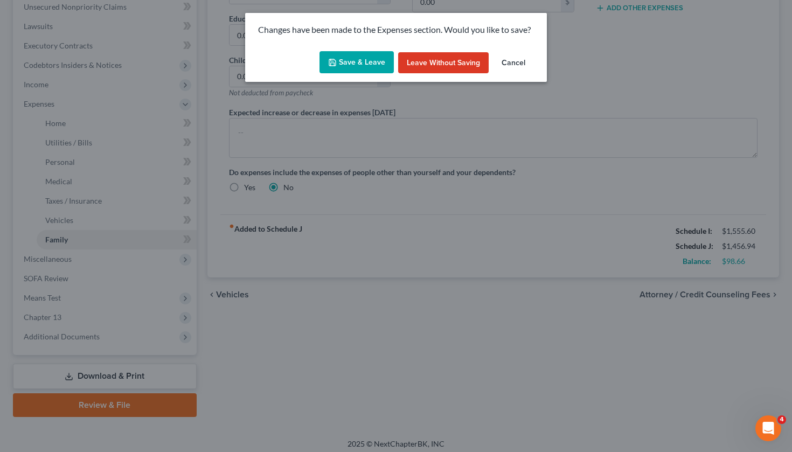
click at [344, 54] on button "Save & Leave" at bounding box center [357, 62] width 74 height 23
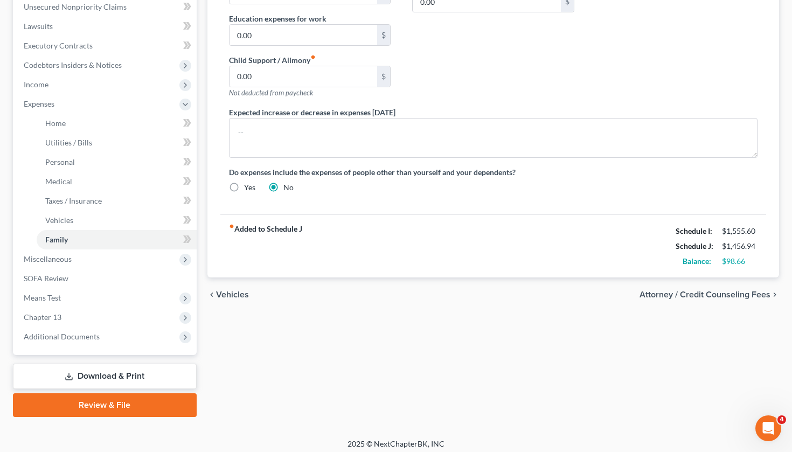
select select "0"
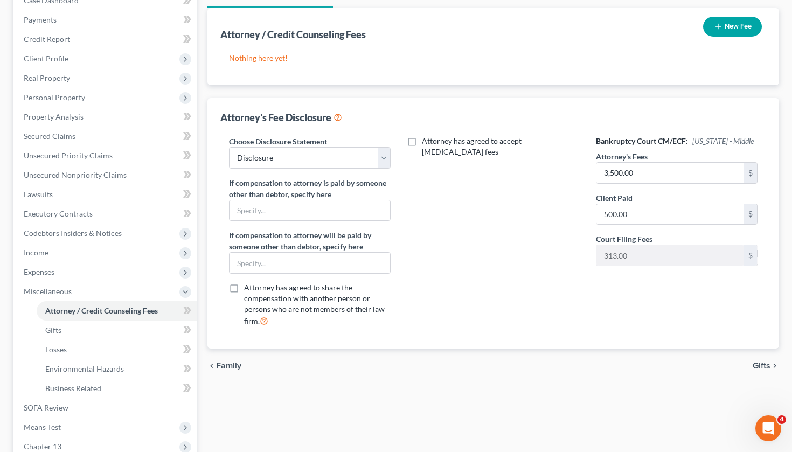
scroll to position [122, 0]
click at [767, 364] on span "Gifts" at bounding box center [762, 365] width 18 height 9
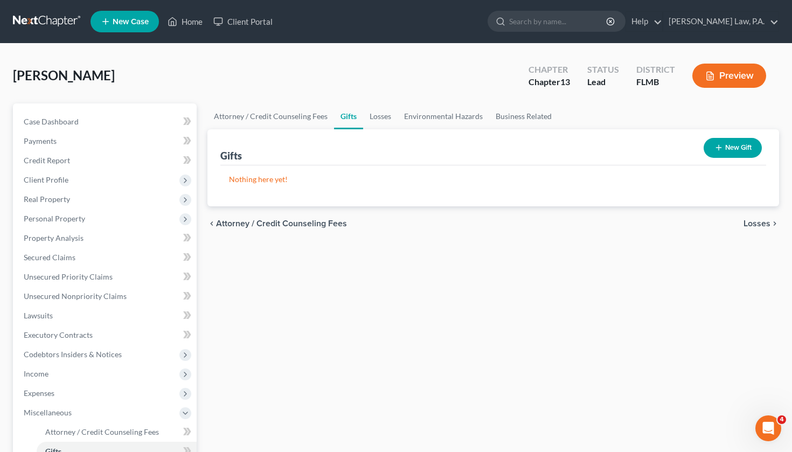
click at [759, 220] on span "Losses" at bounding box center [757, 223] width 27 height 9
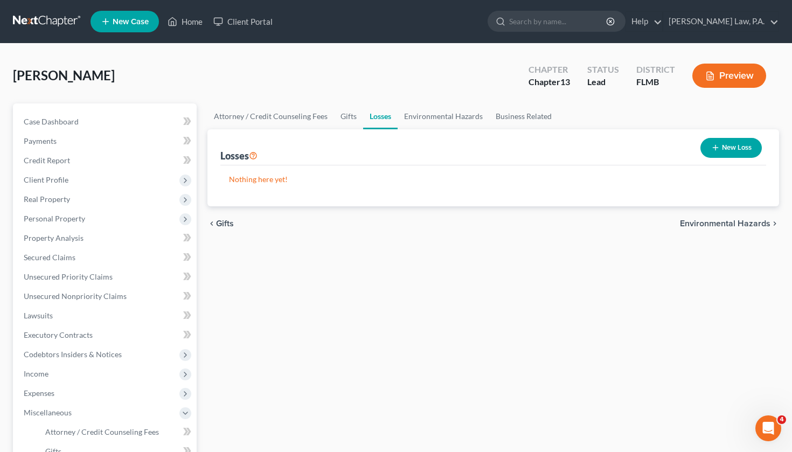
click at [690, 221] on span "Environmental Hazards" at bounding box center [725, 223] width 91 height 9
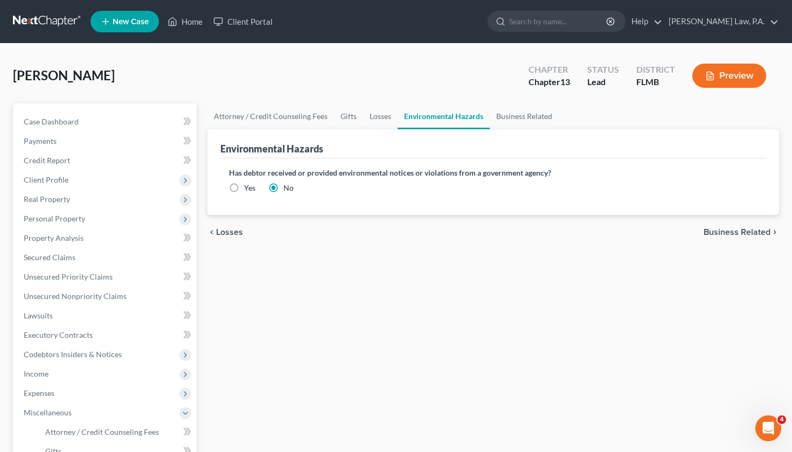
click at [716, 233] on span "Business Related" at bounding box center [737, 232] width 67 height 9
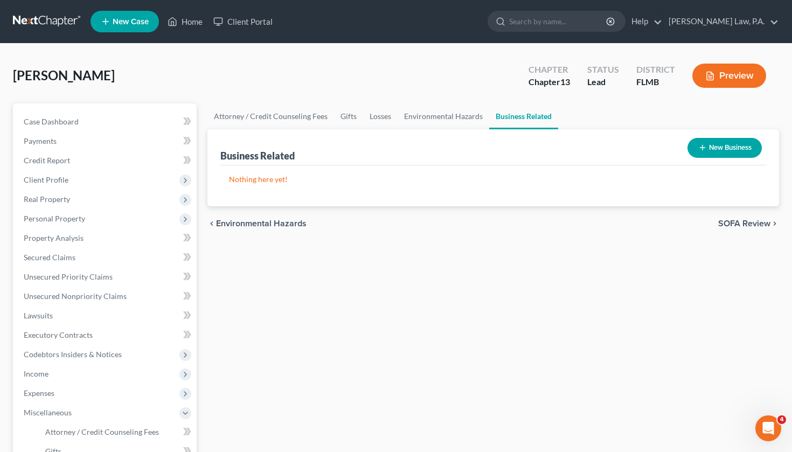
click at [751, 221] on span "SOFA Review" at bounding box center [744, 223] width 52 height 9
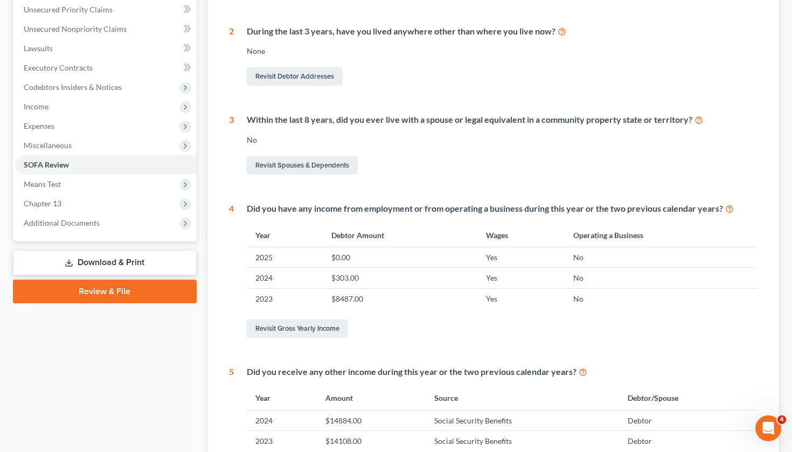
scroll to position [271, 0]
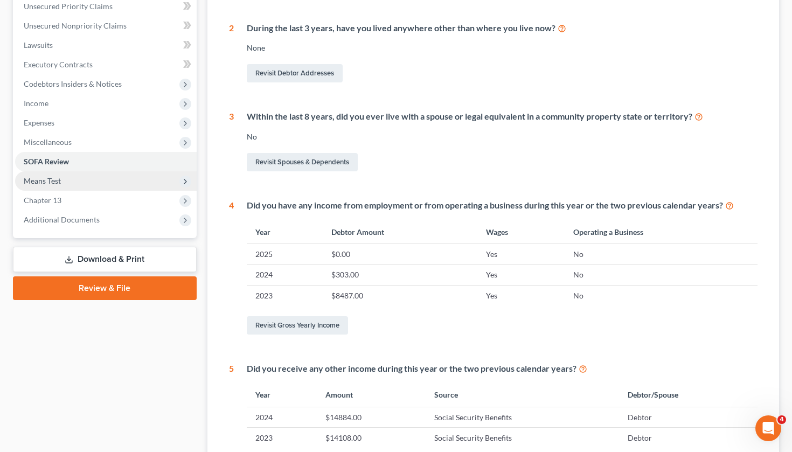
click at [120, 183] on span "Means Test" at bounding box center [106, 180] width 182 height 19
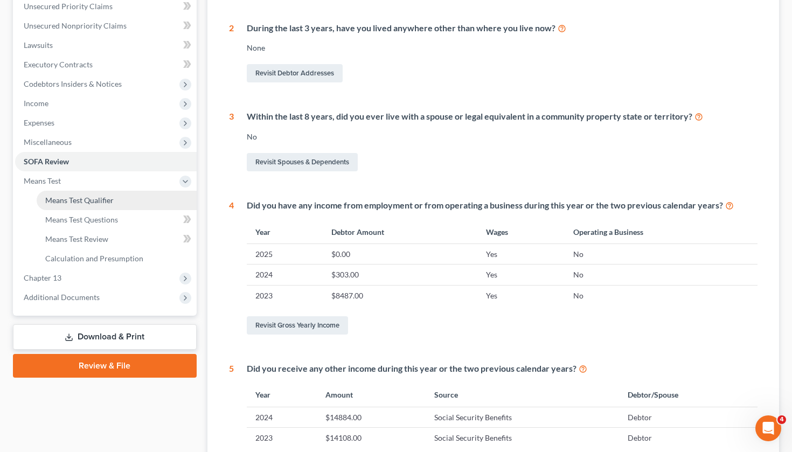
click at [116, 199] on link "Means Test Qualifier" at bounding box center [117, 200] width 160 height 19
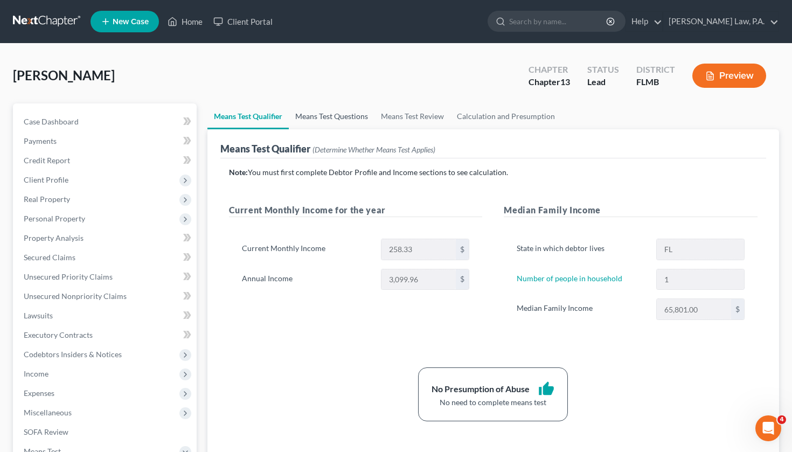
click at [355, 118] on link "Means Test Questions" at bounding box center [332, 116] width 86 height 26
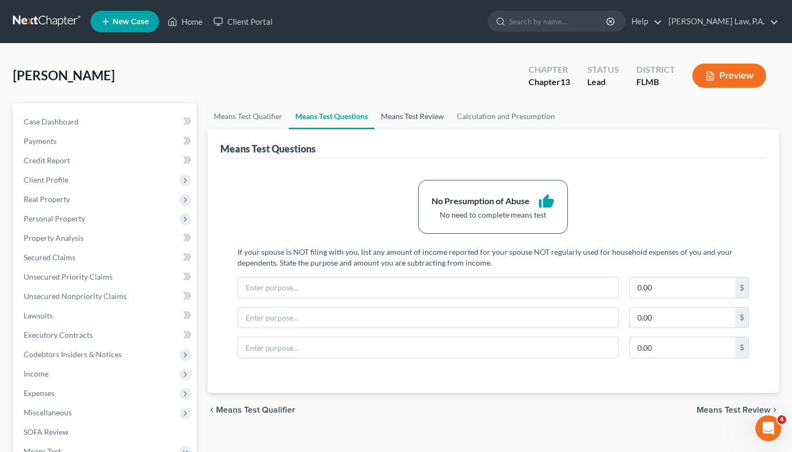
click at [408, 117] on link "Means Test Review" at bounding box center [413, 116] width 76 height 26
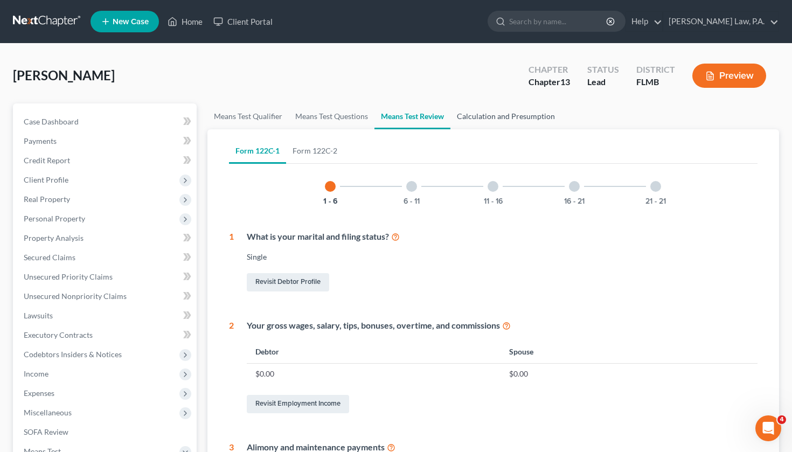
click at [492, 116] on link "Calculation and Presumption" at bounding box center [505, 116] width 111 height 26
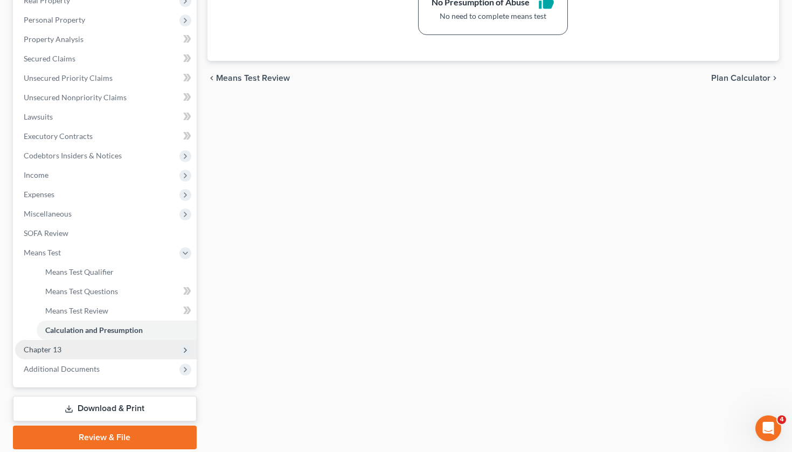
click at [120, 351] on span "Chapter 13" at bounding box center [106, 349] width 182 height 19
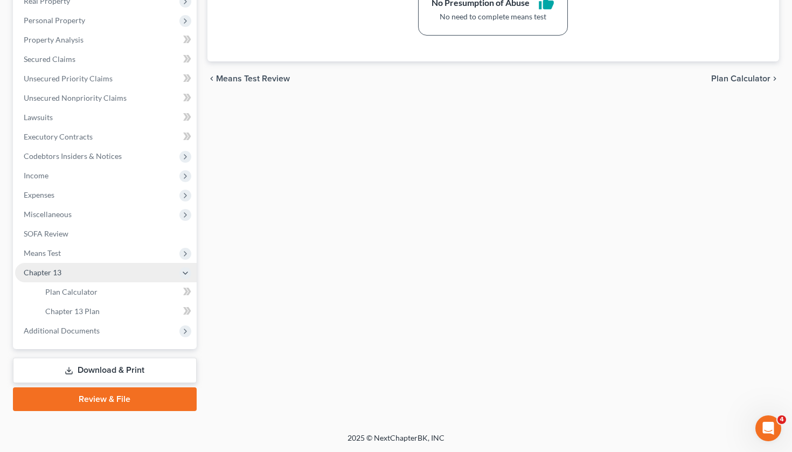
scroll to position [198, 0]
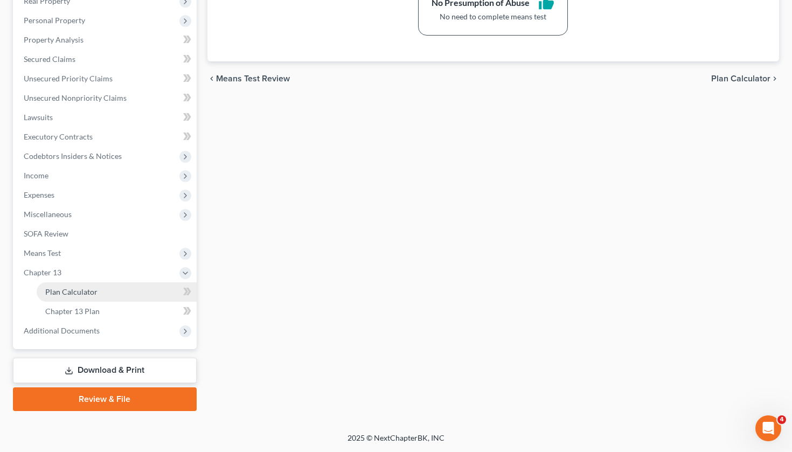
click at [127, 289] on link "Plan Calculator" at bounding box center [117, 291] width 160 height 19
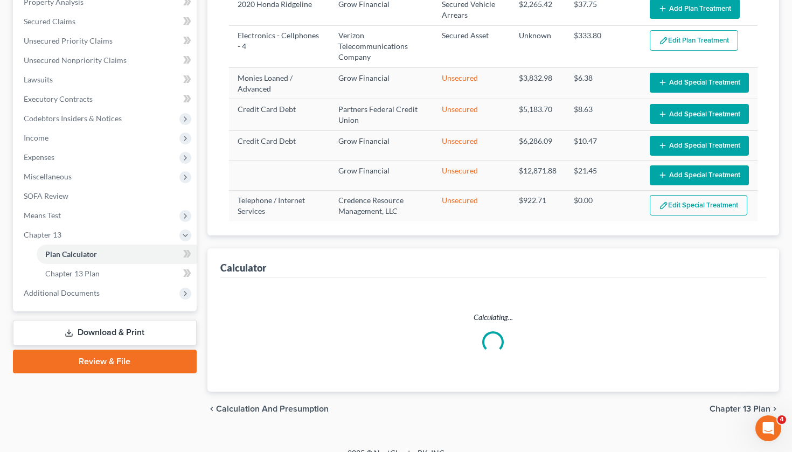
select select "59"
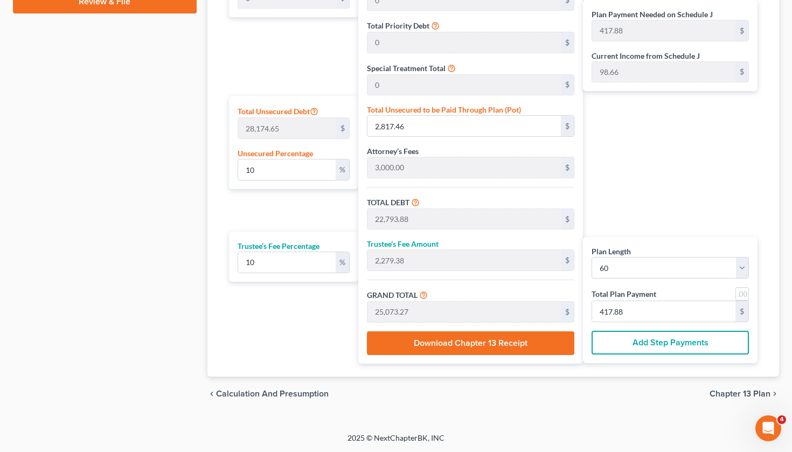
scroll to position [595, 0]
click at [747, 397] on span "Chapter 13 Plan" at bounding box center [740, 394] width 61 height 9
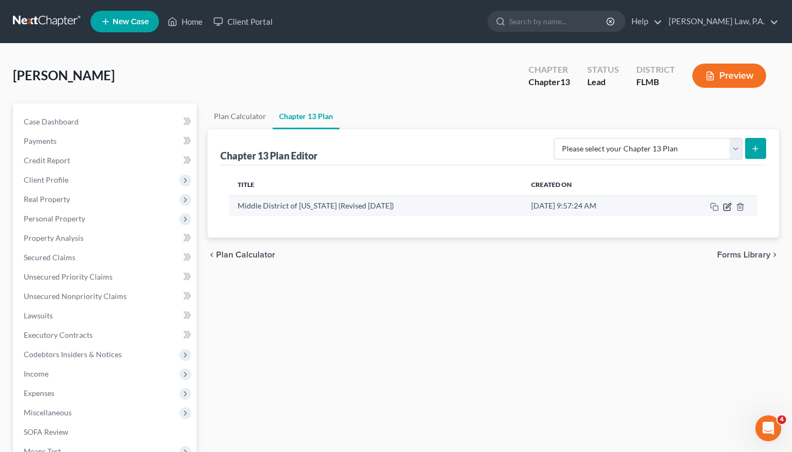
click at [727, 210] on icon "button" at bounding box center [727, 207] width 9 height 9
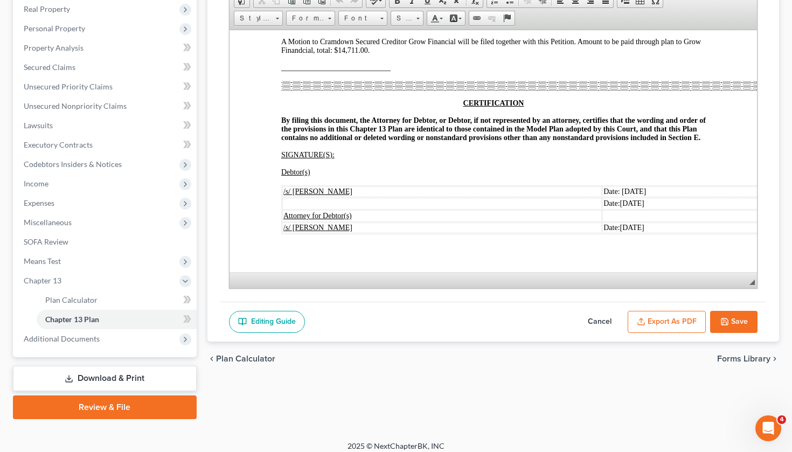
scroll to position [2596, 0]
click at [737, 321] on button "Save" at bounding box center [733, 322] width 47 height 23
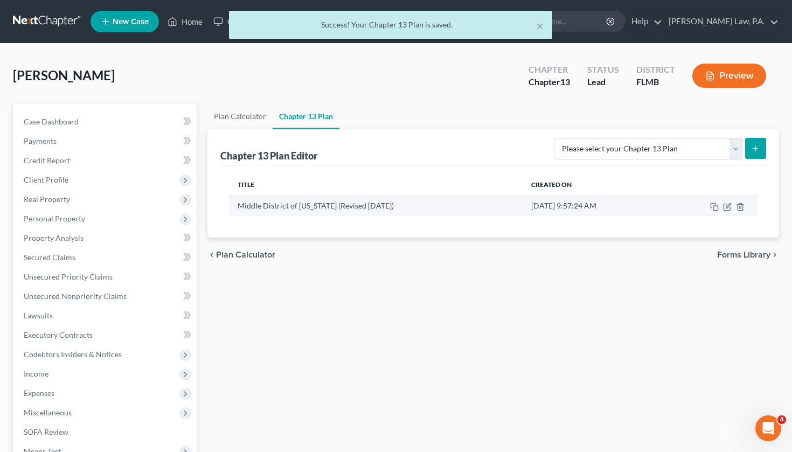
scroll to position [0, 0]
click at [730, 210] on icon "button" at bounding box center [727, 207] width 9 height 9
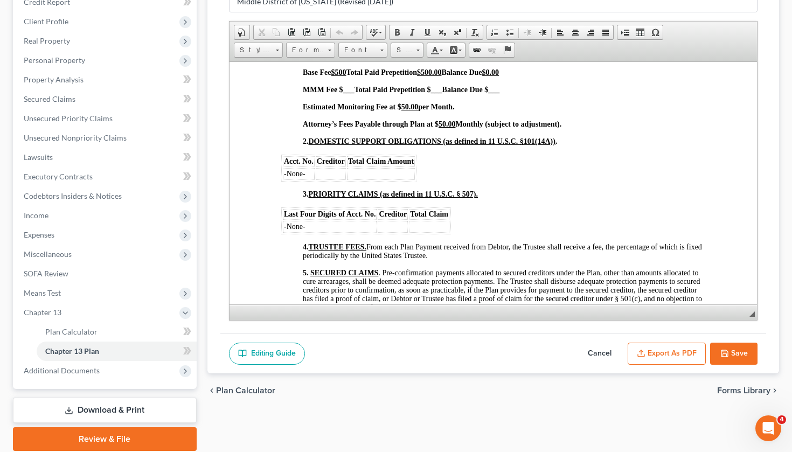
scroll to position [725, 0]
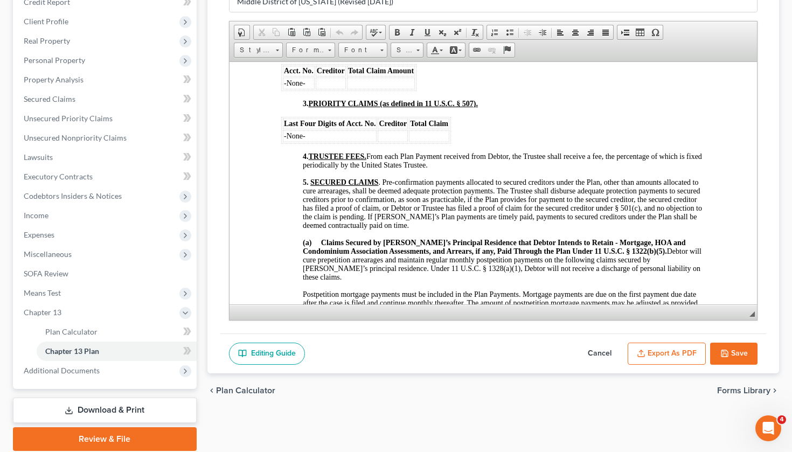
click at [734, 353] on button "Save" at bounding box center [733, 354] width 47 height 23
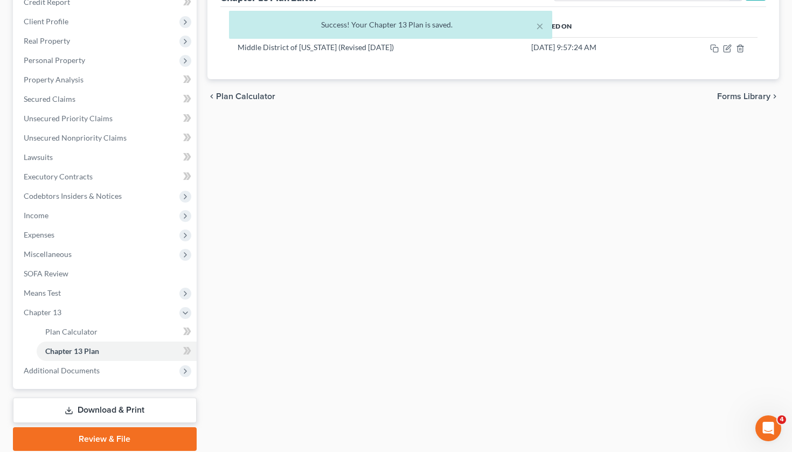
click at [738, 97] on span "Forms Library" at bounding box center [743, 96] width 53 height 9
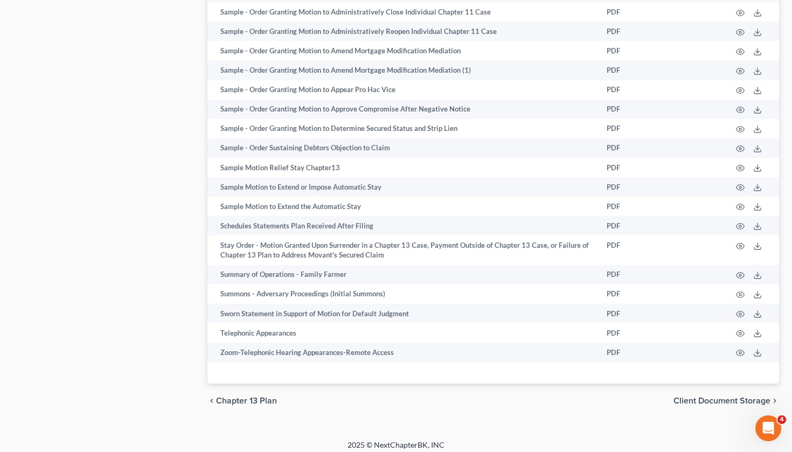
click at [707, 397] on span "Client Document Storage" at bounding box center [722, 401] width 97 height 9
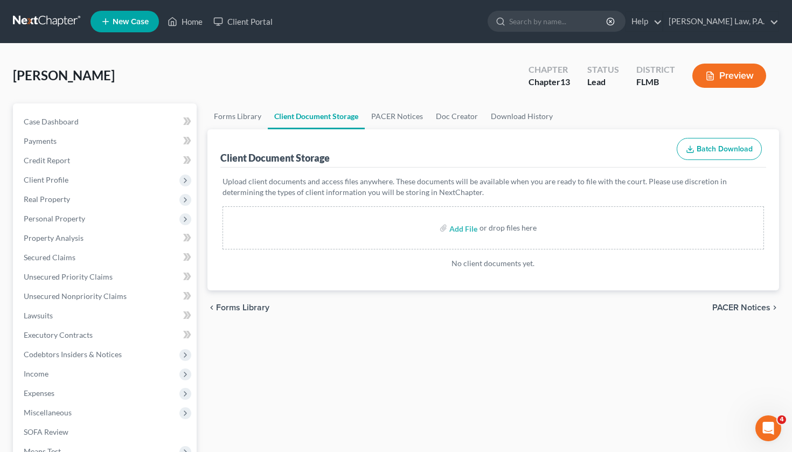
click at [746, 305] on span "PACER Notices" at bounding box center [741, 307] width 58 height 9
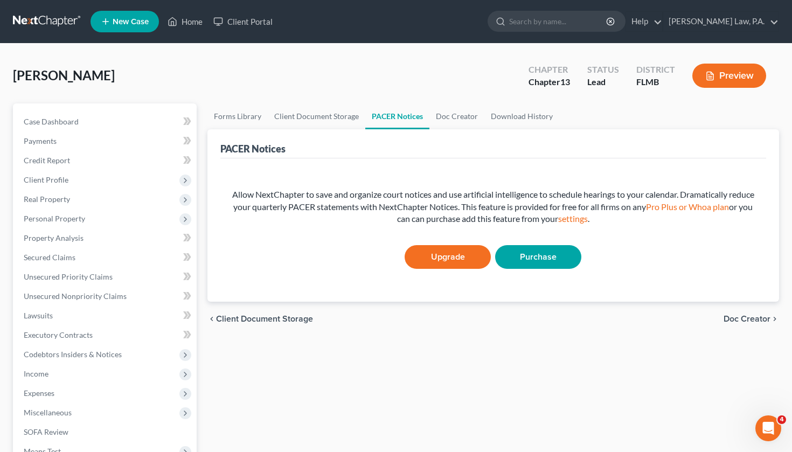
click at [772, 316] on icon "chevron_right" at bounding box center [775, 319] width 9 height 9
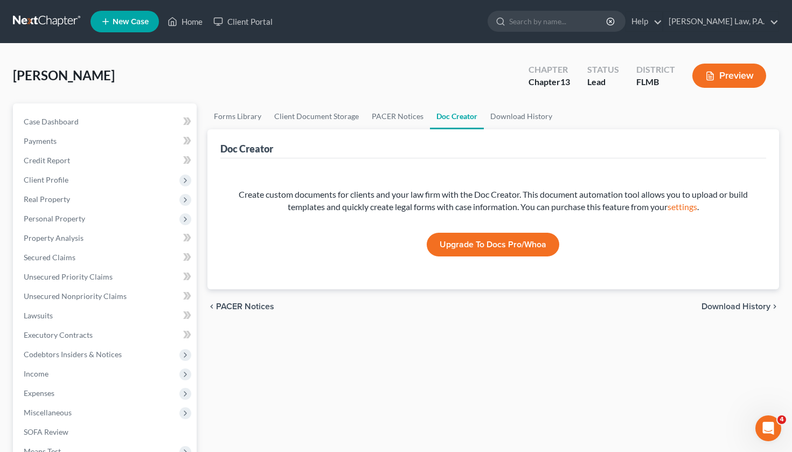
click at [722, 302] on span "Download History" at bounding box center [736, 306] width 69 height 9
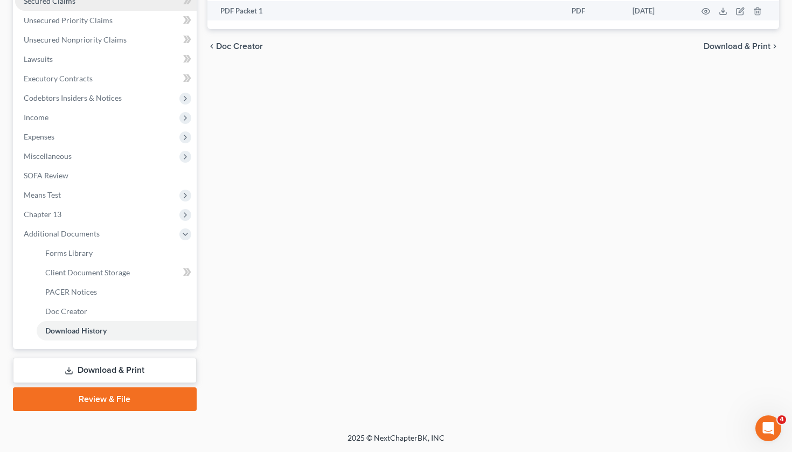
scroll to position [256, 0]
click at [88, 197] on span "Means Test" at bounding box center [106, 194] width 182 height 19
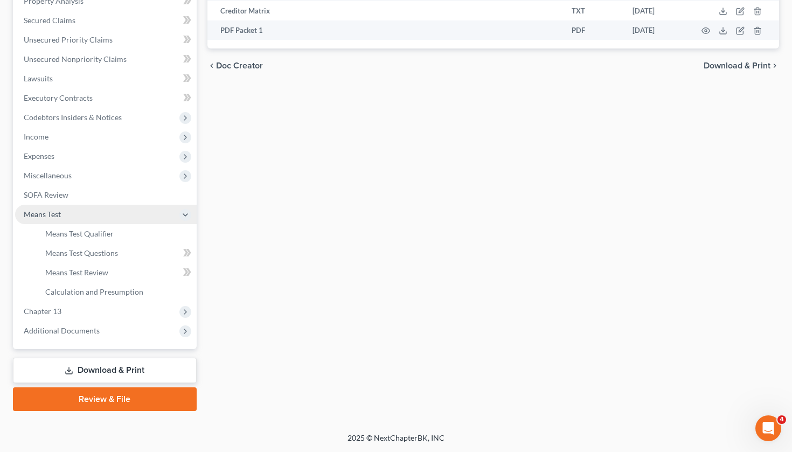
scroll to position [237, 0]
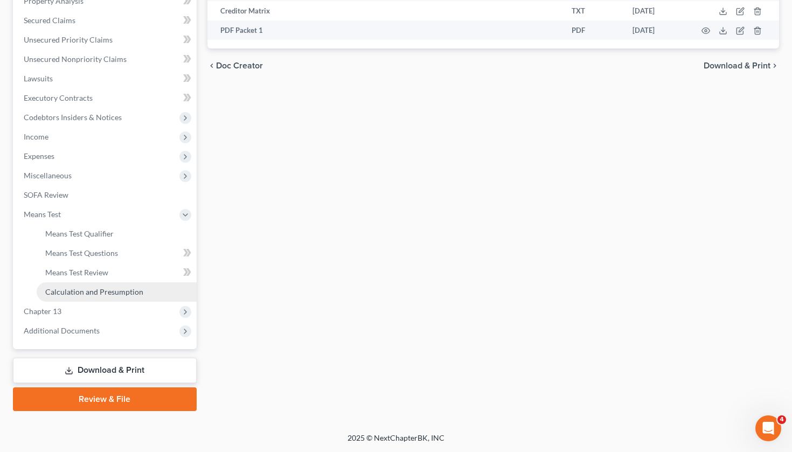
click at [104, 291] on span "Calculation and Presumption" at bounding box center [94, 291] width 98 height 9
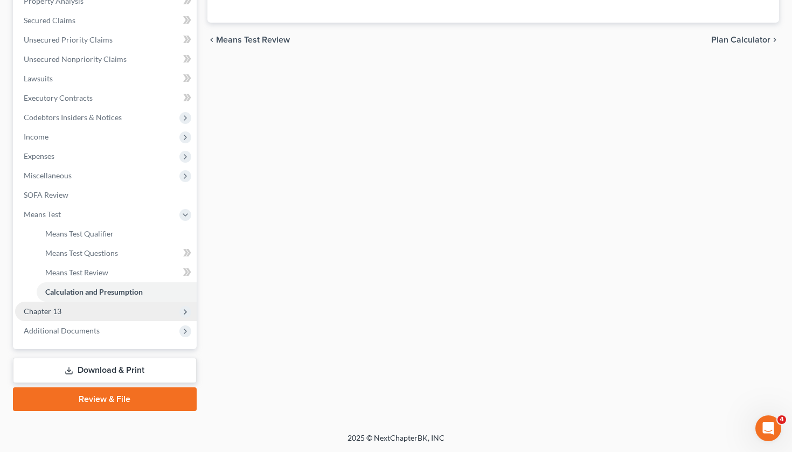
click at [107, 316] on span "Chapter 13" at bounding box center [106, 311] width 182 height 19
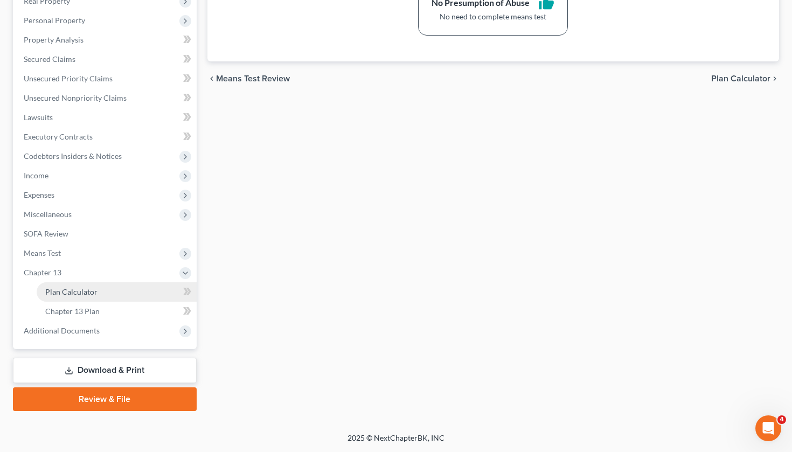
click at [116, 294] on link "Plan Calculator" at bounding box center [117, 291] width 160 height 19
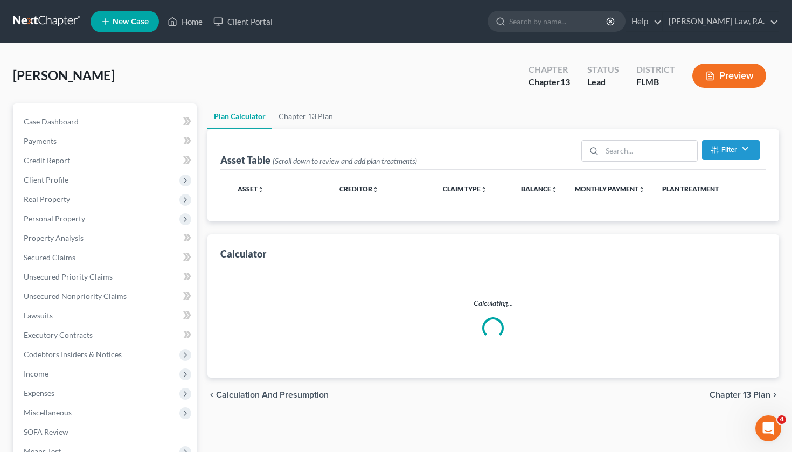
select select "59"
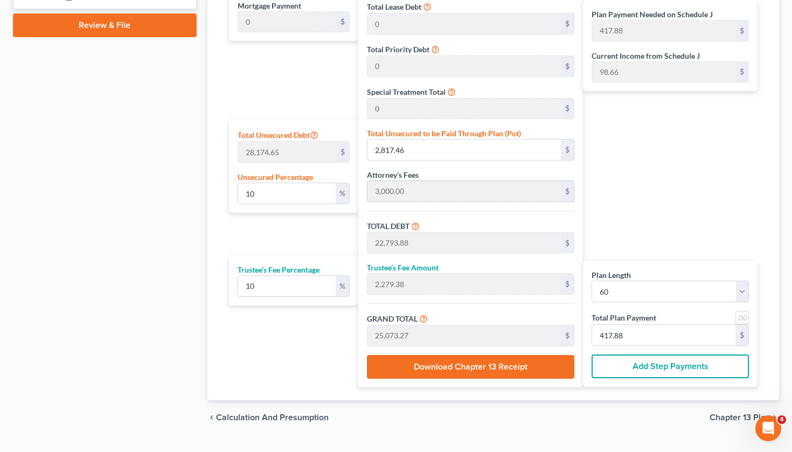
scroll to position [573, 0]
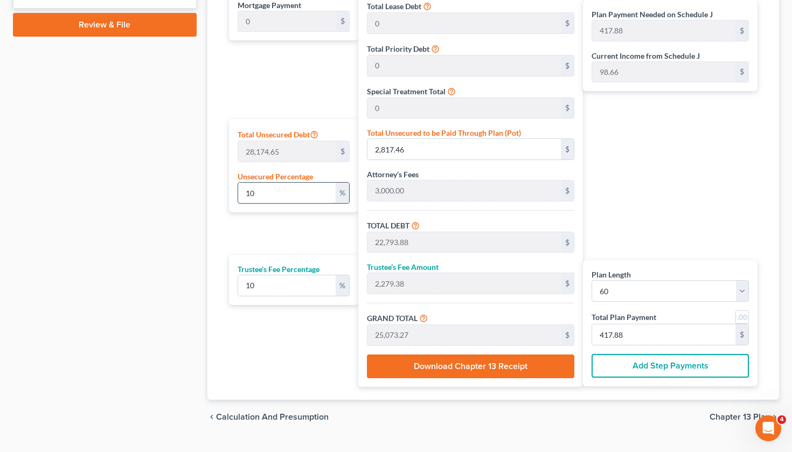
click at [282, 190] on input "10" at bounding box center [287, 193] width 98 height 20
type input "1"
type input "281.74"
type input "20,258.16"
type input "2,025.81"
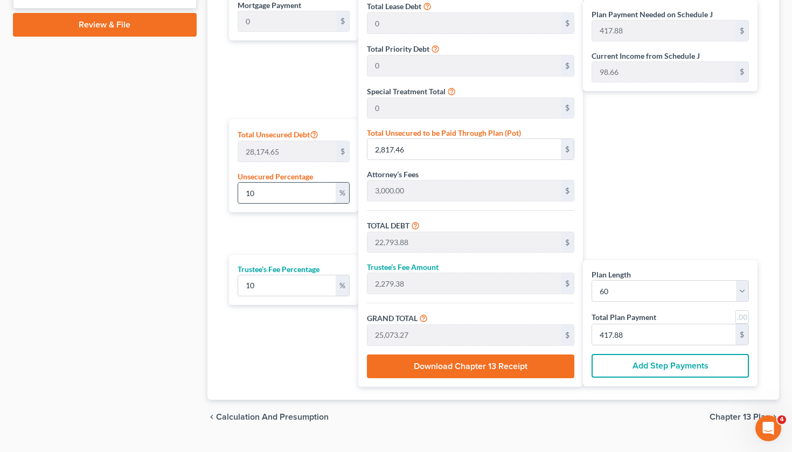
type input "22,283.98"
type input "371.39"
type input "19,976.42"
type input "1,997.64"
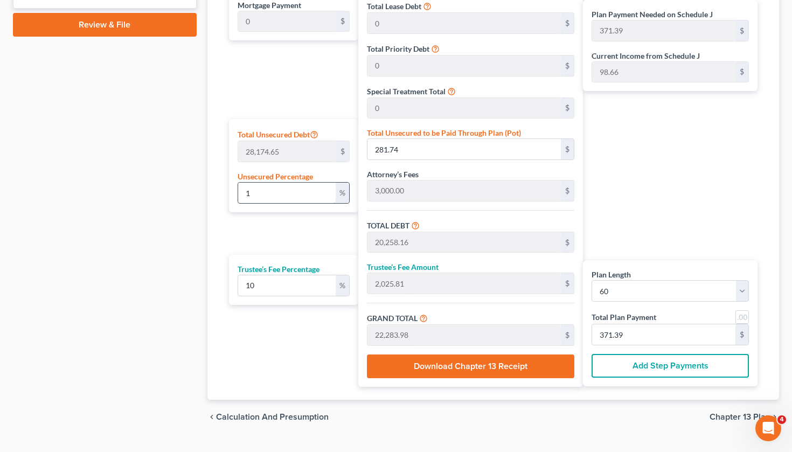
type input "21,974.06"
type input "366.23"
type input "2"
type input "563.49"
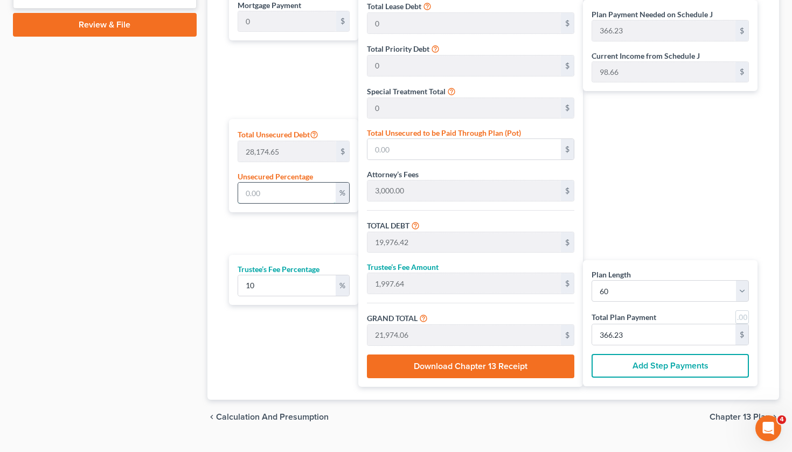
type input "20,539.91"
type input "2,053.99"
type input "22,593.90"
type input "376.56"
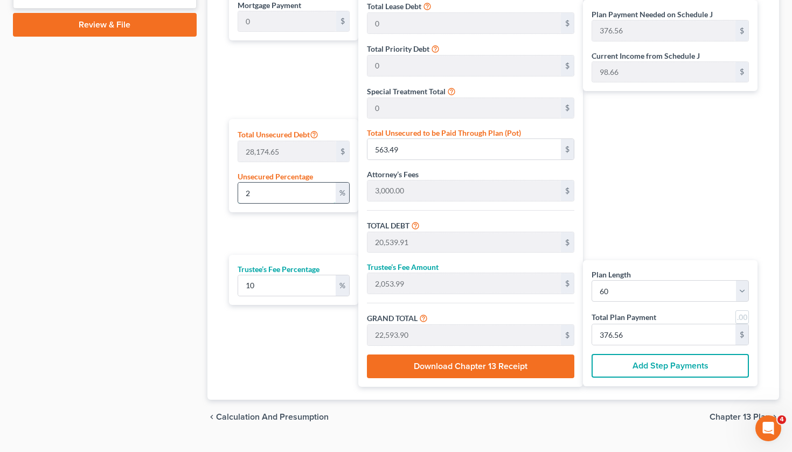
type input "20"
type input "5,634.93"
type input "25,611.35"
type input "2,561.13"
type input "28,172.48"
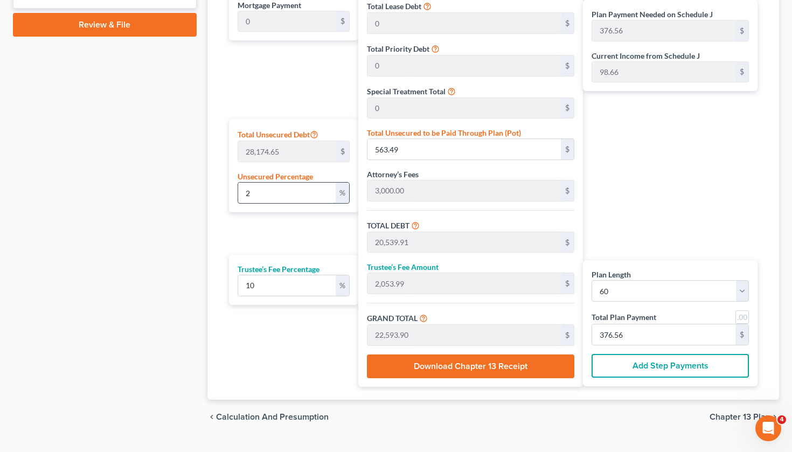
type input "469.54"
type input "20"
click at [584, 184] on div "Plan Payment Needed on Schedule J 469.54 $ Current Income from Schedule J 98.66…" at bounding box center [673, 168] width 180 height 438
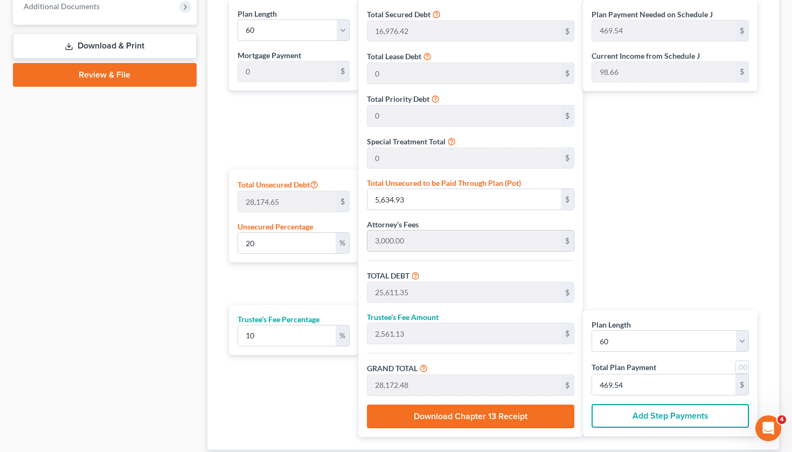
scroll to position [531, 0]
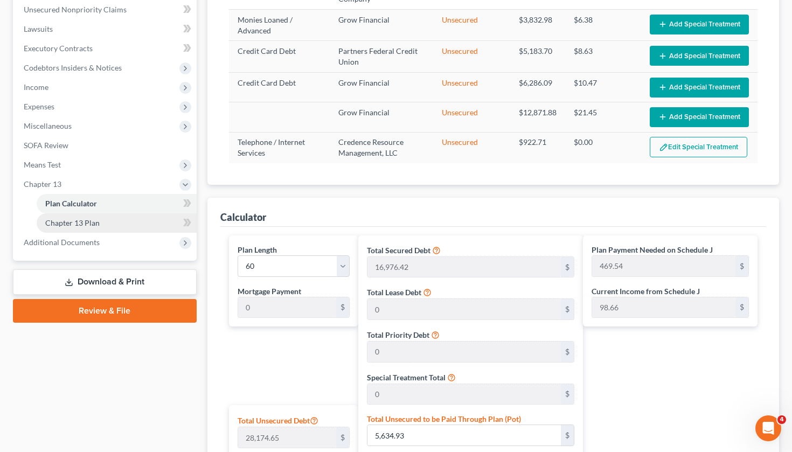
click at [105, 228] on link "Chapter 13 Plan" at bounding box center [117, 222] width 160 height 19
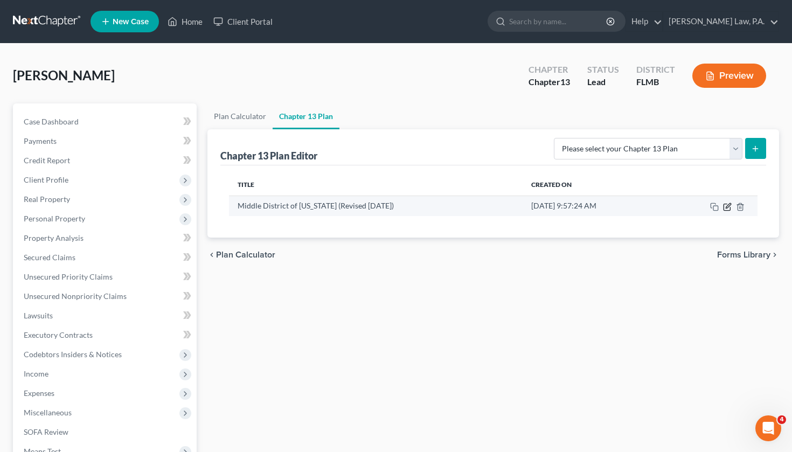
click at [723, 210] on icon "button" at bounding box center [727, 207] width 9 height 9
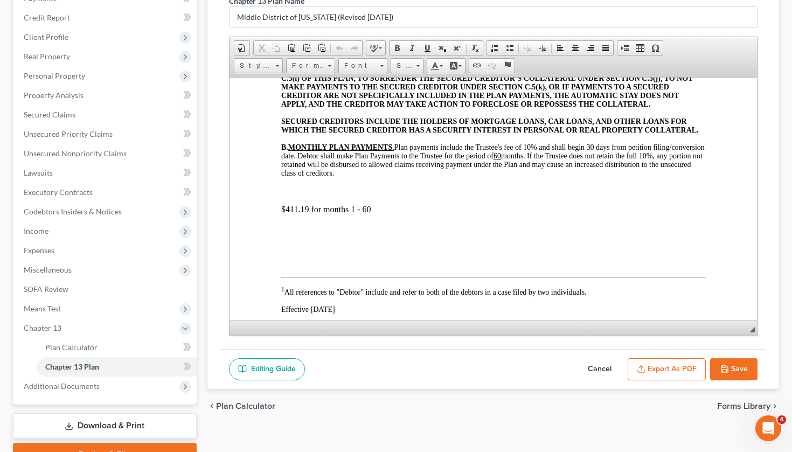
scroll to position [341, 0]
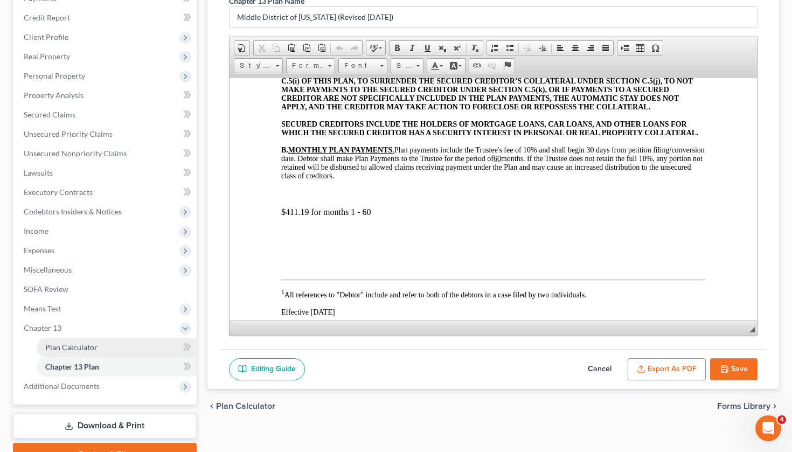
click at [87, 346] on span "Plan Calculator" at bounding box center [71, 347] width 52 height 9
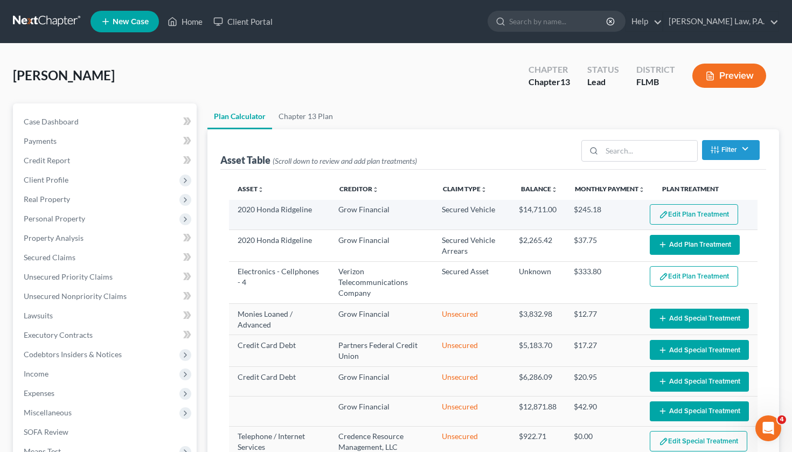
select select "59"
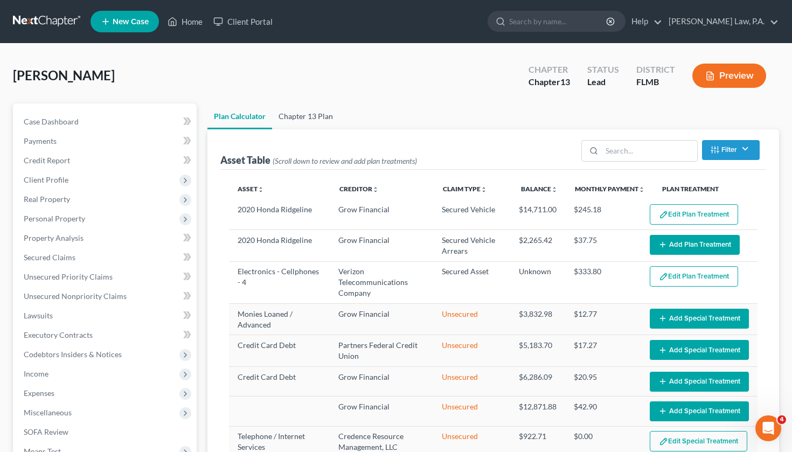
click at [302, 114] on link "Chapter 13 Plan" at bounding box center [305, 116] width 67 height 26
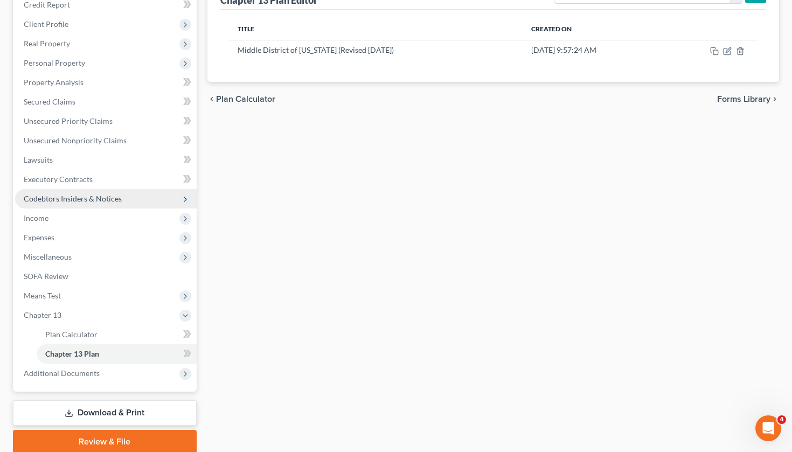
scroll to position [189, 0]
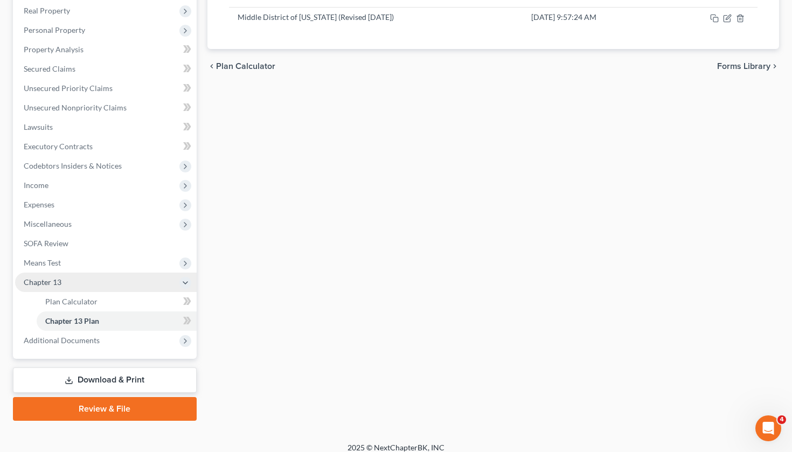
click at [83, 283] on span "Chapter 13" at bounding box center [106, 282] width 182 height 19
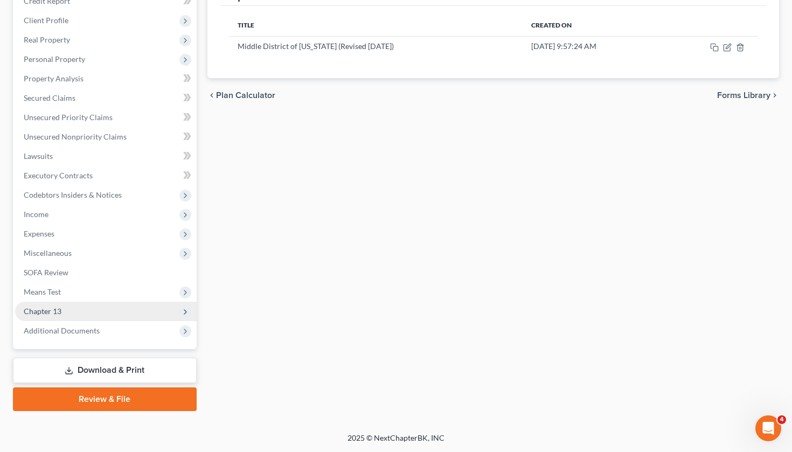
scroll to position [160, 0]
click at [82, 308] on span "Chapter 13" at bounding box center [106, 311] width 182 height 19
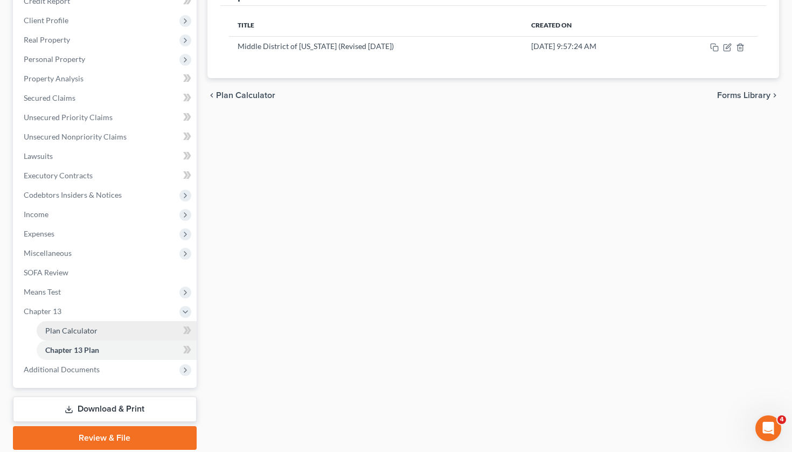
click at [84, 330] on span "Plan Calculator" at bounding box center [71, 330] width 52 height 9
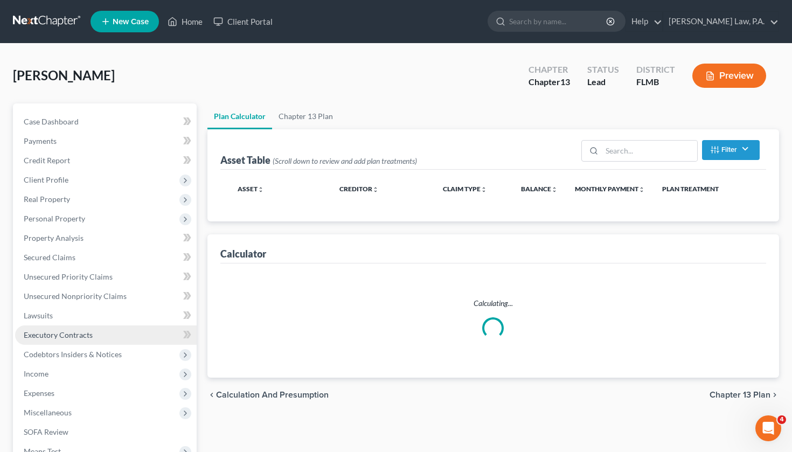
select select "59"
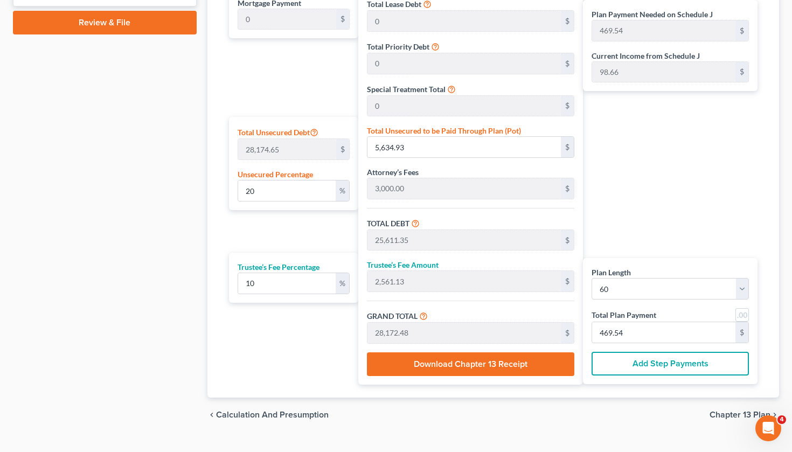
scroll to position [564, 0]
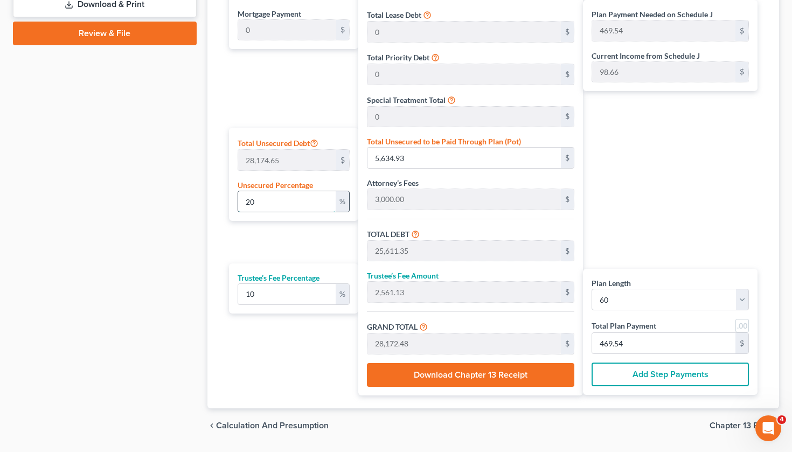
click at [267, 208] on input "20" at bounding box center [287, 201] width 98 height 20
type input "2"
type input "563.49"
type input "20,539.91"
type input "2,053.99"
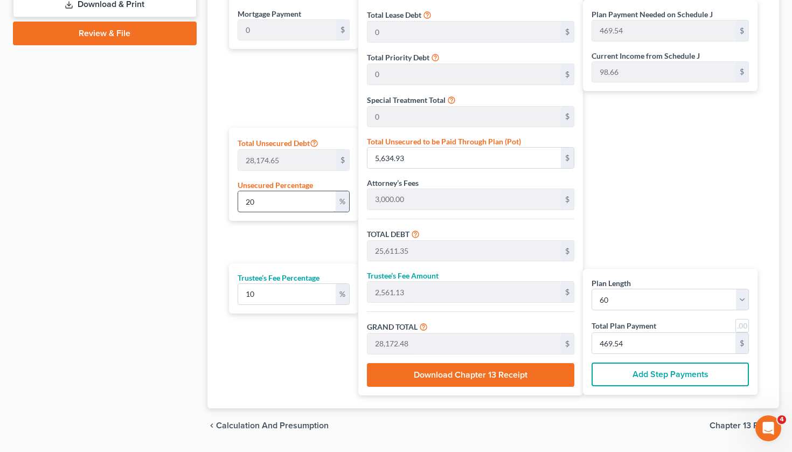
type input "22,593.90"
type input "376.56"
type input "19,976.42"
type input "1,997.64"
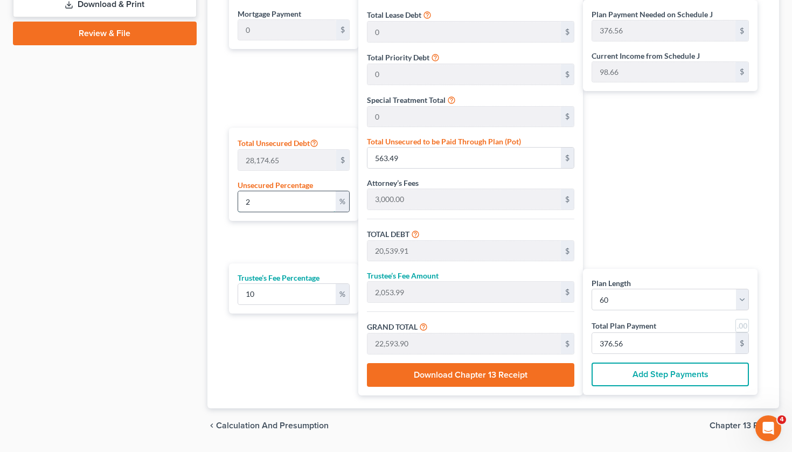
type input "21,974.06"
type input "366.23"
type input "1"
type input "281.74"
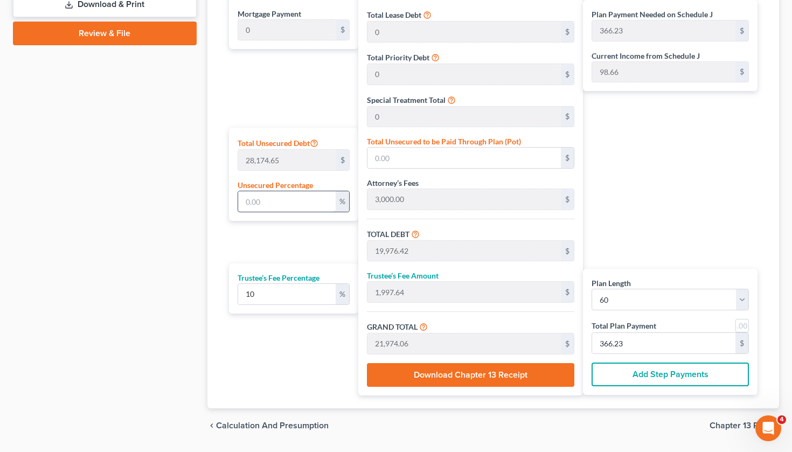
type input "20,258.16"
type input "2,025.81"
type input "22,283.98"
type input "371.39"
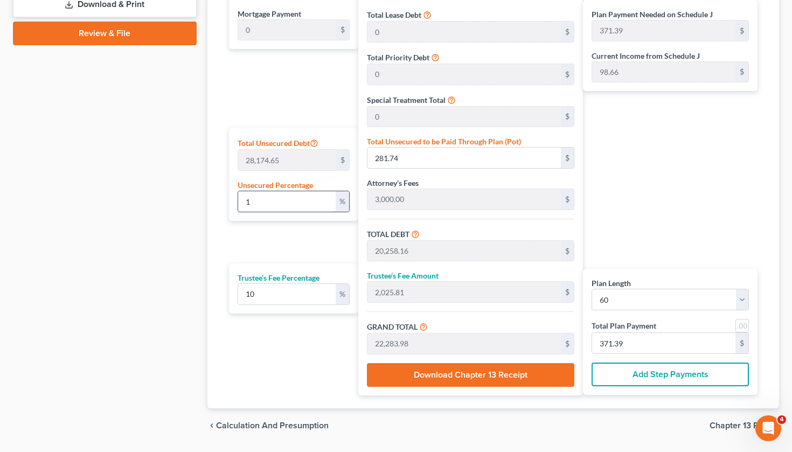
type input "10"
type input "2,817.46"
type input "22,793.88"
type input "2,279.38"
type input "25,073.27"
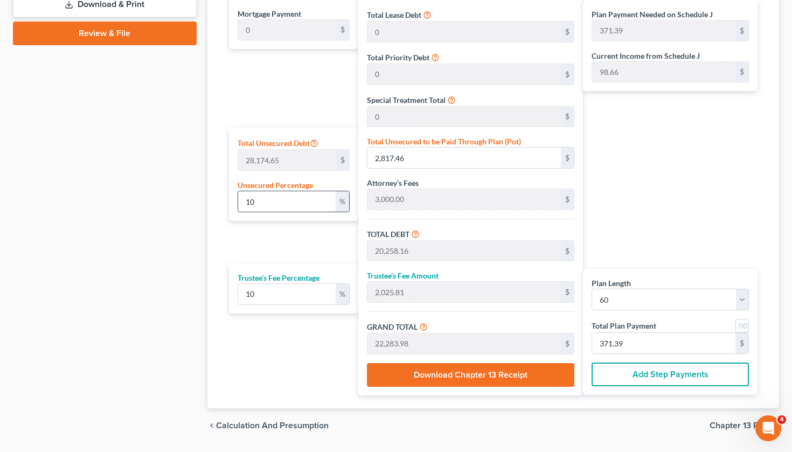
type input "417.88"
type input "10"
click at [244, 257] on div "Plan Length 1 2 3 4 5 6 7 8 9 10 11 12 13 14 15 16 17 18 19 20 21 22 23 24 25 2…" at bounding box center [291, 177] width 135 height 438
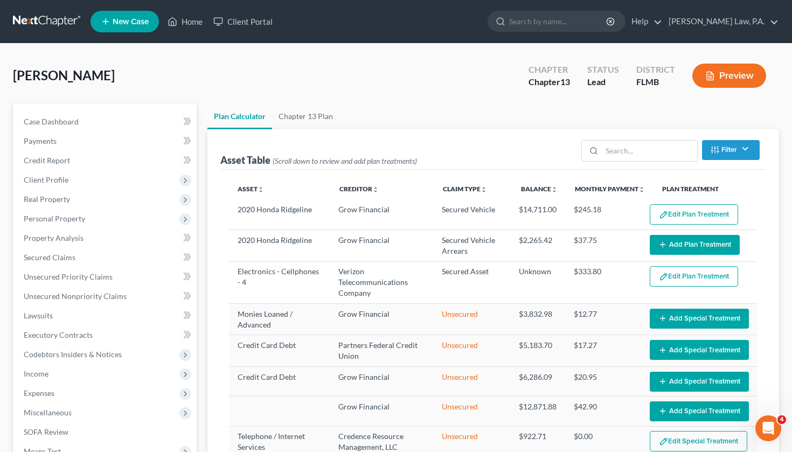
scroll to position [0, 0]
